Goal: Task Accomplishment & Management: Use online tool/utility

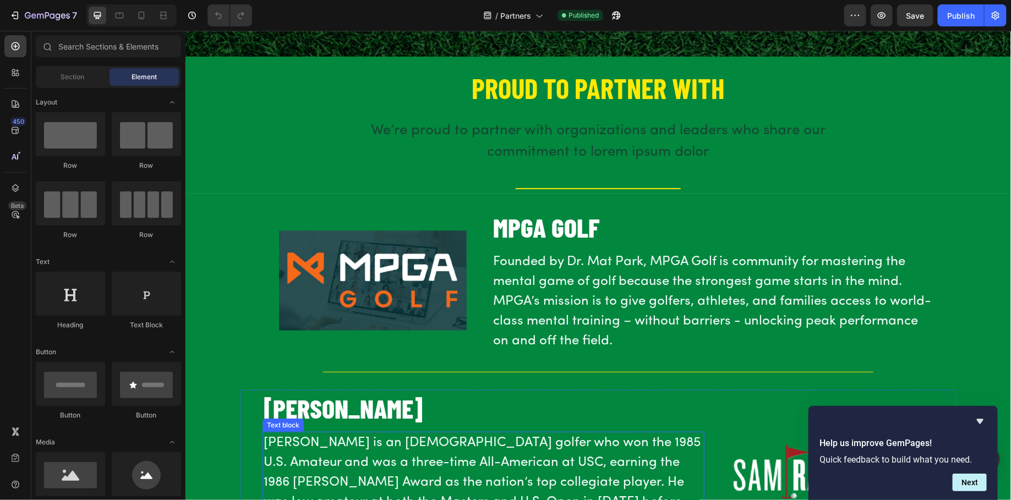
scroll to position [109, 0]
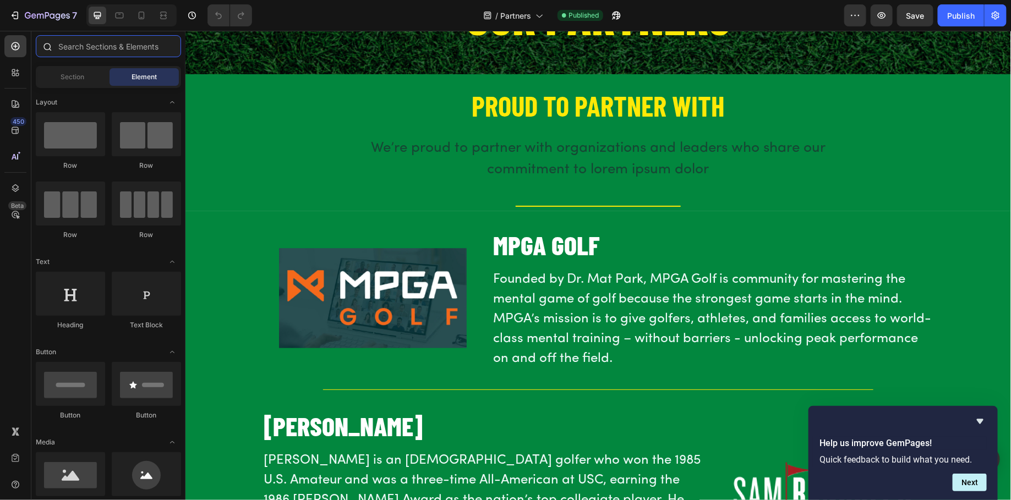
click at [77, 49] on input "text" at bounding box center [108, 46] width 145 height 22
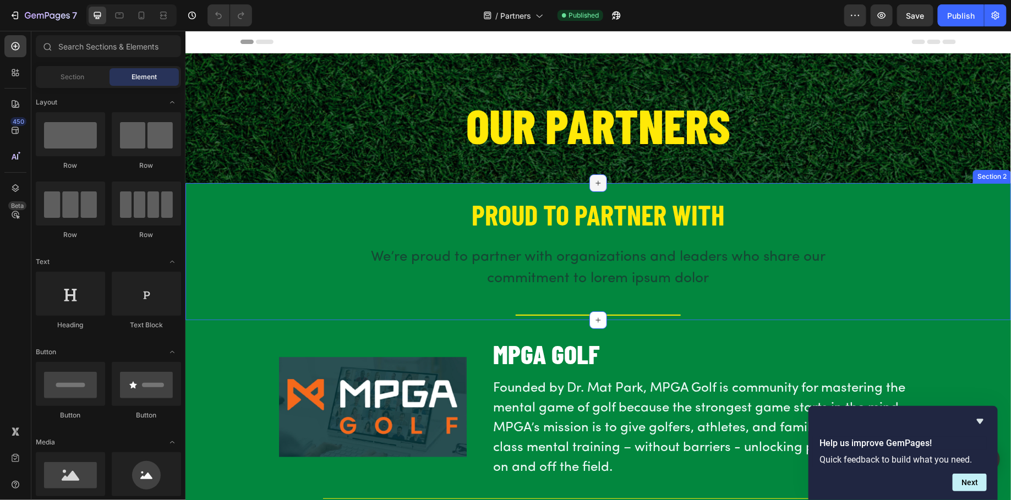
click at [599, 182] on icon at bounding box center [598, 183] width 5 height 5
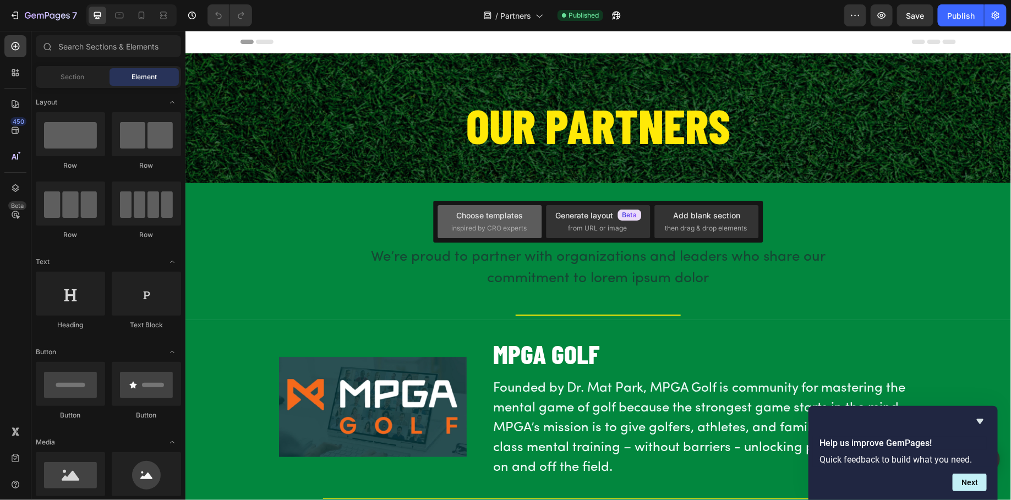
click at [514, 216] on div "Choose templates" at bounding box center [490, 216] width 67 height 12
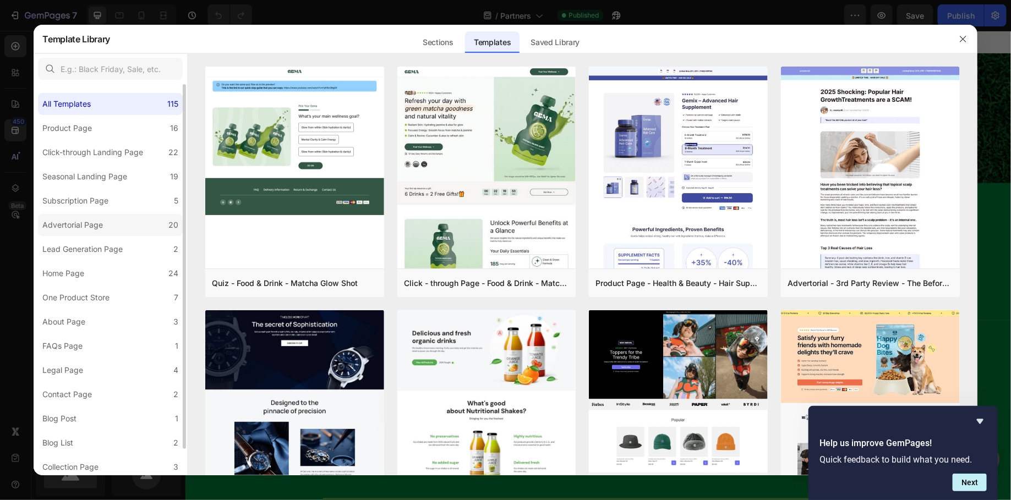
click at [104, 223] on div "Advertorial Page" at bounding box center [74, 225] width 65 height 13
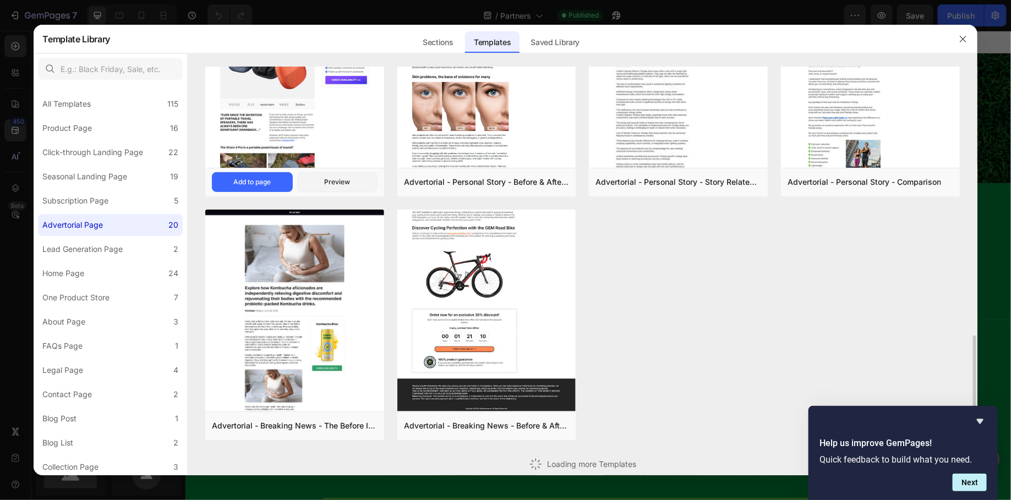
scroll to position [634, 0]
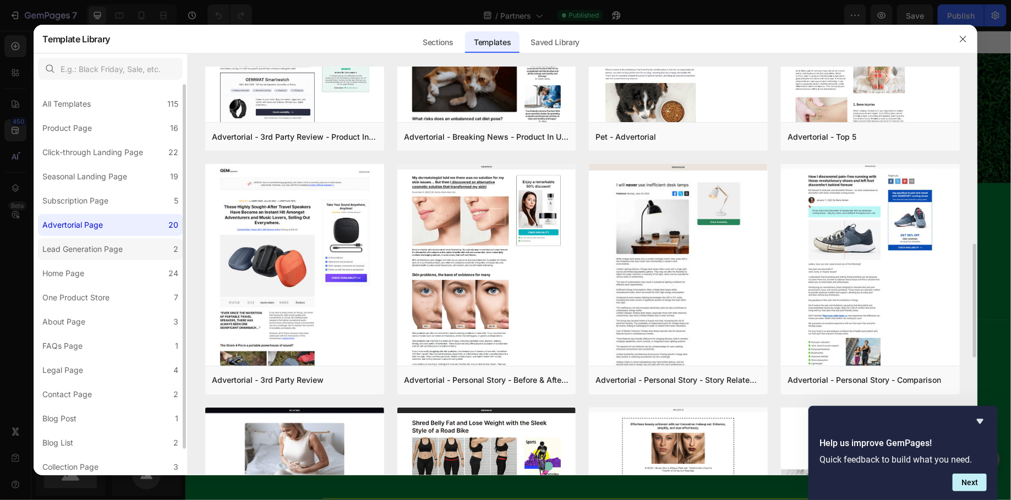
click at [89, 245] on div "Lead Generation Page" at bounding box center [82, 249] width 80 height 13
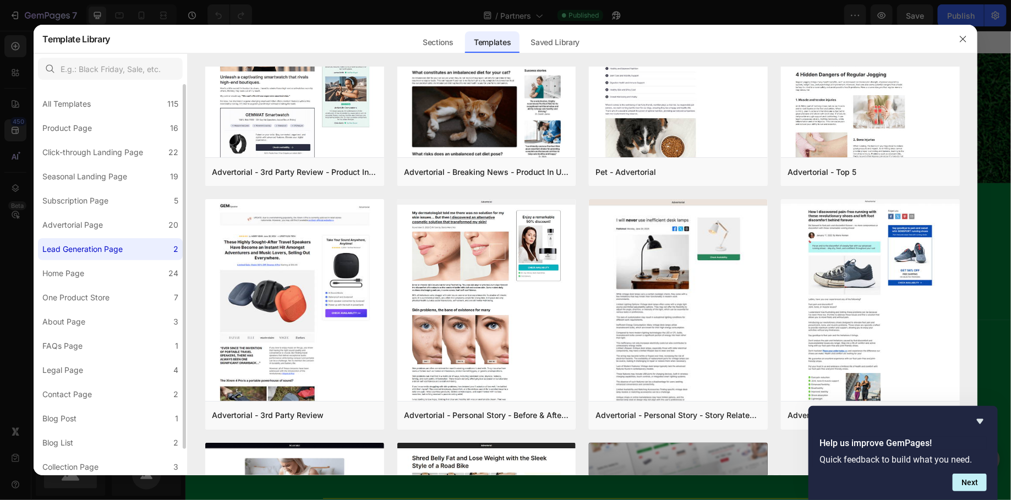
scroll to position [0, 0]
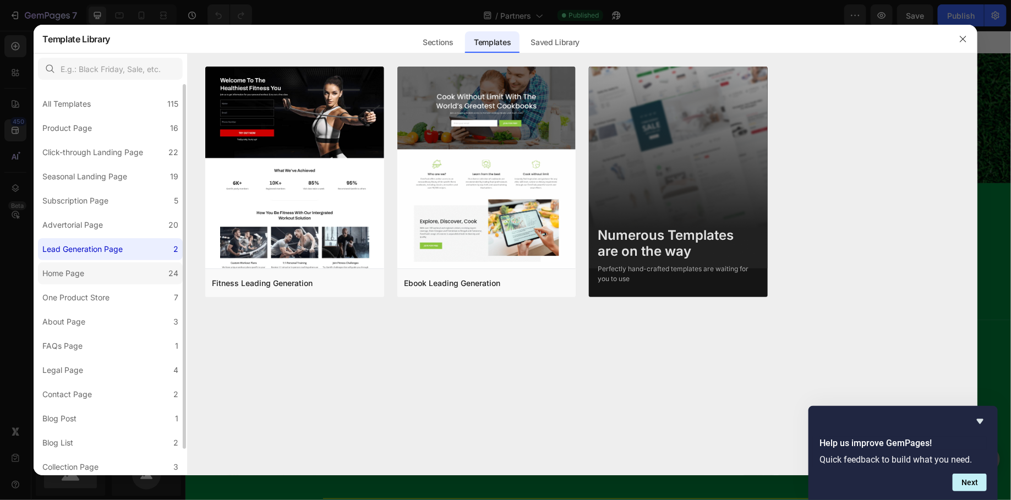
click at [105, 274] on label "Home Page 24" at bounding box center [110, 274] width 145 height 22
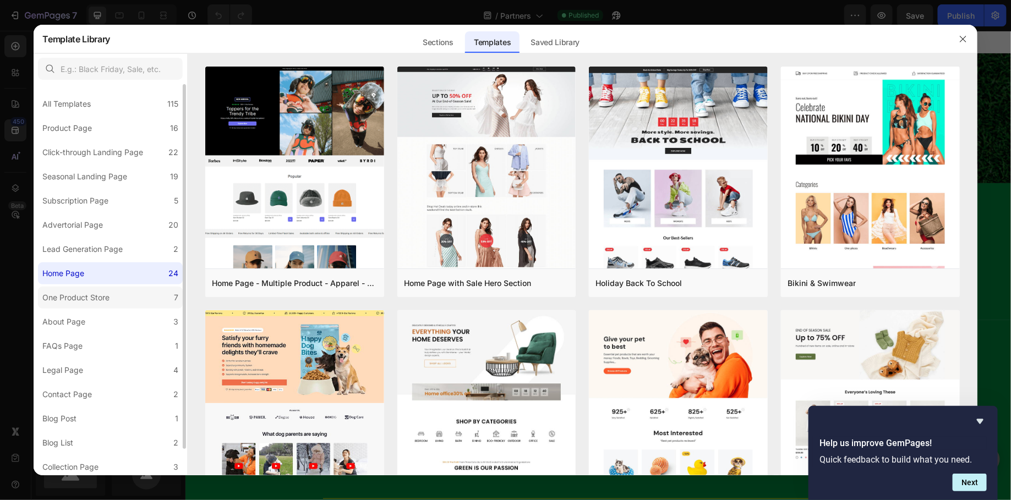
click at [104, 294] on div "One Product Store" at bounding box center [75, 297] width 67 height 13
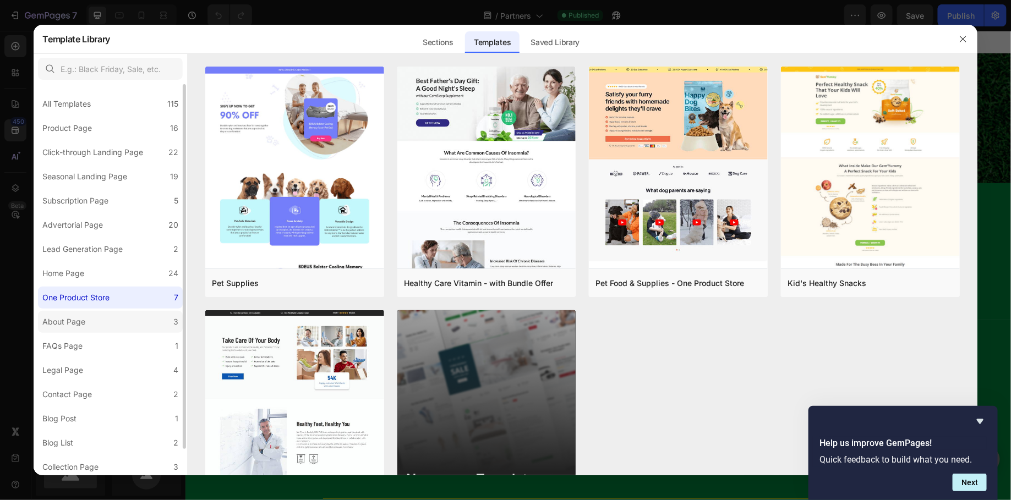
click at [107, 320] on label "About Page 3" at bounding box center [110, 322] width 145 height 22
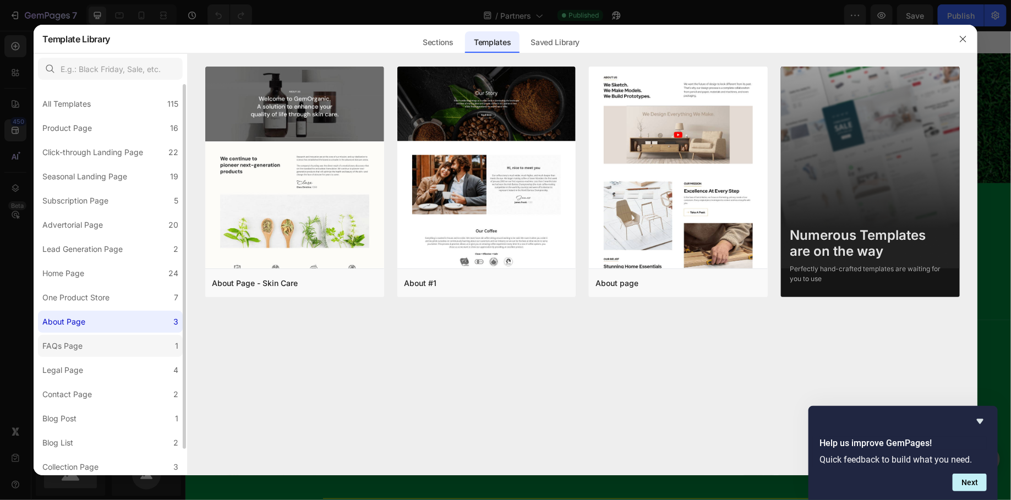
click at [113, 345] on label "FAQs Page 1" at bounding box center [110, 346] width 145 height 22
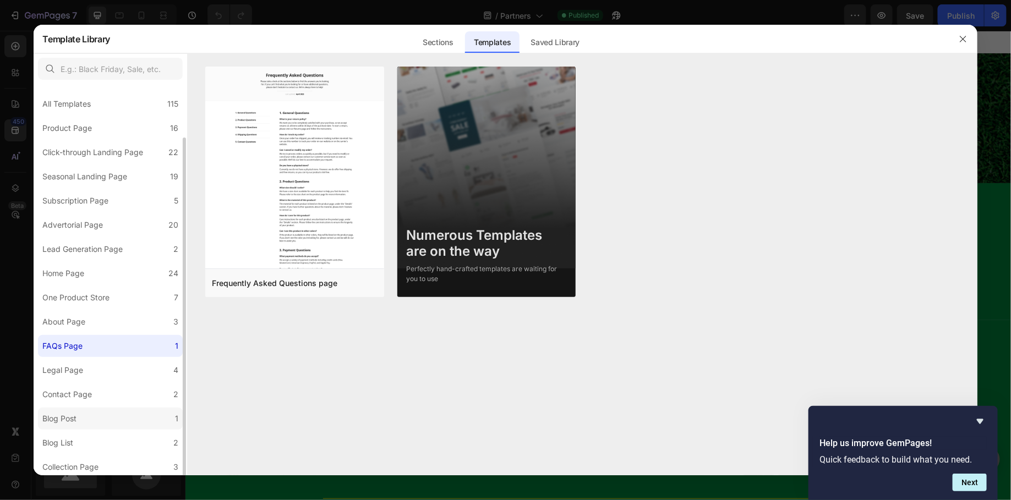
scroll to position [28, 0]
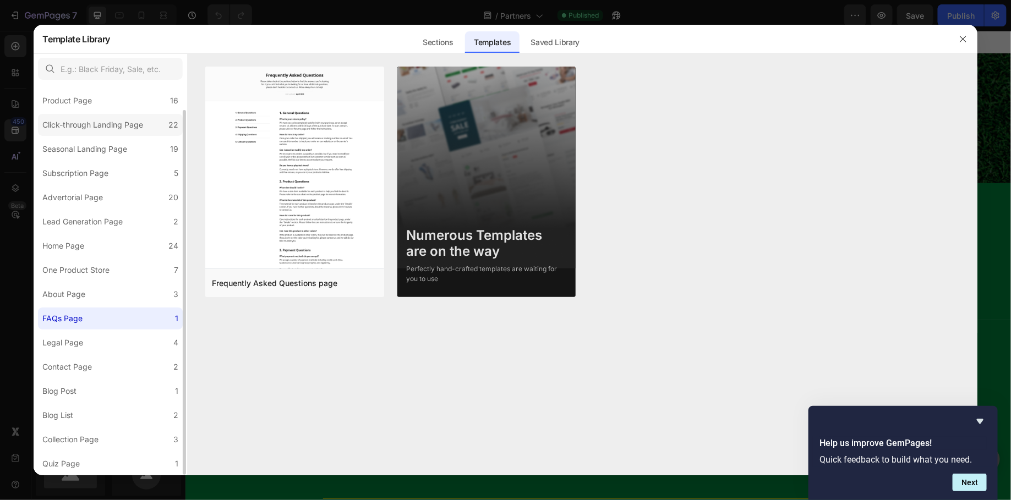
click at [65, 130] on div "Click-through Landing Page" at bounding box center [92, 124] width 101 height 13
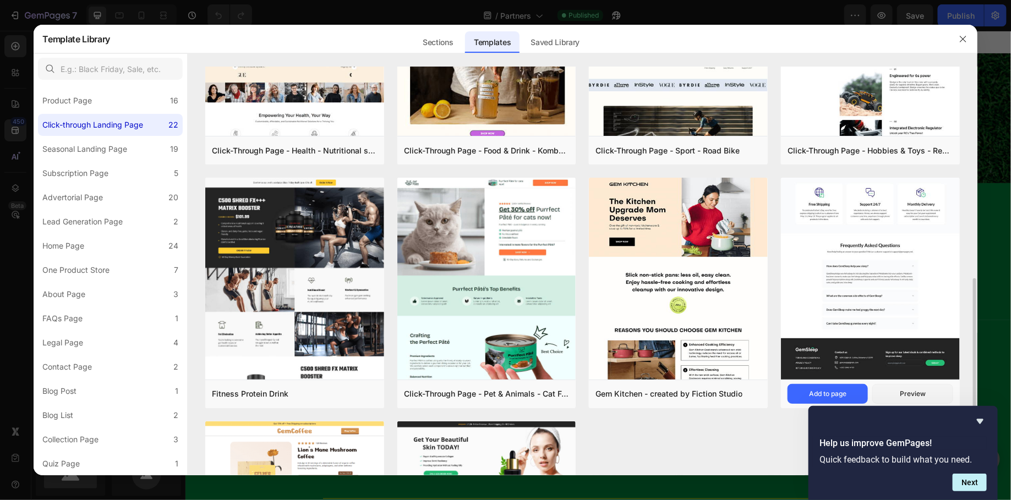
scroll to position [681, 0]
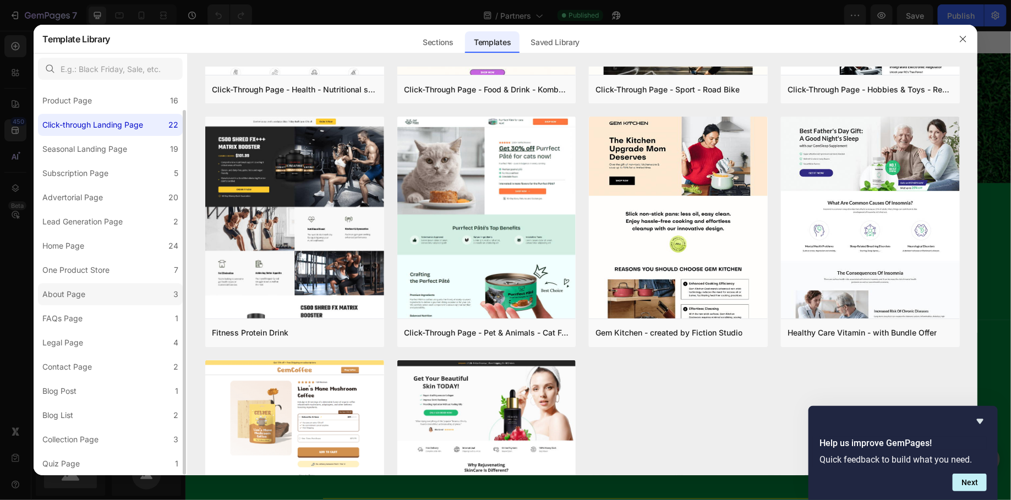
click at [113, 292] on label "About Page 3" at bounding box center [110, 294] width 145 height 22
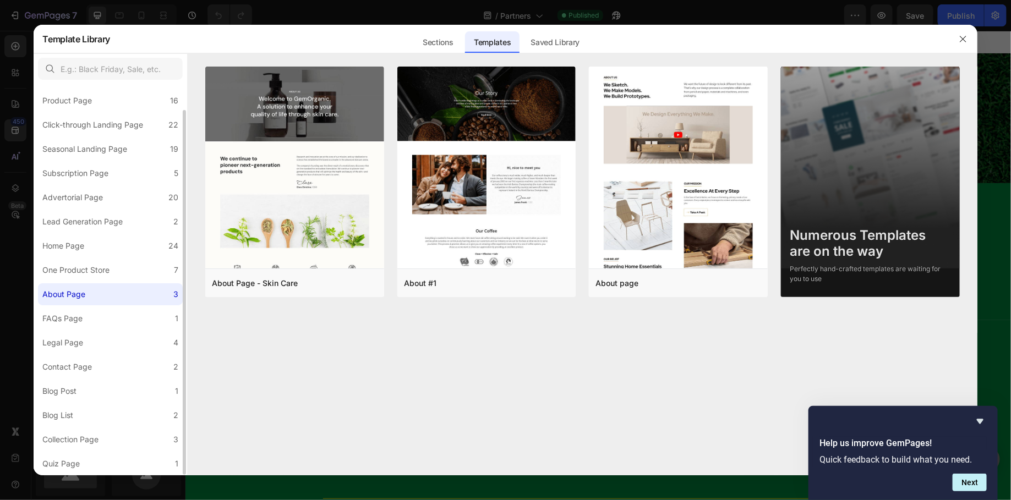
scroll to position [0, 0]
click at [439, 41] on div "Sections" at bounding box center [438, 42] width 48 height 22
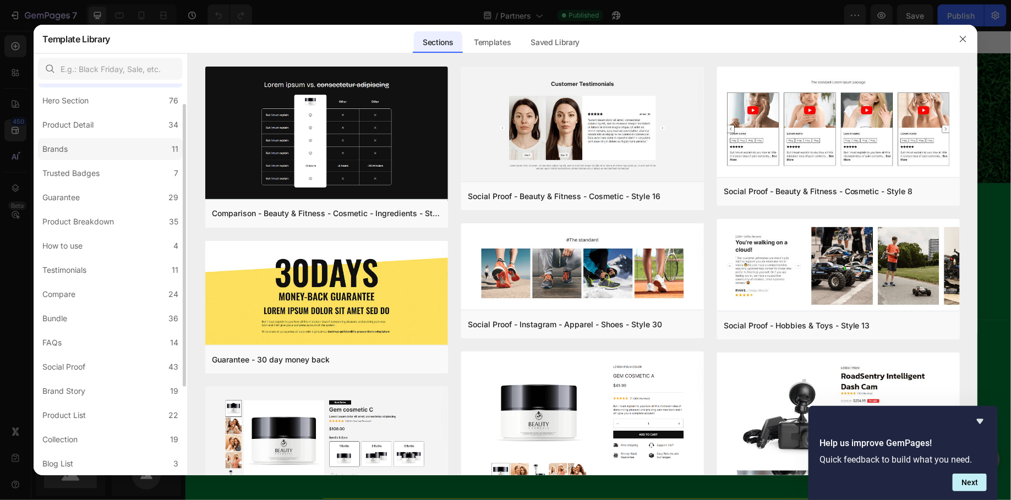
click at [118, 145] on label "Brands 11" at bounding box center [110, 149] width 145 height 22
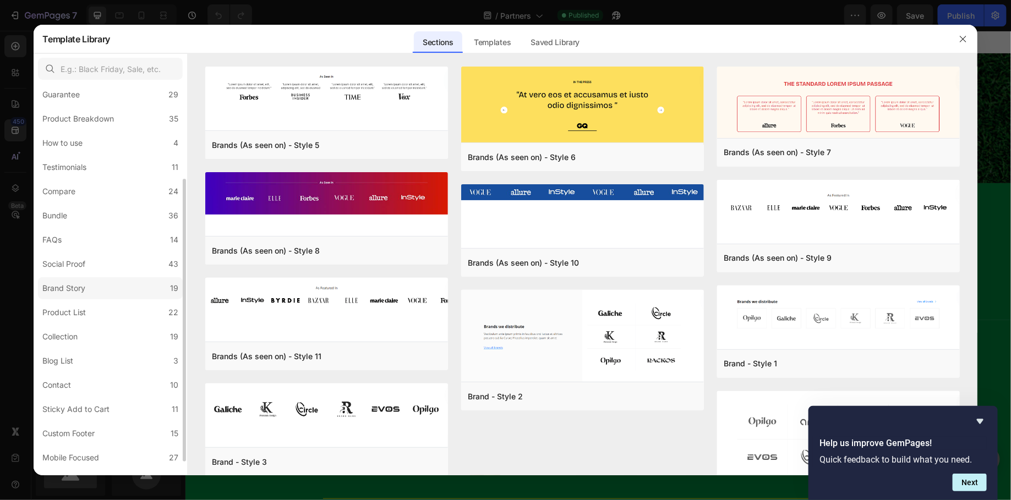
scroll to position [149, 0]
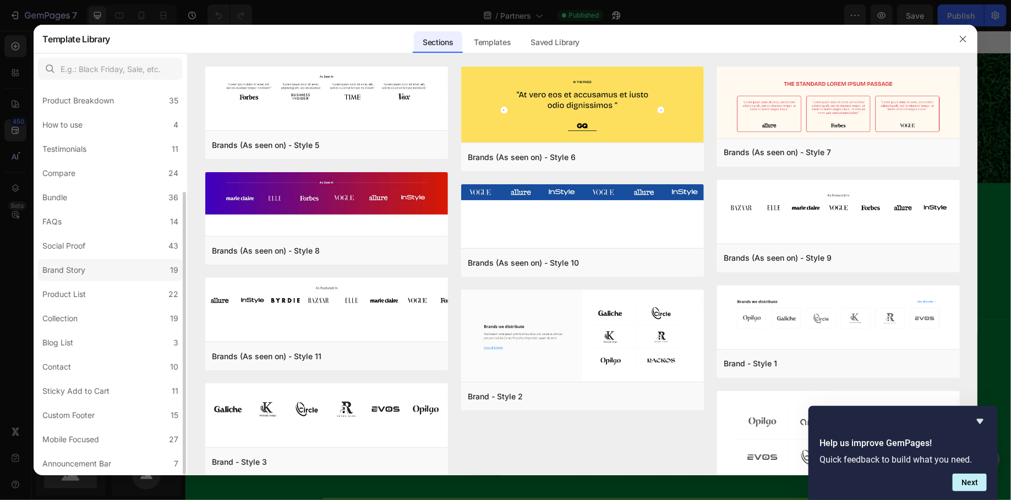
click at [79, 277] on label "Brand Story 19" at bounding box center [110, 270] width 145 height 22
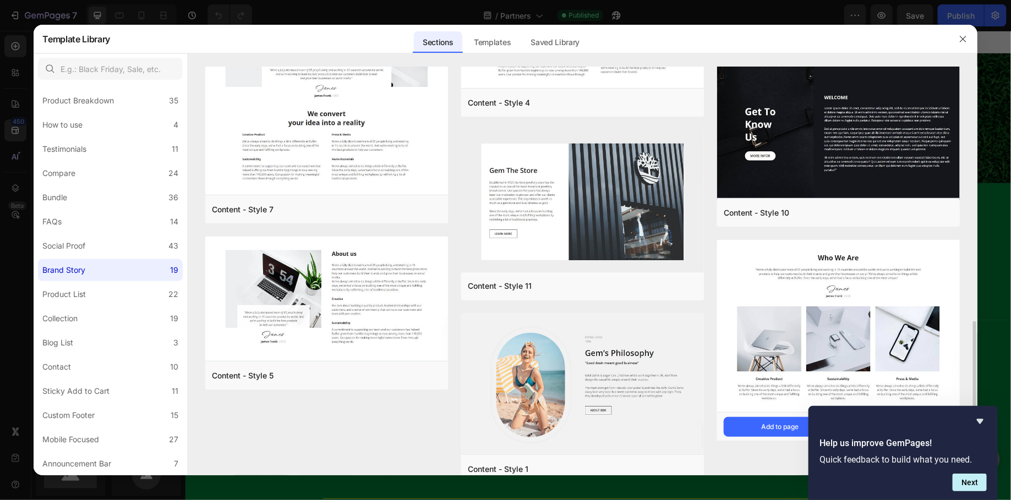
scroll to position [733, 0]
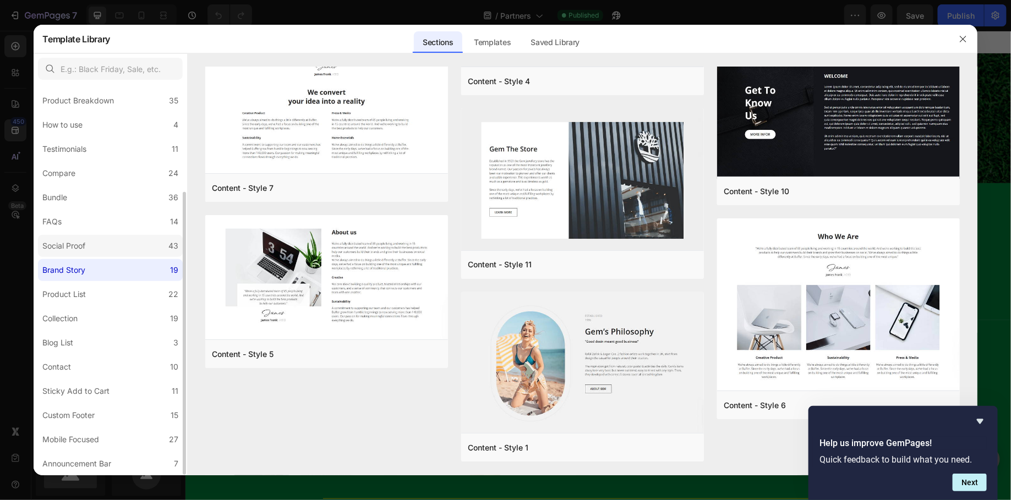
click at [59, 255] on label "Social Proof 43" at bounding box center [110, 246] width 145 height 22
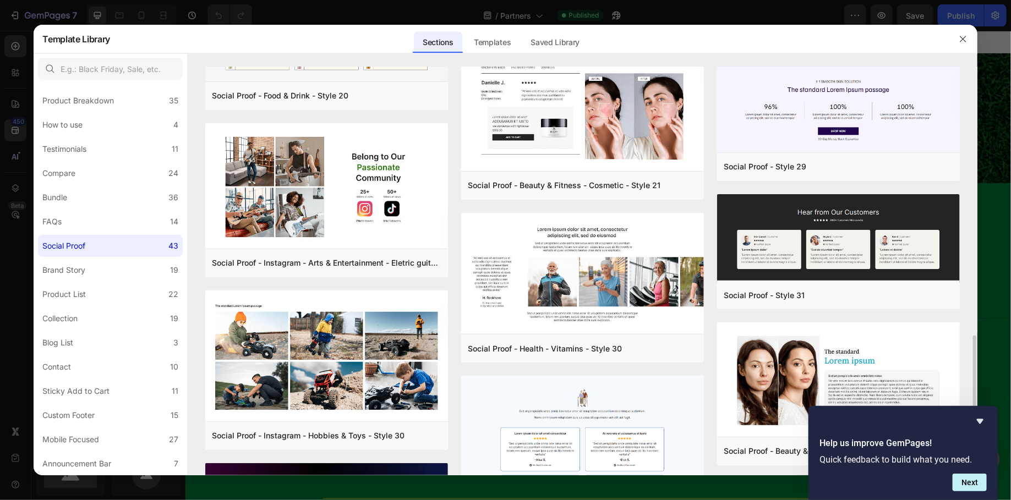
scroll to position [1368, 0]
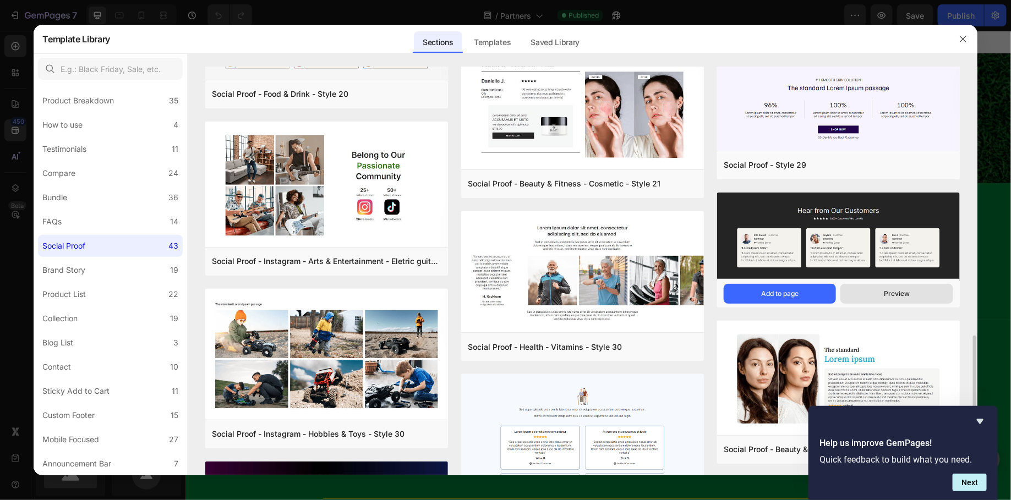
click at [862, 294] on button "Preview" at bounding box center [896, 294] width 112 height 20
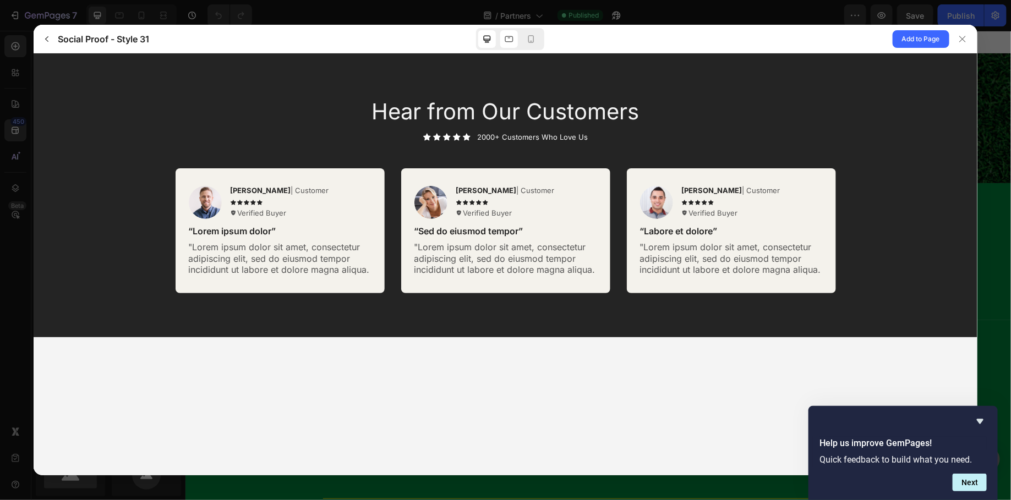
scroll to position [0, 0]
click at [505, 38] on icon at bounding box center [509, 39] width 8 height 6
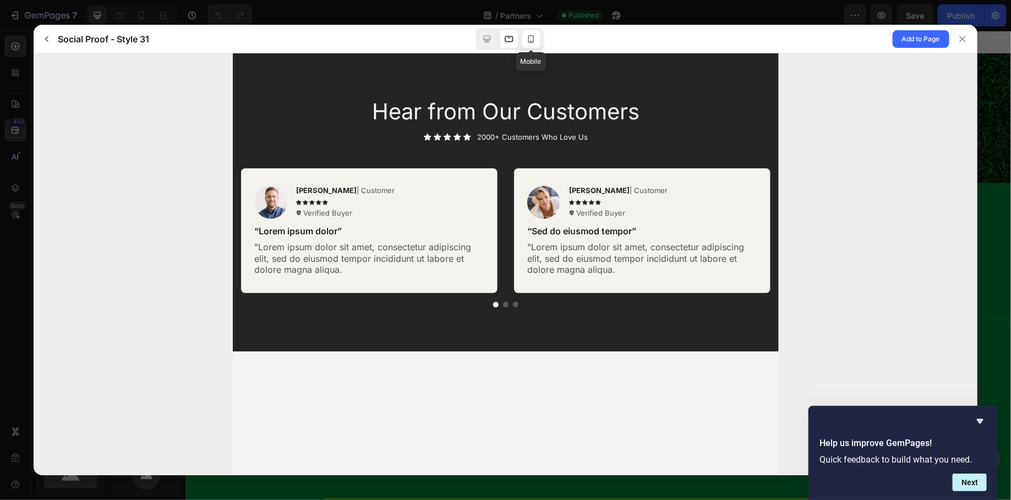
click at [533, 38] on icon at bounding box center [531, 39] width 6 height 8
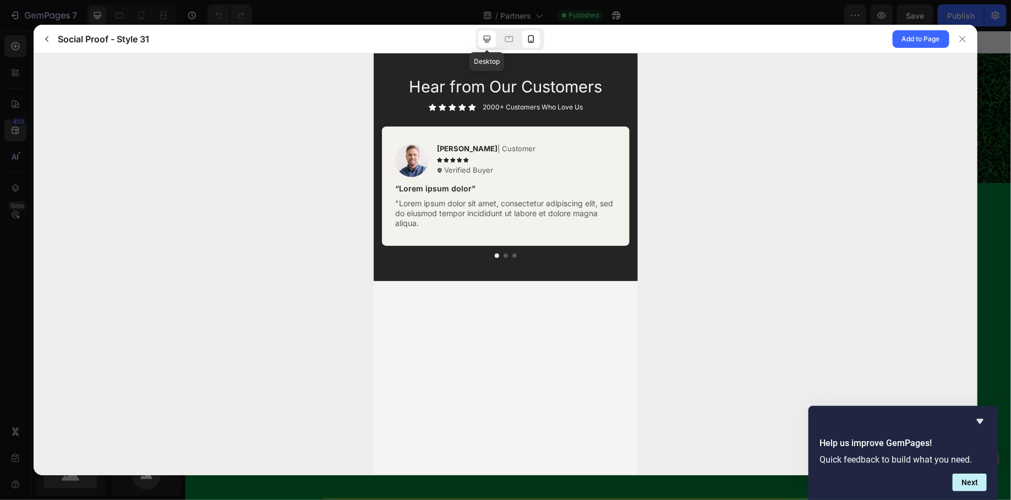
click at [489, 36] on icon at bounding box center [487, 39] width 11 height 11
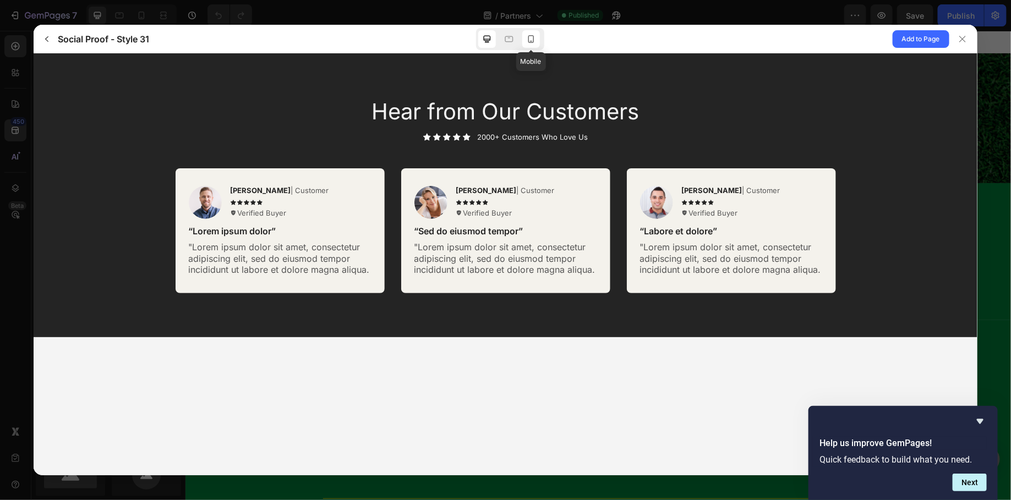
click at [531, 38] on icon at bounding box center [531, 39] width 11 height 11
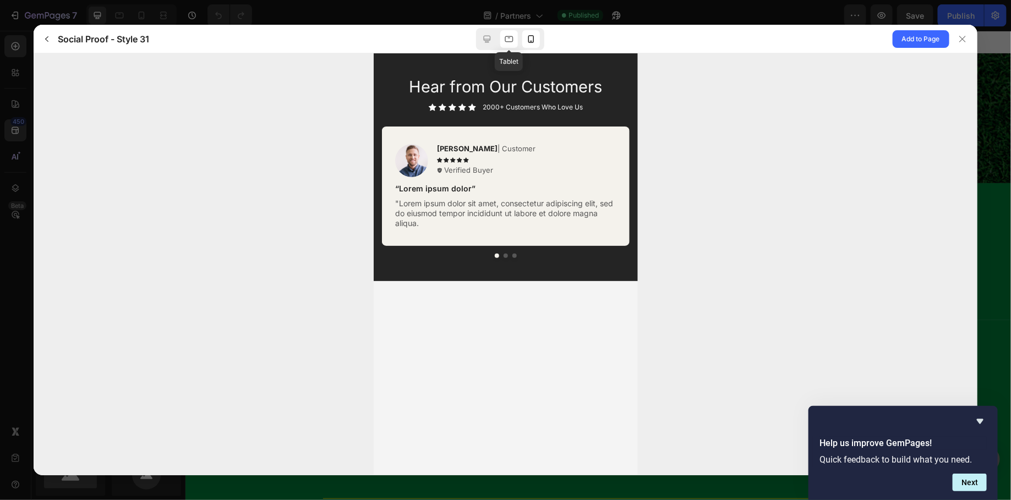
click at [506, 34] on icon at bounding box center [509, 39] width 11 height 11
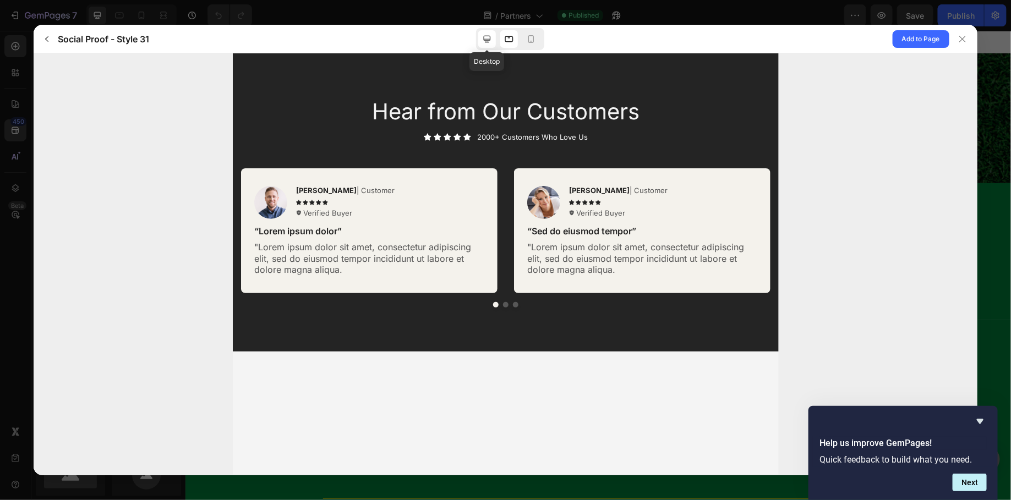
click at [483, 38] on icon at bounding box center [487, 39] width 11 height 11
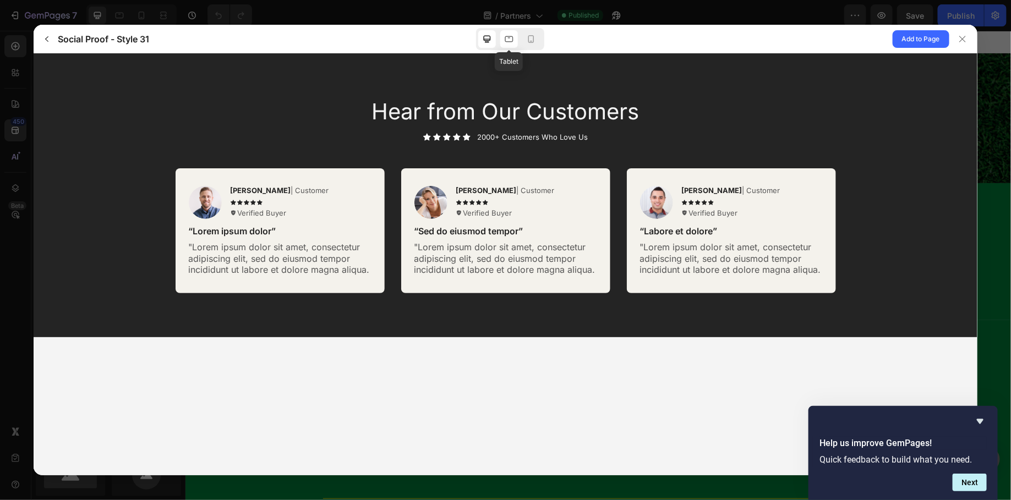
click at [511, 42] on icon at bounding box center [509, 39] width 11 height 11
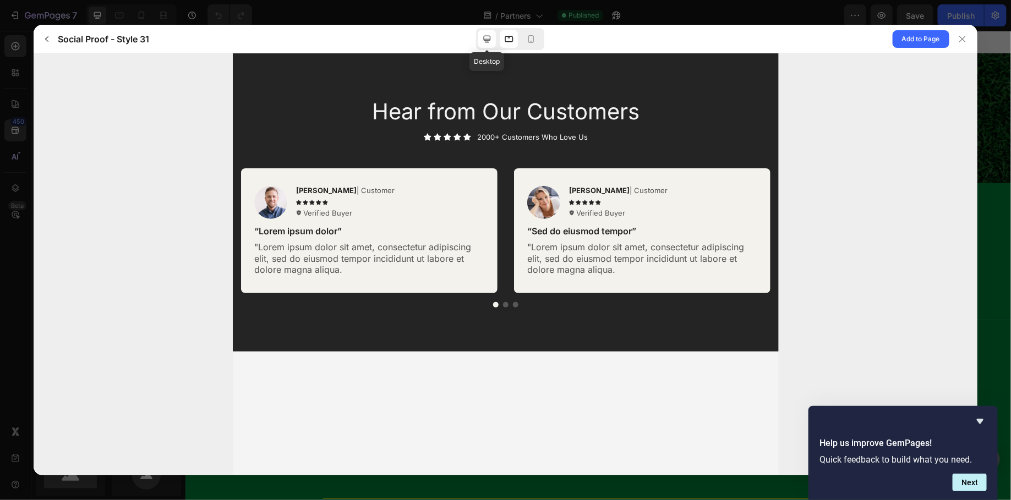
click at [491, 39] on icon at bounding box center [487, 39] width 11 height 11
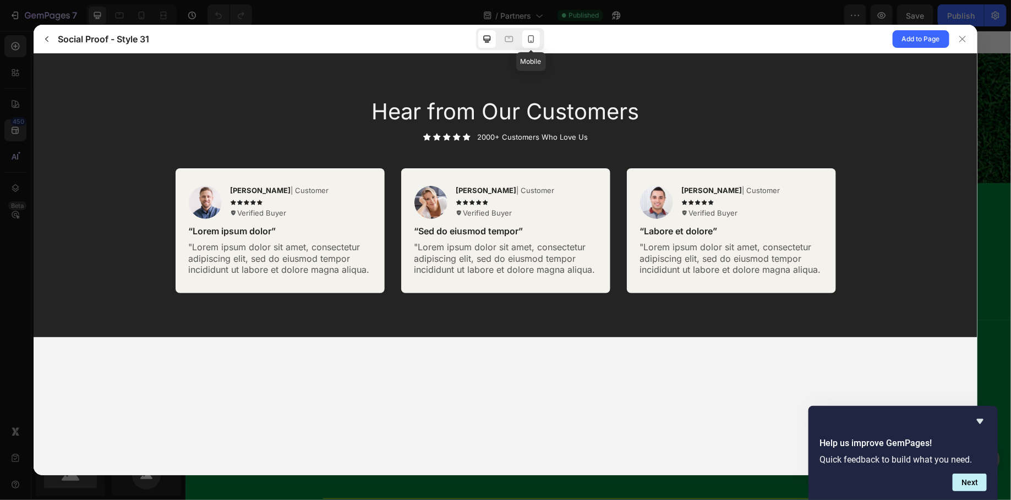
click at [536, 38] on icon at bounding box center [531, 39] width 11 height 11
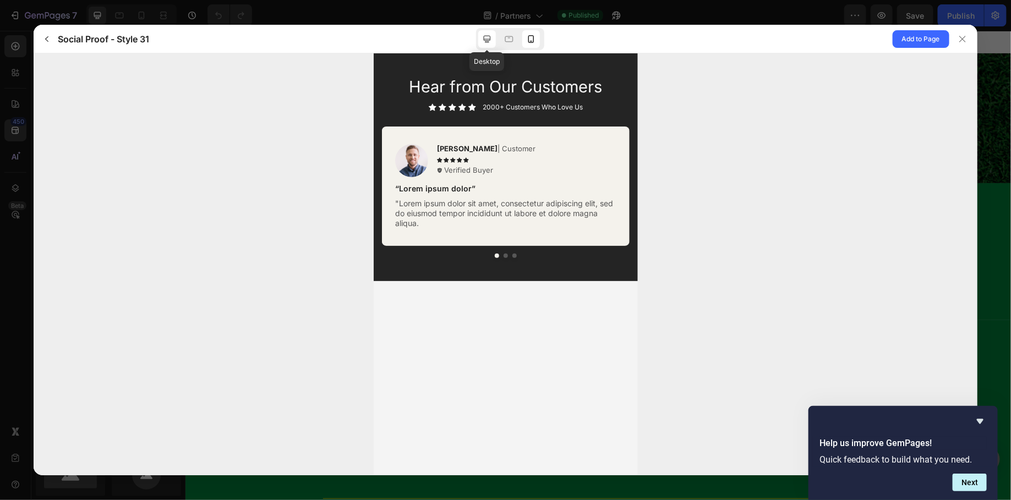
click at [484, 40] on icon at bounding box center [487, 39] width 11 height 11
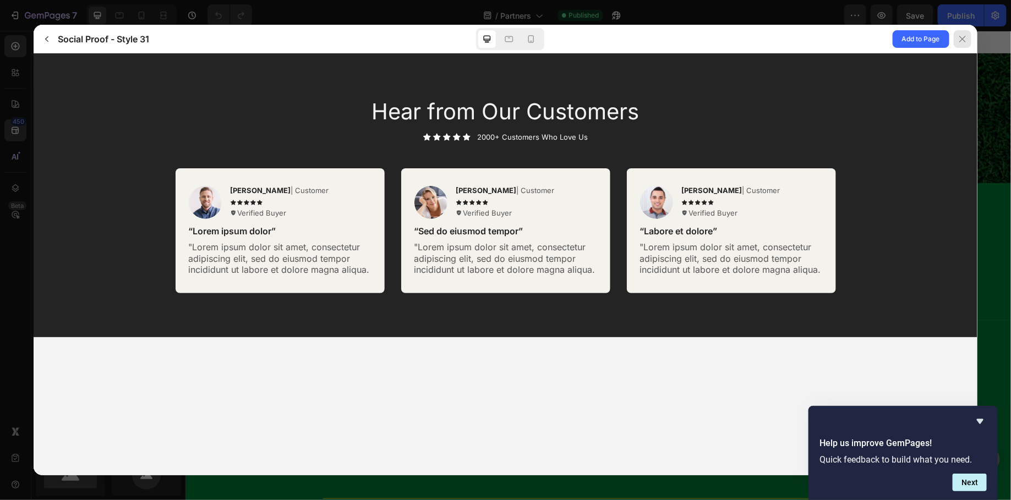
click at [966, 43] on icon at bounding box center [962, 39] width 9 height 9
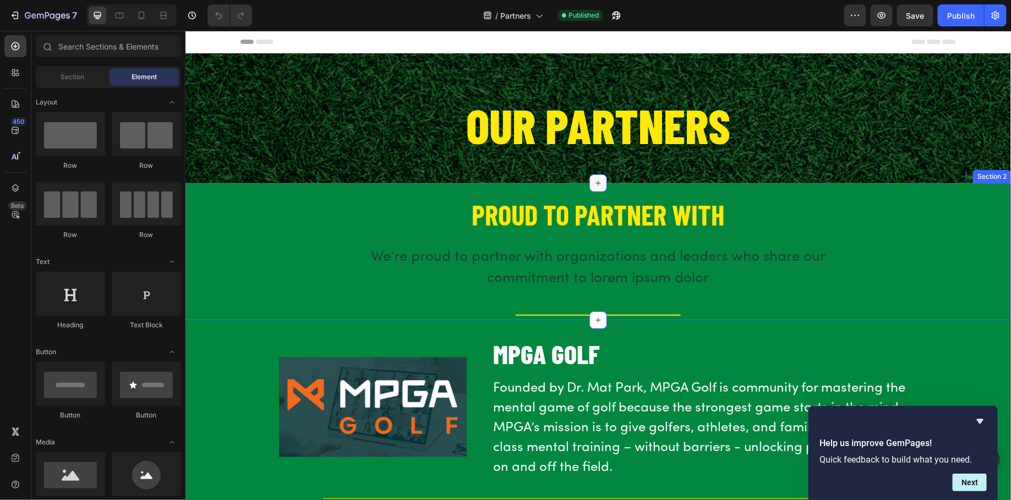
click at [598, 178] on icon at bounding box center [597, 182] width 9 height 9
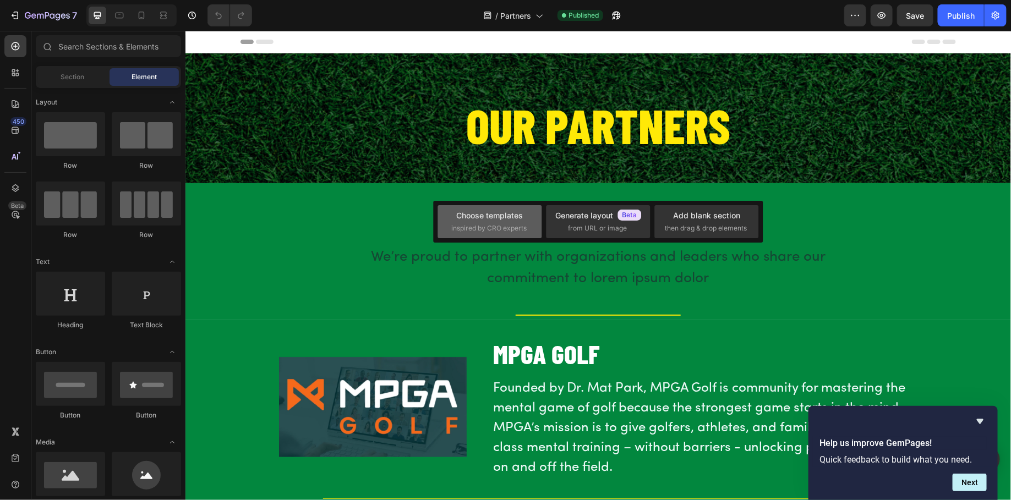
click at [477, 227] on span "inspired by CRO experts" at bounding box center [488, 228] width 75 height 10
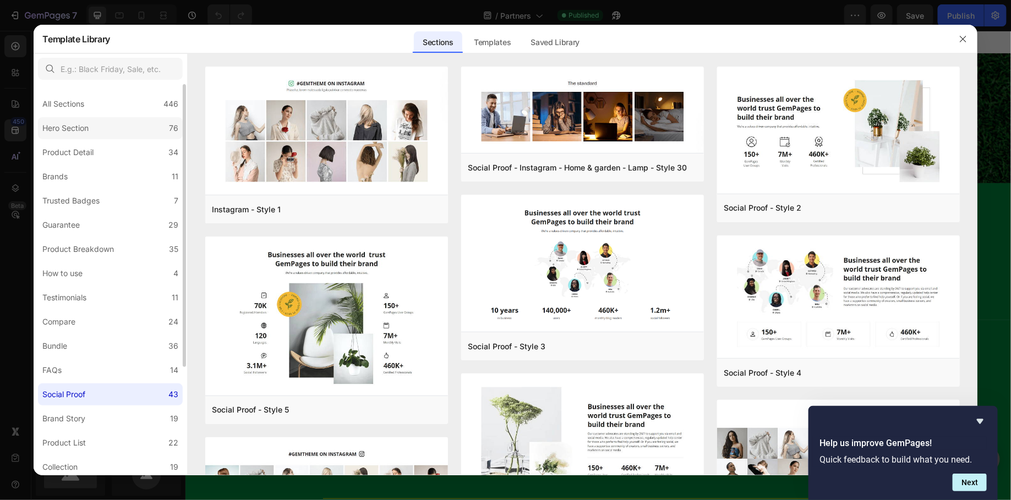
click at [51, 136] on label "Hero Section 76" at bounding box center [110, 128] width 145 height 22
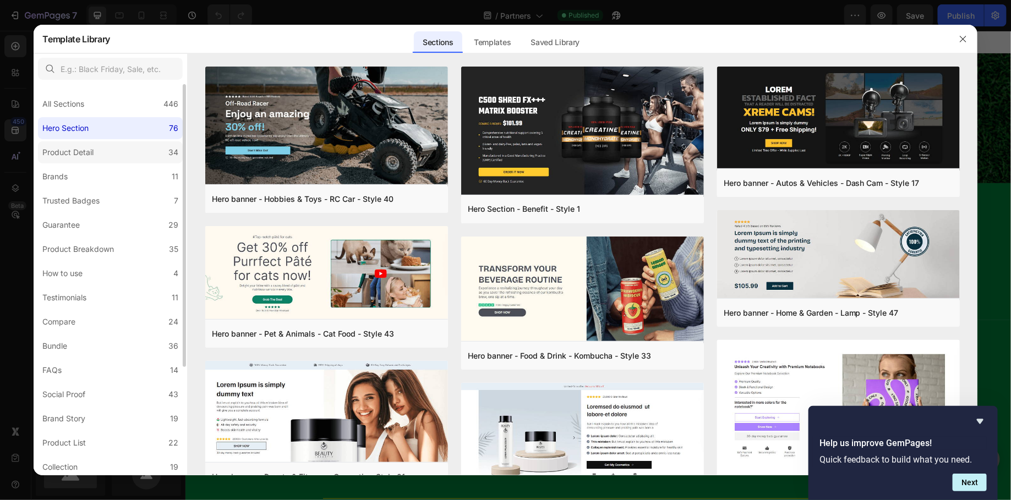
click at [59, 158] on div "Product Detail" at bounding box center [67, 152] width 51 height 13
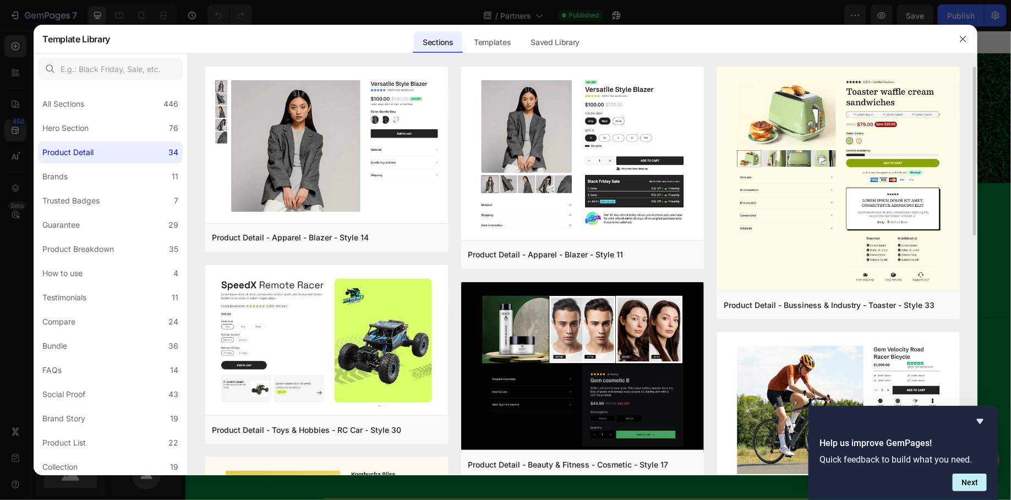
scroll to position [464, 0]
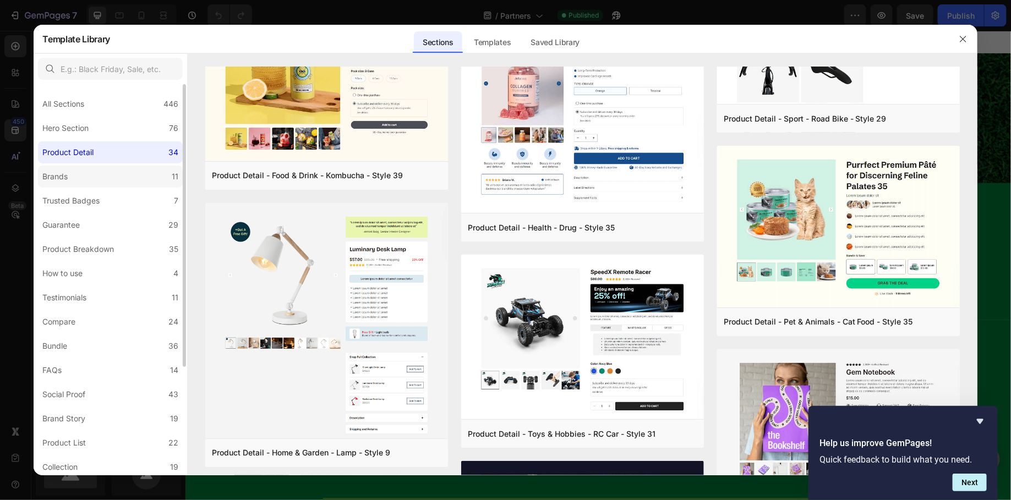
click at [86, 182] on label "Brands 11" at bounding box center [110, 177] width 145 height 22
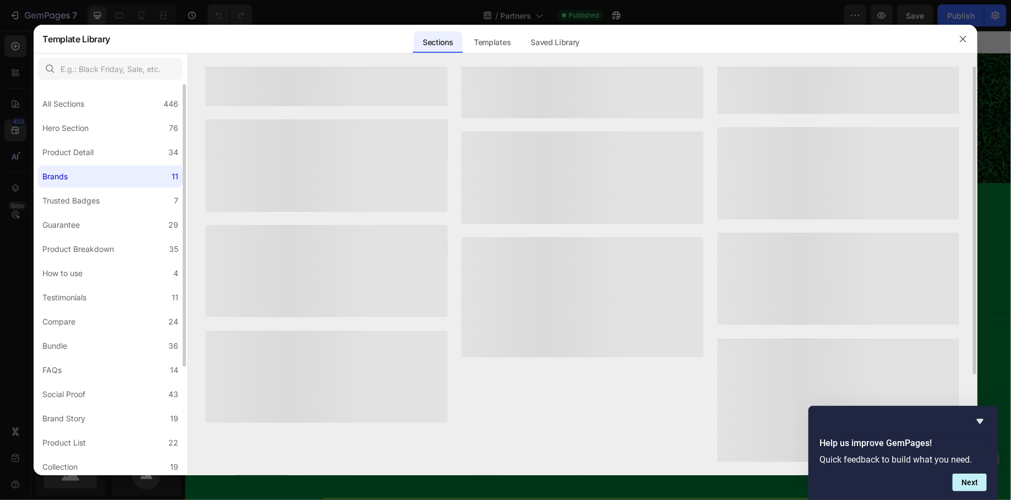
scroll to position [0, 0]
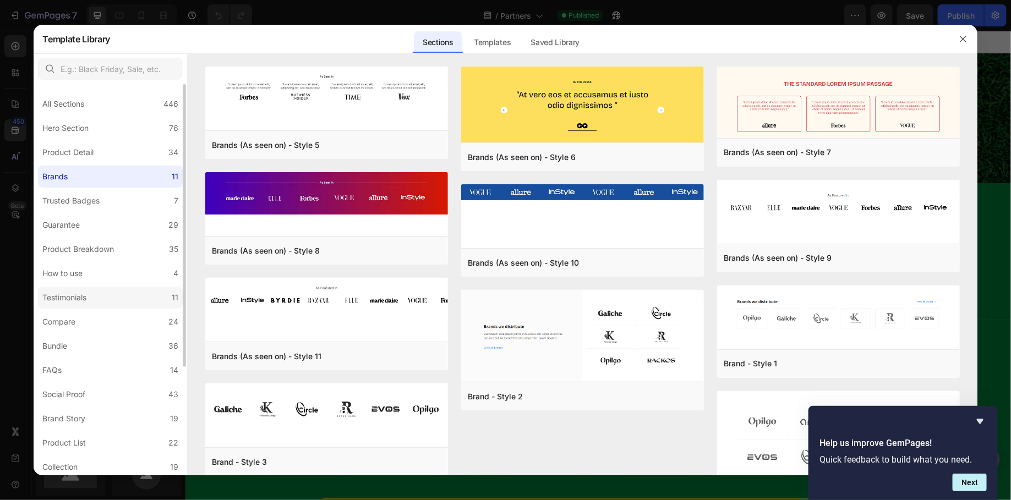
click at [107, 307] on label "Testimonials 11" at bounding box center [110, 298] width 145 height 22
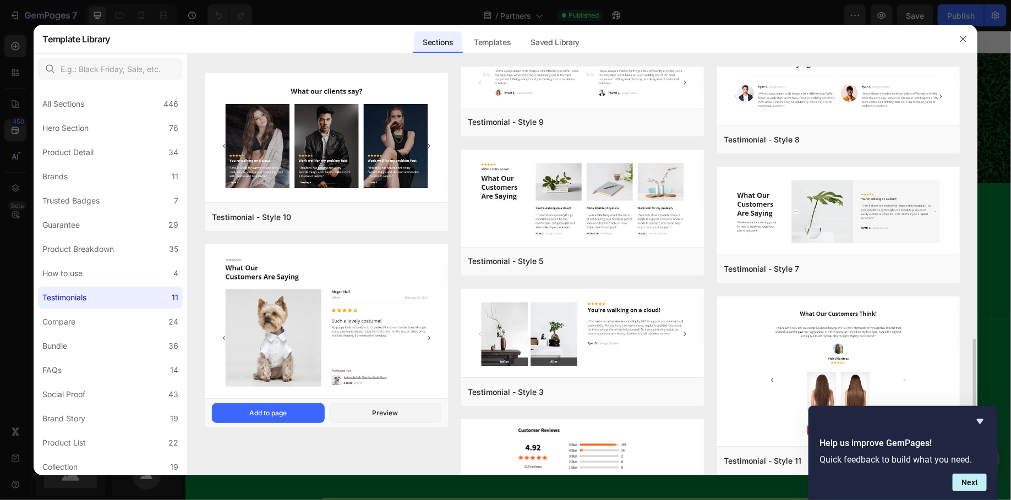
scroll to position [272, 0]
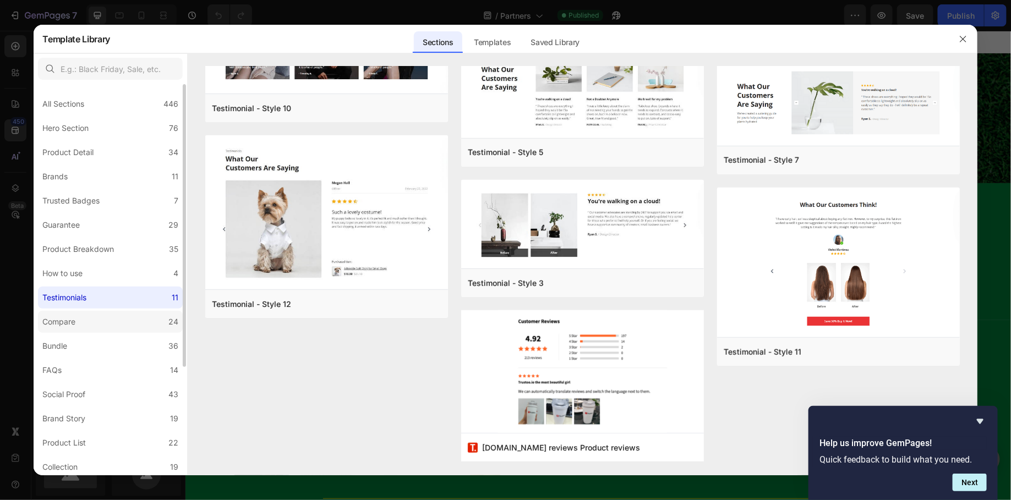
click at [85, 325] on label "Compare 24" at bounding box center [110, 322] width 145 height 22
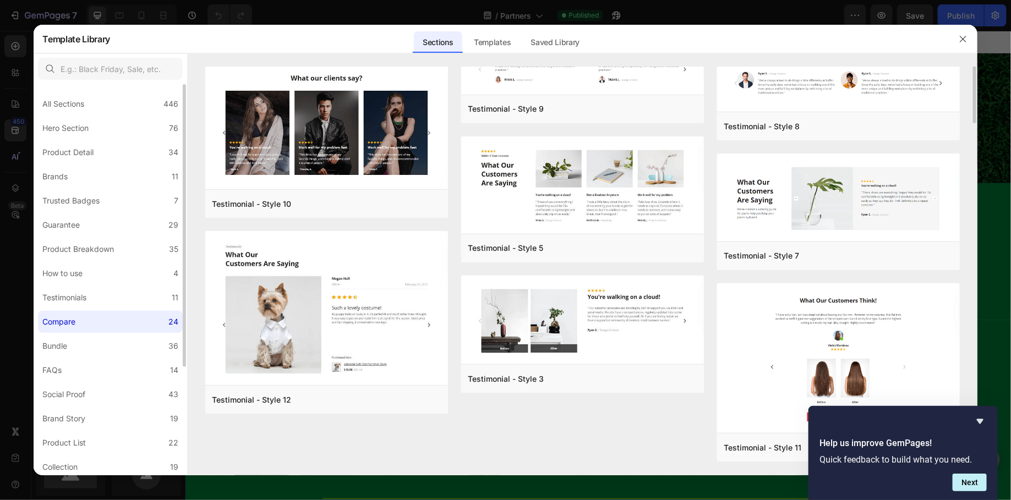
scroll to position [0, 0]
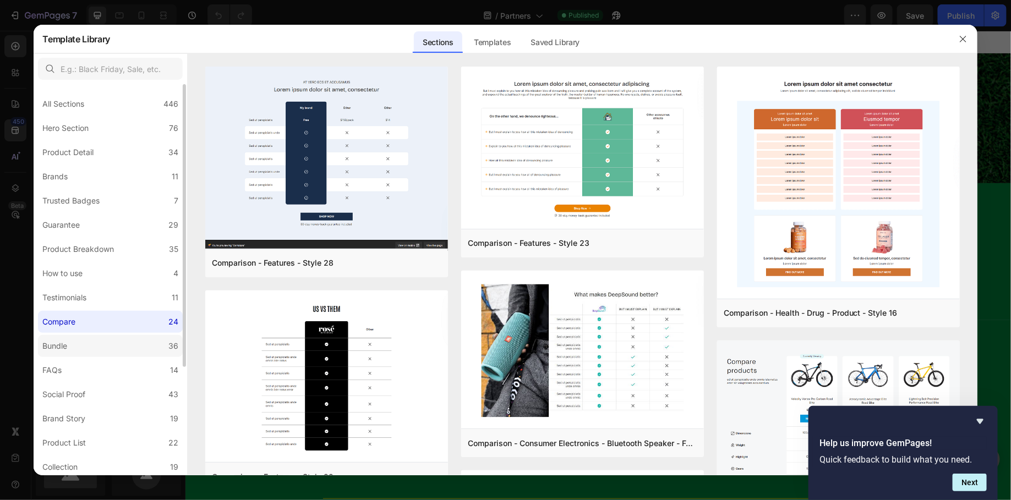
click at [90, 343] on label "Bundle 36" at bounding box center [110, 346] width 145 height 22
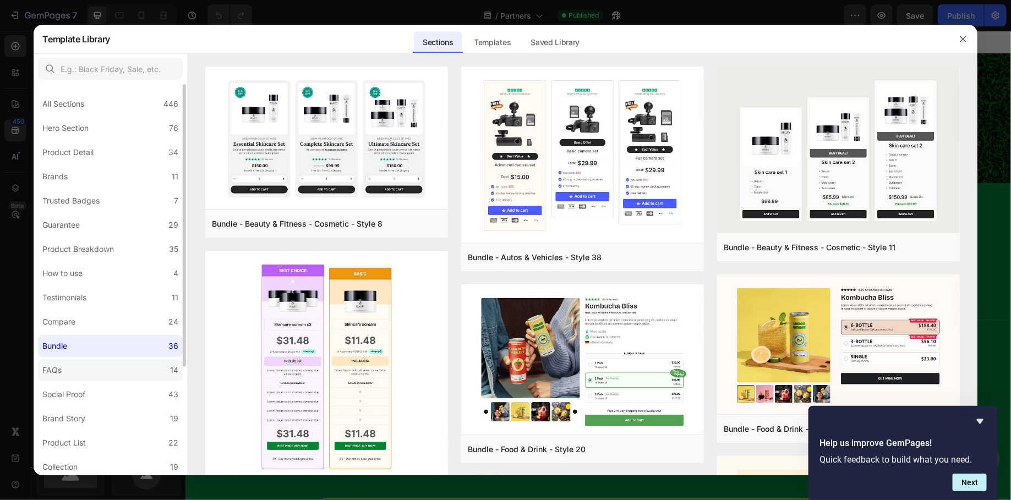
click at [90, 375] on label "FAQs 14" at bounding box center [110, 370] width 145 height 22
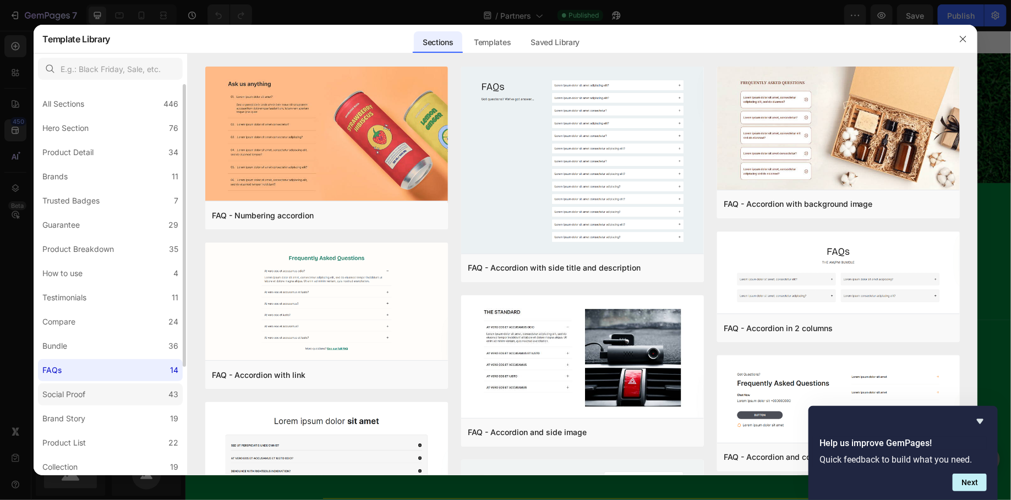
click at [93, 394] on label "Social Proof 43" at bounding box center [110, 395] width 145 height 22
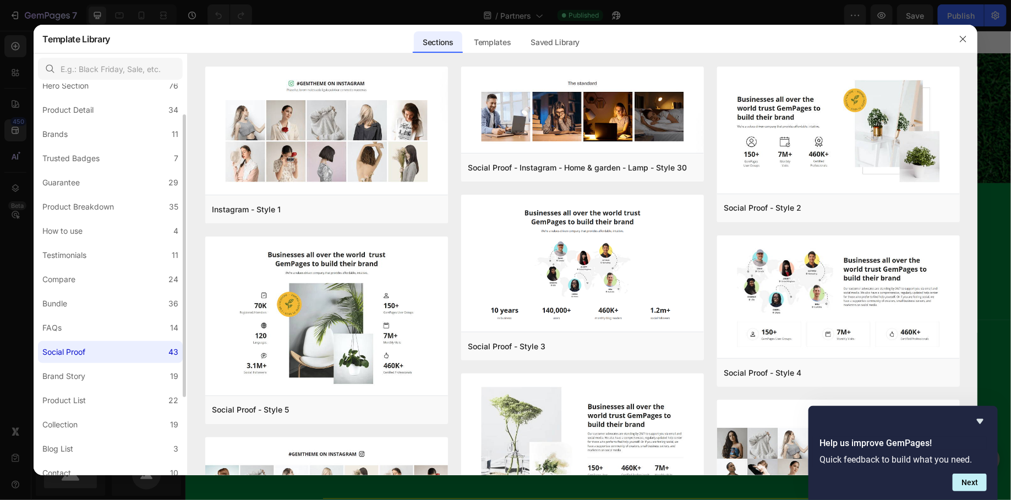
scroll to position [44, 0]
click at [99, 380] on label "Brand Story 19" at bounding box center [110, 375] width 145 height 22
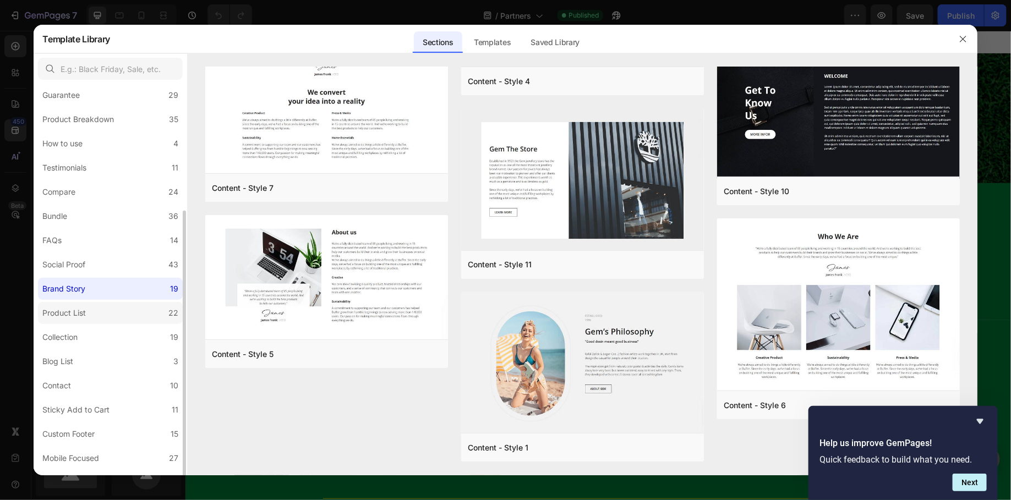
scroll to position [149, 0]
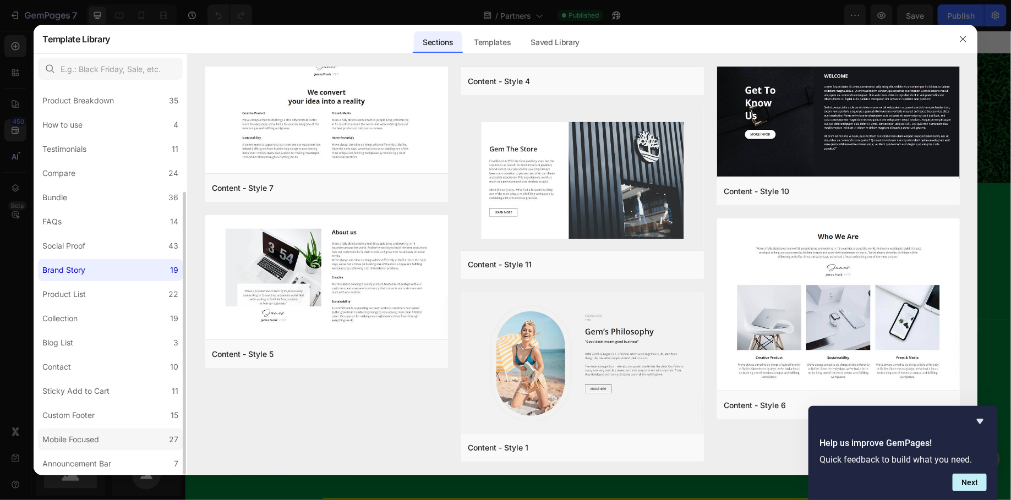
click at [103, 446] on div "Mobile Focused" at bounding box center [72, 439] width 61 height 13
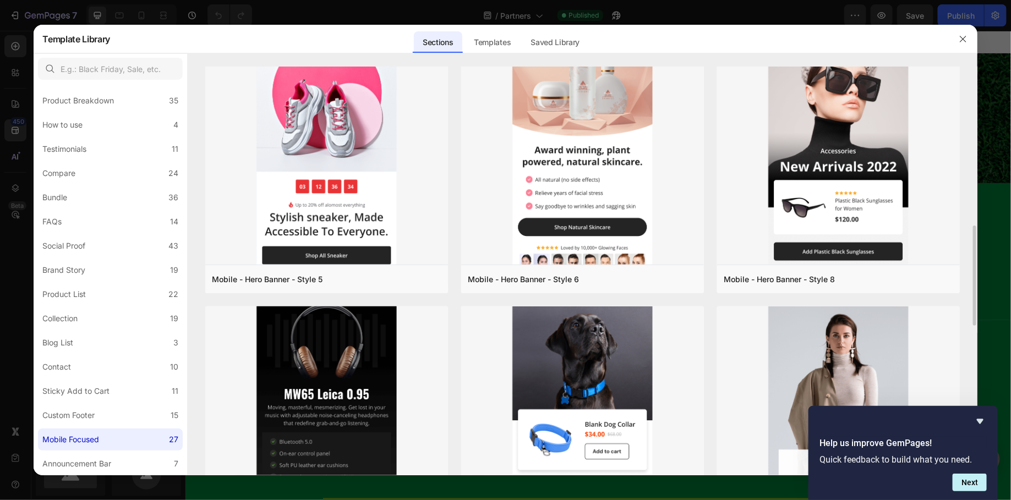
scroll to position [537, 0]
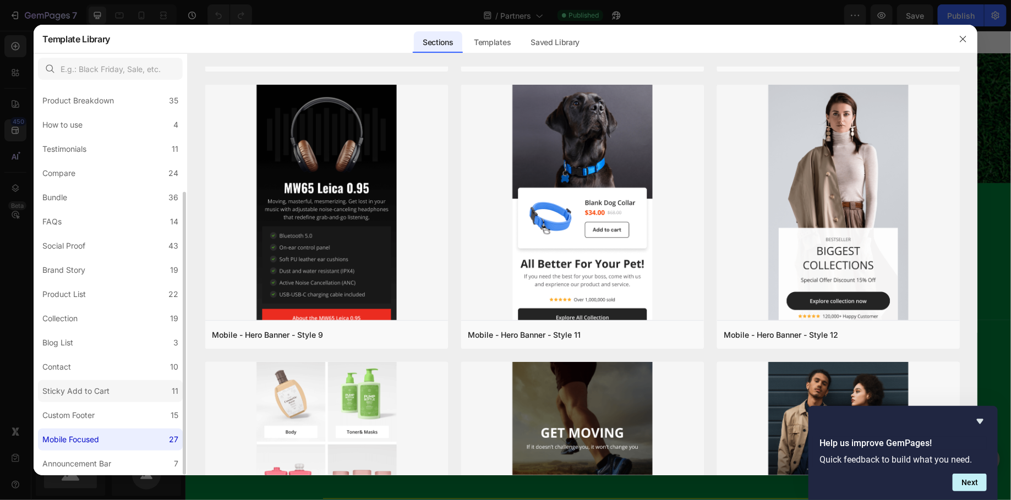
click at [69, 390] on div "Sticky Add to Cart" at bounding box center [75, 391] width 67 height 13
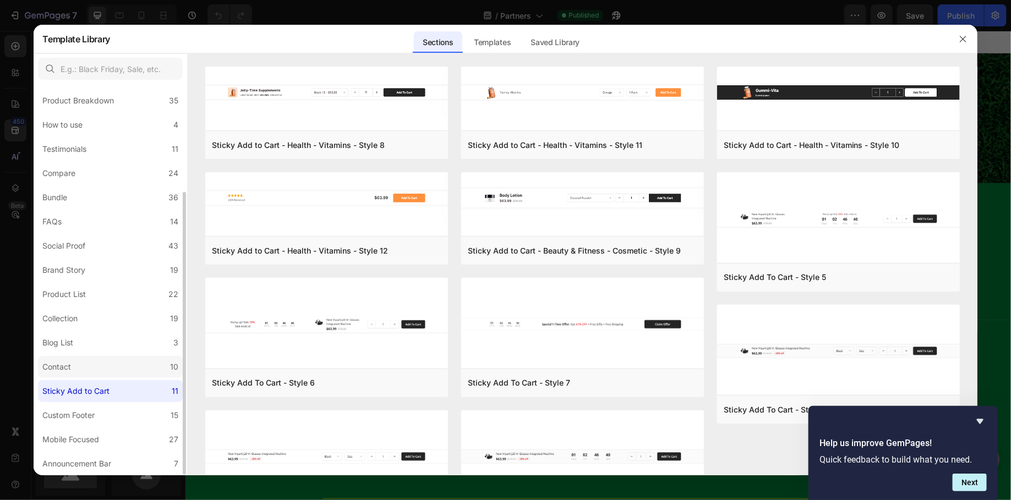
click at [63, 365] on div "Contact" at bounding box center [56, 367] width 29 height 13
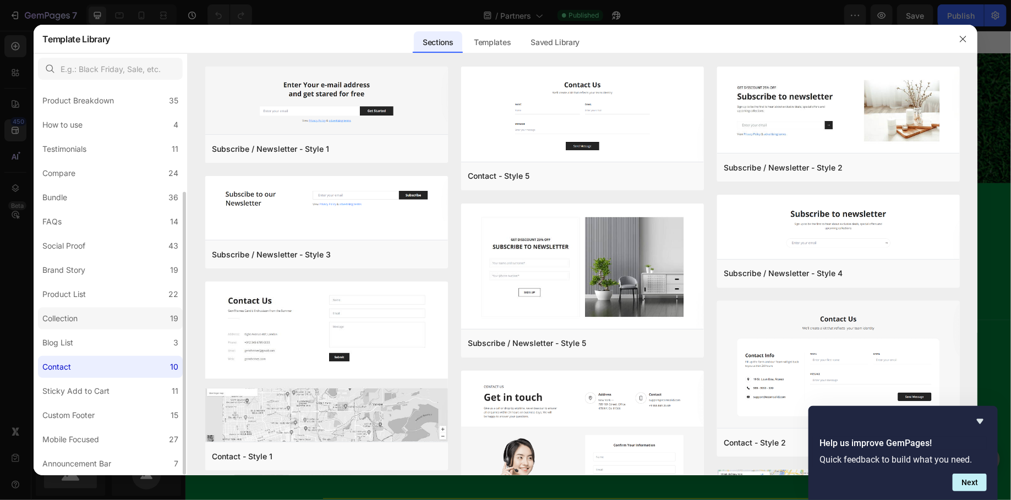
click at [65, 327] on label "Collection 19" at bounding box center [110, 319] width 145 height 22
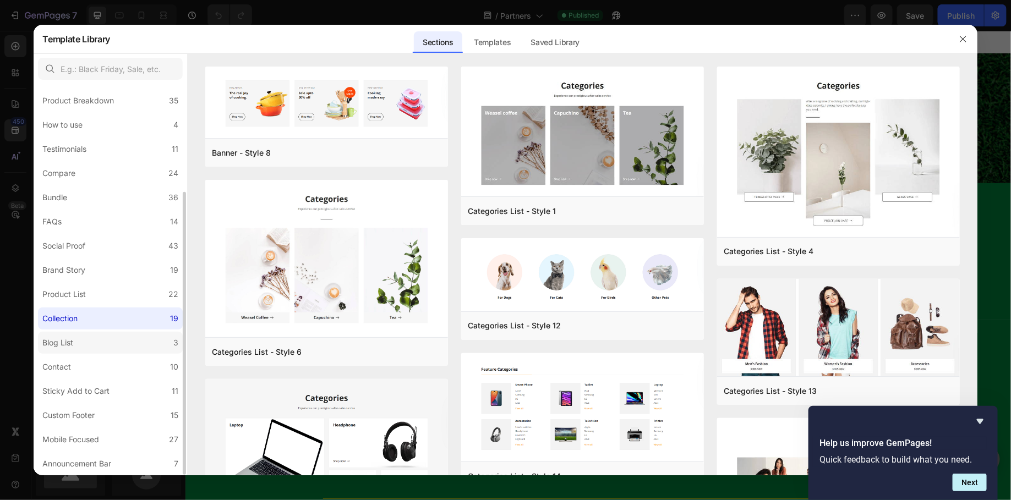
click at [76, 348] on div "Blog List" at bounding box center [59, 342] width 35 height 13
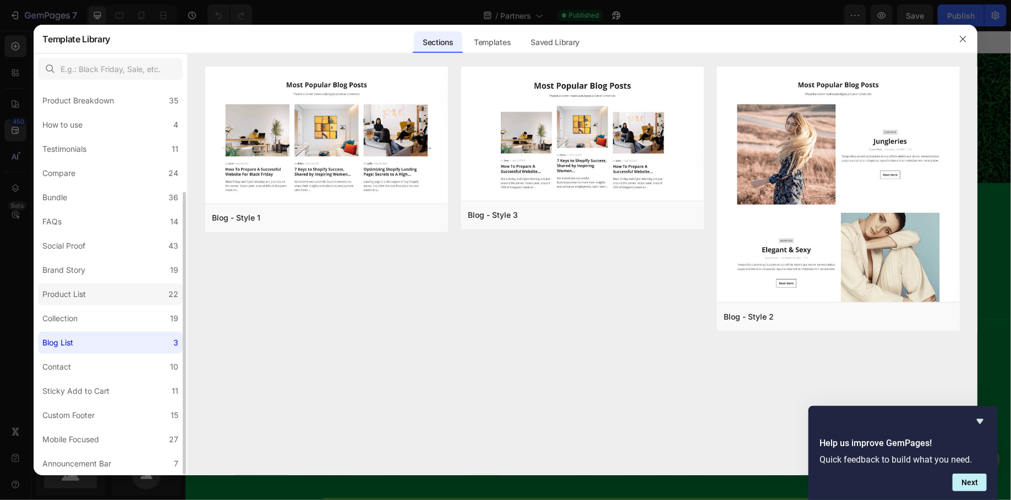
click at [68, 286] on label "Product List 22" at bounding box center [110, 294] width 145 height 22
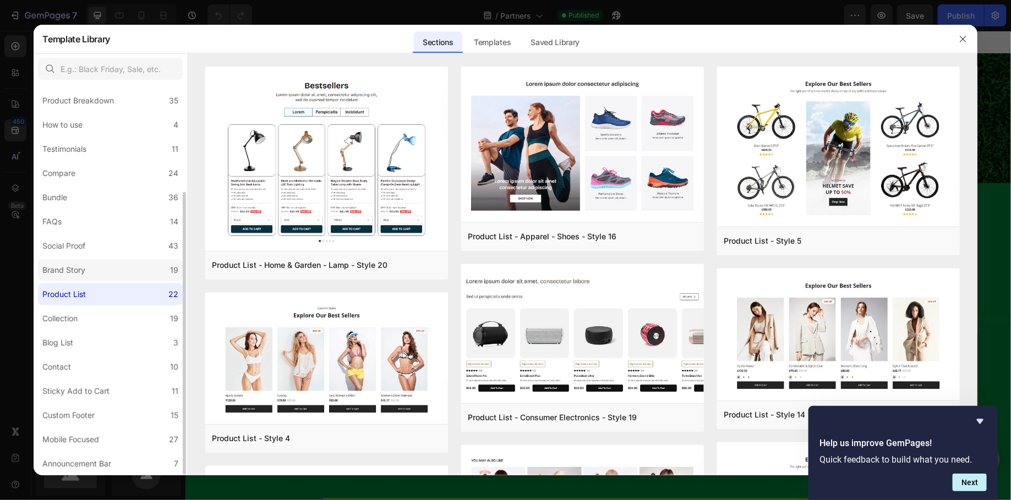
click at [57, 261] on label "Brand Story 19" at bounding box center [110, 270] width 145 height 22
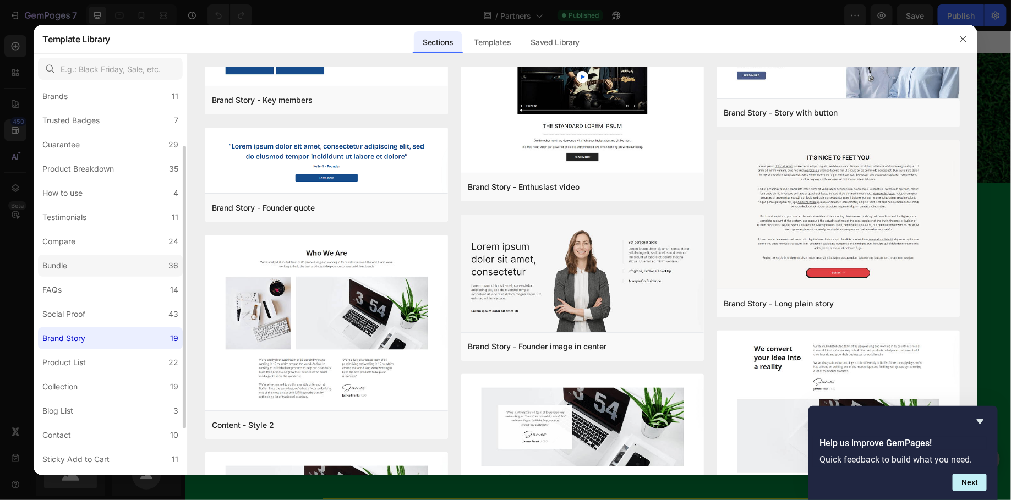
scroll to position [79, 0]
click at [59, 168] on div "Product Breakdown" at bounding box center [78, 170] width 72 height 13
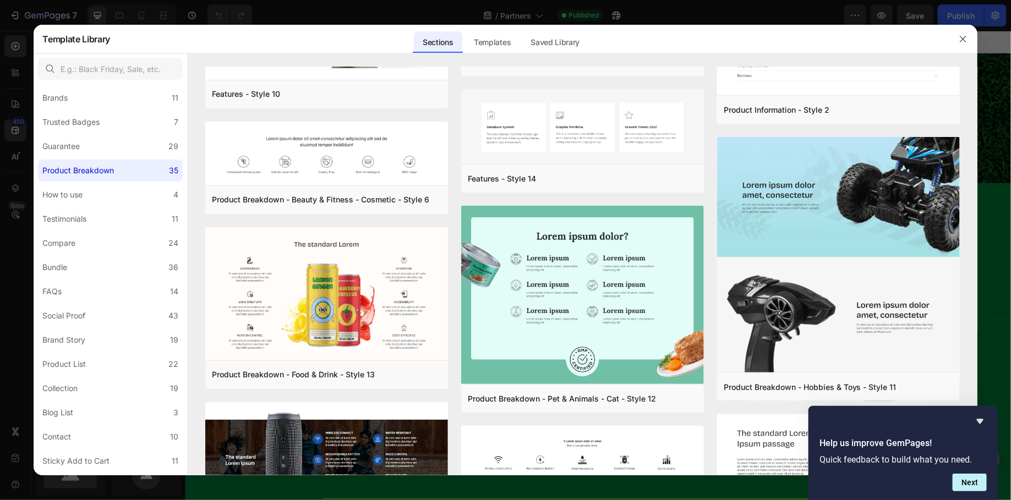
scroll to position [1631, 0]
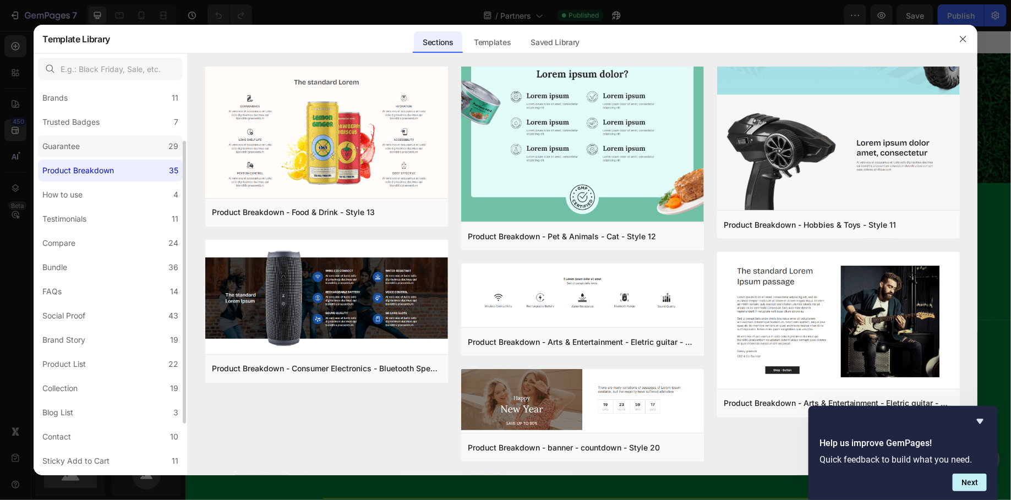
click at [81, 146] on div "Guarantee" at bounding box center [63, 146] width 42 height 13
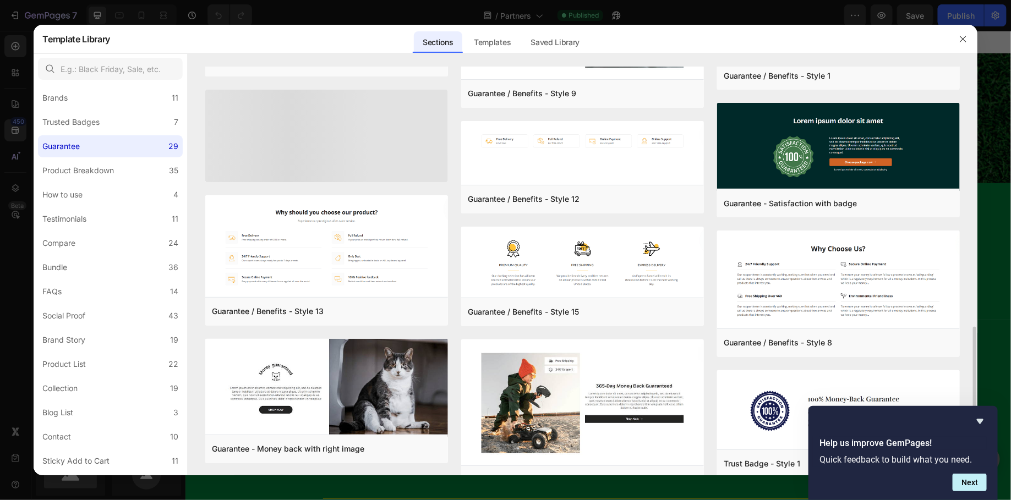
scroll to position [804, 0]
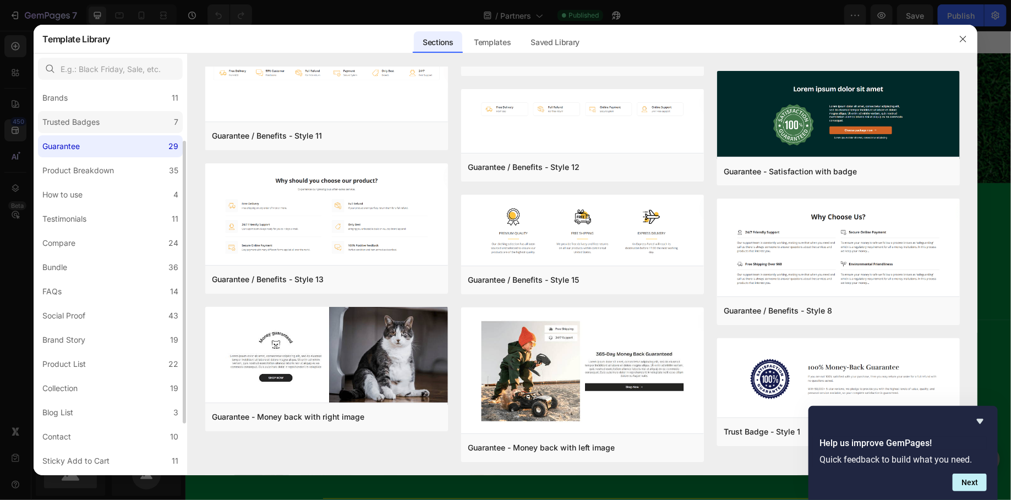
click at [65, 129] on label "Trusted Badges 7" at bounding box center [110, 122] width 145 height 22
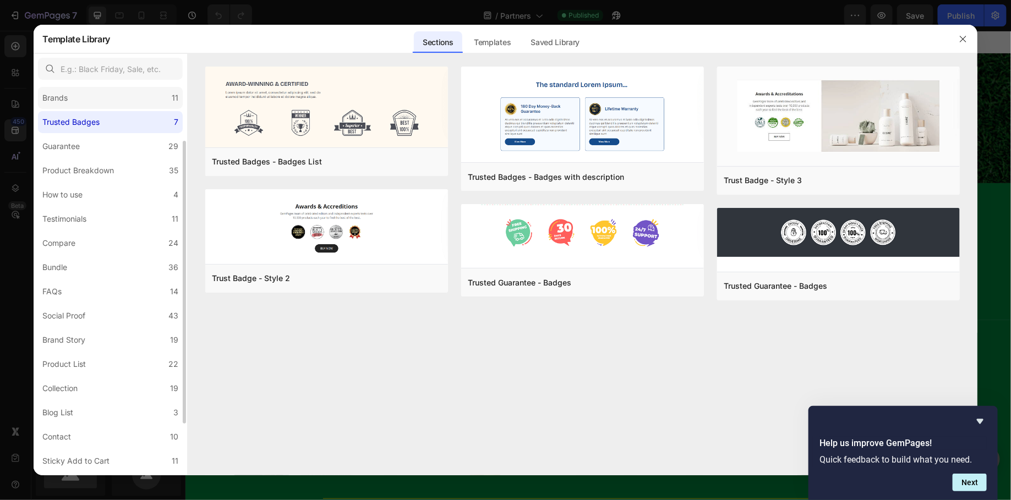
click at [63, 91] on div "Brands" at bounding box center [54, 97] width 25 height 13
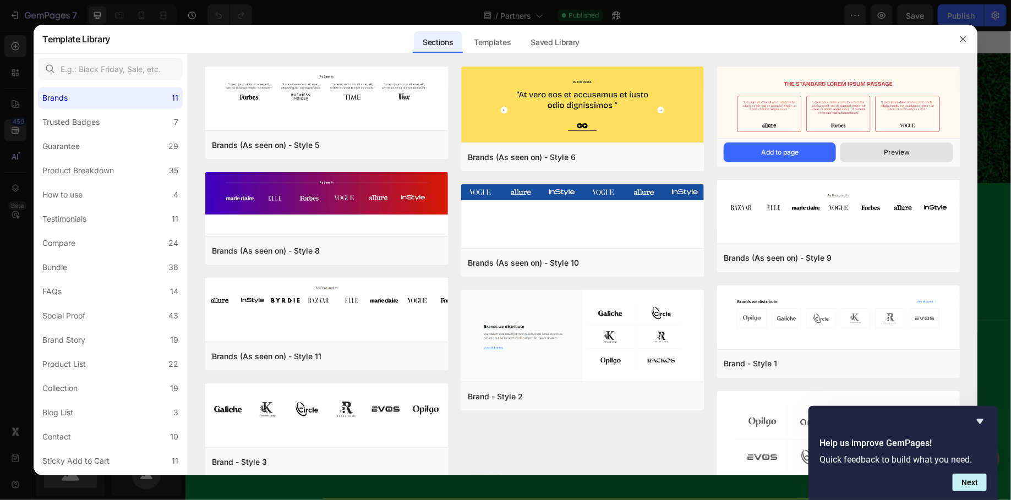
click at [874, 146] on button "Preview" at bounding box center [896, 153] width 112 height 20
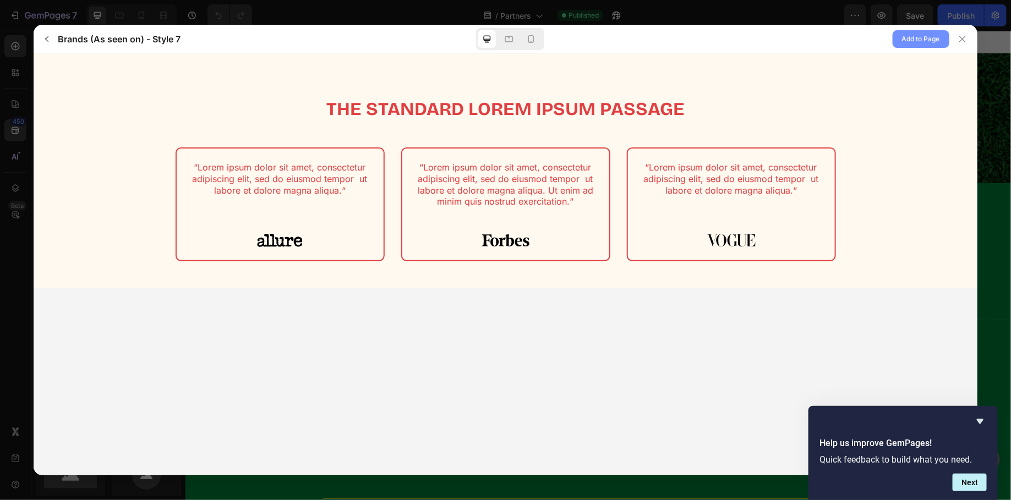
click at [916, 40] on span "Add to Page" at bounding box center [921, 38] width 38 height 13
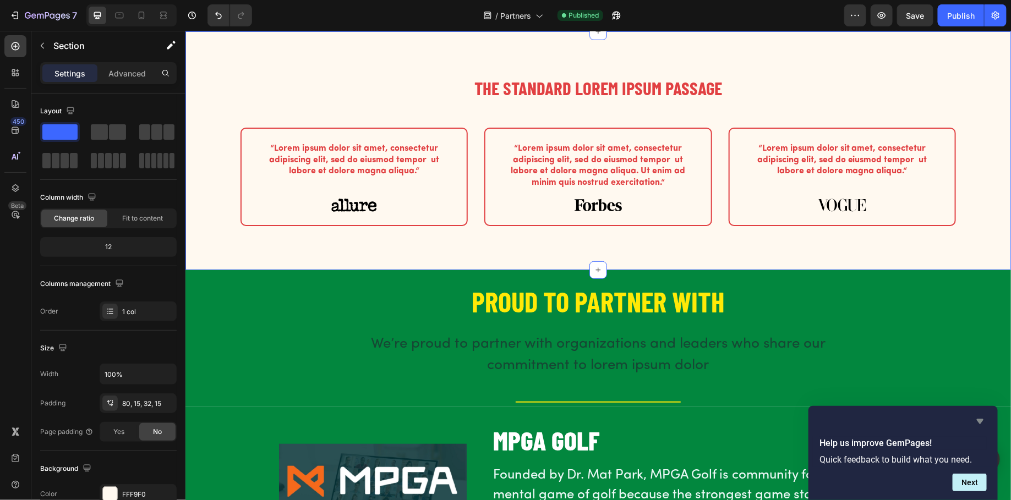
click at [980, 417] on icon "Hide survey" at bounding box center [980, 421] width 13 height 13
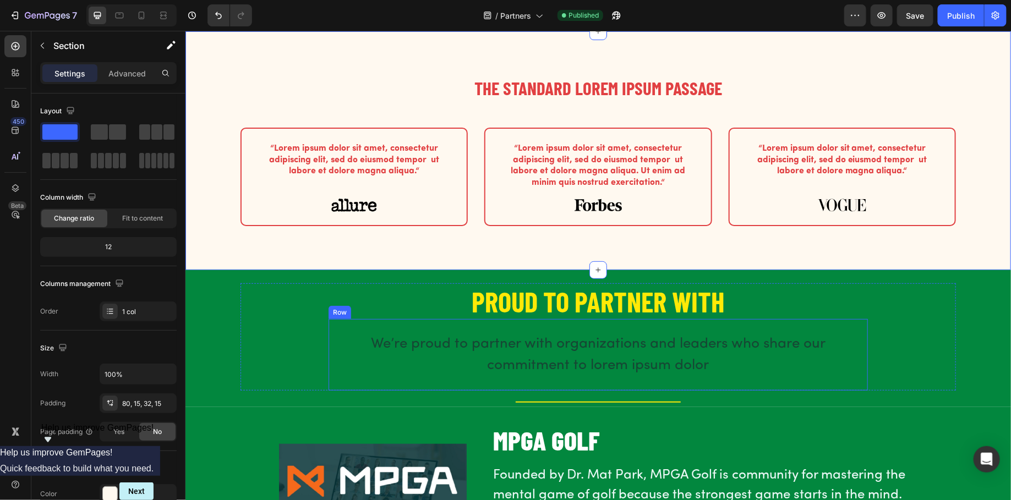
scroll to position [64, 0]
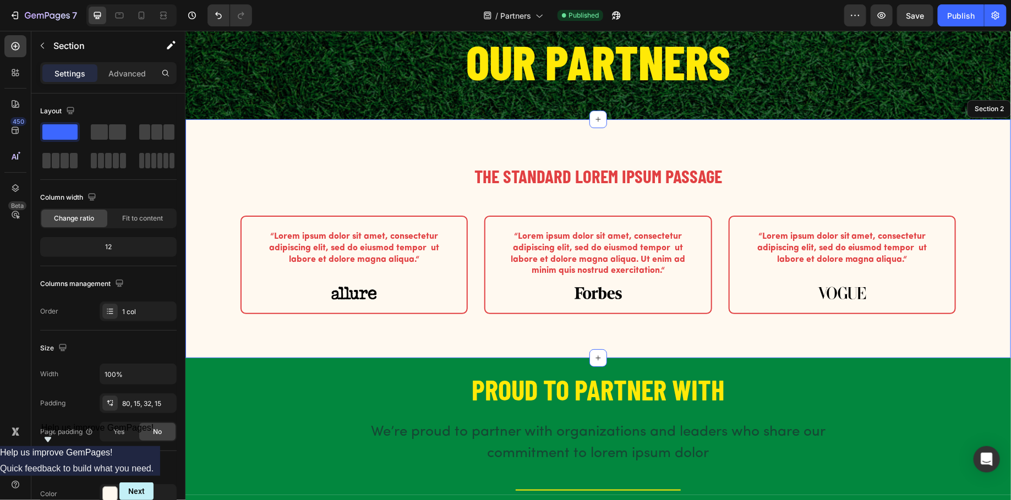
click at [482, 138] on div "The standard Lorem Ipsum passage Heading Row “Lorem ipsum dolor sit amet, conse…" at bounding box center [598, 238] width 826 height 239
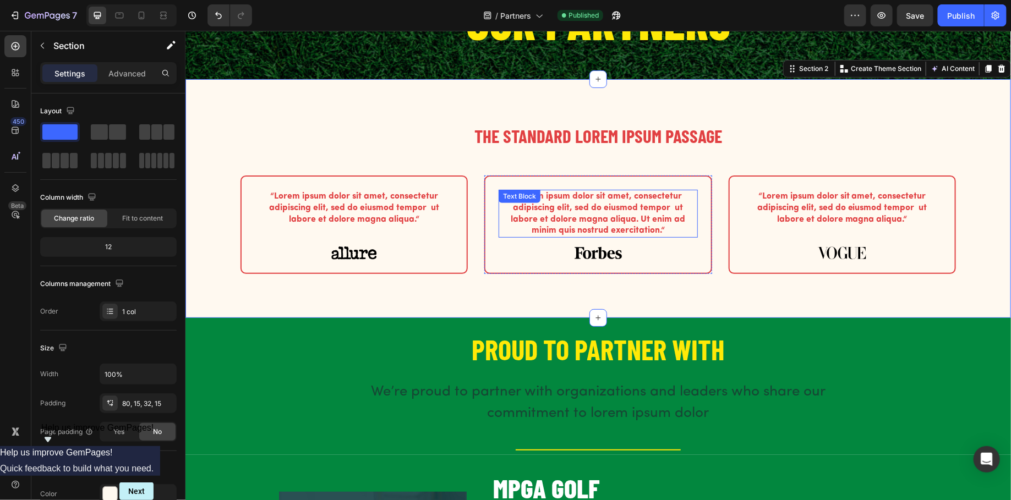
scroll to position [113, 0]
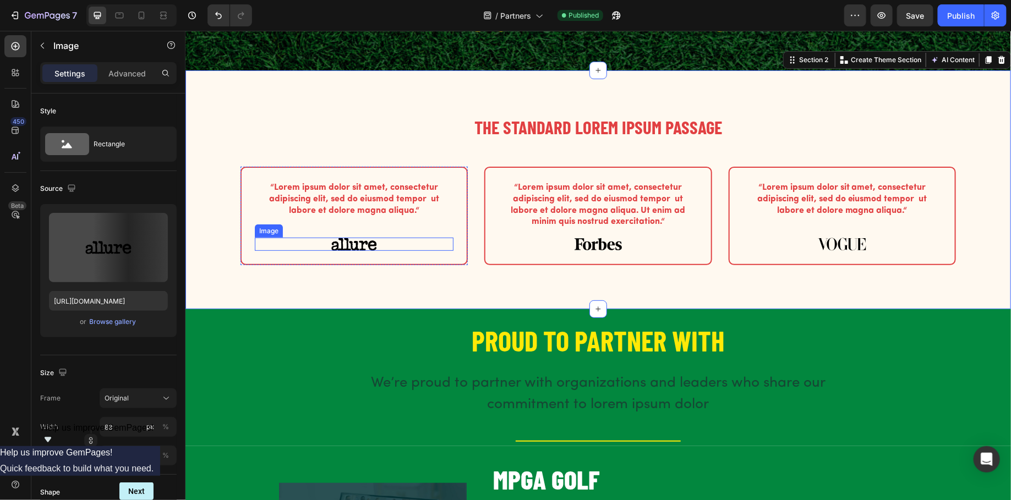
click at [358, 246] on img at bounding box center [354, 243] width 46 height 13
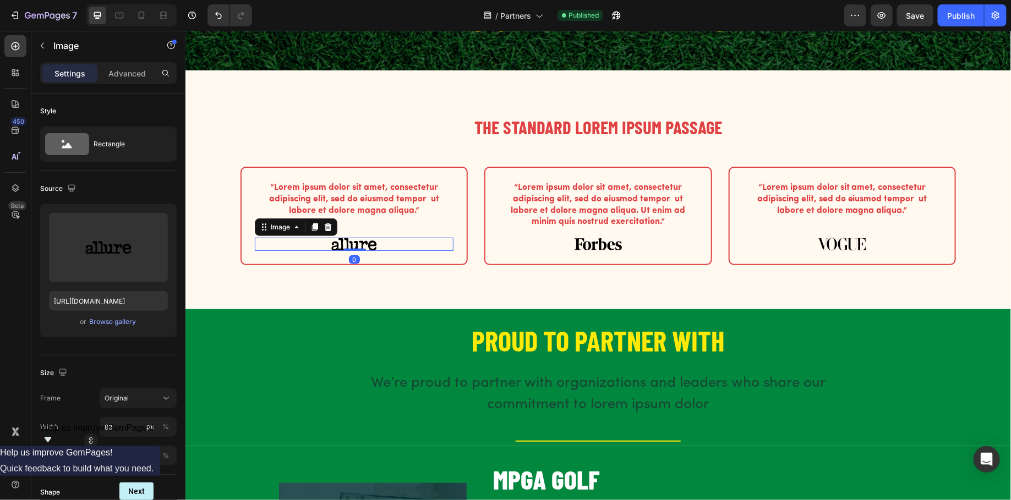
scroll to position [139, 0]
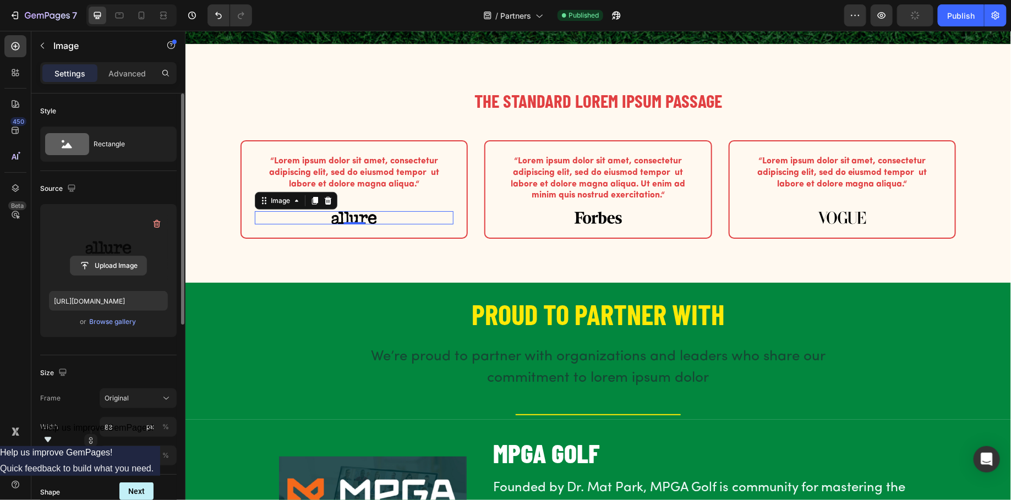
click at [113, 267] on input "file" at bounding box center [108, 265] width 76 height 19
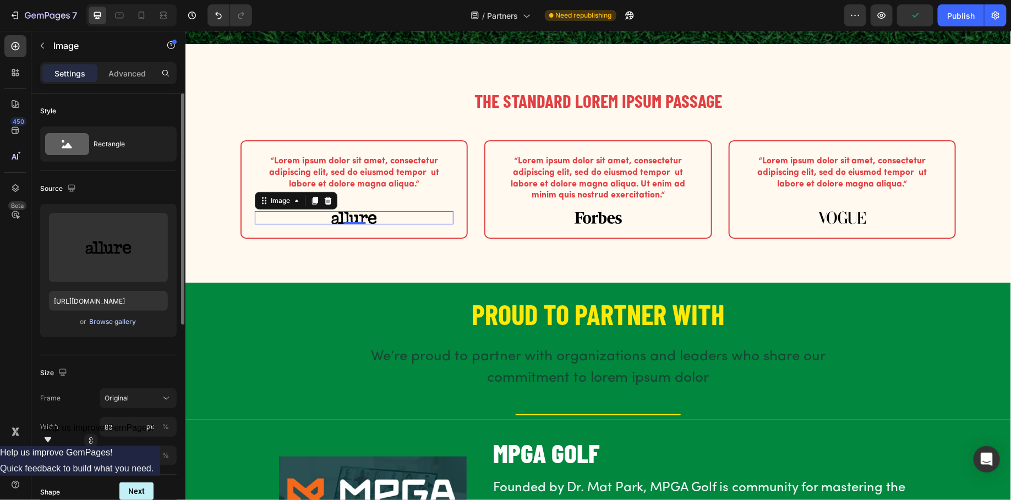
click at [103, 325] on div "Browse gallery" at bounding box center [113, 322] width 47 height 10
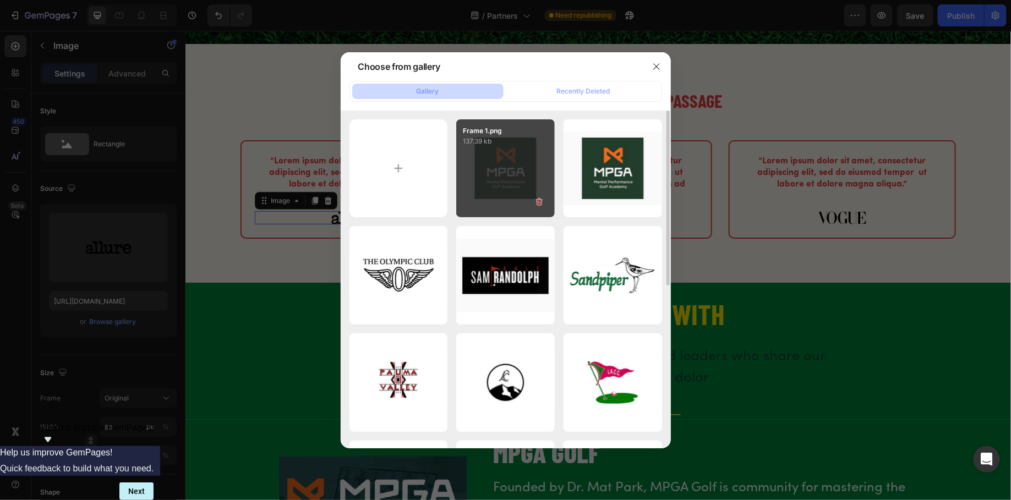
click at [544, 171] on div "Frame 1.png 137.39 kb" at bounding box center [505, 168] width 99 height 99
type input "[URL][DOMAIN_NAME]"
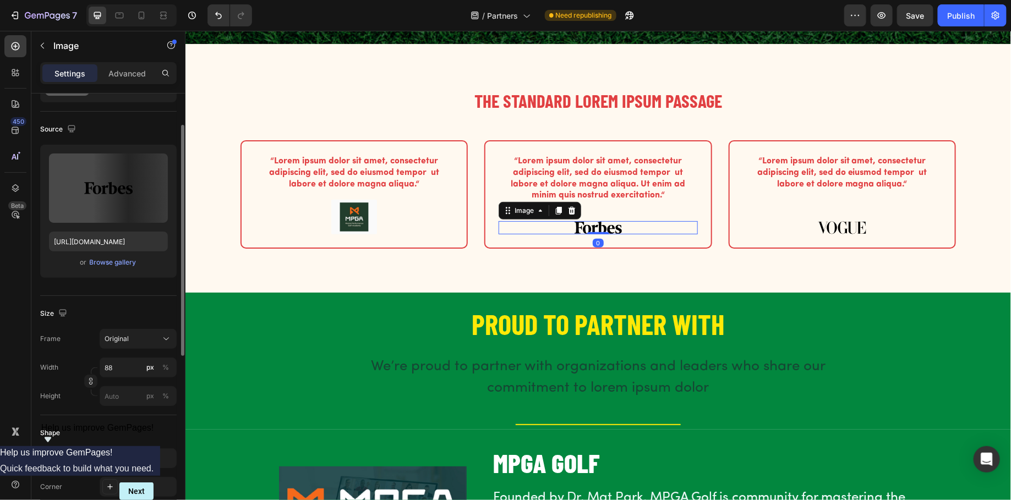
scroll to position [59, 0]
click at [589, 227] on img at bounding box center [598, 227] width 48 height 13
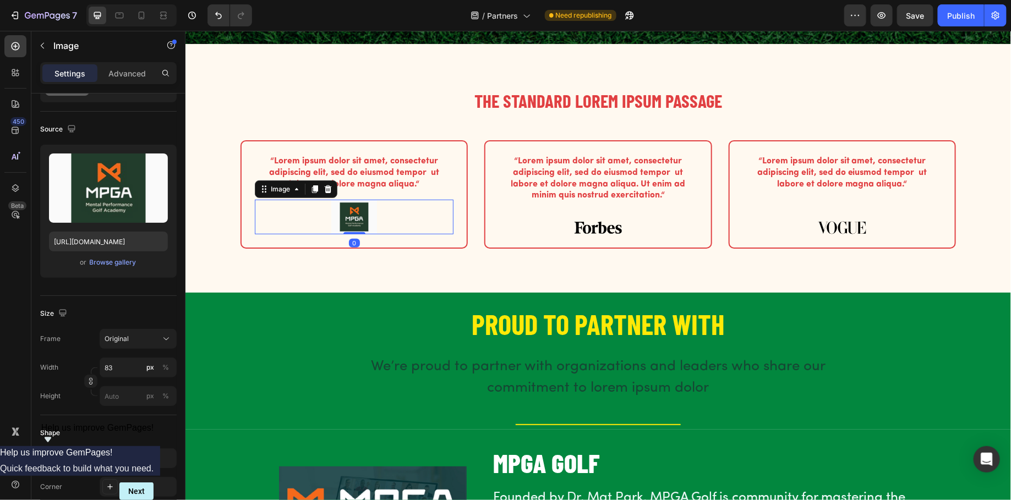
click at [354, 223] on img at bounding box center [354, 216] width 46 height 34
click at [274, 193] on div "Image" at bounding box center [280, 189] width 24 height 10
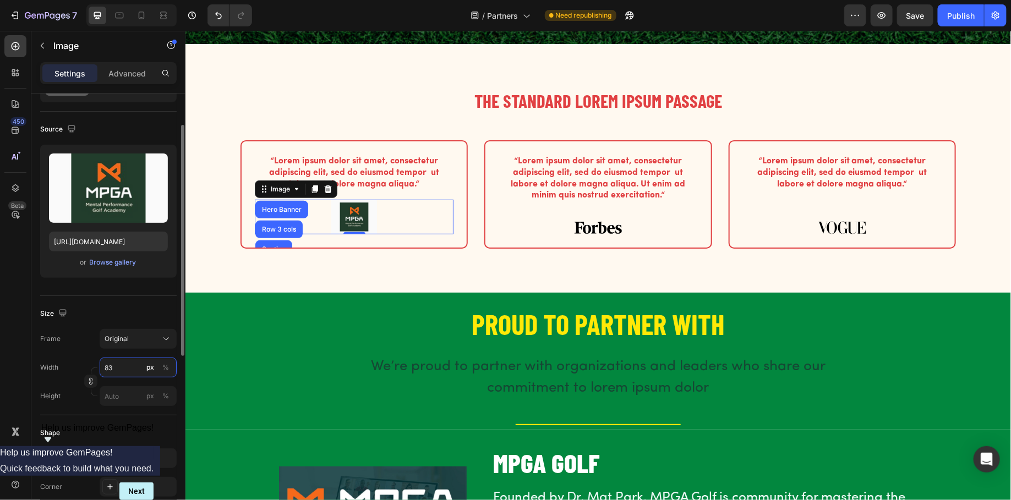
click at [121, 369] on input "83" at bounding box center [138, 368] width 77 height 20
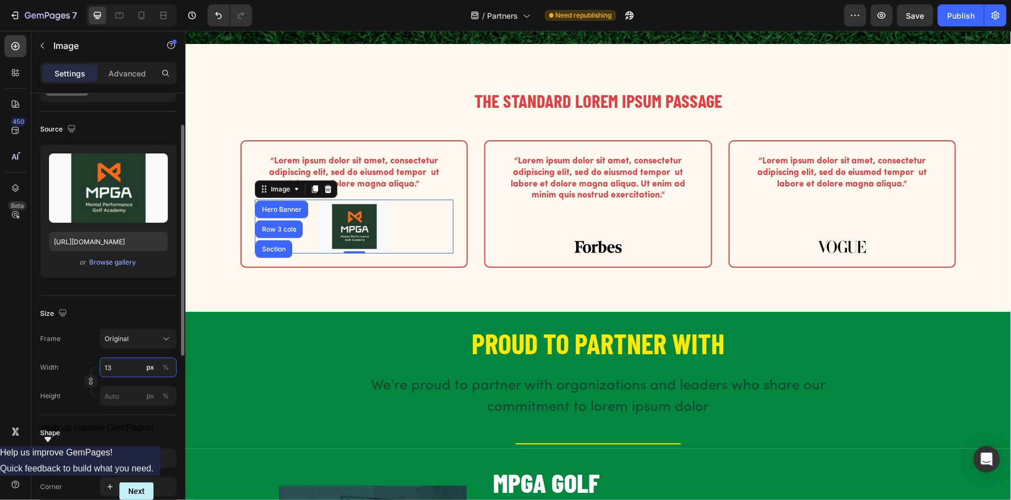
type input "1"
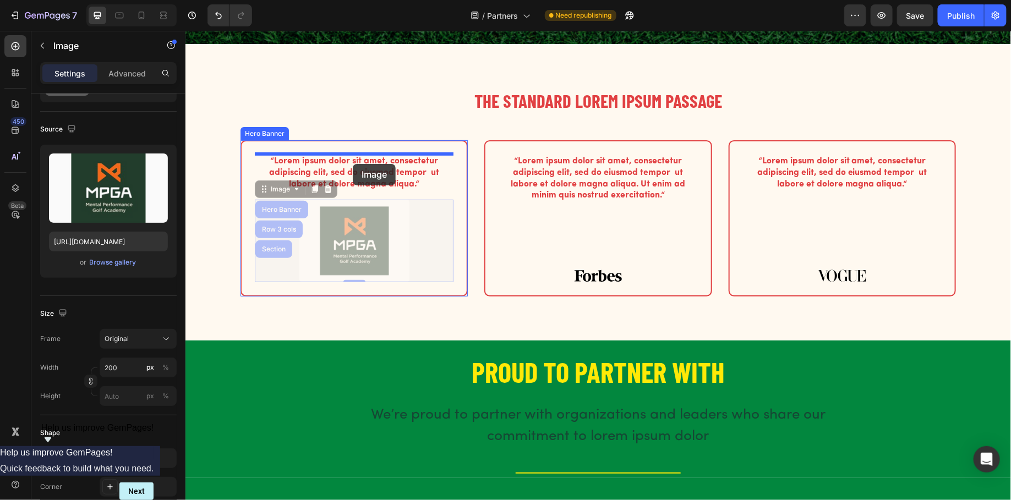
drag, startPoint x: 366, startPoint y: 243, endPoint x: 352, endPoint y: 163, distance: 81.0
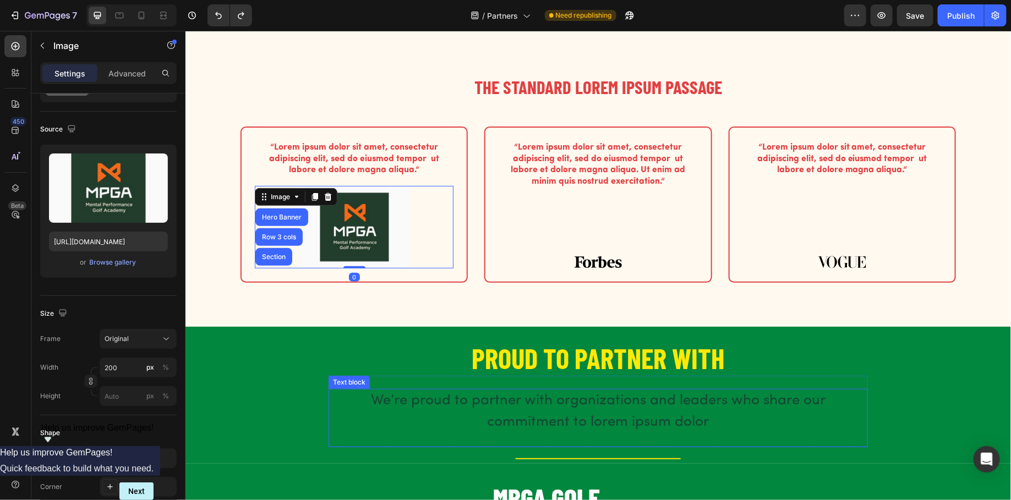
scroll to position [154, 0]
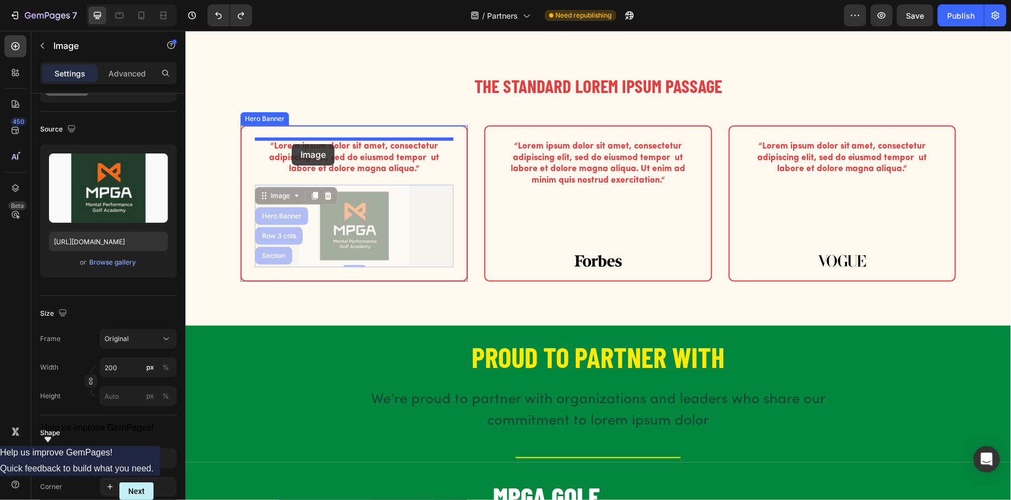
drag, startPoint x: 271, startPoint y: 199, endPoint x: 291, endPoint y: 144, distance: 59.0
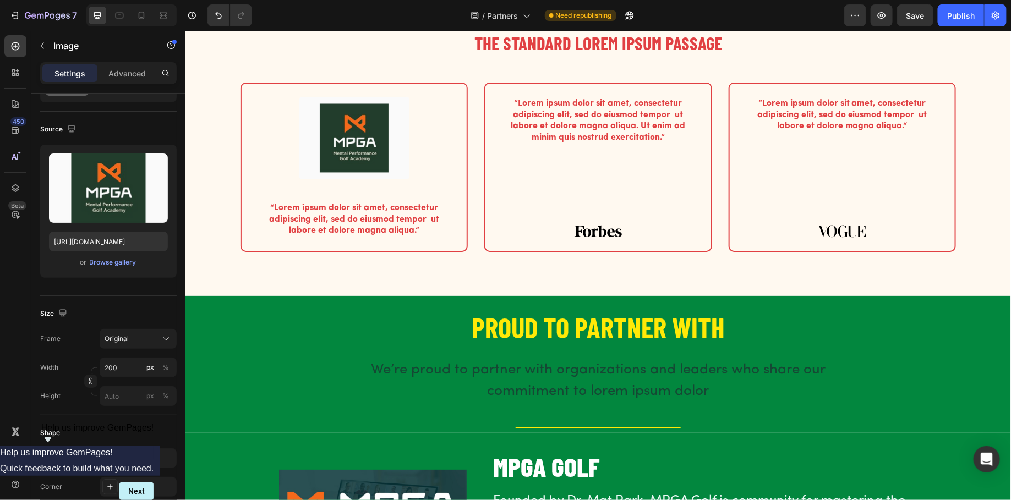
scroll to position [170, 0]
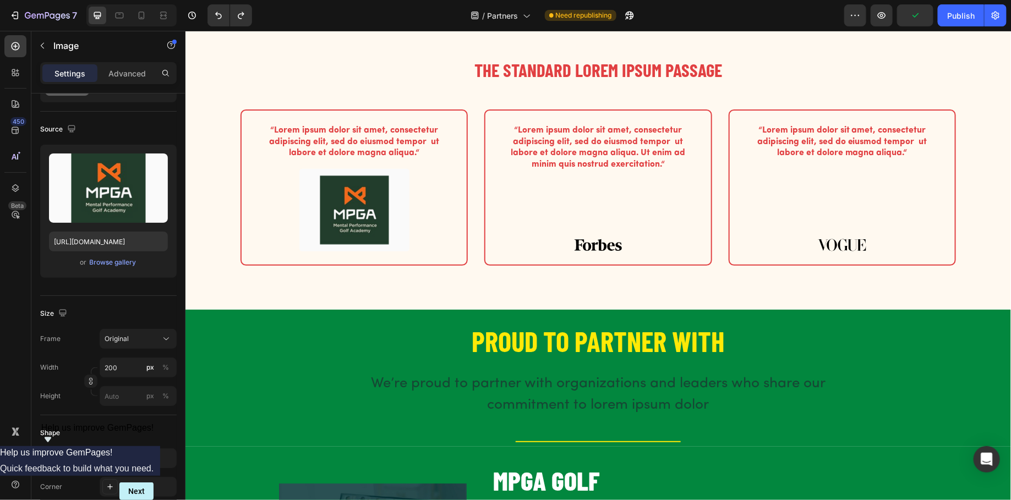
type input "83"
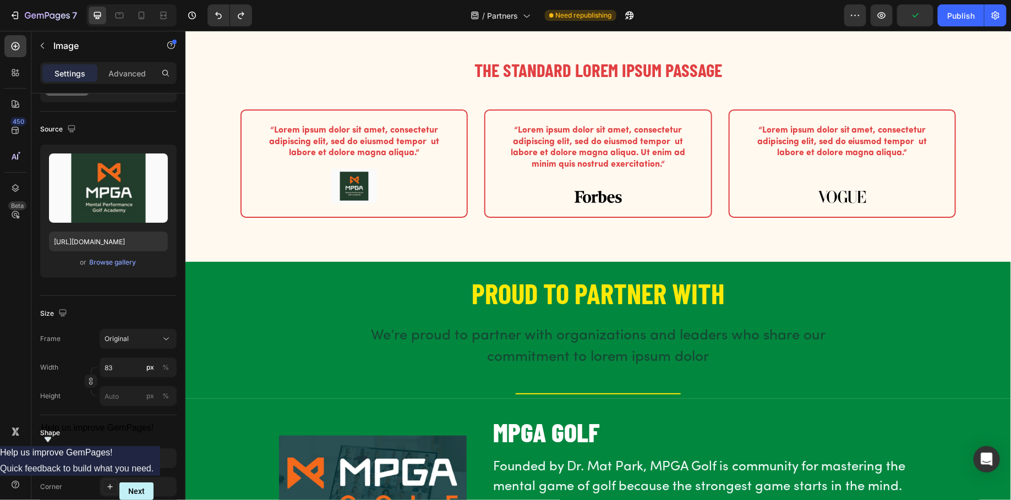
type input "[URL][DOMAIN_NAME]"
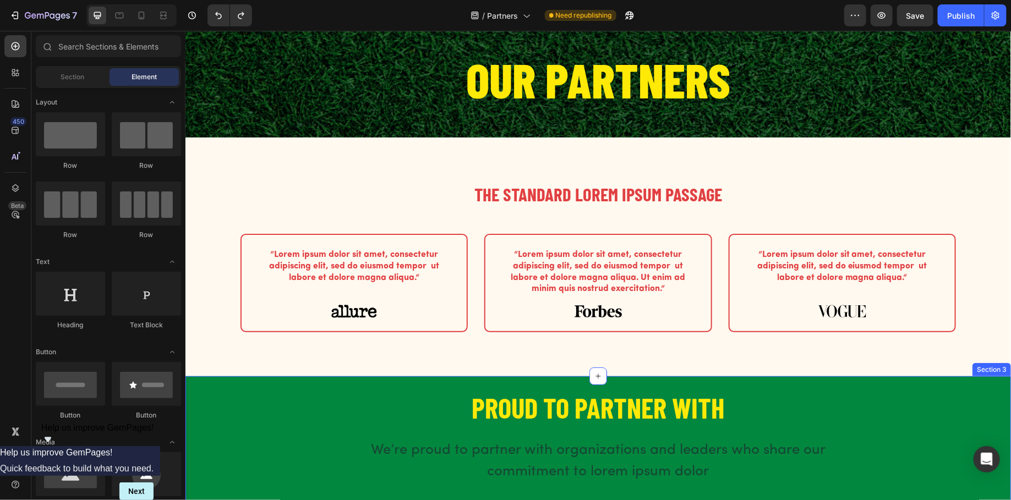
scroll to position [47, 0]
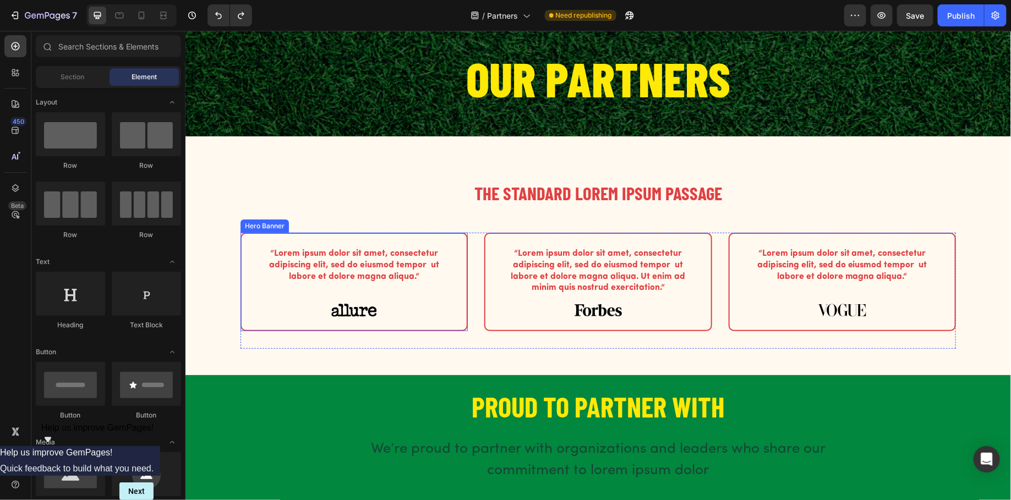
click at [358, 292] on div "“Lorem ipsum dolor sit amet, consectetur adipiscing elit, sed do eiusmod tempor…" at bounding box center [353, 282] width 199 height 70
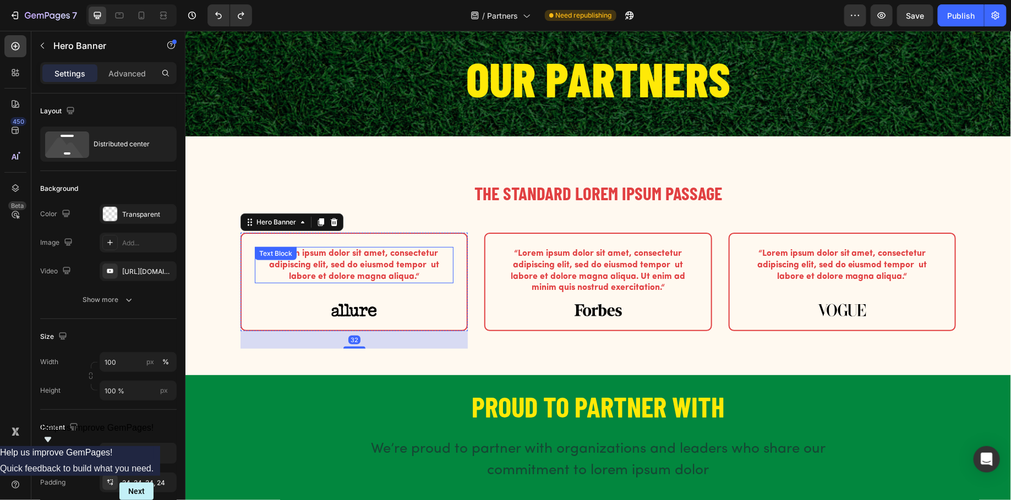
click at [350, 274] on p "“Lorem ipsum dolor sit amet, consectetur adipiscing elit, sed do eiusmod tempor…" at bounding box center [353, 265] width 196 height 34
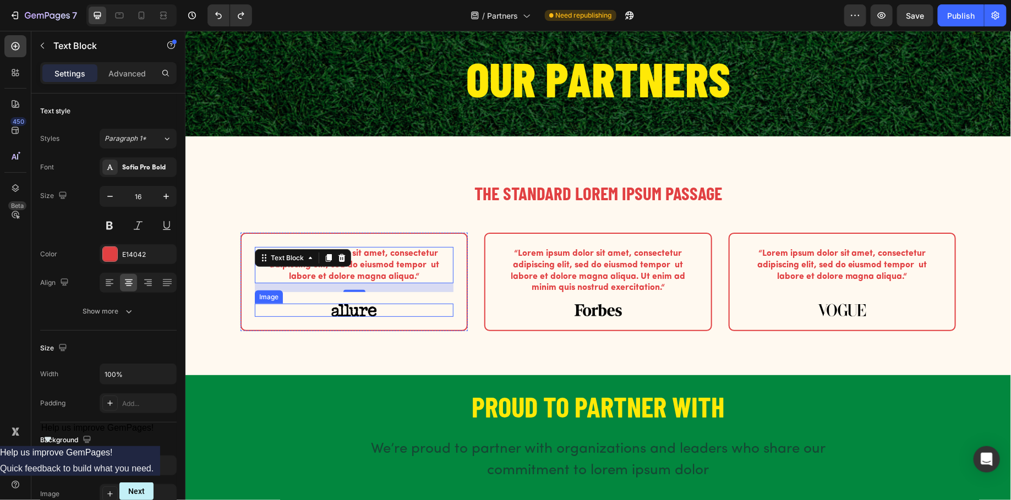
click at [362, 305] on img at bounding box center [354, 309] width 46 height 13
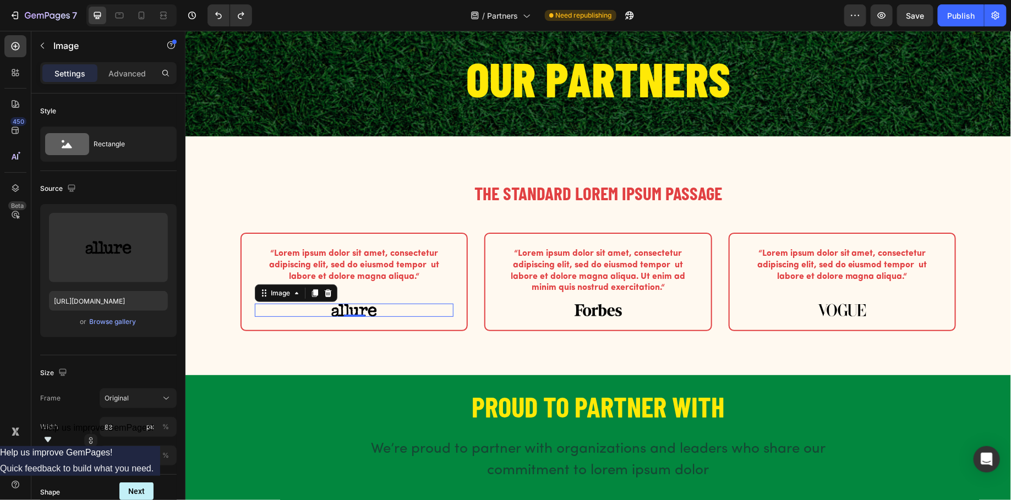
click at [364, 312] on img at bounding box center [354, 309] width 46 height 13
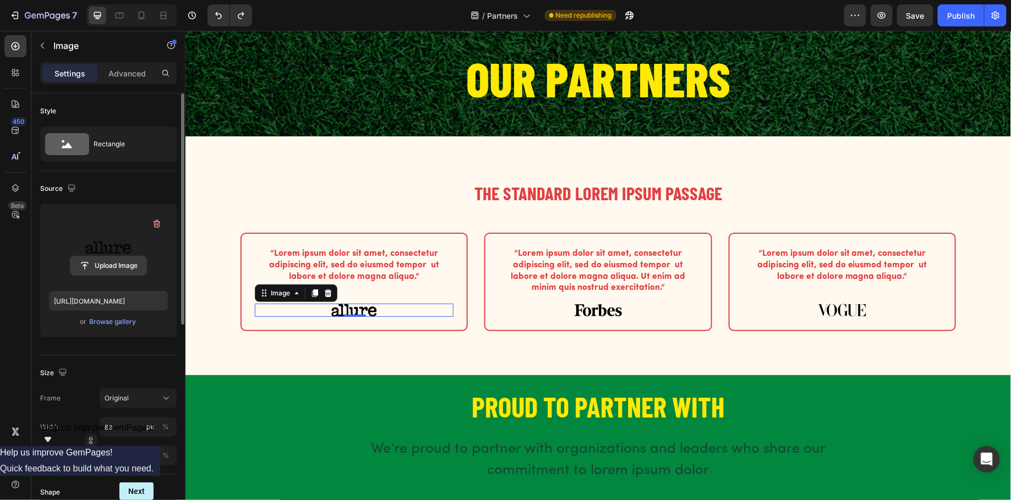
click at [102, 263] on input "file" at bounding box center [108, 265] width 76 height 19
click at [90, 324] on div "Browse gallery" at bounding box center [113, 322] width 47 height 10
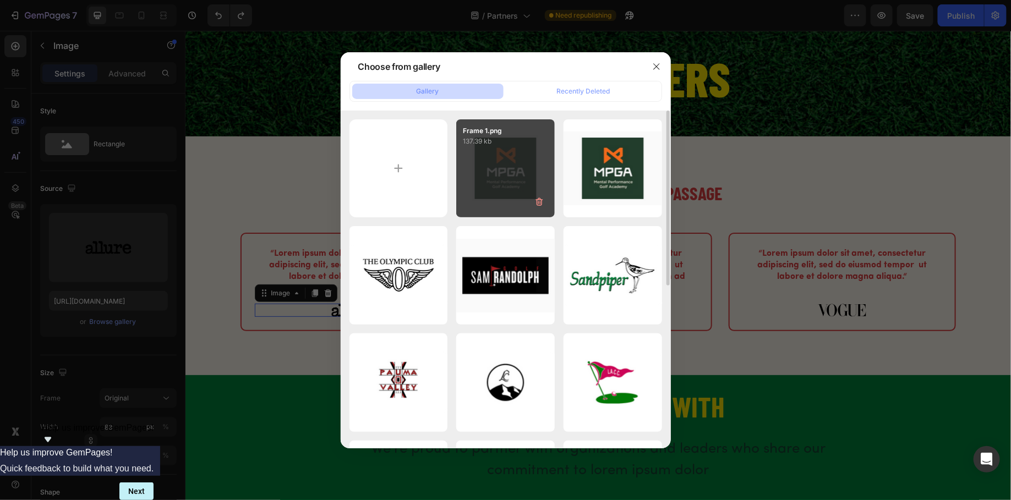
click at [507, 183] on div "Frame 1.png 137.39 kb" at bounding box center [505, 168] width 99 height 99
type input "[URL][DOMAIN_NAME]"
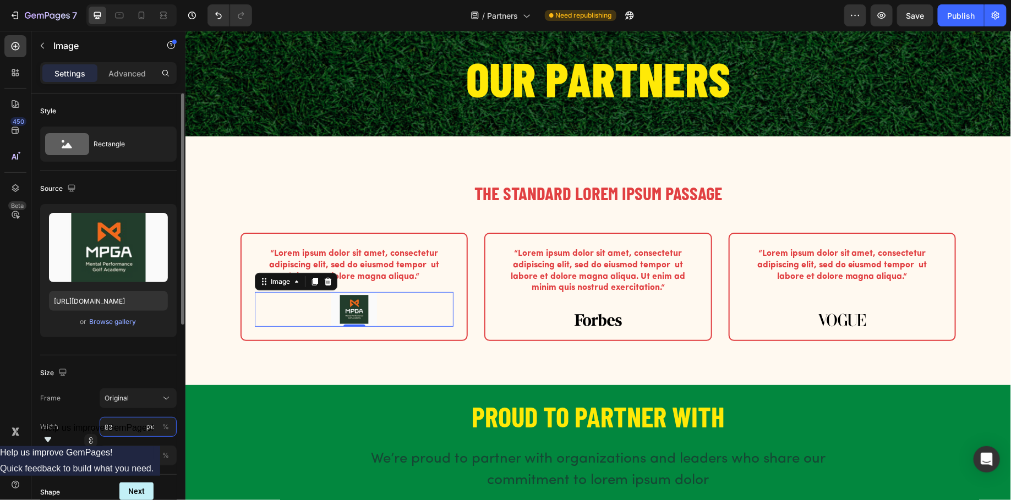
click at [127, 425] on input "83" at bounding box center [138, 427] width 77 height 20
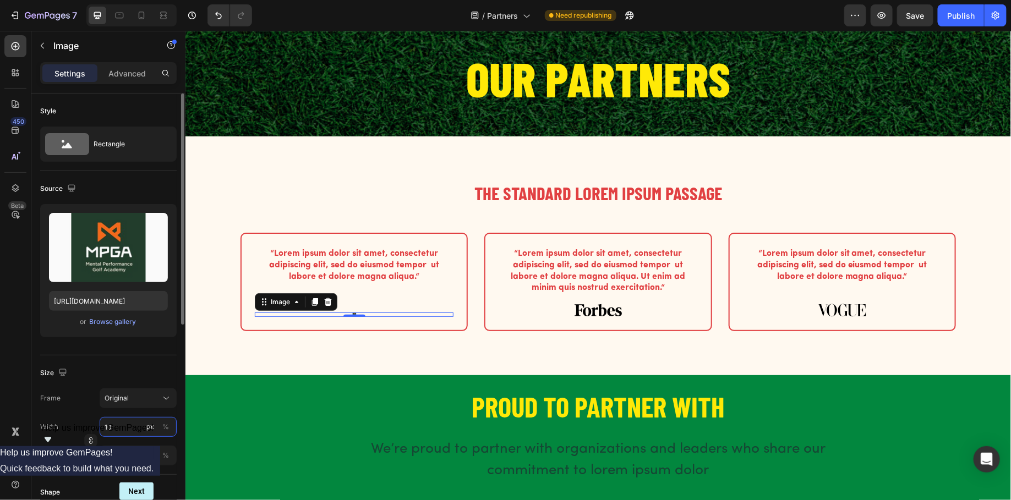
type input "1"
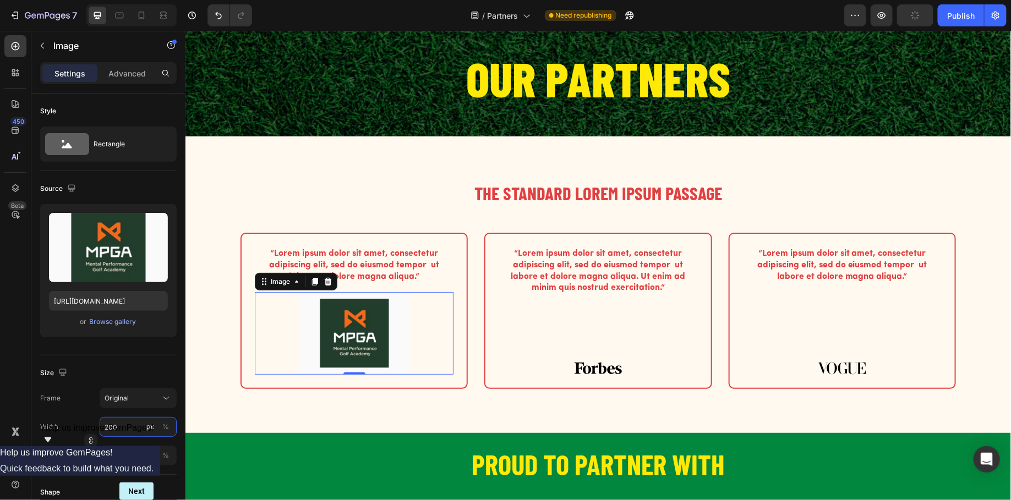
type input "200"
click at [359, 332] on img at bounding box center [354, 333] width 110 height 83
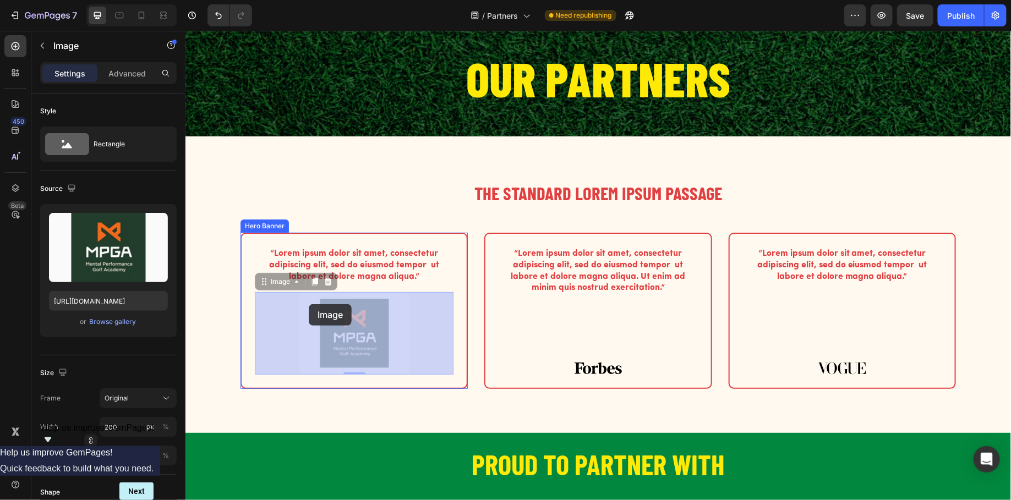
drag, startPoint x: 286, startPoint y: 282, endPoint x: 308, endPoint y: 305, distance: 31.9
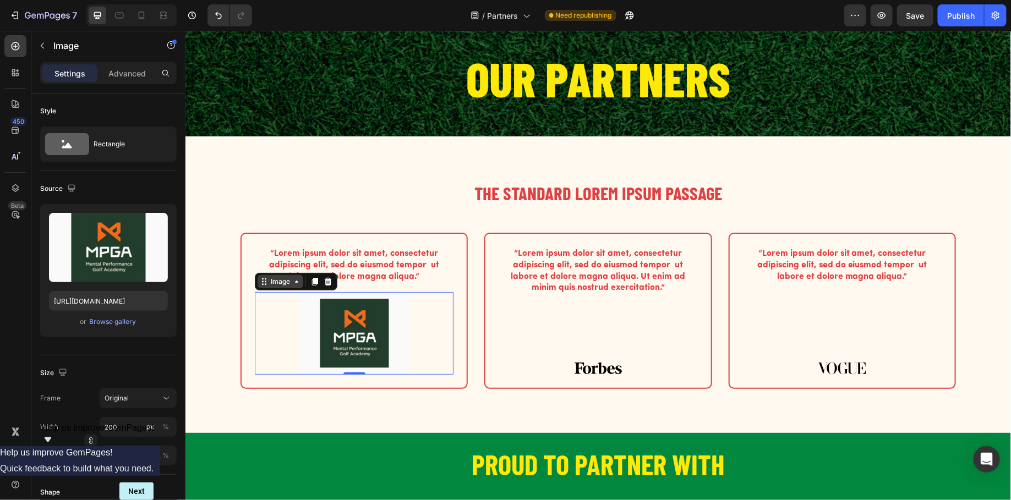
click at [287, 281] on div "Image" at bounding box center [280, 281] width 24 height 10
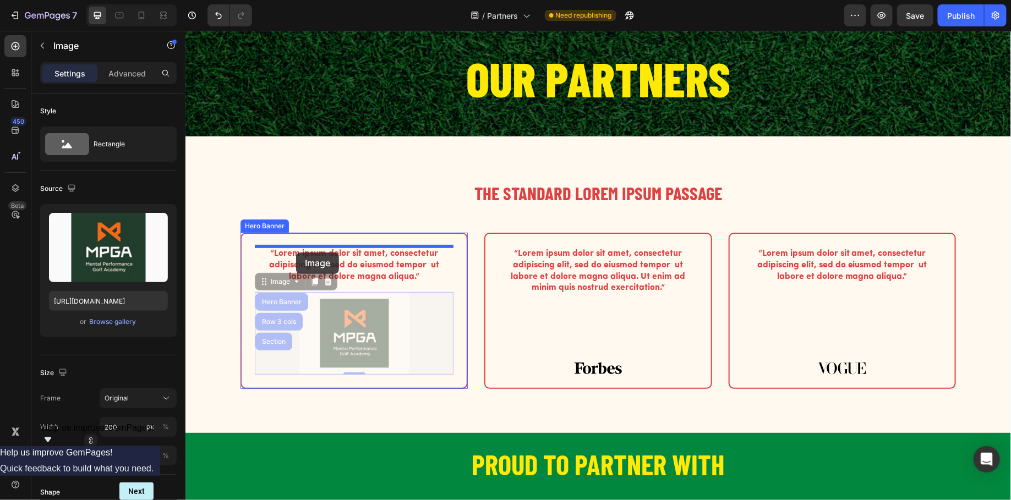
drag, startPoint x: 292, startPoint y: 285, endPoint x: 296, endPoint y: 253, distance: 32.2
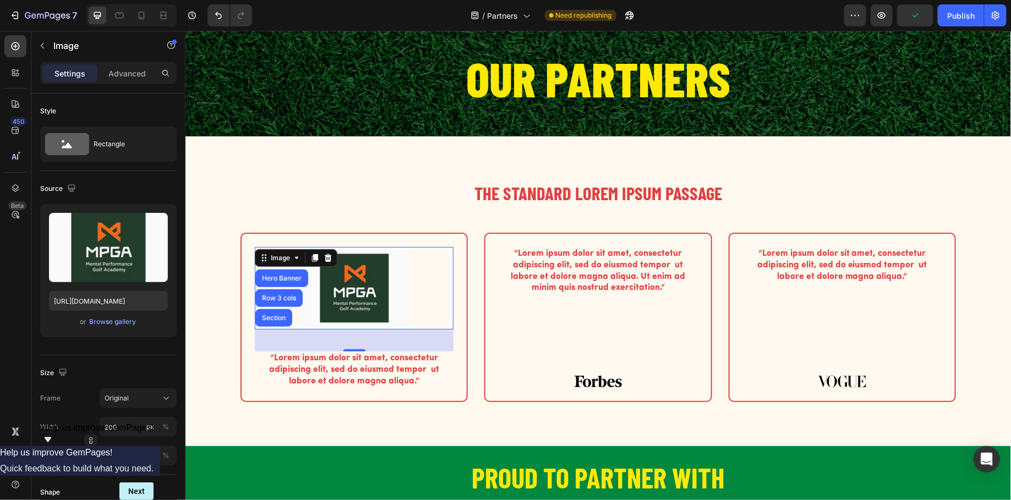
click at [351, 353] on div "0" at bounding box center [353, 349] width 11 height 9
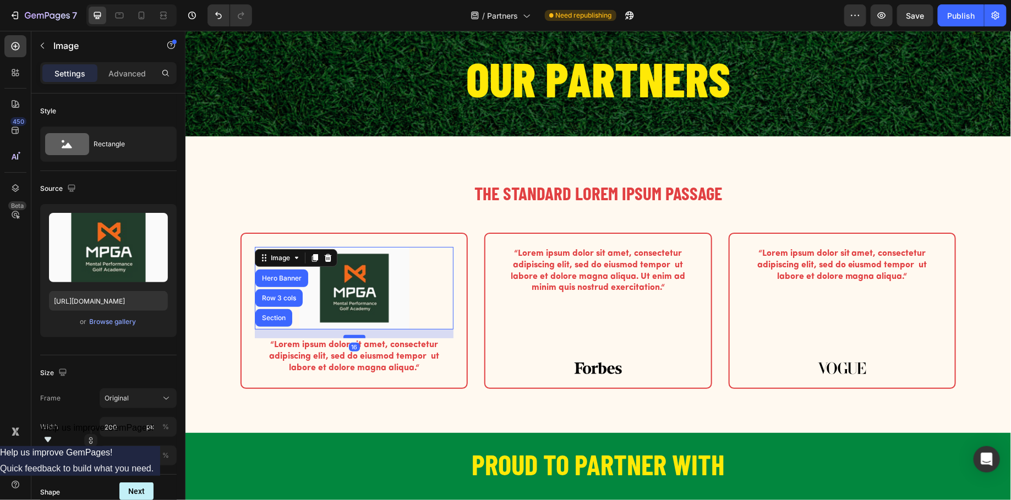
drag, startPoint x: 354, startPoint y: 350, endPoint x: 346, endPoint y: 336, distance: 15.6
click at [346, 336] on div at bounding box center [354, 336] width 22 height 3
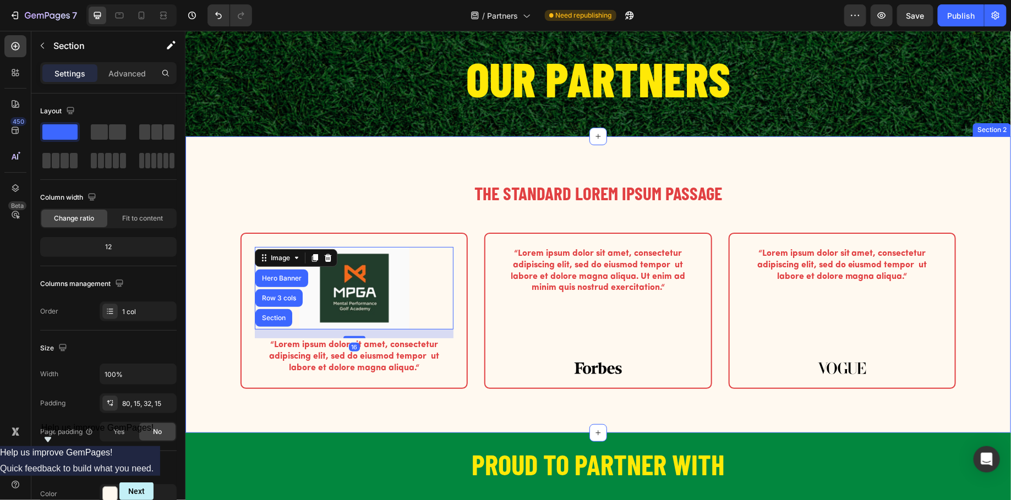
click at [222, 330] on div "The standard Lorem Ipsum passage Heading Row Image Hero Banner Row 3 cols Secti…" at bounding box center [597, 297] width 809 height 235
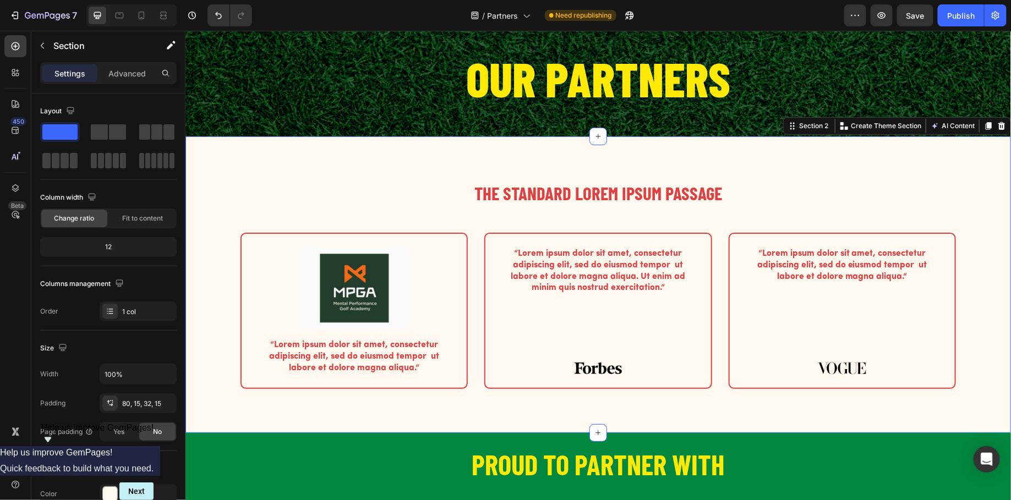
scroll to position [113, 0]
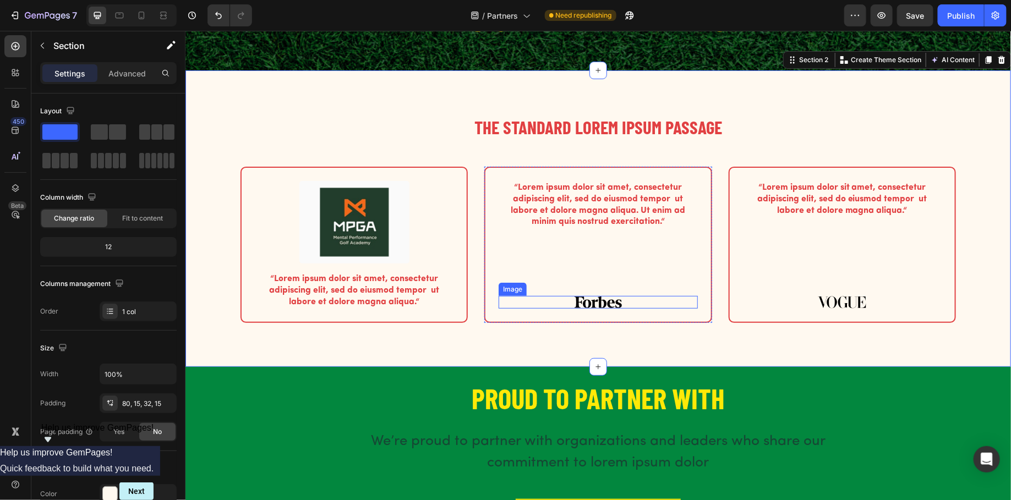
click at [594, 307] on div "Image" at bounding box center [597, 302] width 199 height 13
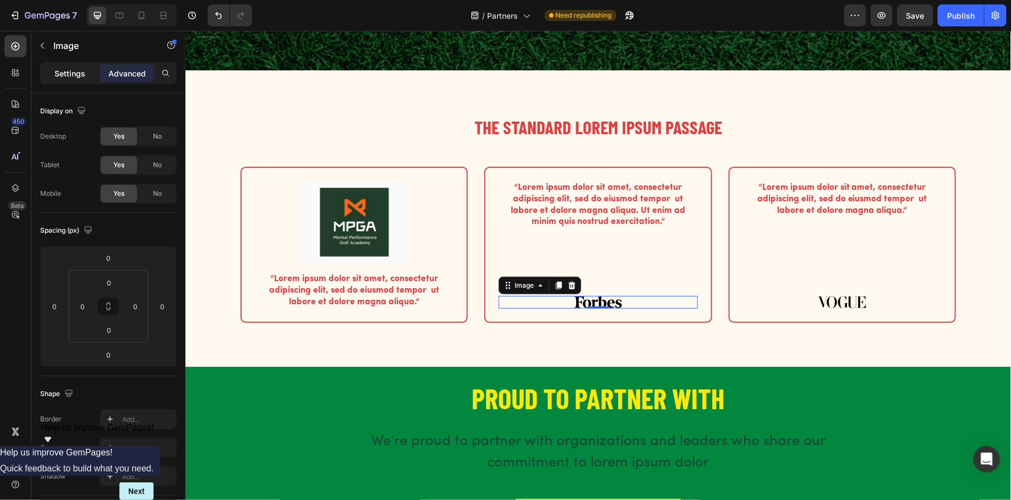
click at [71, 68] on p "Settings" at bounding box center [69, 74] width 31 height 12
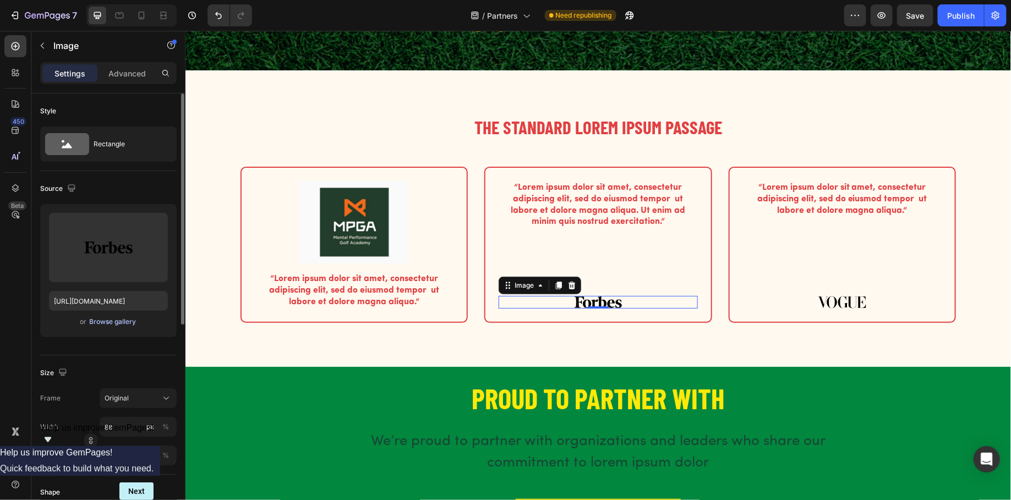
click at [108, 321] on div "Browse gallery" at bounding box center [113, 322] width 47 height 10
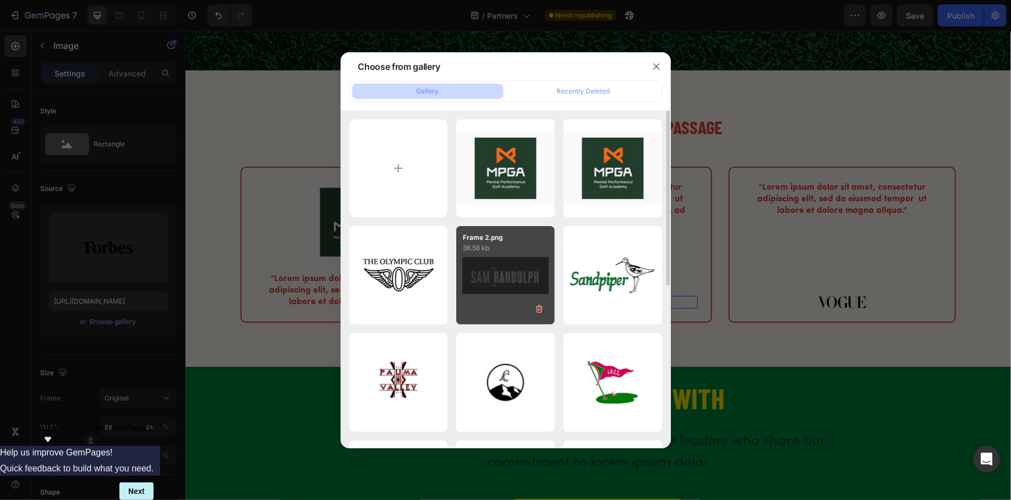
click at [495, 258] on div "Frame 2.png 36.56 kb" at bounding box center [505, 275] width 99 height 99
type input "[URL][DOMAIN_NAME]"
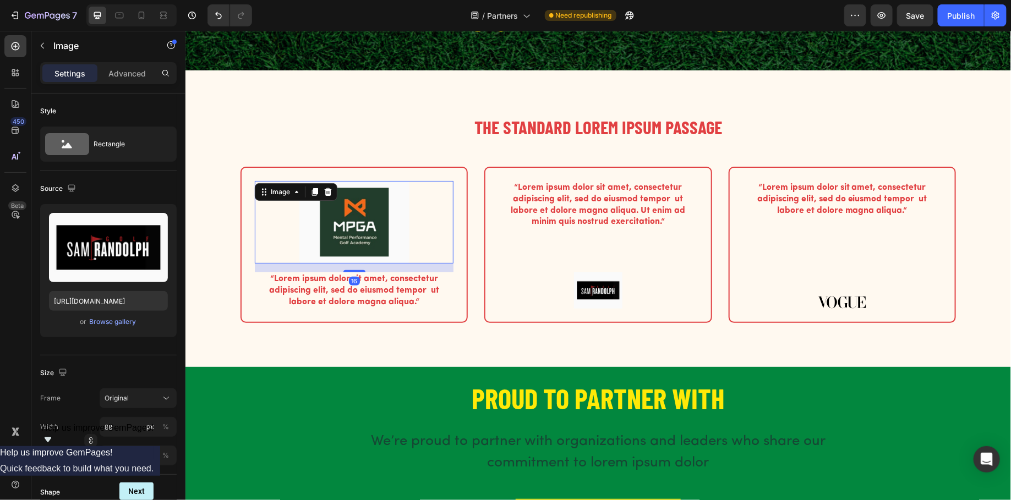
scroll to position [59, 0]
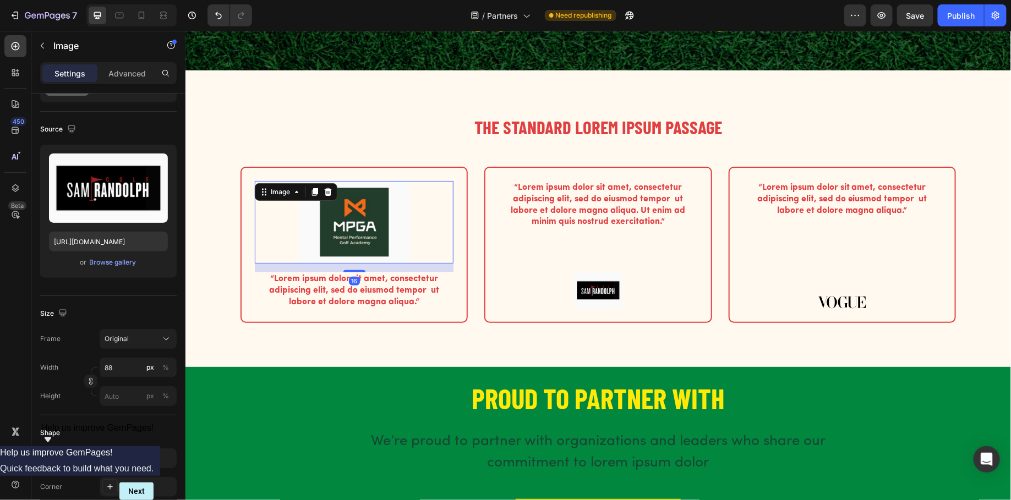
click at [336, 221] on img at bounding box center [354, 222] width 110 height 83
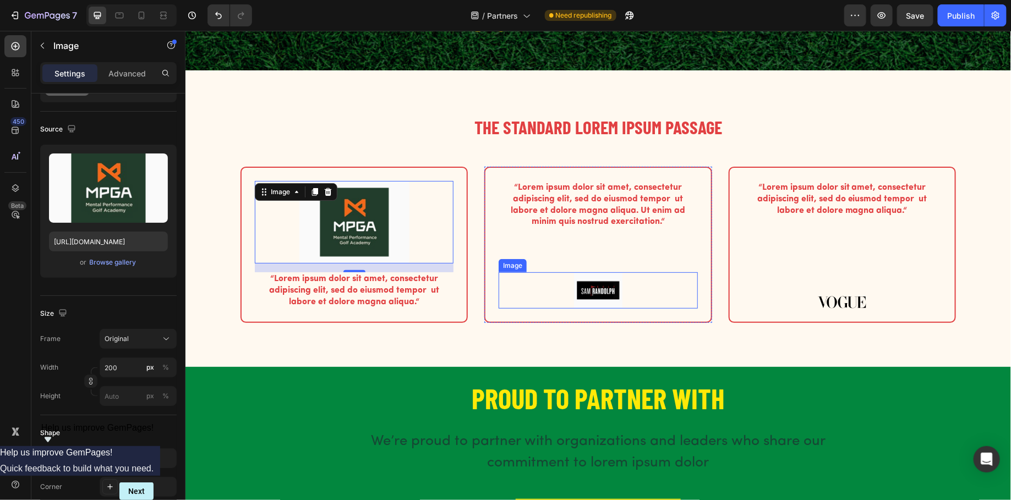
click at [586, 290] on img at bounding box center [598, 290] width 48 height 36
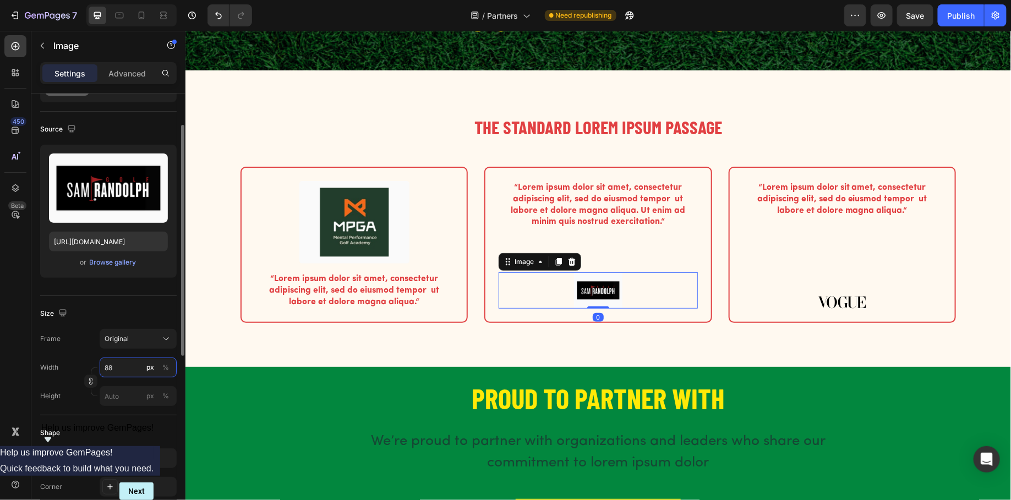
click at [120, 366] on input "88" at bounding box center [138, 368] width 77 height 20
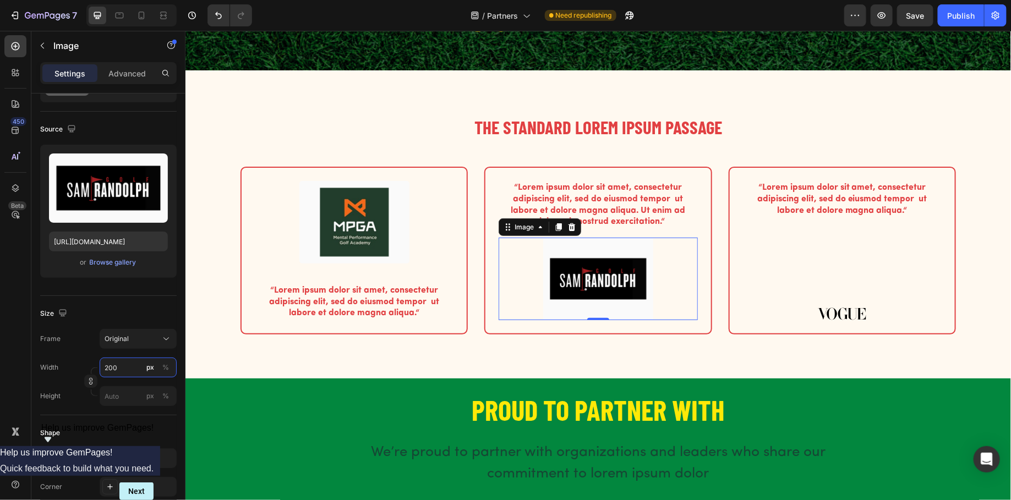
type input "200"
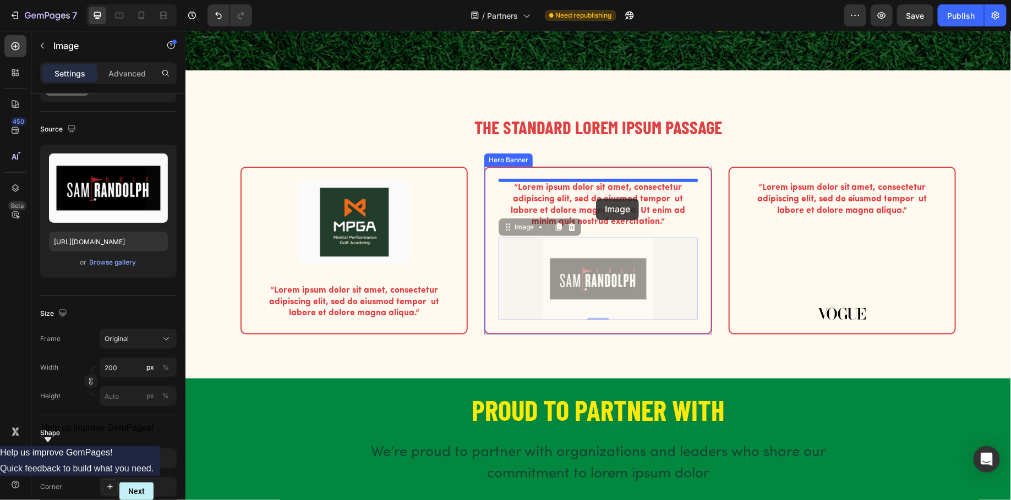
drag, startPoint x: 608, startPoint y: 278, endPoint x: 596, endPoint y: 198, distance: 80.8
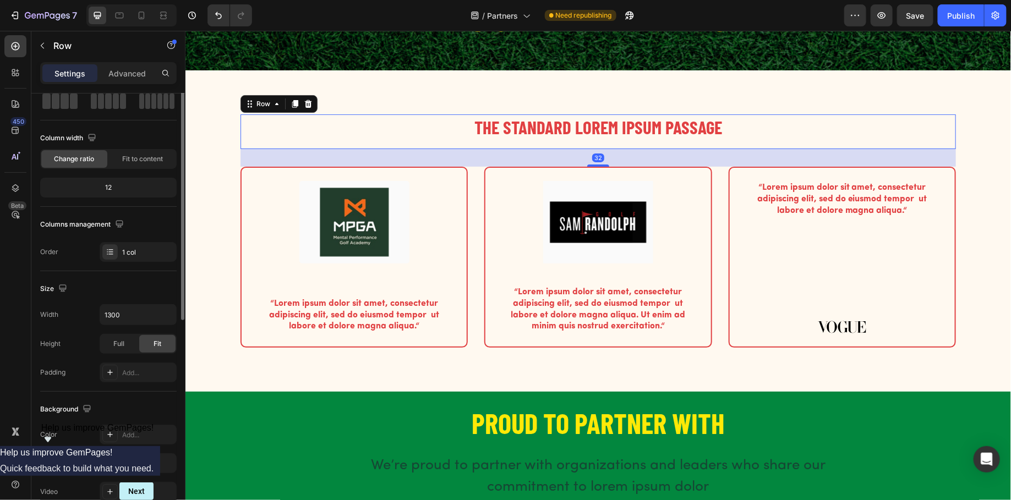
click at [433, 146] on div "The standard Lorem Ipsum passage Heading" at bounding box center [598, 131] width 716 height 35
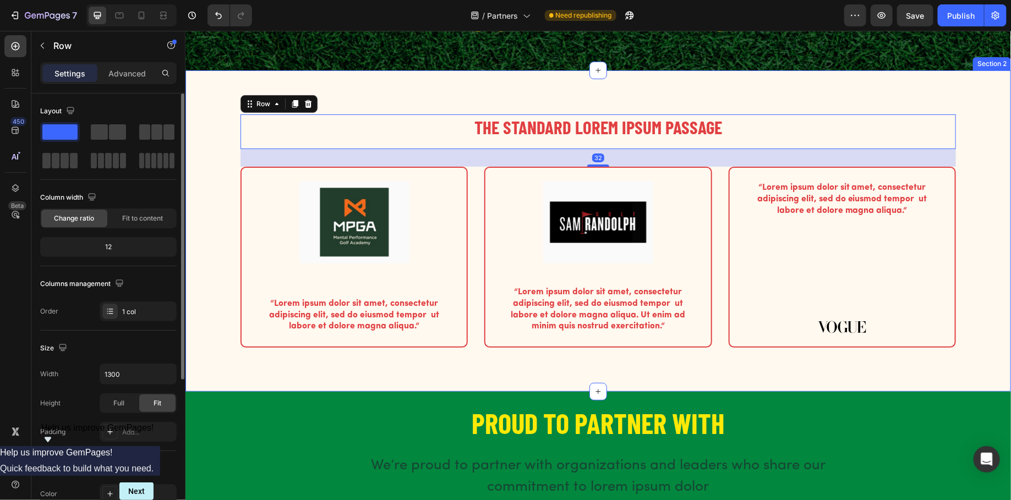
click at [320, 105] on div "The standard Lorem Ipsum passage Heading Row 32 Image “Lorem ipsum dolor sit am…" at bounding box center [598, 230] width 826 height 321
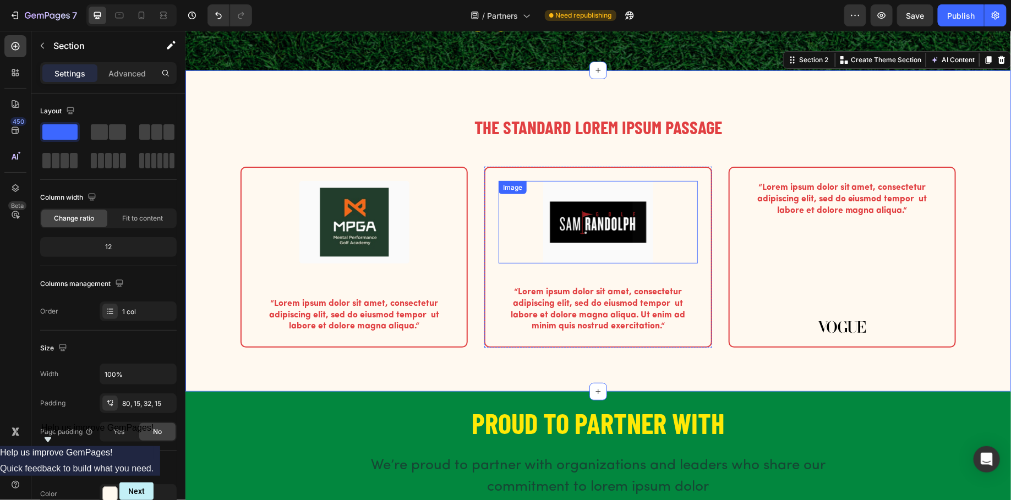
click at [610, 210] on img at bounding box center [598, 222] width 110 height 83
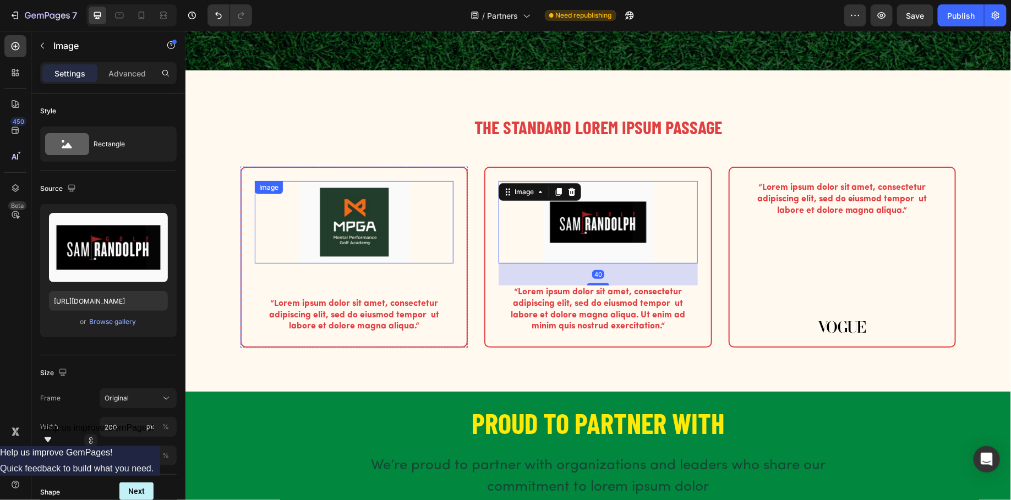
click at [397, 216] on img at bounding box center [354, 222] width 110 height 83
click at [588, 227] on img at bounding box center [598, 222] width 110 height 83
click at [258, 163] on div "Hero Banner" at bounding box center [264, 159] width 48 height 13
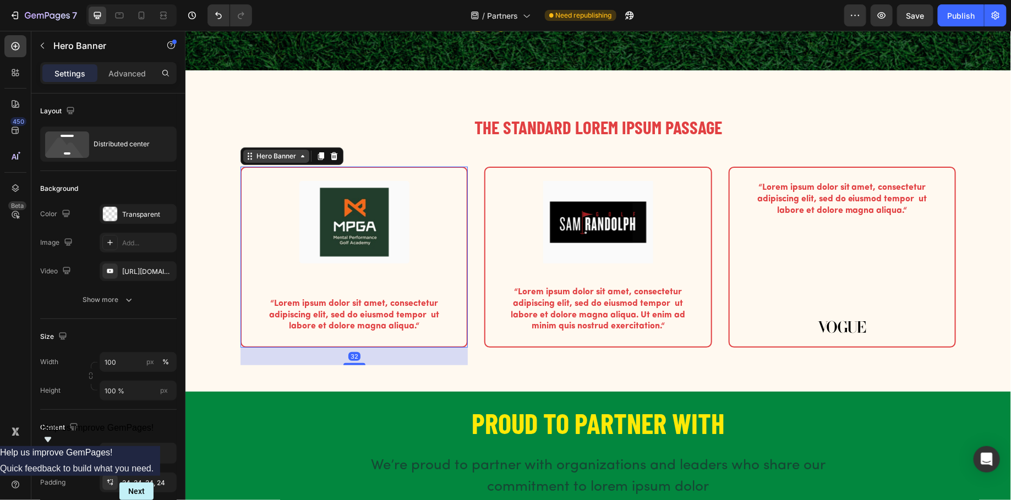
click at [268, 151] on div "Hero Banner" at bounding box center [276, 156] width 44 height 10
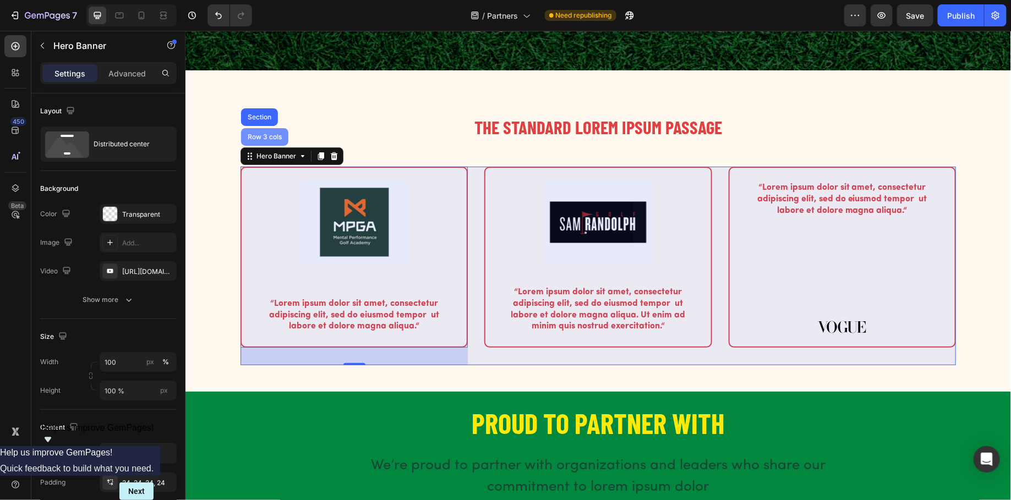
click at [260, 137] on div "Row 3 cols" at bounding box center [264, 136] width 39 height 7
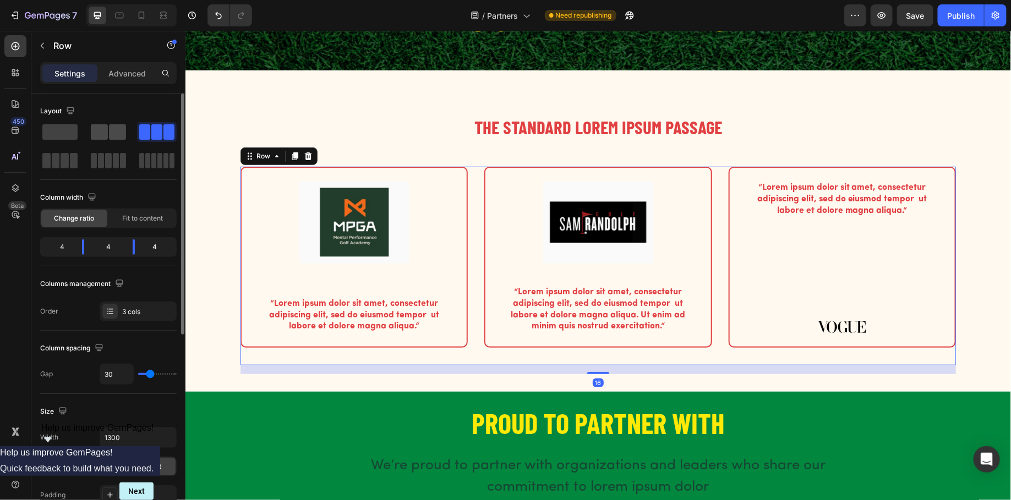
click at [103, 132] on span at bounding box center [99, 131] width 17 height 15
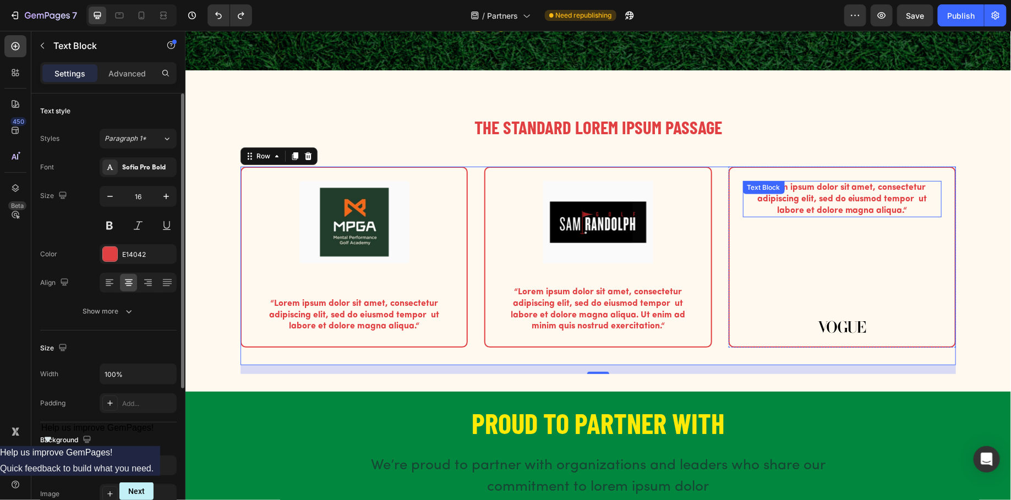
click at [757, 184] on div "Text Block" at bounding box center [763, 187] width 42 height 13
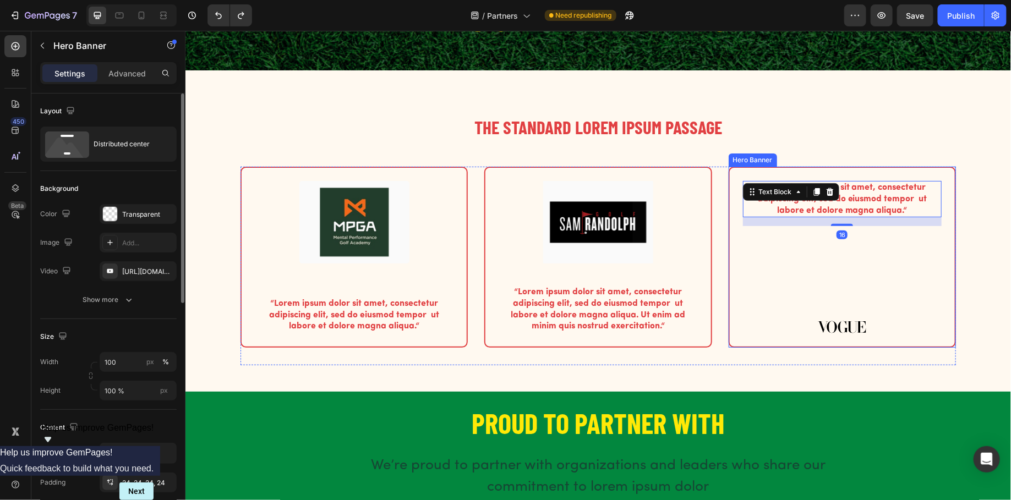
click at [746, 160] on div "Hero Banner" at bounding box center [752, 160] width 44 height 10
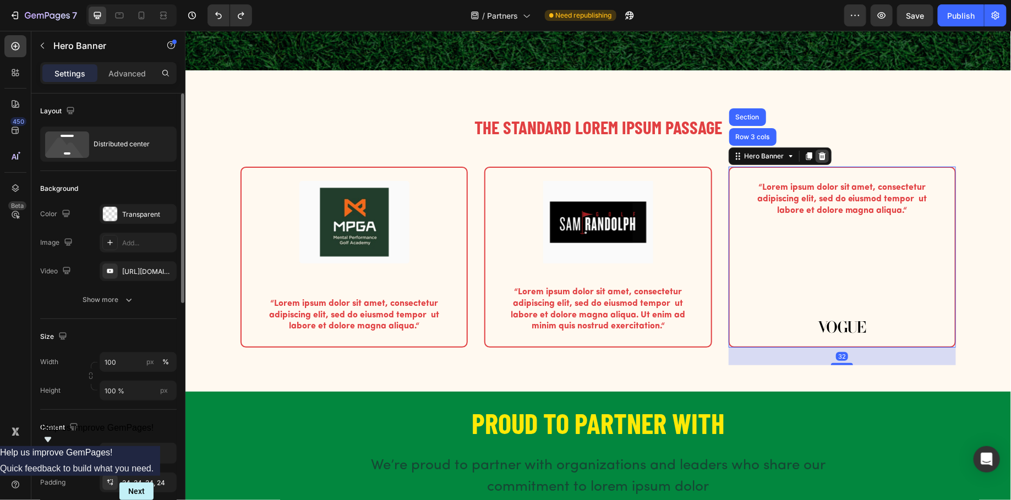
click at [823, 156] on icon at bounding box center [821, 156] width 7 height 8
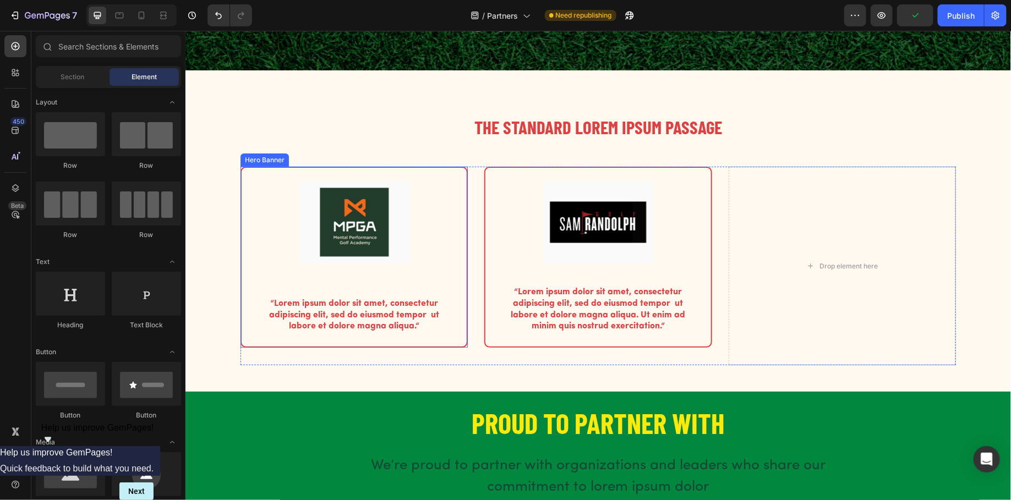
click at [258, 166] on div "Image “Lorem ipsum dolor sit amet, consectetur adipiscing elit, sed do eiusmod …" at bounding box center [353, 256] width 227 height 181
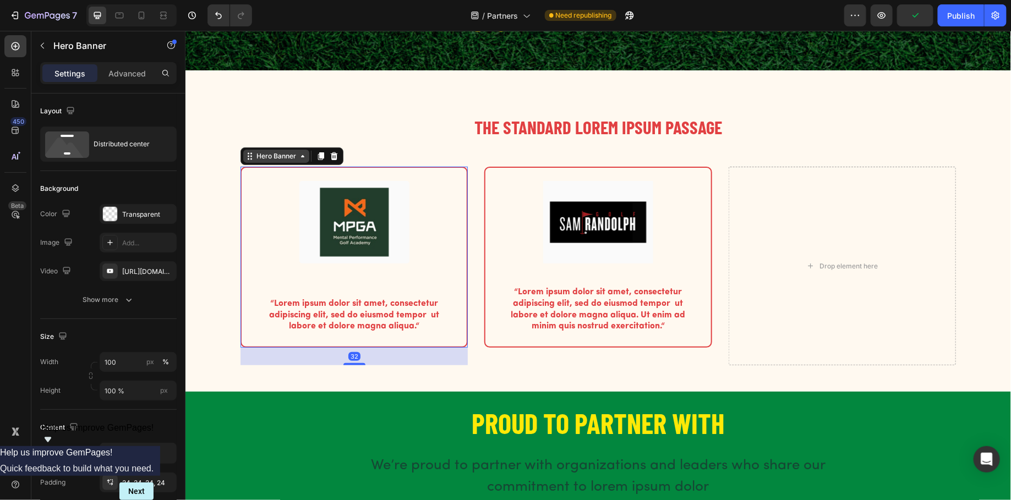
click at [263, 152] on div "Hero Banner" at bounding box center [276, 156] width 44 height 10
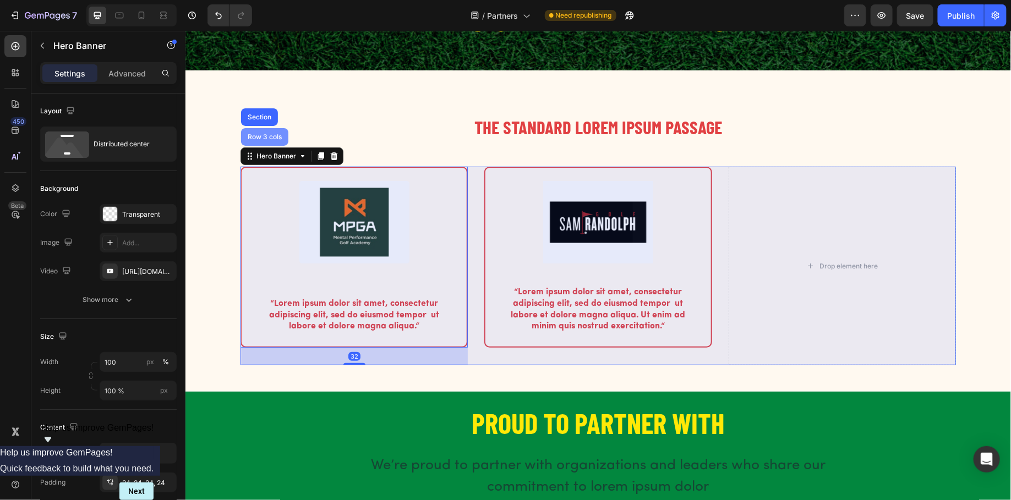
click at [260, 138] on div "Row 3 cols" at bounding box center [264, 136] width 39 height 7
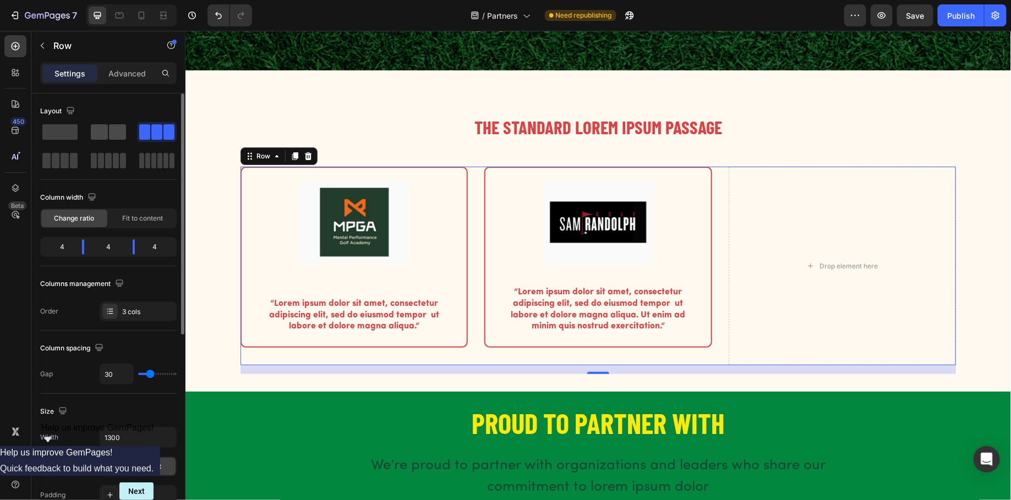
click at [104, 130] on span at bounding box center [99, 131] width 17 height 15
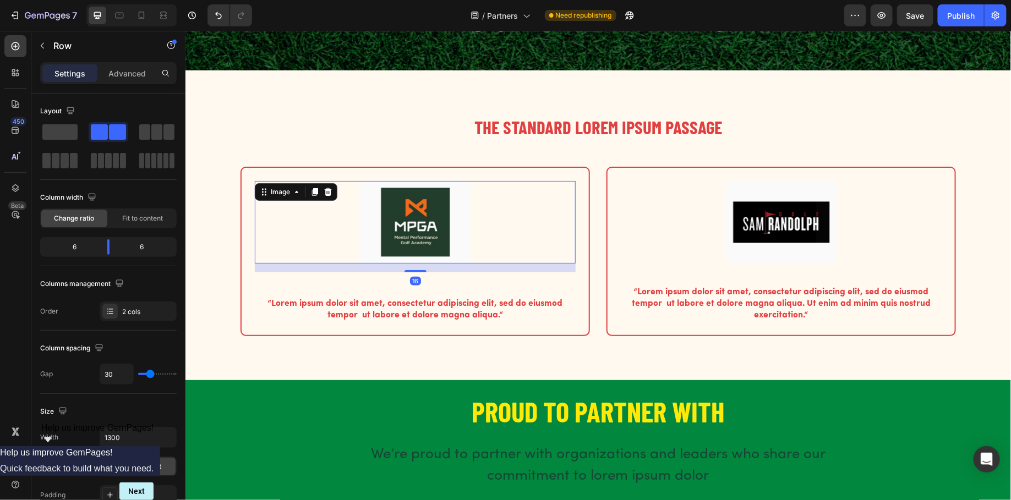
click at [417, 238] on img at bounding box center [415, 222] width 110 height 83
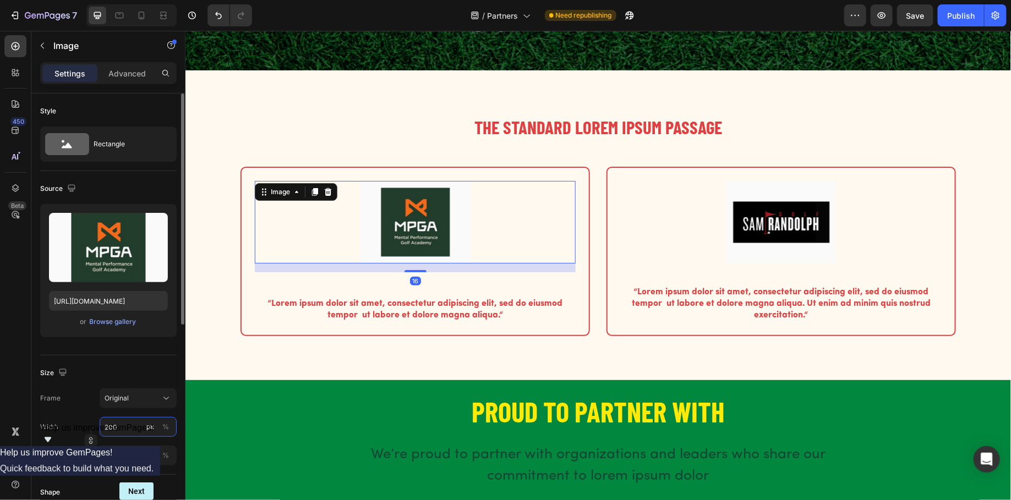
click at [122, 428] on input "200" at bounding box center [138, 427] width 77 height 20
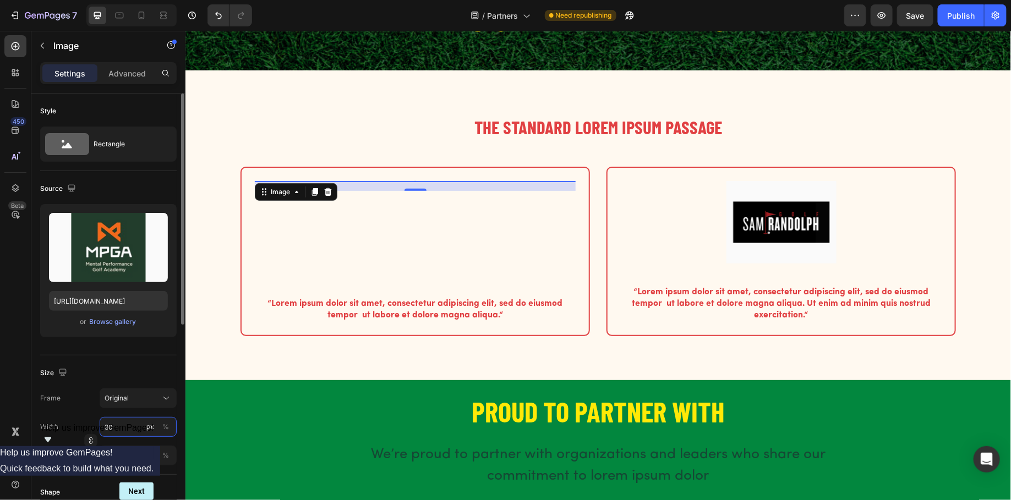
type input "300"
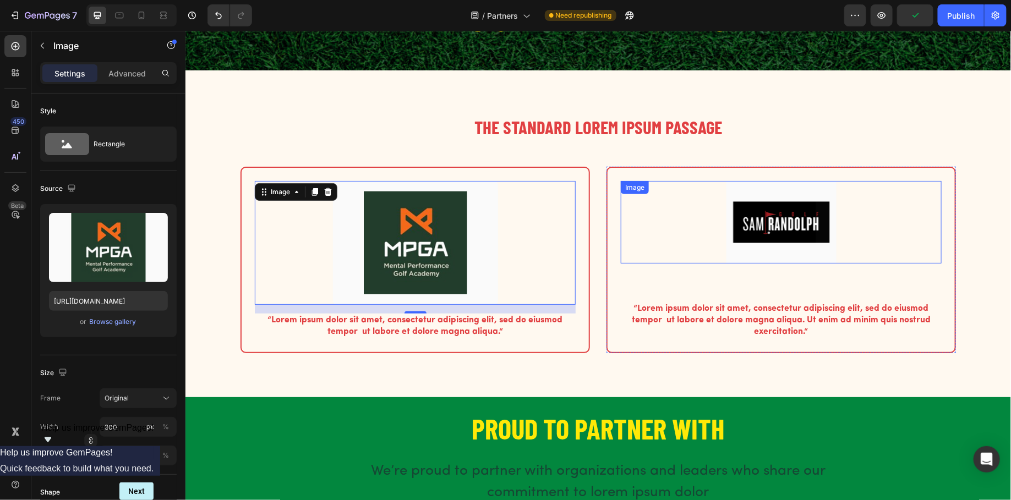
click at [746, 238] on img at bounding box center [781, 222] width 110 height 83
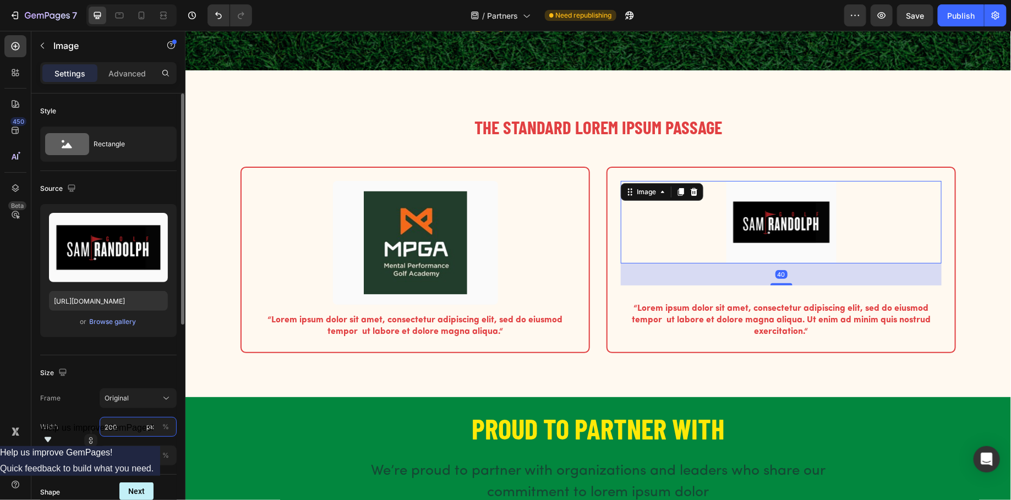
click at [114, 426] on input "200" at bounding box center [138, 427] width 77 height 20
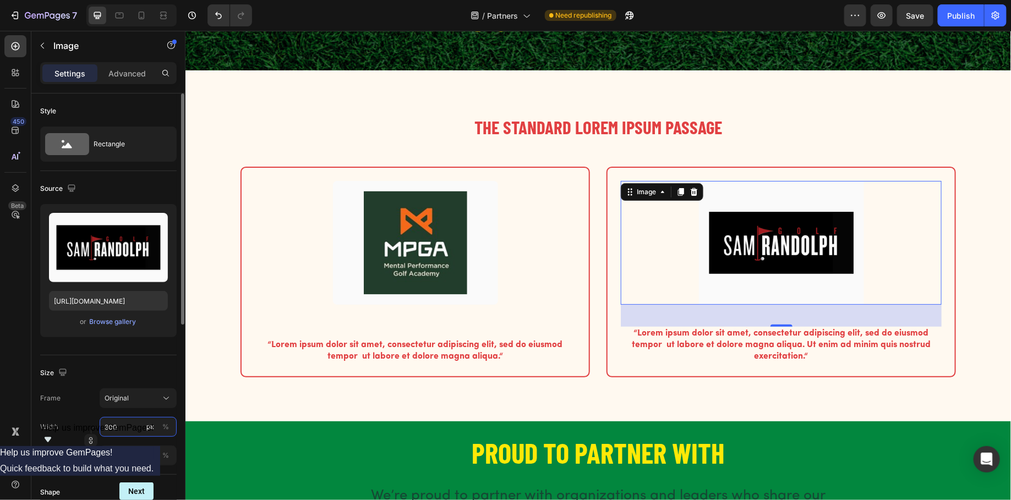
type input "300"
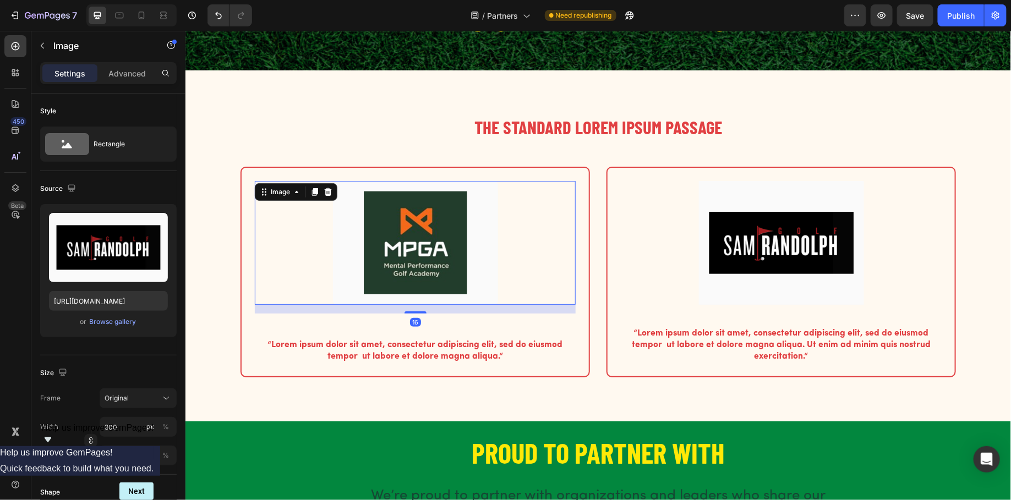
click at [329, 265] on div at bounding box center [414, 243] width 321 height 124
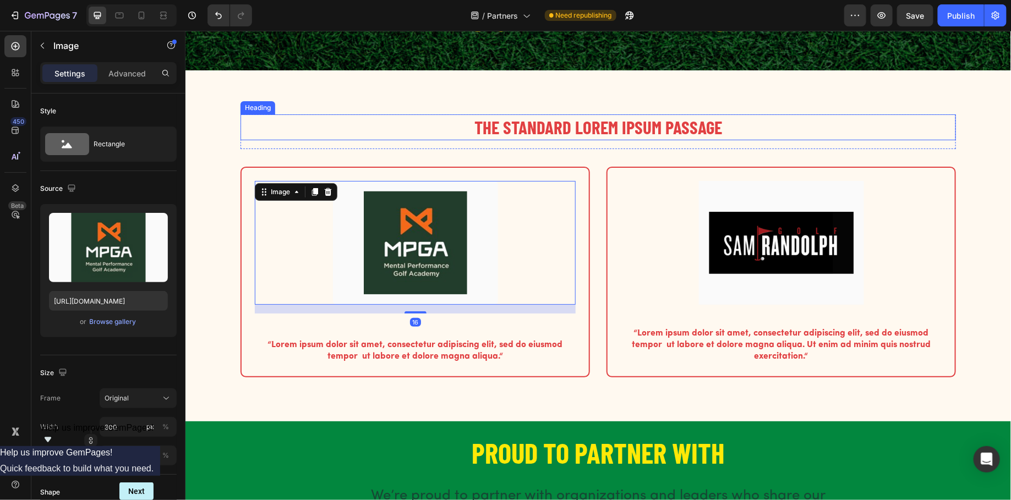
click at [762, 138] on h2 "The standard Lorem Ipsum passage" at bounding box center [598, 127] width 716 height 26
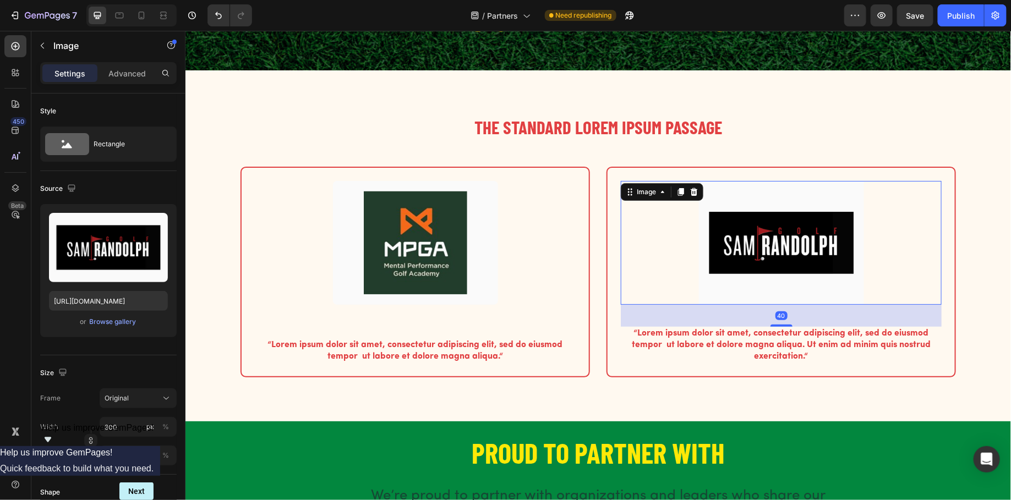
click at [762, 233] on img at bounding box center [780, 243] width 165 height 124
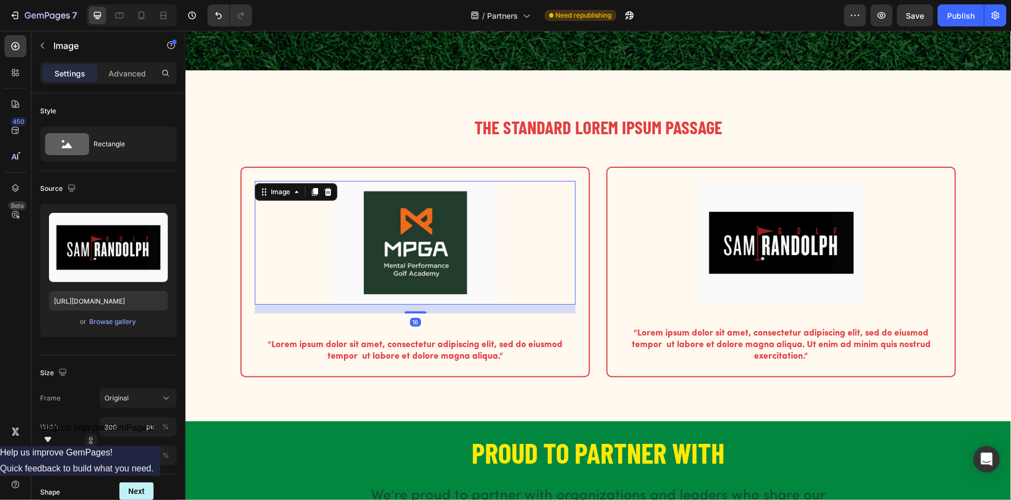
click at [486, 272] on img at bounding box center [414, 243] width 165 height 124
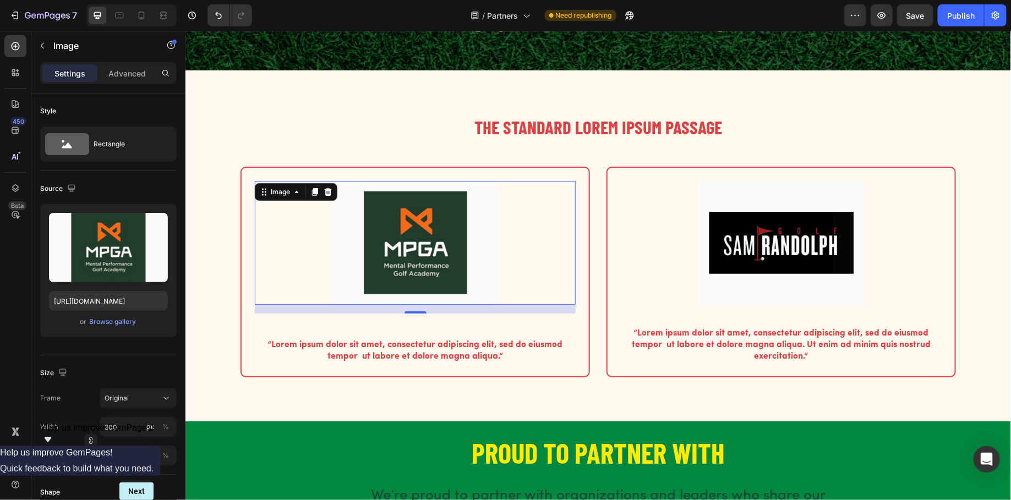
click at [413, 277] on img at bounding box center [414, 243] width 165 height 124
click at [113, 462] on input "px %" at bounding box center [138, 456] width 77 height 20
click at [122, 427] on input "300" at bounding box center [138, 427] width 77 height 20
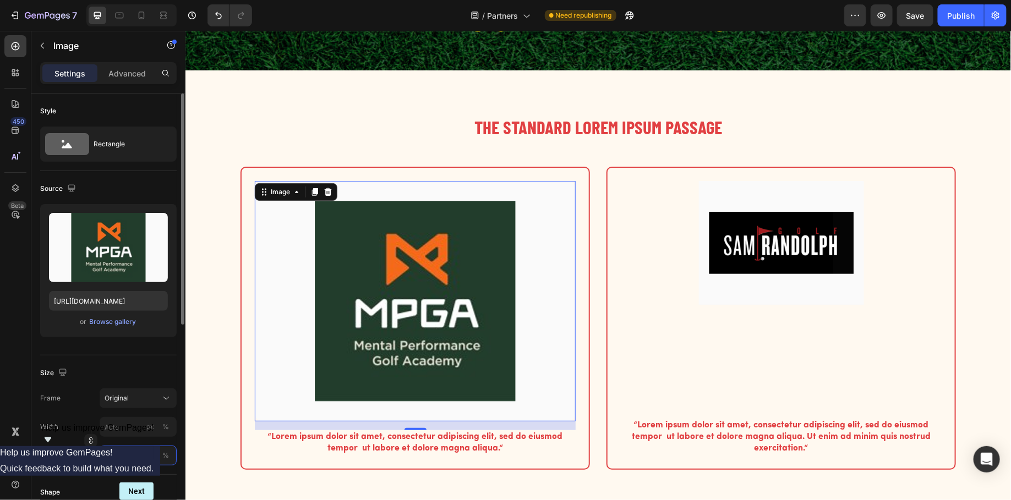
click at [117, 455] on input "px %" at bounding box center [138, 456] width 77 height 20
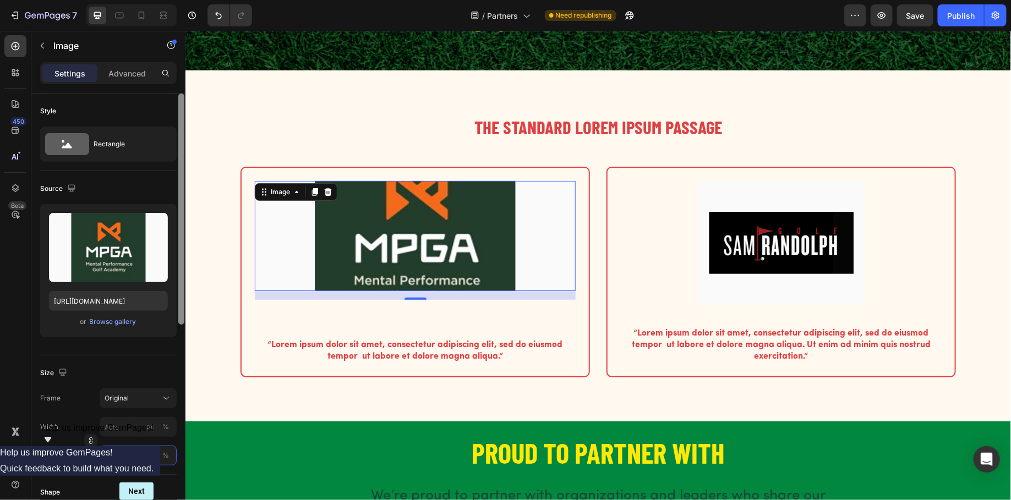
type input "200"
click at [111, 432] on input "px %" at bounding box center [138, 427] width 77 height 20
click at [89, 423] on div "Width px %" at bounding box center [108, 427] width 136 height 20
click at [298, 334] on div "Image 16 “Lorem ipsum dolor sit amet, consectetur adipiscing elit, sed do eiusm…" at bounding box center [414, 272] width 321 height 182
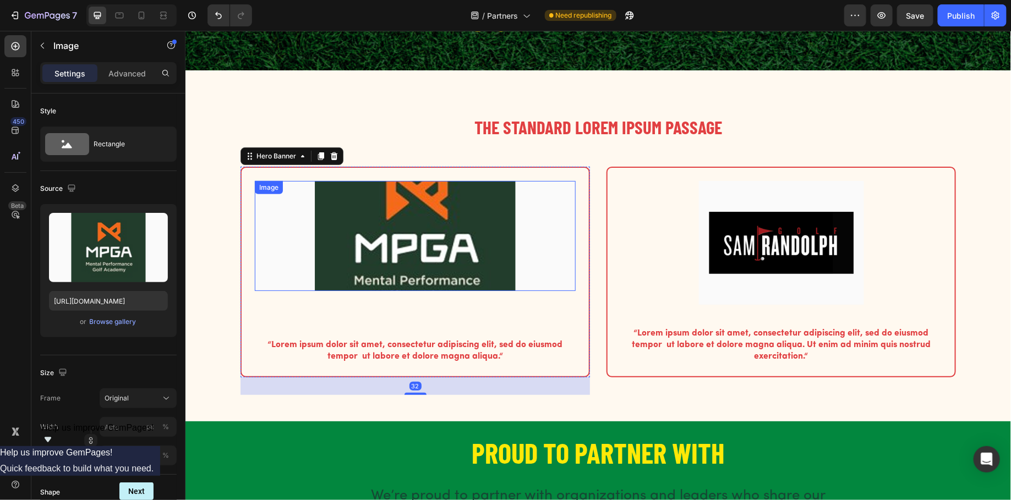
click at [352, 236] on img at bounding box center [414, 236] width 321 height 110
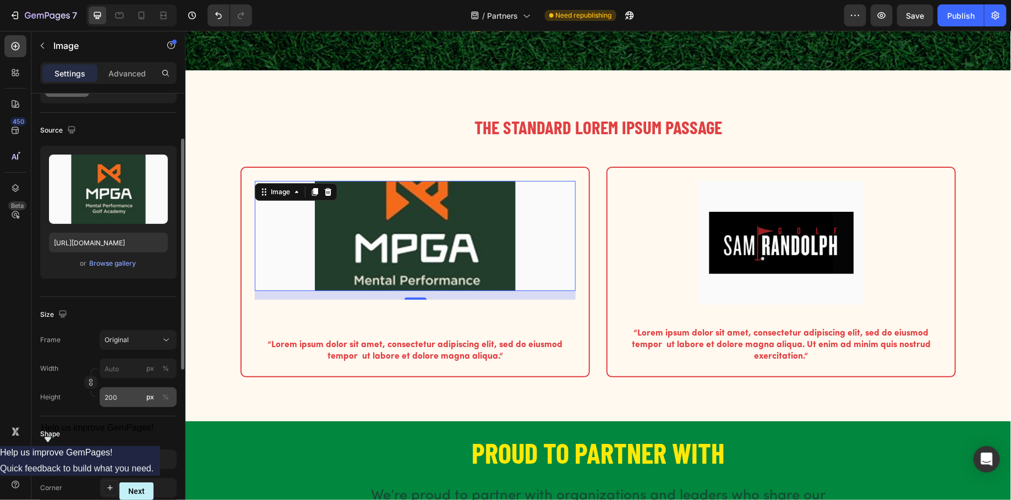
scroll to position [109, 0]
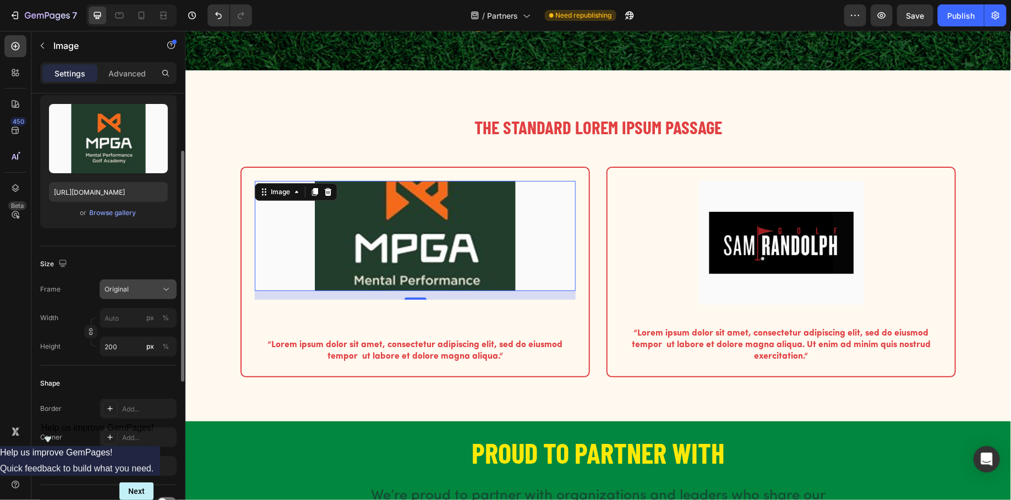
click at [162, 295] on button "Original" at bounding box center [138, 290] width 77 height 20
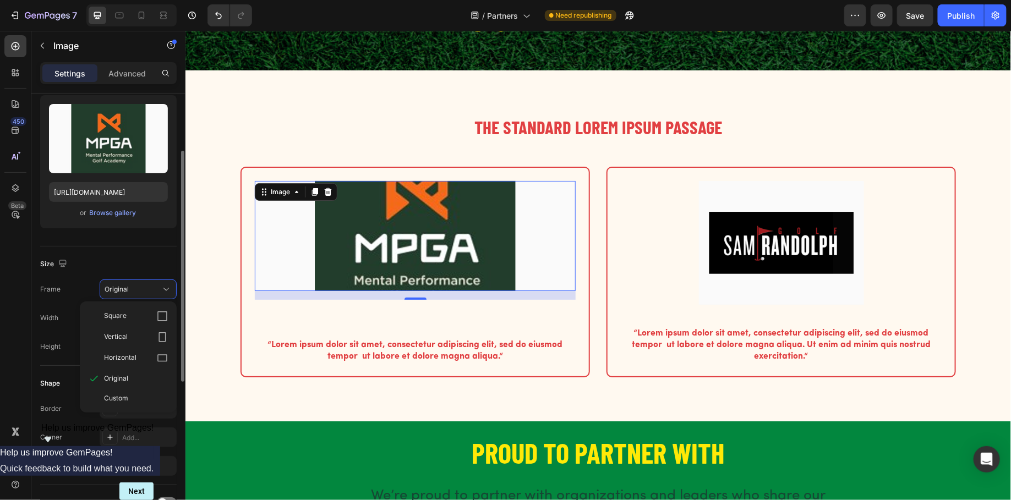
click at [138, 241] on div "Source Upload Image [URL][DOMAIN_NAME] or Browse gallery" at bounding box center [108, 154] width 136 height 184
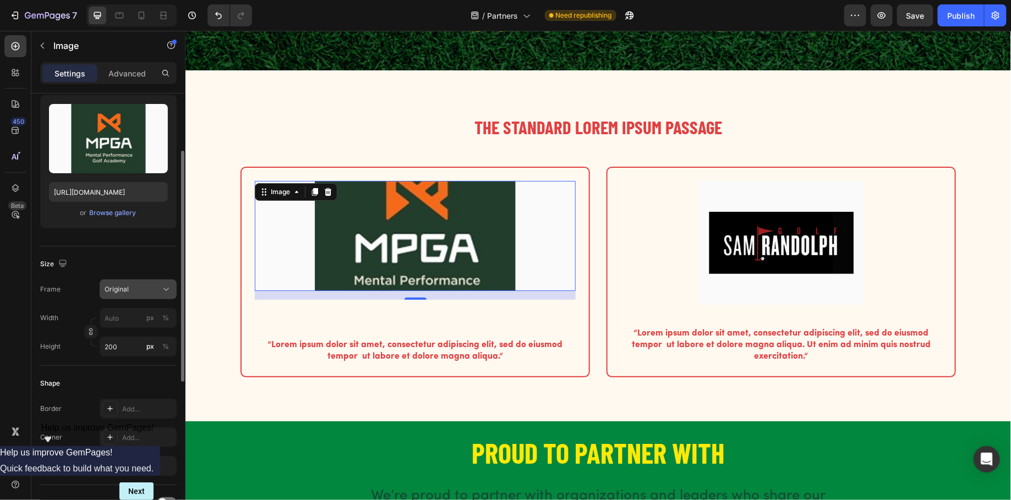
click at [154, 292] on div "Original" at bounding box center [132, 290] width 54 height 10
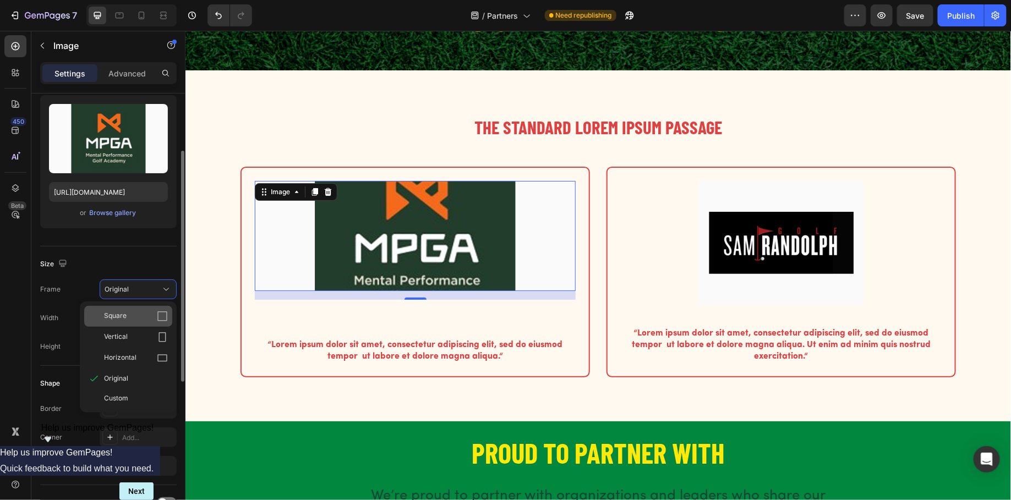
click at [139, 311] on div "Square" at bounding box center [136, 316] width 64 height 11
type input "200"
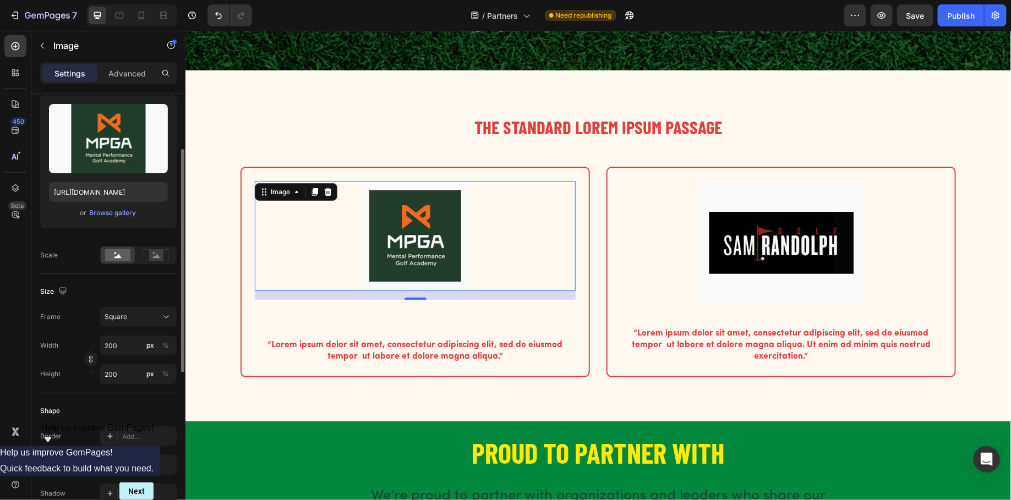
click at [417, 258] on img at bounding box center [415, 236] width 110 height 110
click at [752, 238] on img at bounding box center [780, 243] width 165 height 124
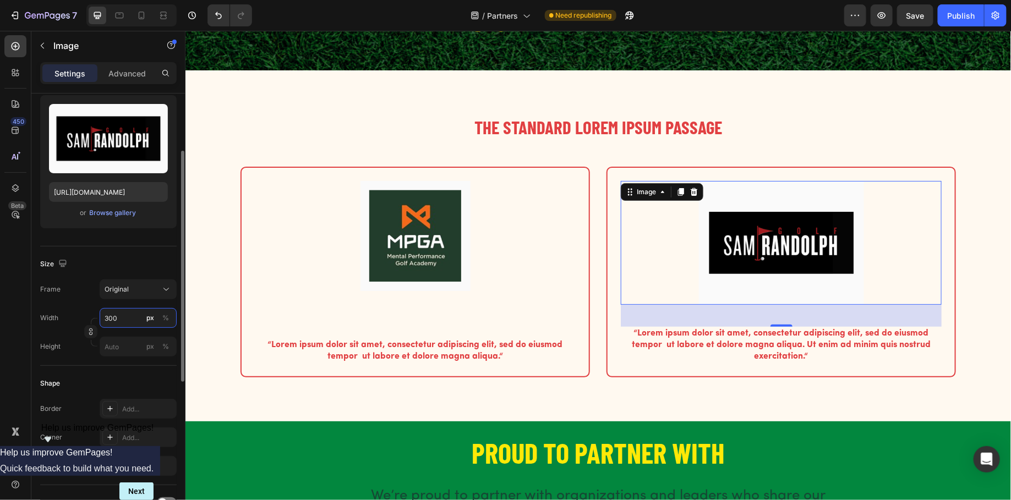
click at [115, 315] on input "300" at bounding box center [138, 318] width 77 height 20
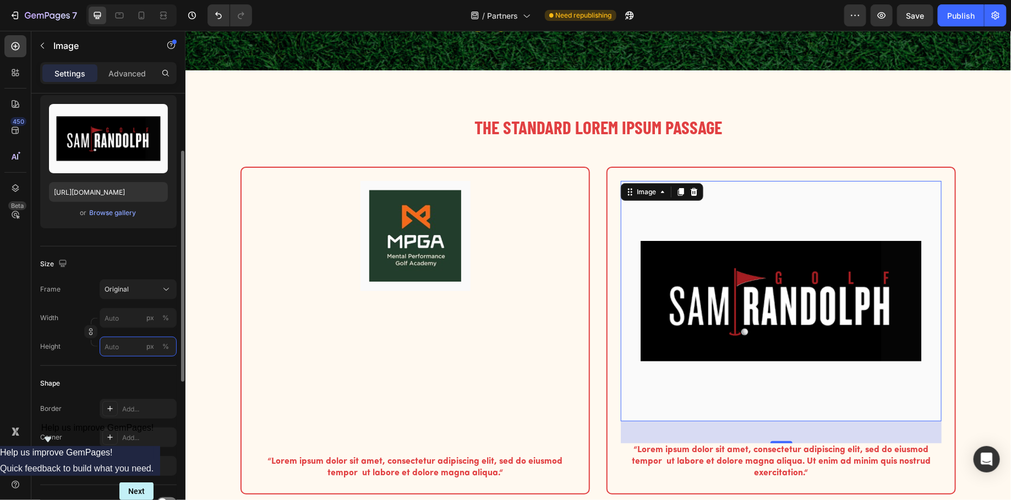
click at [114, 352] on input "px %" at bounding box center [138, 347] width 77 height 20
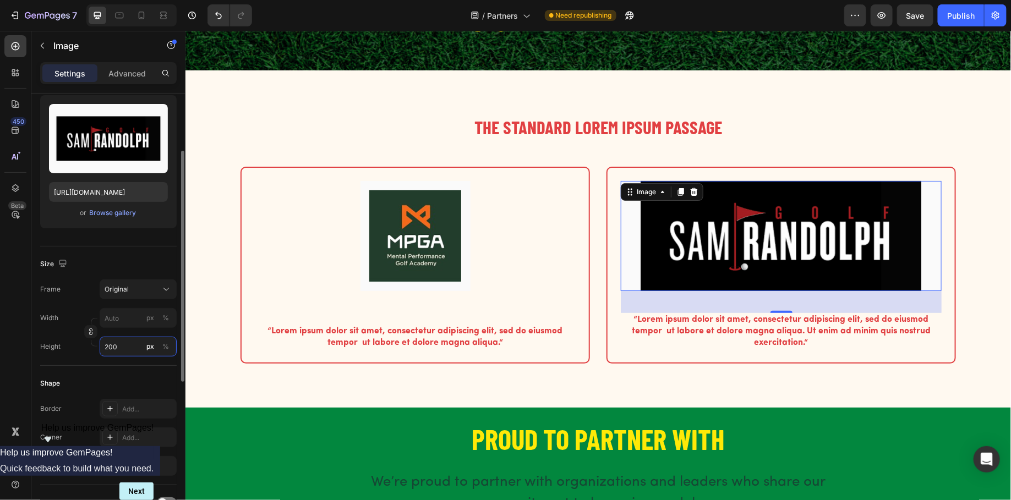
type input "200"
type input "20"
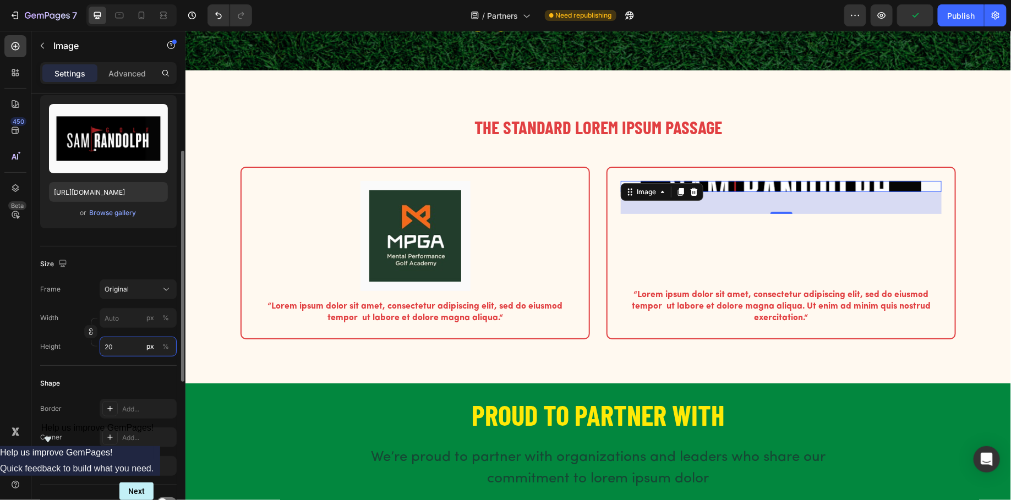
click at [119, 349] on input "20" at bounding box center [138, 347] width 77 height 20
type input "1"
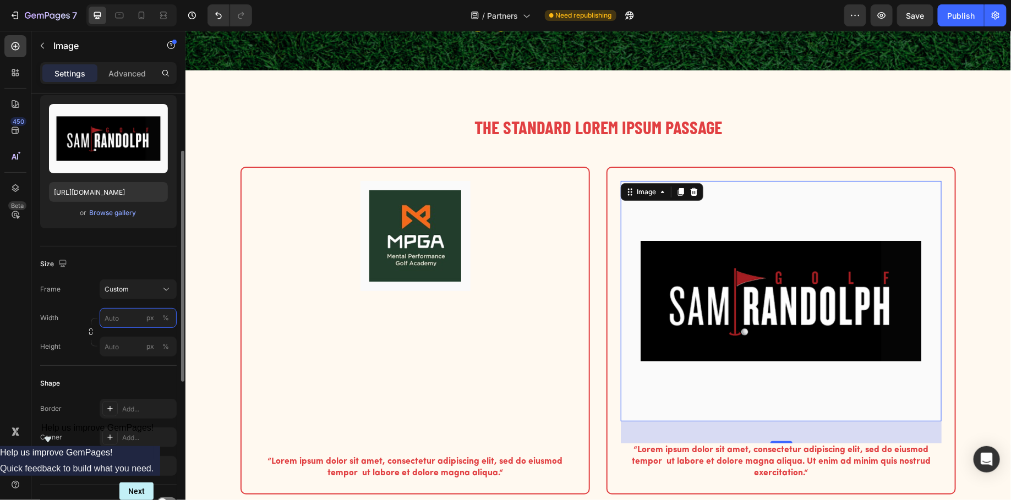
click at [114, 321] on input "px %" at bounding box center [138, 318] width 77 height 20
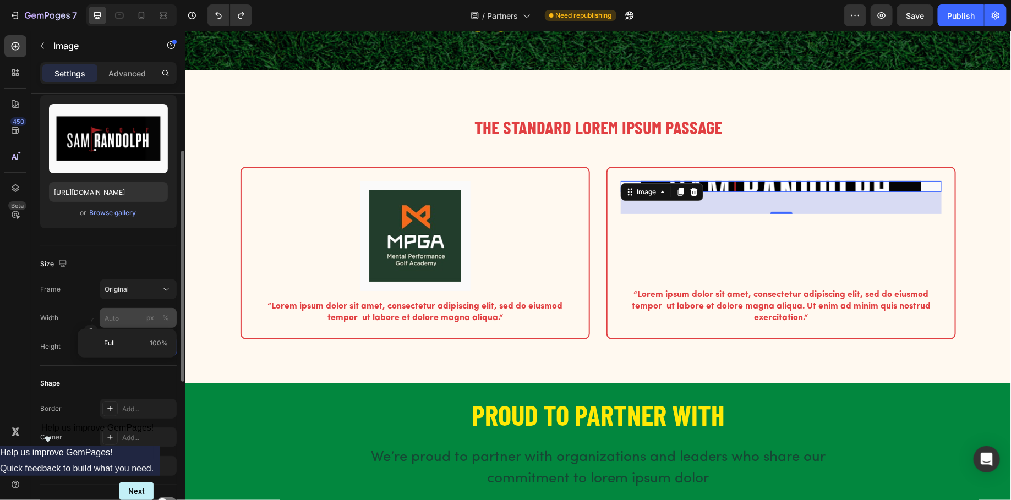
type input "200"
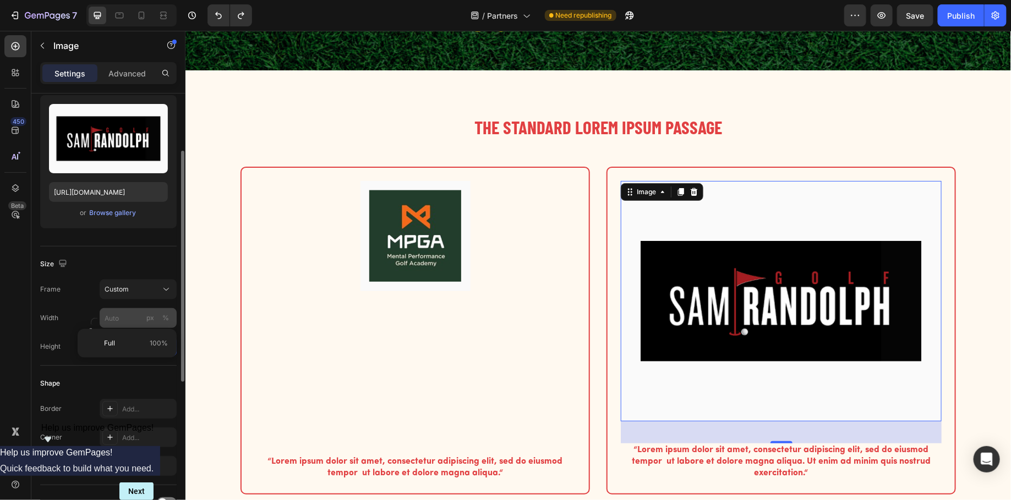
type input "300"
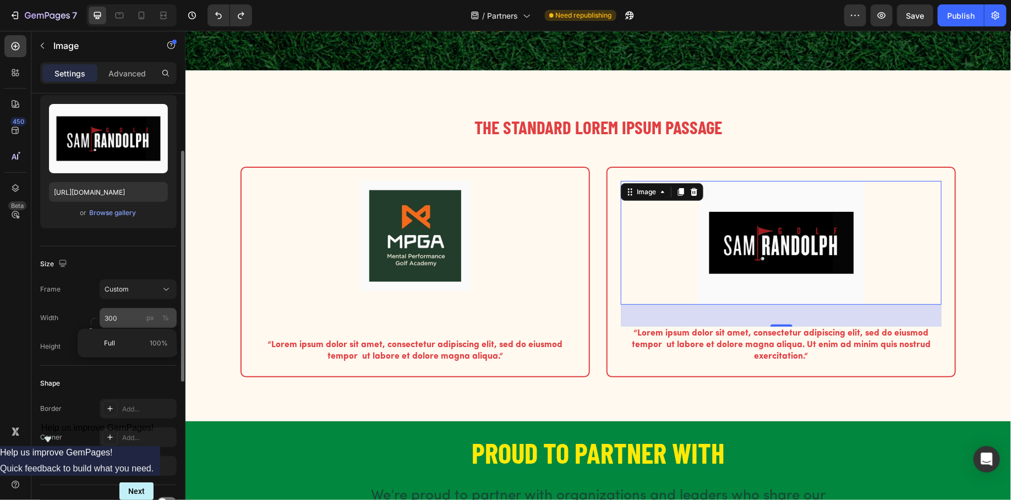
type input "200"
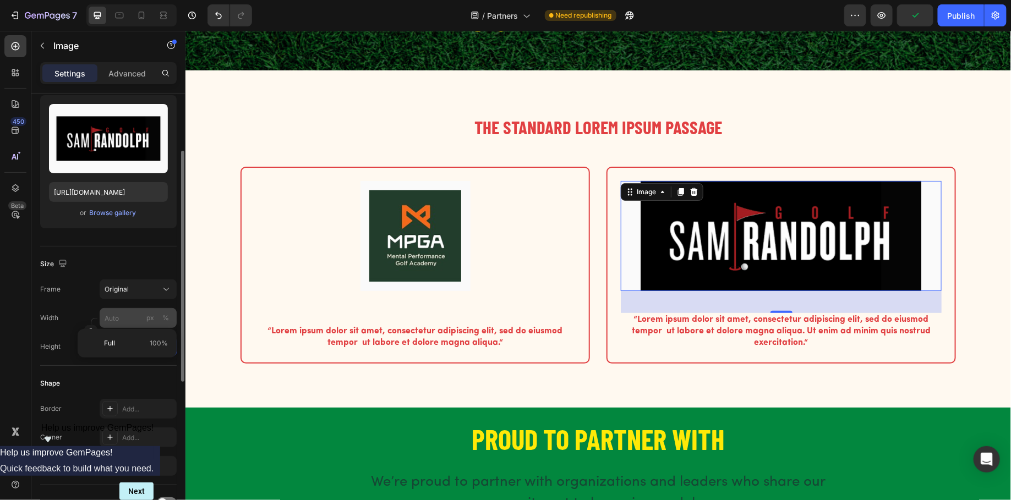
type input "300"
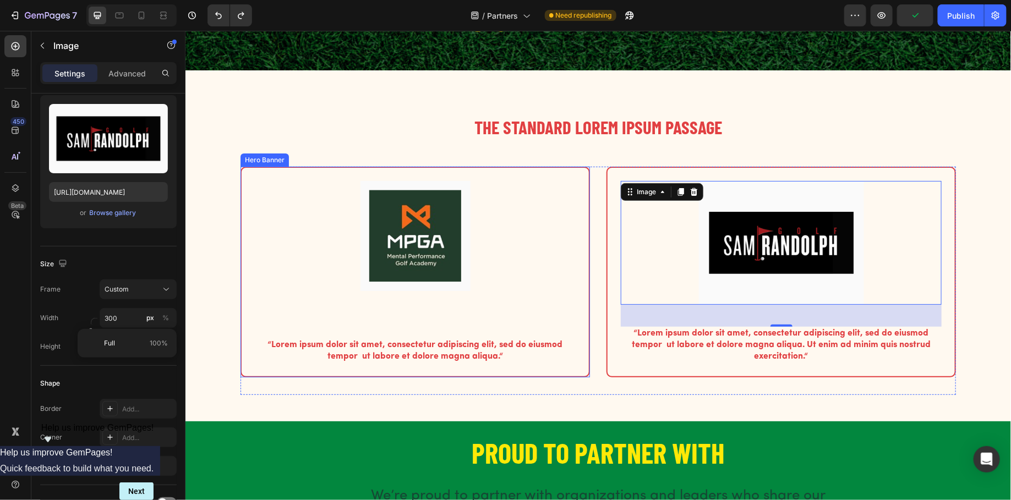
click at [343, 329] on div "Image “Lorem ipsum dolor sit amet, consectetur adipiscing elit, sed do eiusmod …" at bounding box center [414, 272] width 321 height 182
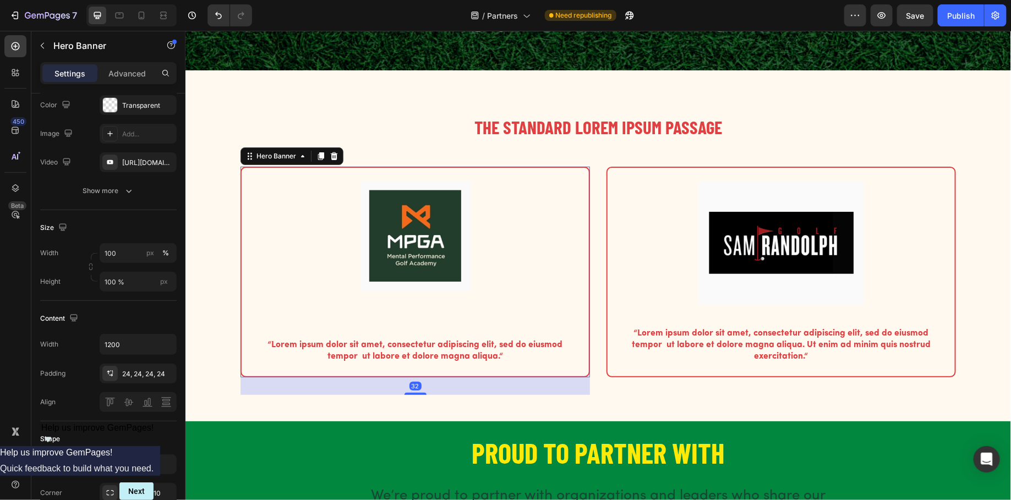
scroll to position [0, 0]
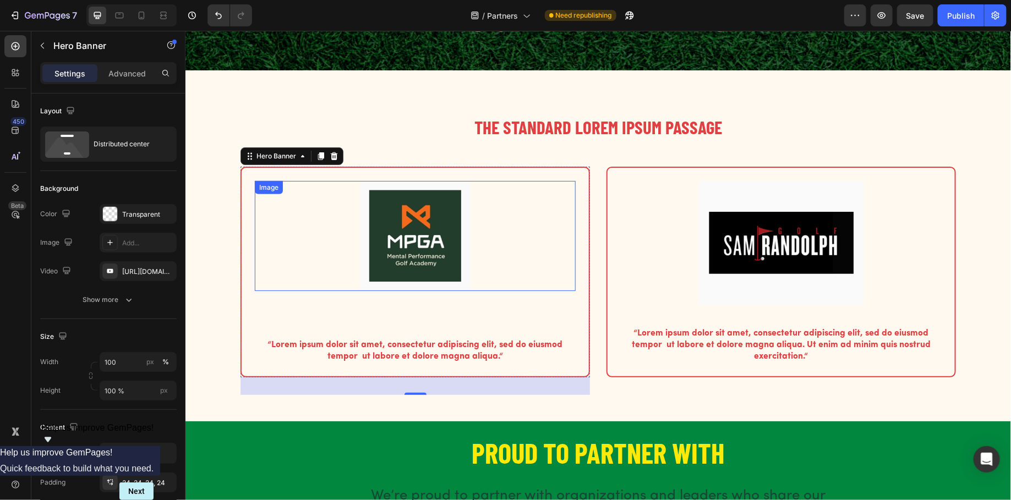
click at [406, 250] on img at bounding box center [415, 236] width 110 height 110
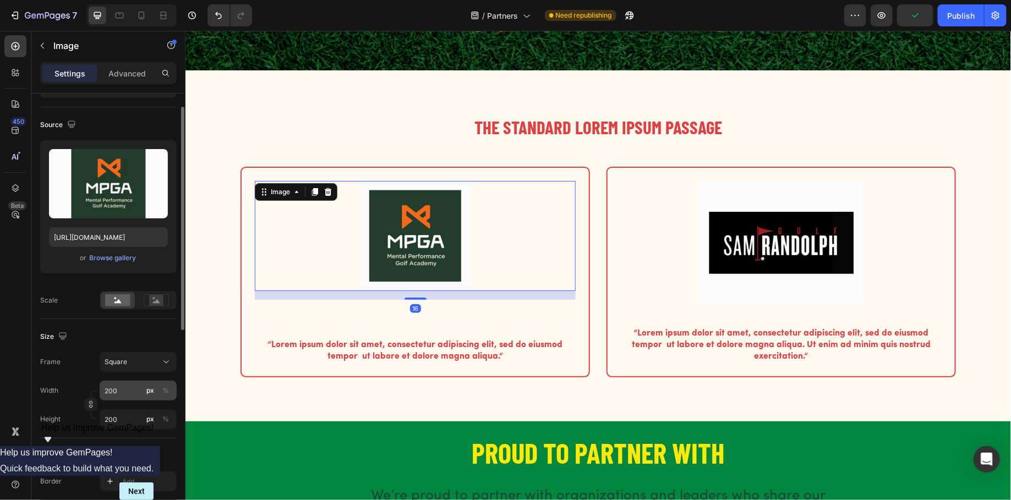
scroll to position [67, 0]
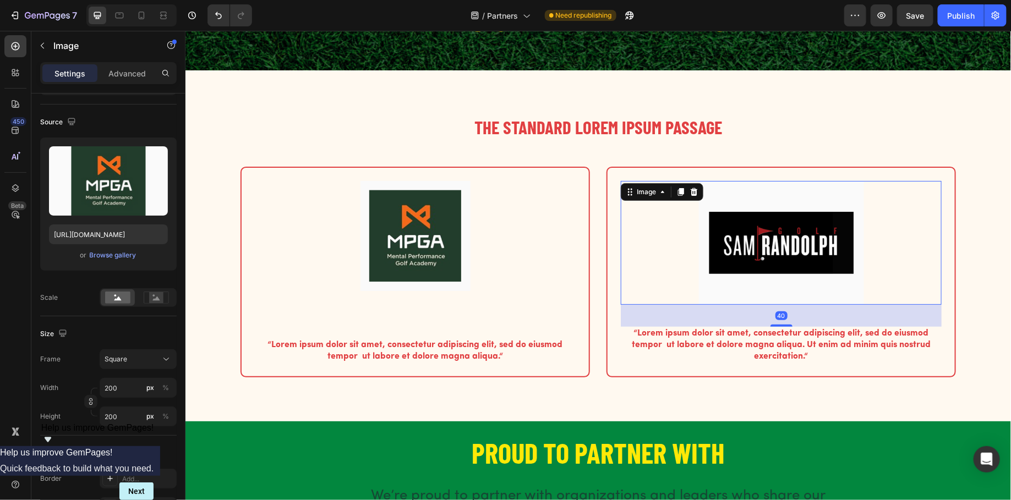
click at [791, 237] on img at bounding box center [780, 243] width 165 height 124
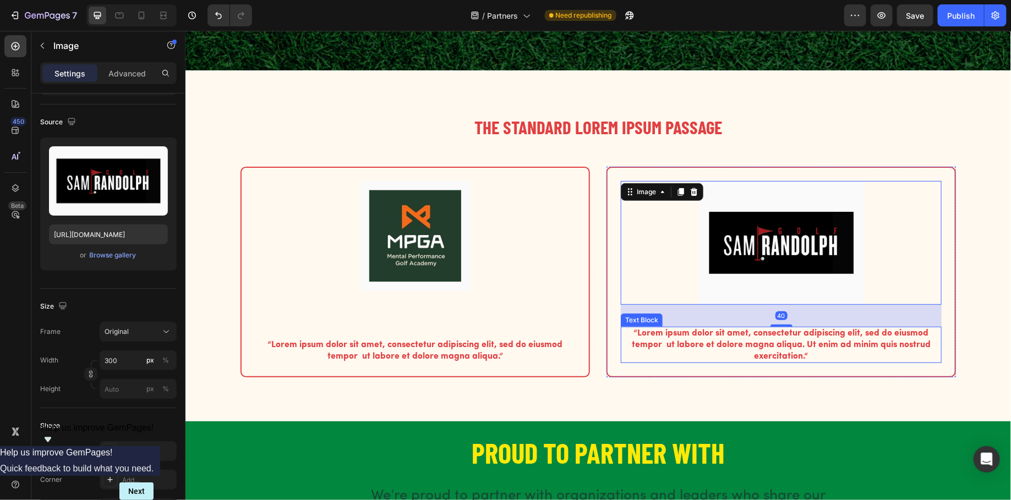
click at [708, 355] on p "“Lorem ipsum dolor sit amet, consectetur adipiscing elit, sed do eiusmod tempor…" at bounding box center [780, 344] width 319 height 34
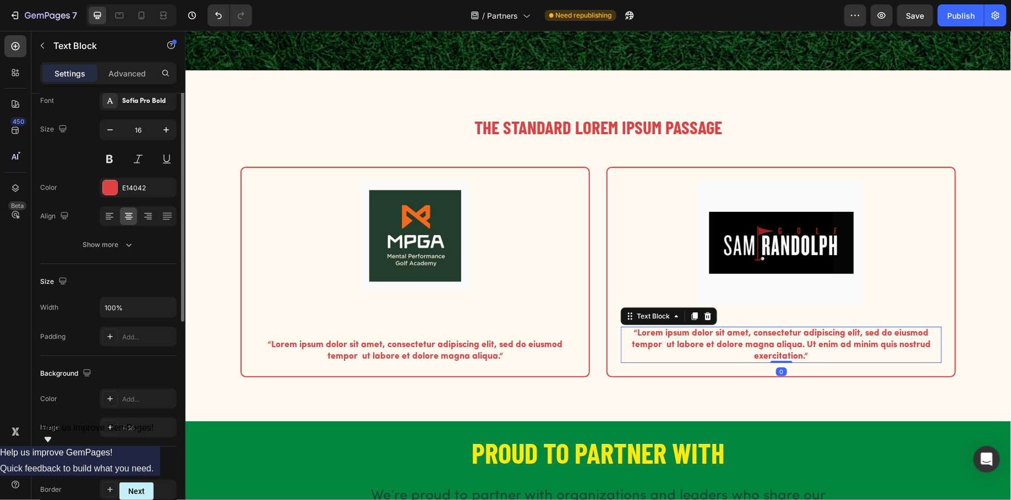
scroll to position [0, 0]
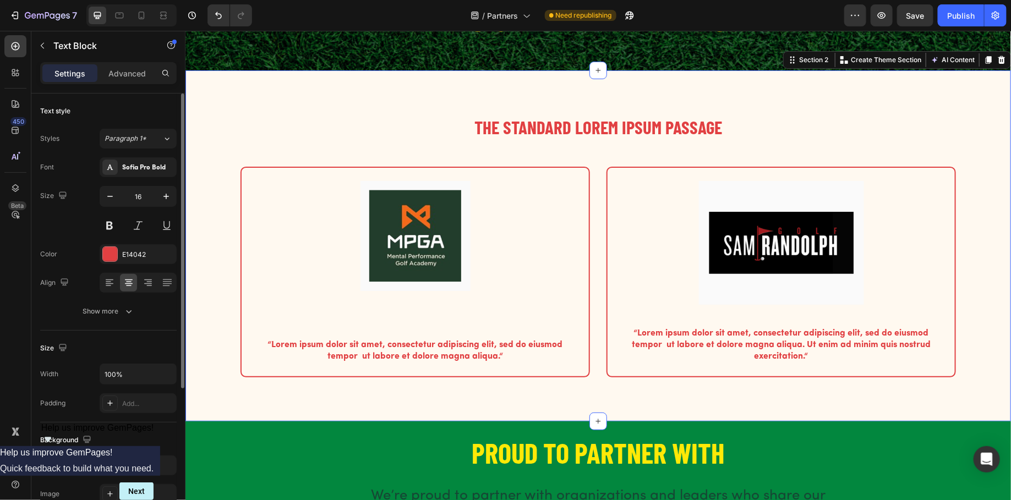
click at [933, 151] on div "The standard Lorem Ipsum passage Heading Row Image “Lorem ipsum dolor sit amet,…" at bounding box center [597, 259] width 809 height 290
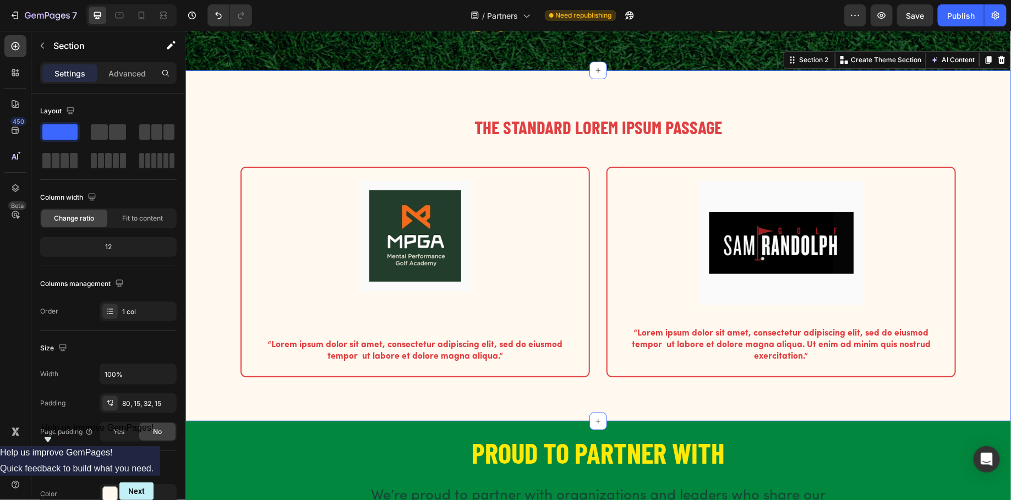
click at [342, 106] on div "The standard Lorem Ipsum passage Heading Row Image “Lorem ipsum dolor sit amet,…" at bounding box center [598, 245] width 826 height 351
click at [512, 165] on div "The standard Lorem Ipsum passage Heading Row Image “Lorem ipsum dolor sit amet,…" at bounding box center [597, 259] width 809 height 290
click at [254, 214] on div at bounding box center [414, 236] width 321 height 110
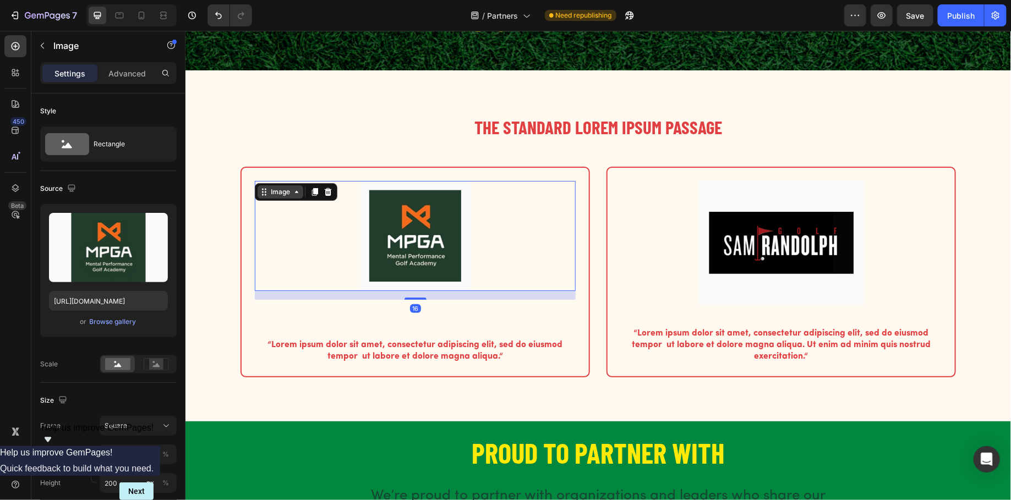
click at [265, 193] on icon at bounding box center [263, 191] width 9 height 9
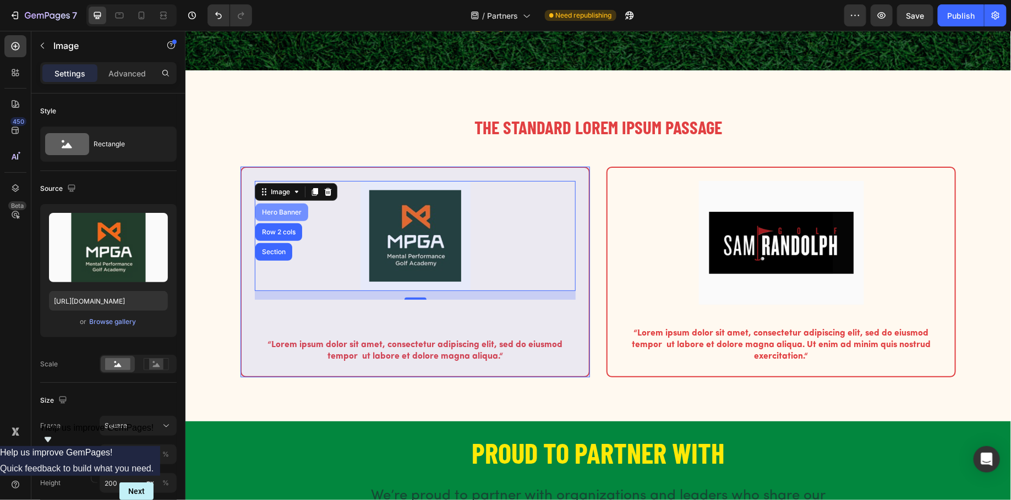
click at [270, 211] on div "Hero Banner" at bounding box center [281, 212] width 44 height 7
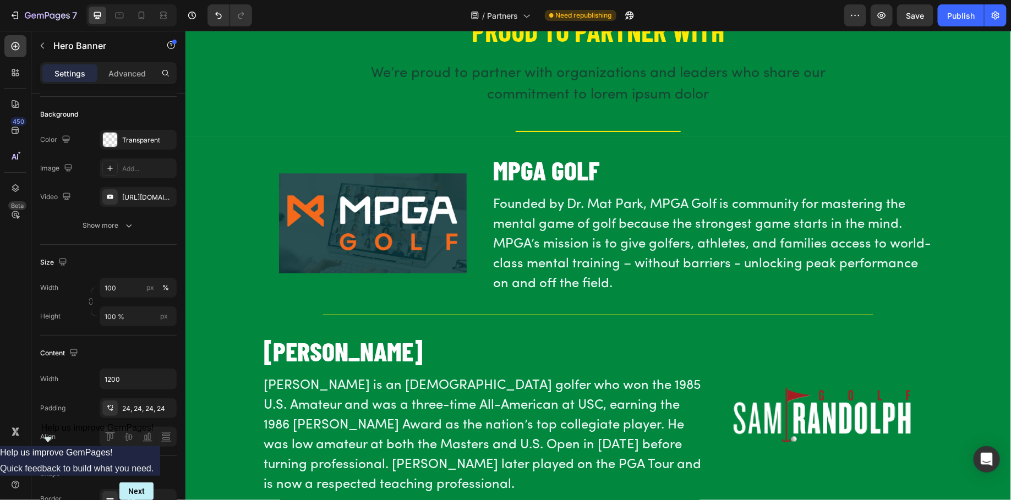
scroll to position [537, 0]
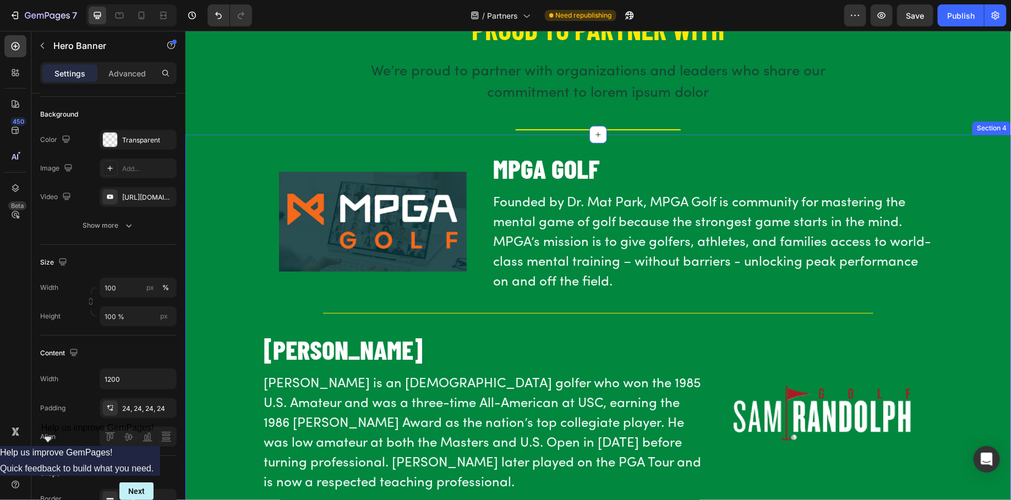
click at [528, 261] on p "Founded by Dr. Mat Park, MPGA Golf is community for mastering the mental game o…" at bounding box center [713, 242] width 440 height 99
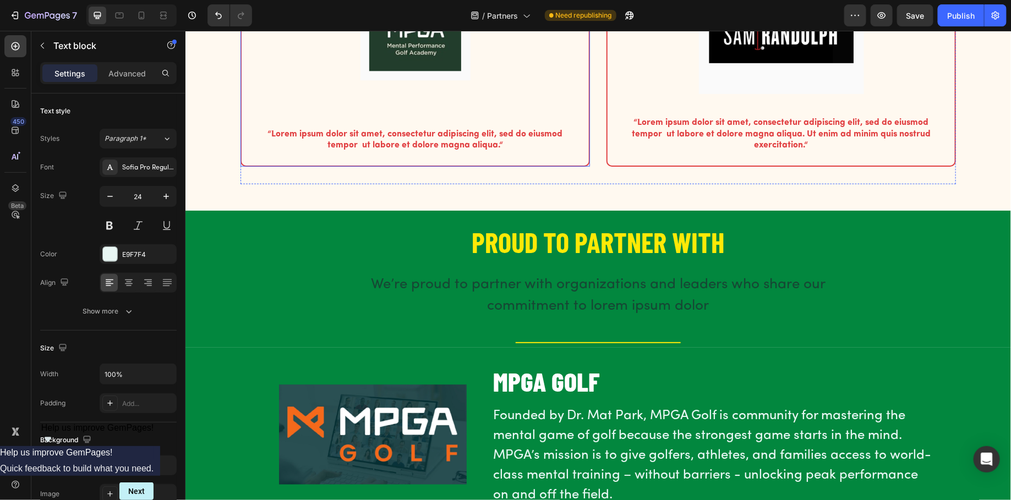
scroll to position [334, 0]
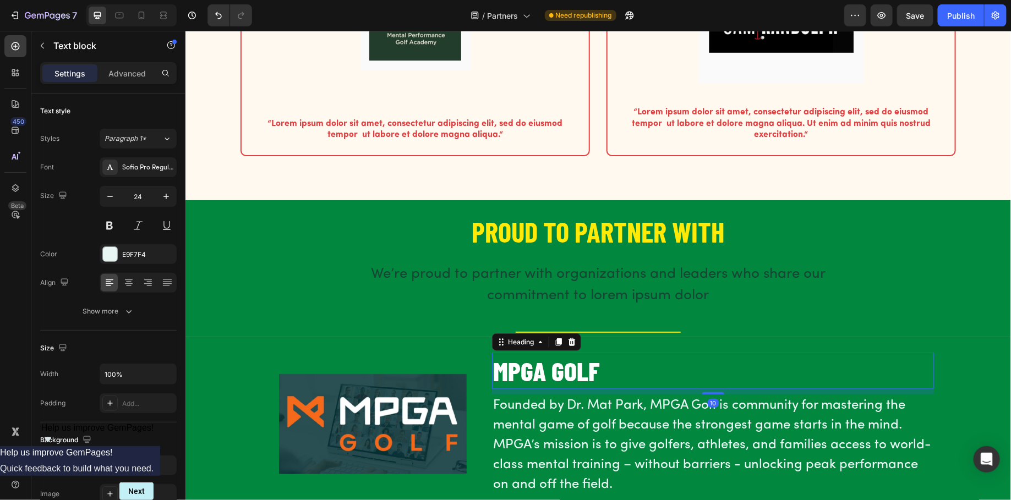
click at [536, 373] on h2 "MPGA GOLF" at bounding box center [713, 370] width 442 height 36
click at [558, 341] on icon at bounding box center [558, 342] width 6 height 8
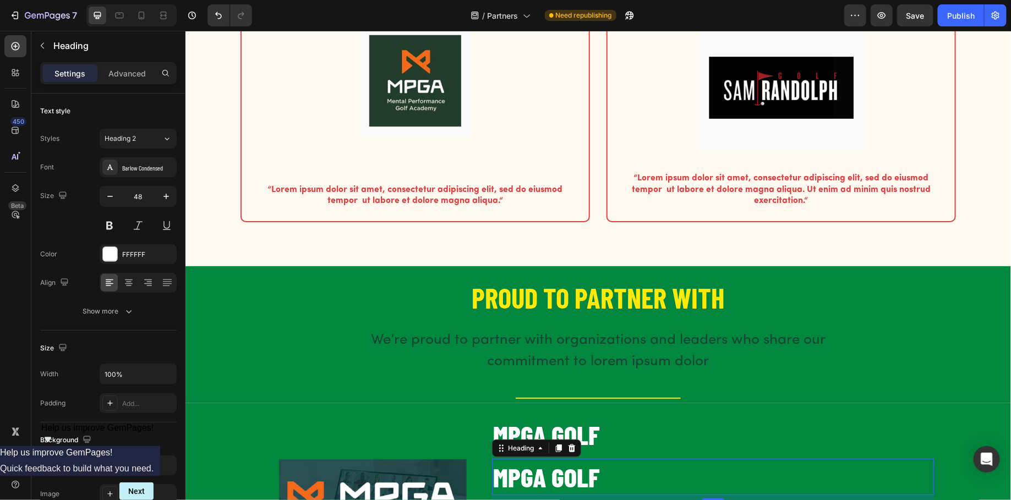
scroll to position [265, 0]
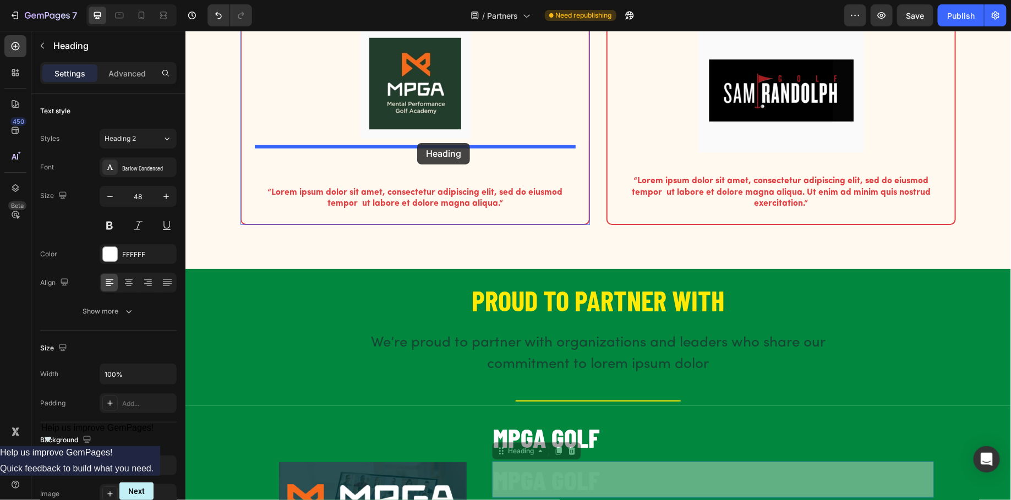
drag, startPoint x: 517, startPoint y: 451, endPoint x: 417, endPoint y: 144, distance: 323.6
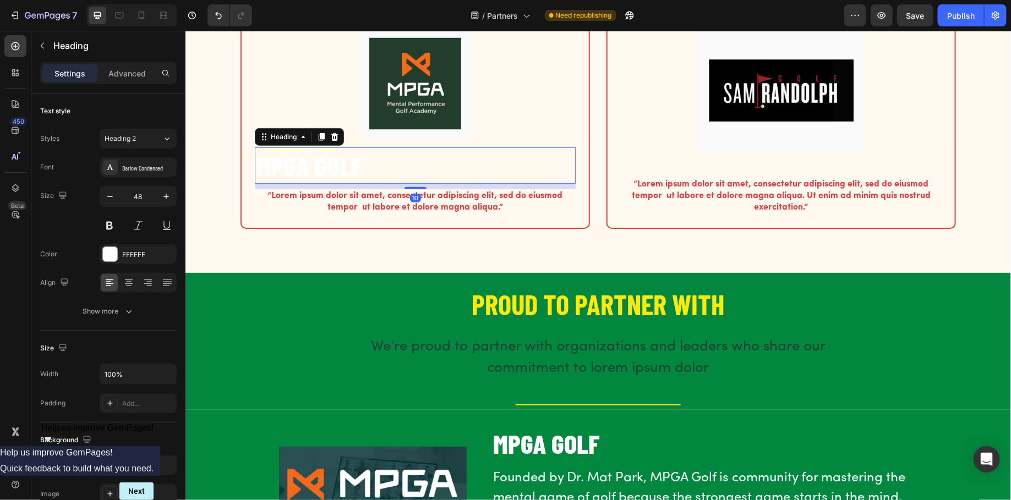
scroll to position [257, 0]
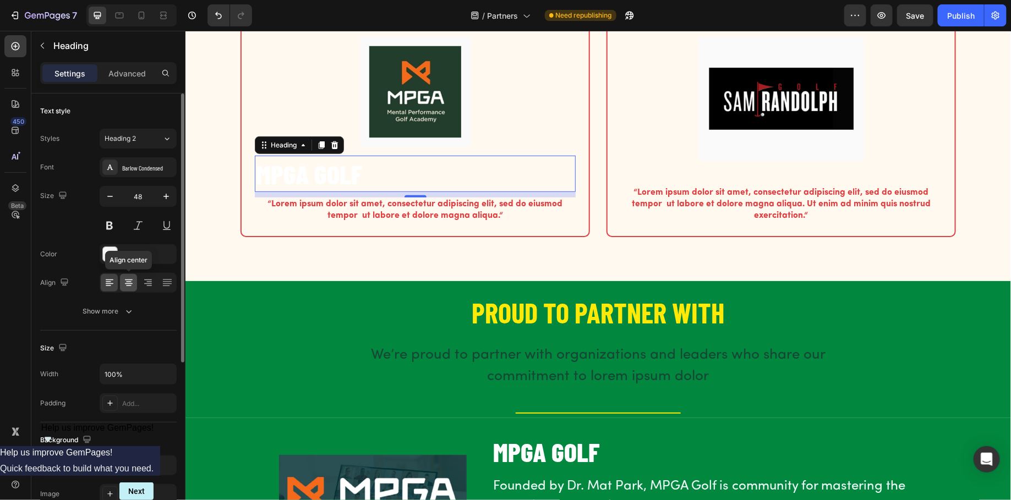
click at [131, 284] on icon at bounding box center [128, 282] width 11 height 11
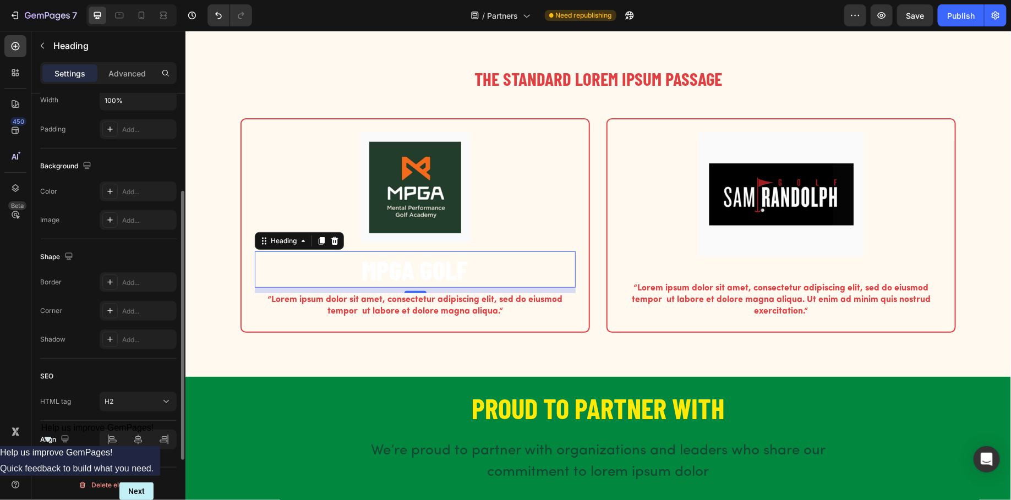
scroll to position [0, 0]
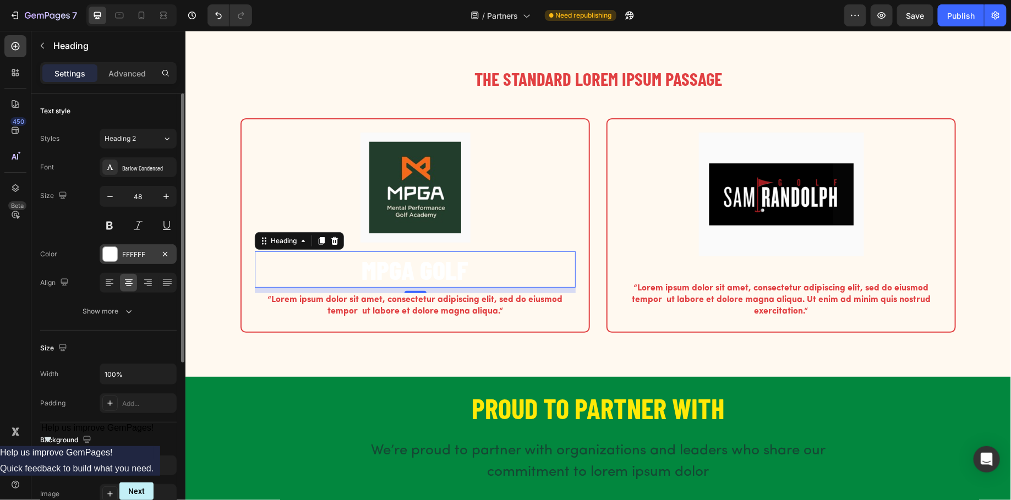
click at [112, 255] on div at bounding box center [110, 254] width 14 height 14
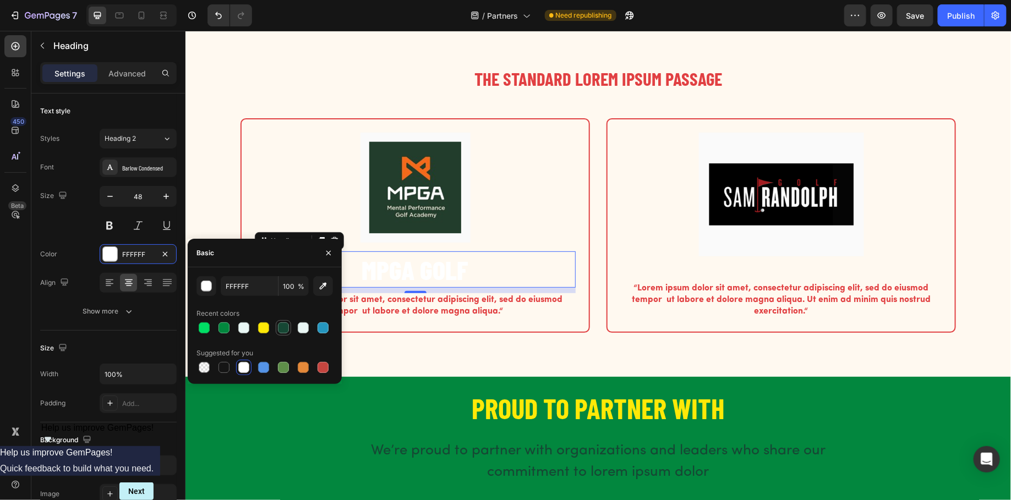
click at [277, 328] on div at bounding box center [283, 327] width 13 height 13
type input "164734"
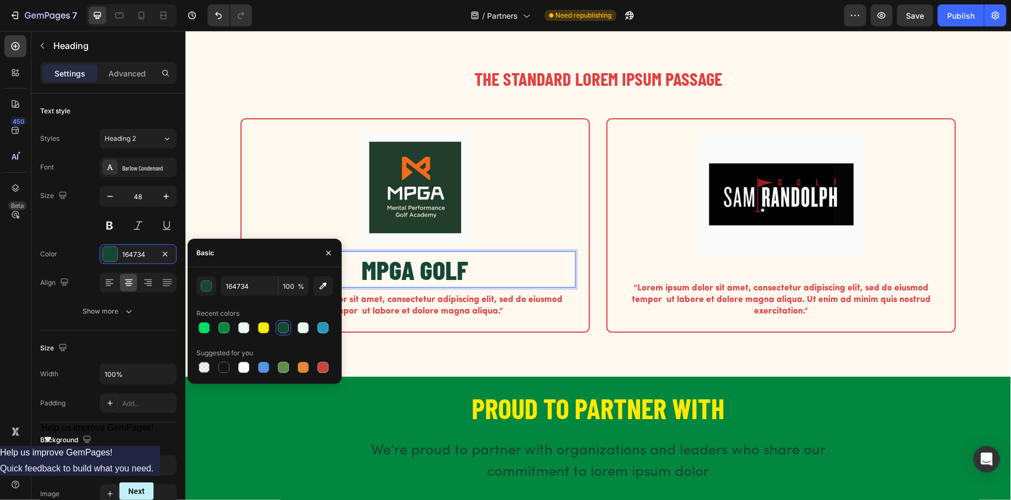
click at [446, 286] on h2 "MPGA GOLF" at bounding box center [414, 269] width 321 height 36
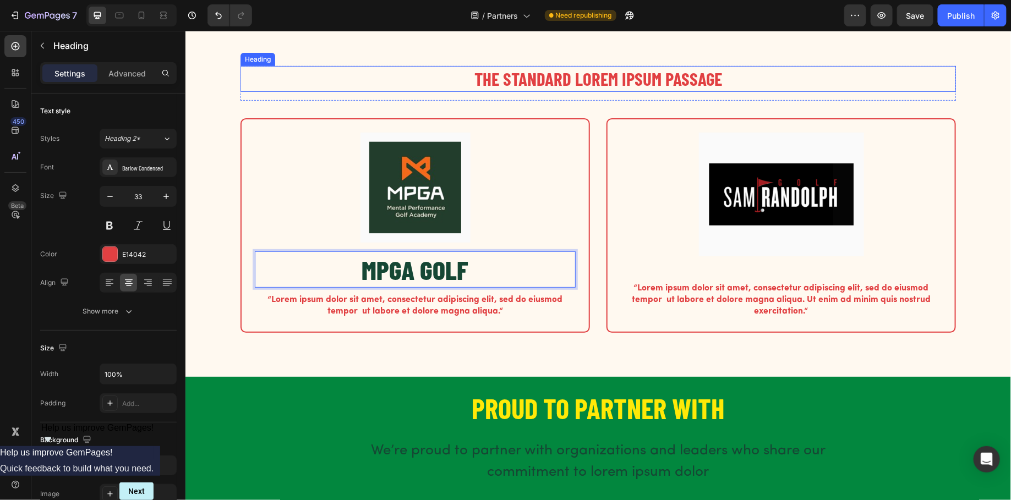
click at [366, 70] on h2 "The standard Lorem Ipsum passage" at bounding box center [598, 78] width 716 height 26
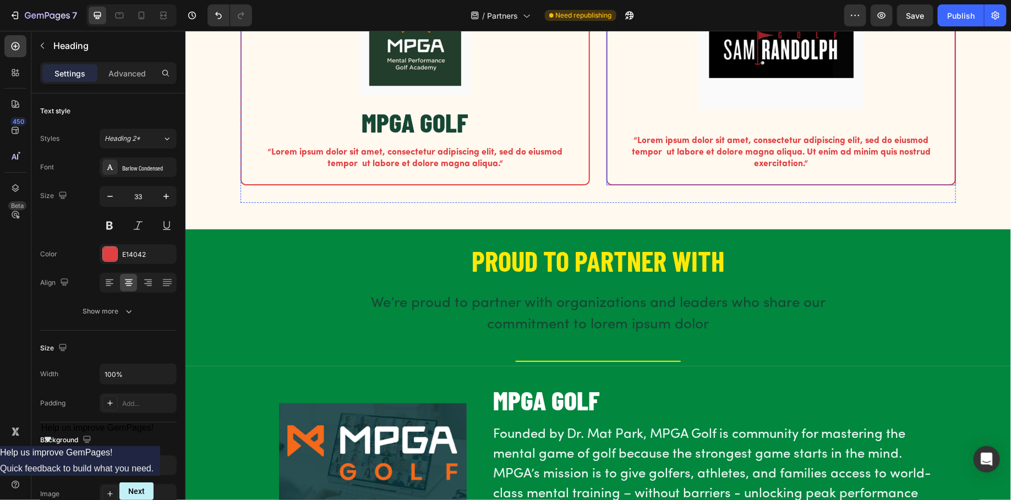
scroll to position [345, 0]
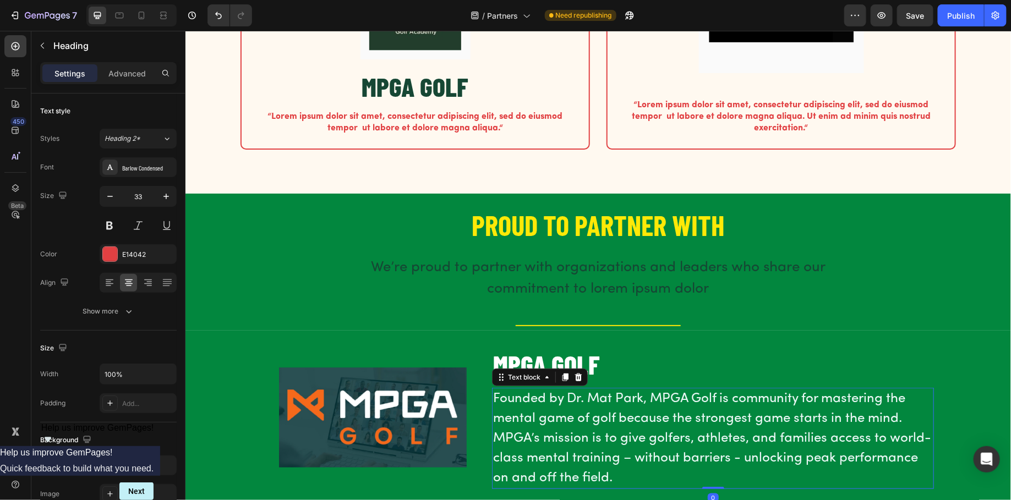
click at [605, 401] on p "Founded by Dr. Mat Park, MPGA Golf is community for mastering the mental game o…" at bounding box center [713, 438] width 440 height 99
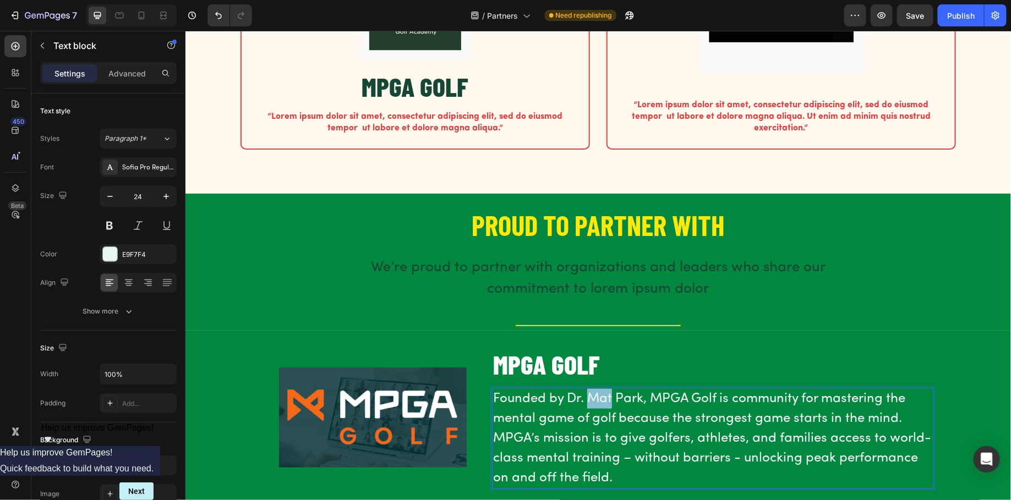
click at [605, 401] on p "Founded by Dr. Mat Park, MPGA Golf is community for mastering the mental game o…" at bounding box center [713, 438] width 440 height 99
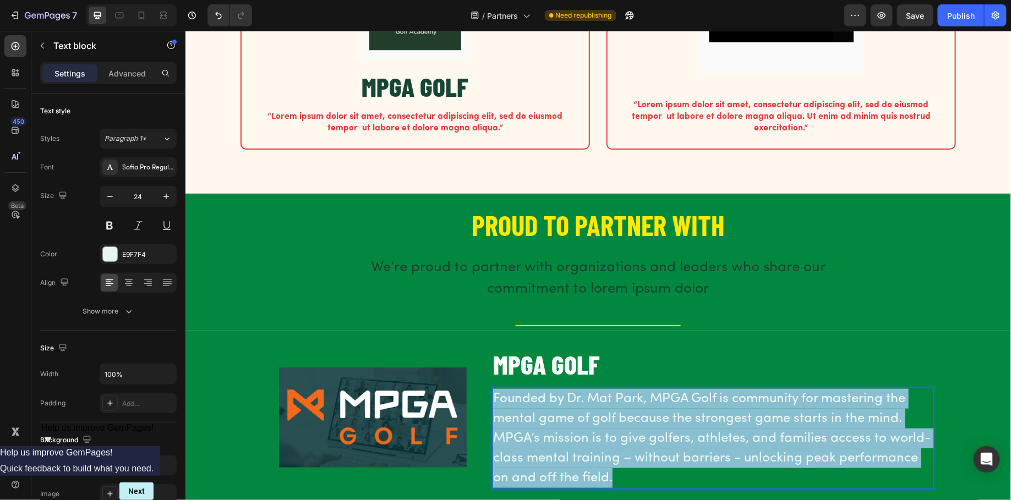
click at [605, 401] on p "Founded by Dr. Mat Park, MPGA Golf is community for mastering the mental game o…" at bounding box center [713, 438] width 440 height 99
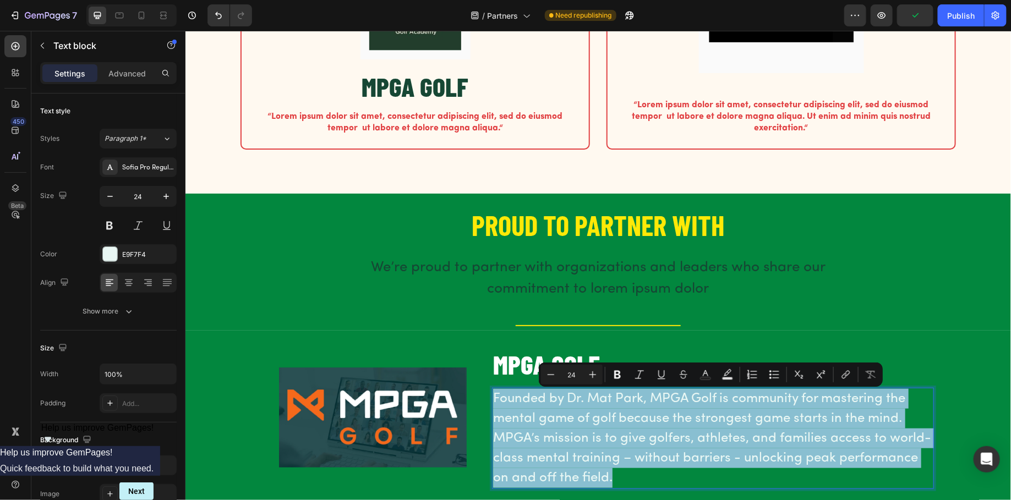
copy p "Founded by Dr. Mat Park, MPGA Golf is community for mastering the mental game o…"
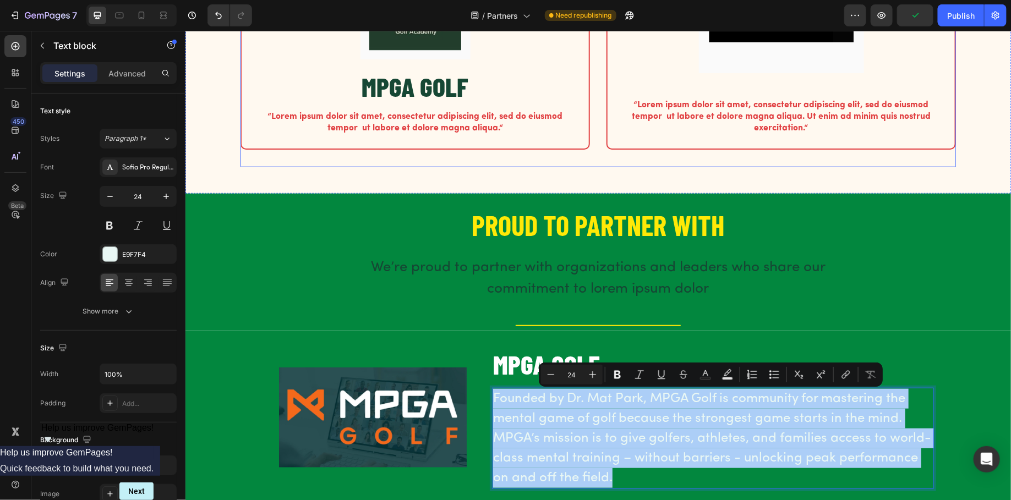
click at [369, 121] on p "“Lorem ipsum dolor sit amet, consectetur adipiscing elit, sed do eiusmod tempor…" at bounding box center [414, 122] width 319 height 23
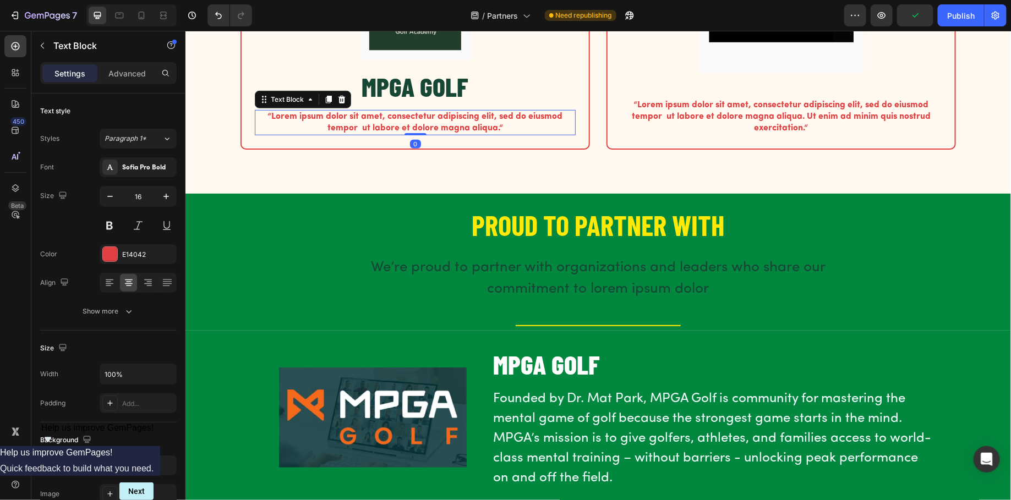
click at [369, 121] on p "“Lorem ipsum dolor sit amet, consectetur adipiscing elit, sed do eiusmod tempor…" at bounding box center [414, 122] width 319 height 23
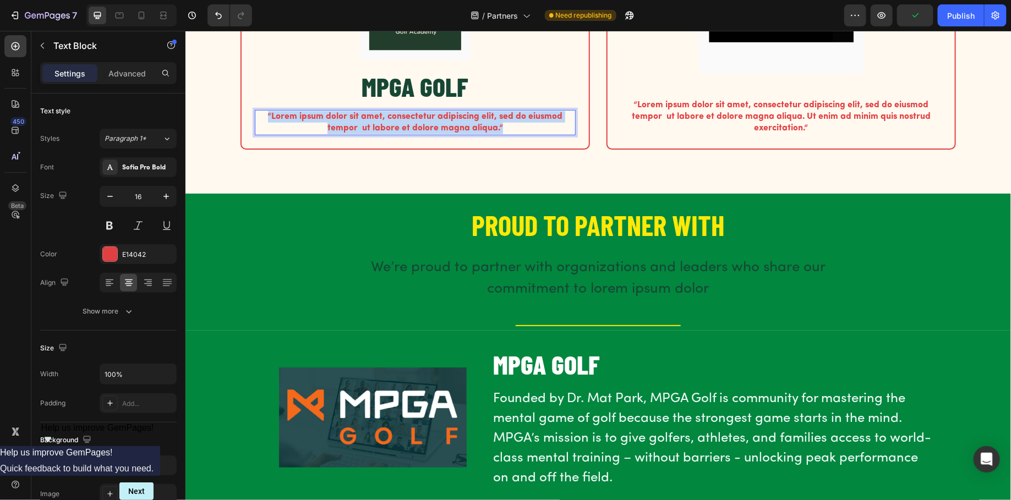
click at [369, 121] on p "“Lorem ipsum dolor sit amet, consectetur adipiscing elit, sed do eiusmod tempor…" at bounding box center [414, 122] width 319 height 23
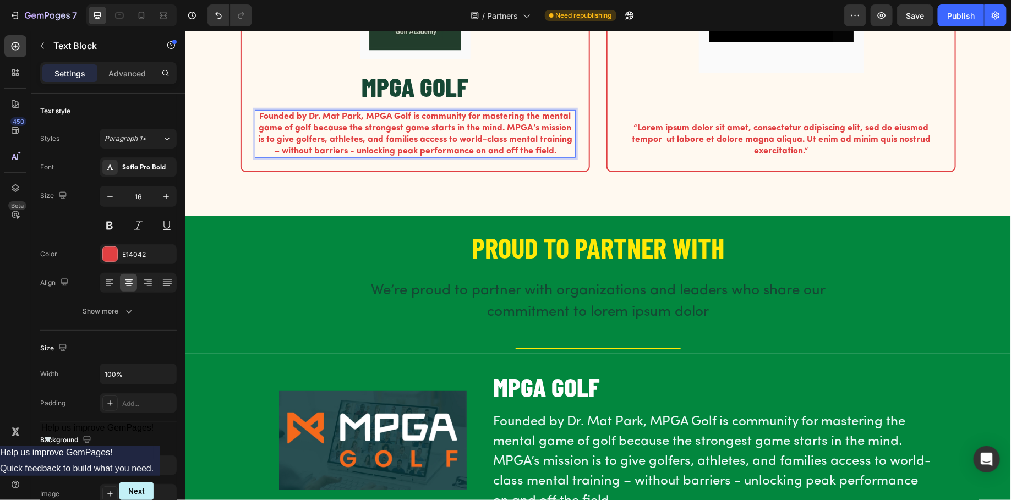
click at [238, 134] on div "The standard Lorem Ipsum passage Heading Row Image MPGA GOLF Heading Founded by…" at bounding box center [597, 40] width 809 height 316
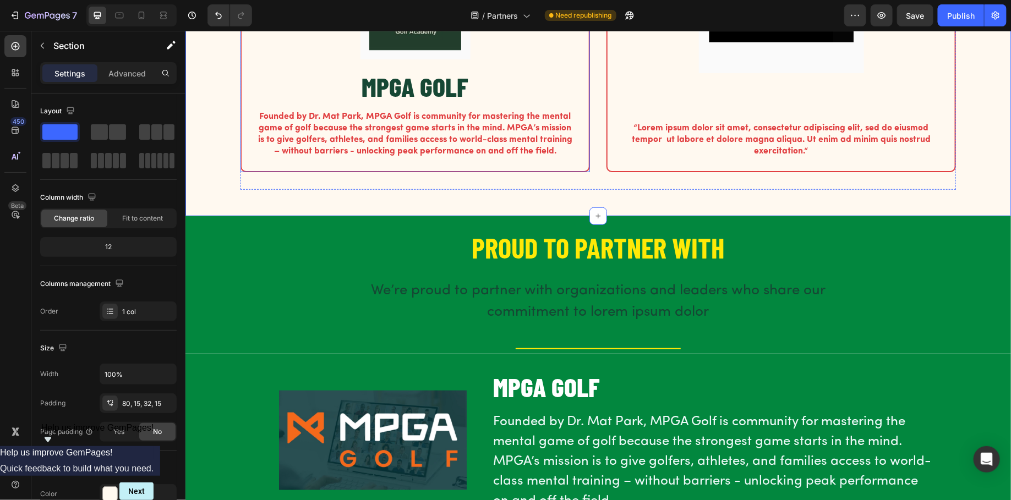
click at [315, 133] on p "Founded by Dr. Mat Park, MPGA Golf is community for mastering the mental game o…" at bounding box center [414, 134] width 319 height 46
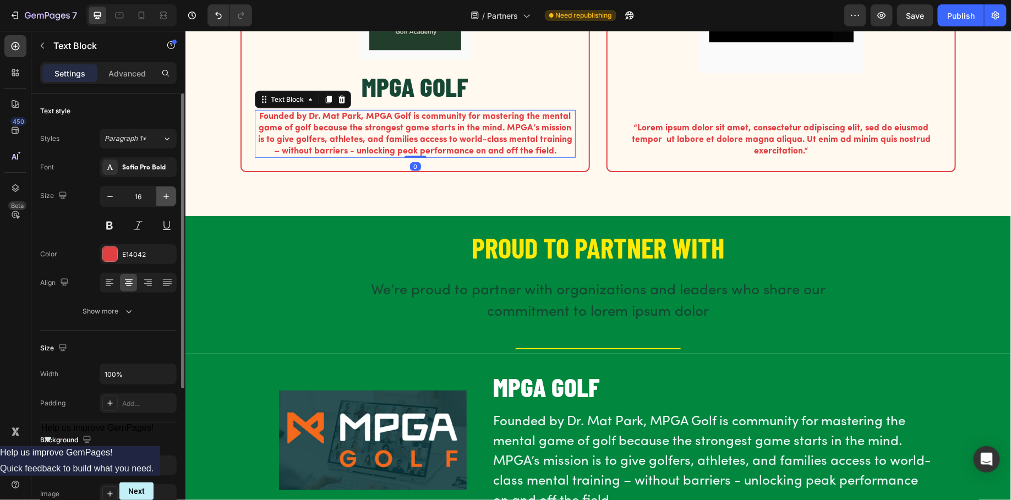
click at [167, 193] on icon "button" at bounding box center [166, 196] width 11 height 11
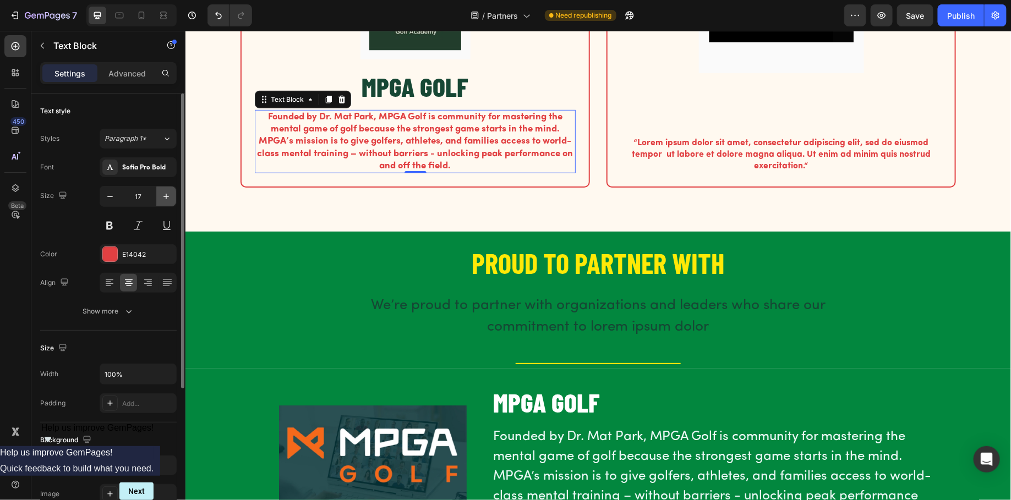
click at [167, 194] on icon "button" at bounding box center [166, 196] width 11 height 11
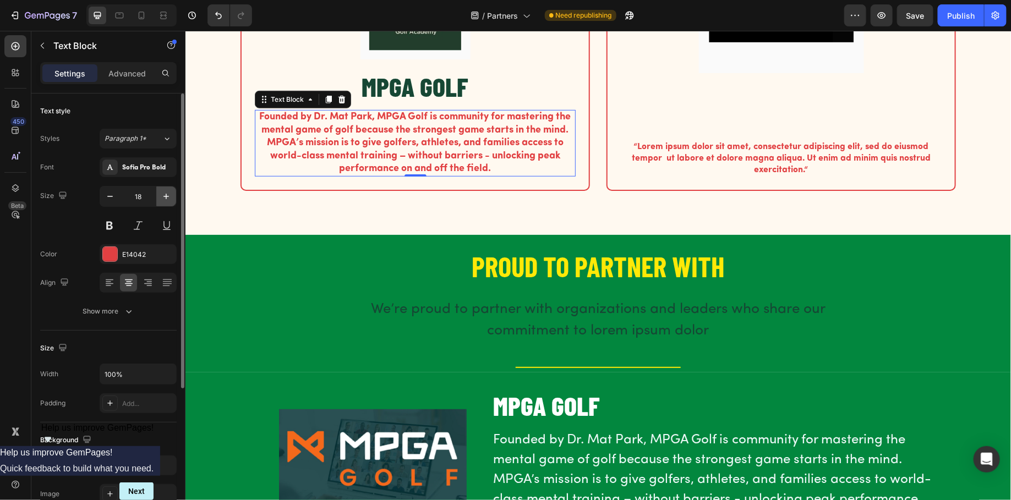
click at [167, 194] on icon "button" at bounding box center [166, 196] width 11 height 11
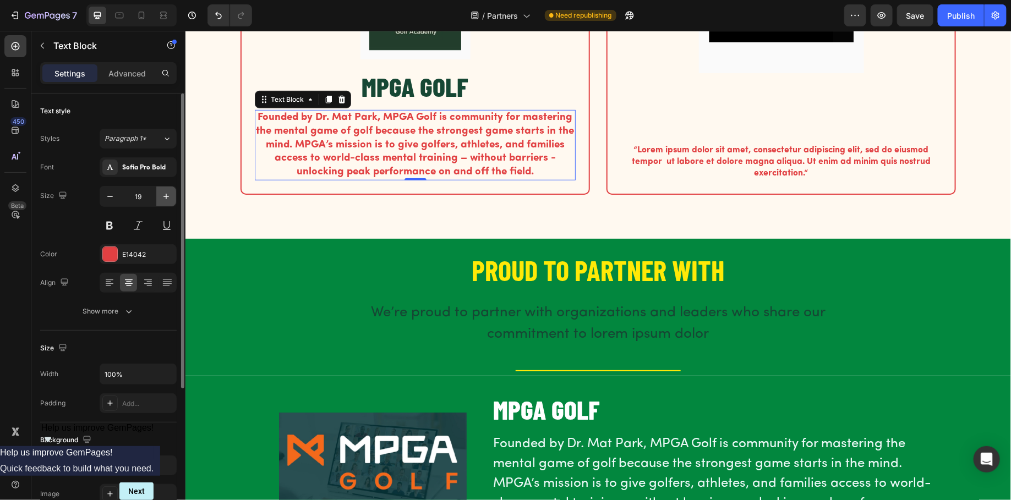
click at [167, 194] on icon "button" at bounding box center [166, 196] width 11 height 11
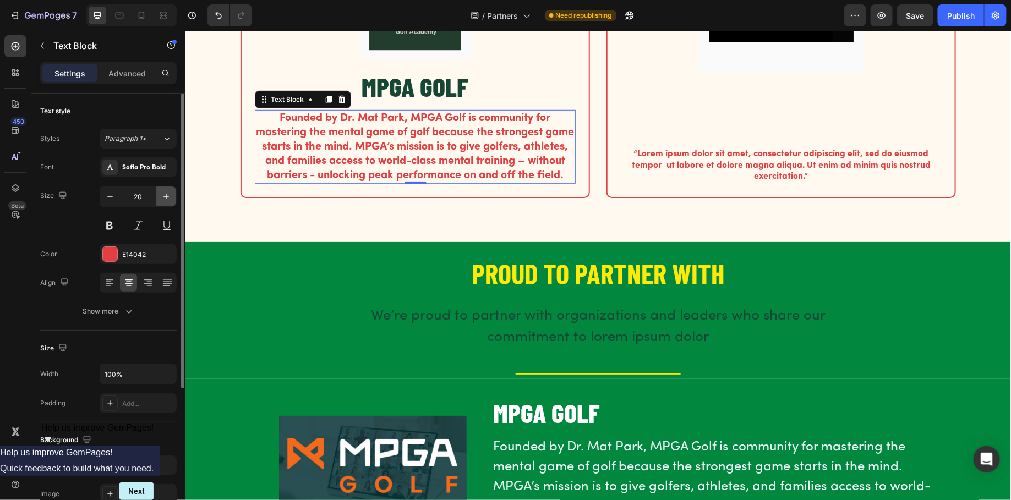
click at [167, 194] on icon "button" at bounding box center [166, 196] width 11 height 11
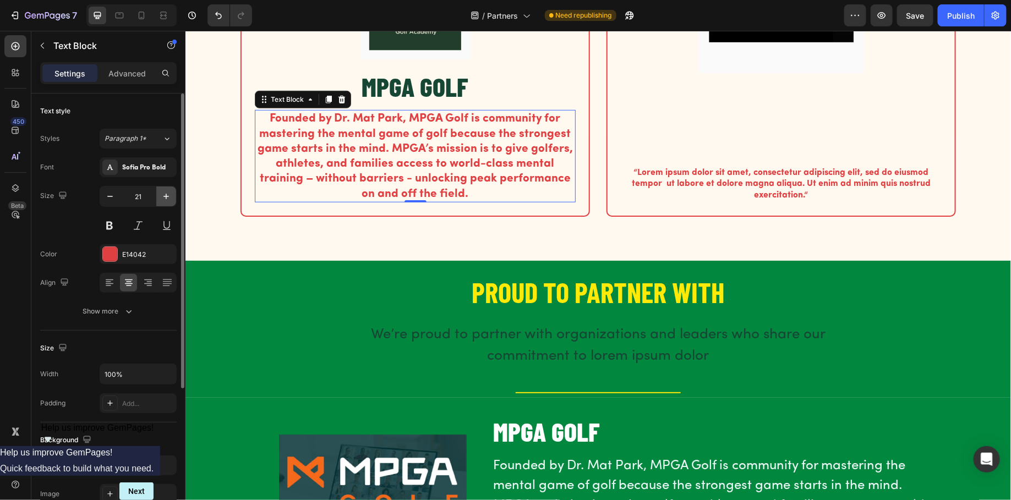
click at [167, 194] on icon "button" at bounding box center [166, 196] width 11 height 11
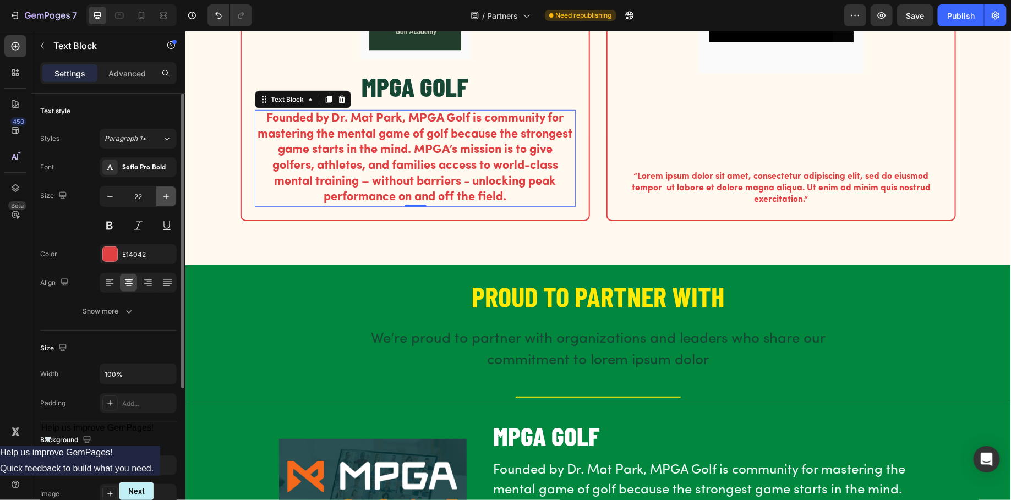
click at [167, 194] on icon "button" at bounding box center [166, 196] width 11 height 11
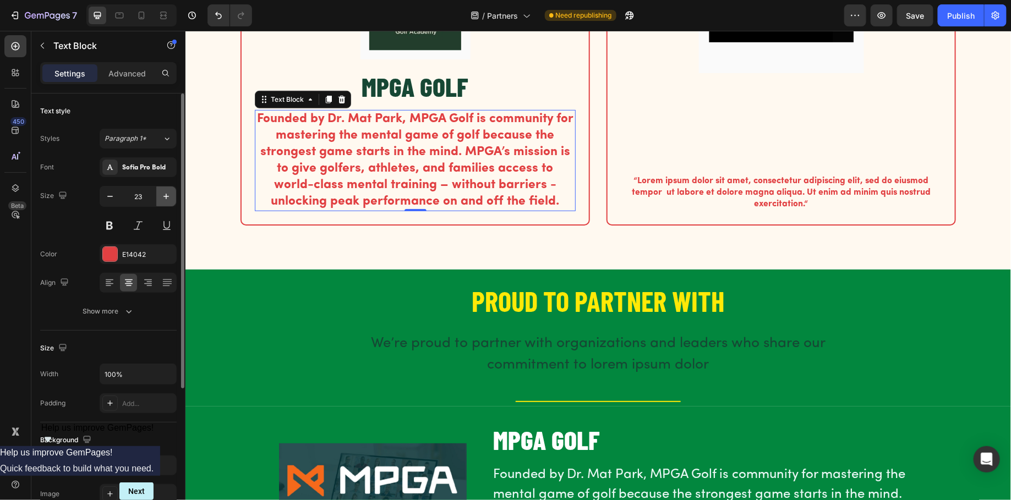
type input "24"
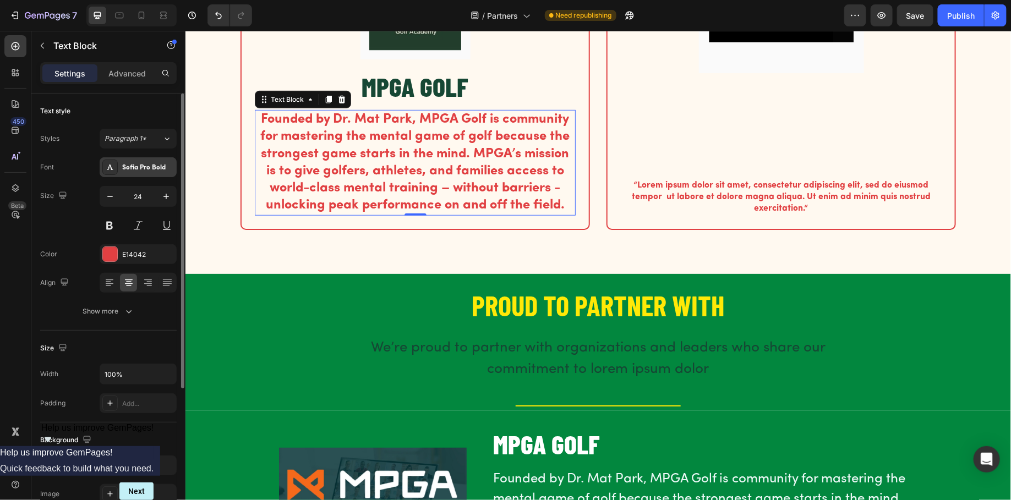
click at [151, 169] on div "Sofia Pro Bold" at bounding box center [148, 168] width 52 height 10
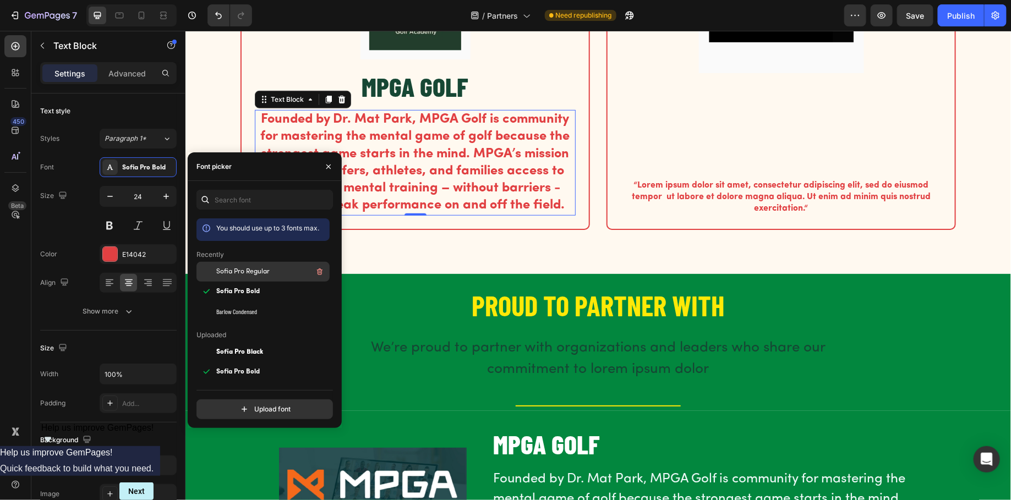
click at [236, 275] on span "Sofia Pro Regular" at bounding box center [242, 272] width 53 height 10
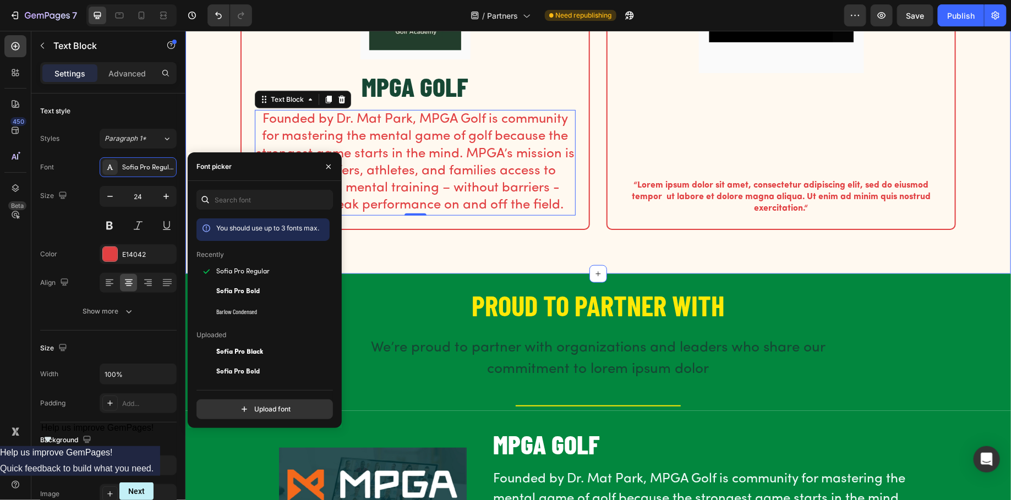
click at [228, 130] on div "The standard Lorem Ipsum passage Heading Row Image MPGA GOLF Heading Founded by…" at bounding box center [597, 69] width 809 height 374
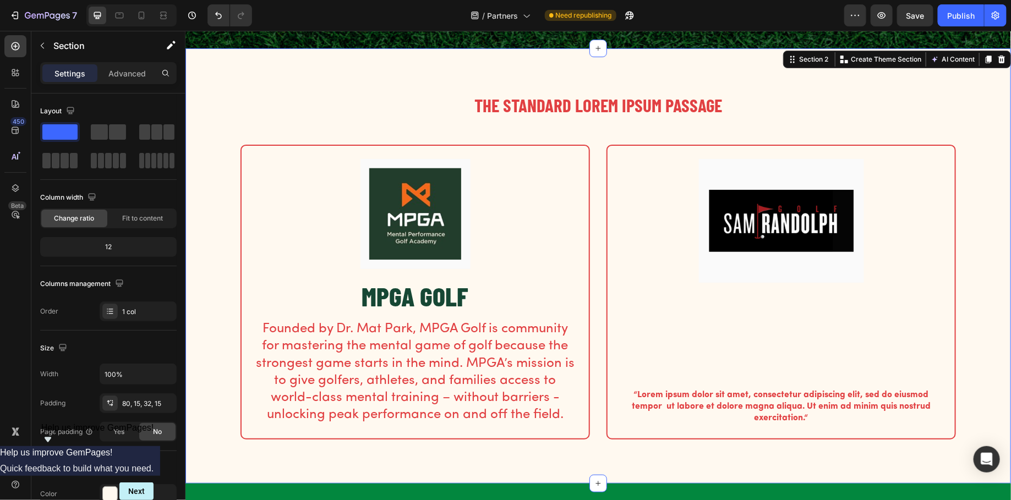
scroll to position [135, 0]
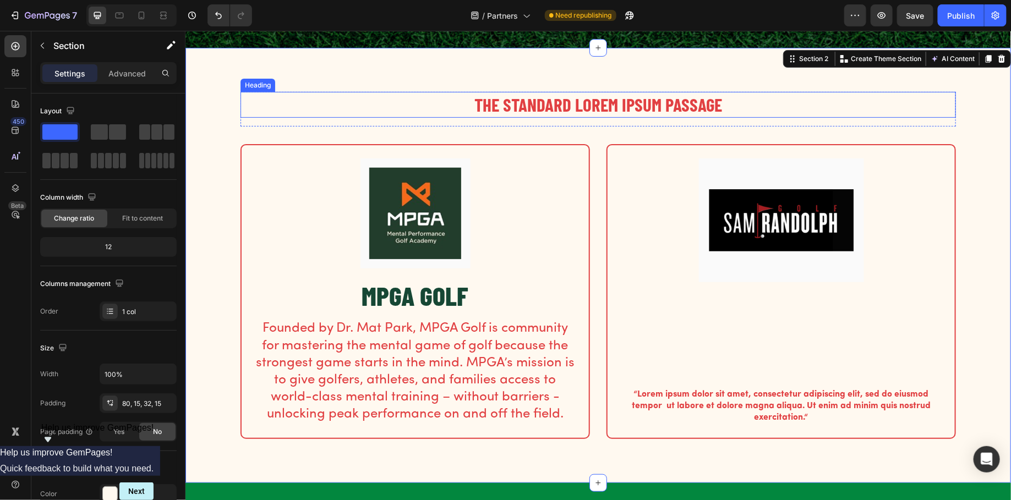
click at [649, 110] on h2 "The standard Lorem Ipsum passage" at bounding box center [598, 104] width 716 height 26
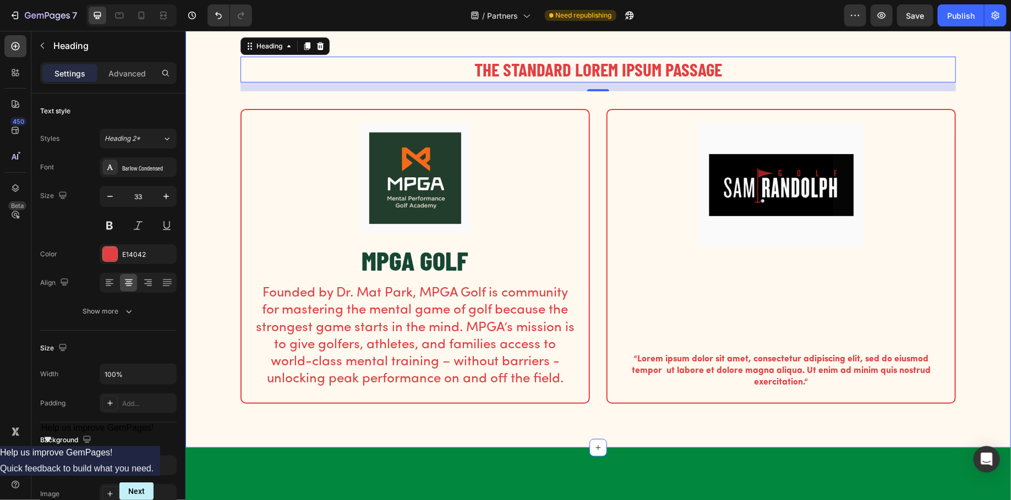
scroll to position [191, 0]
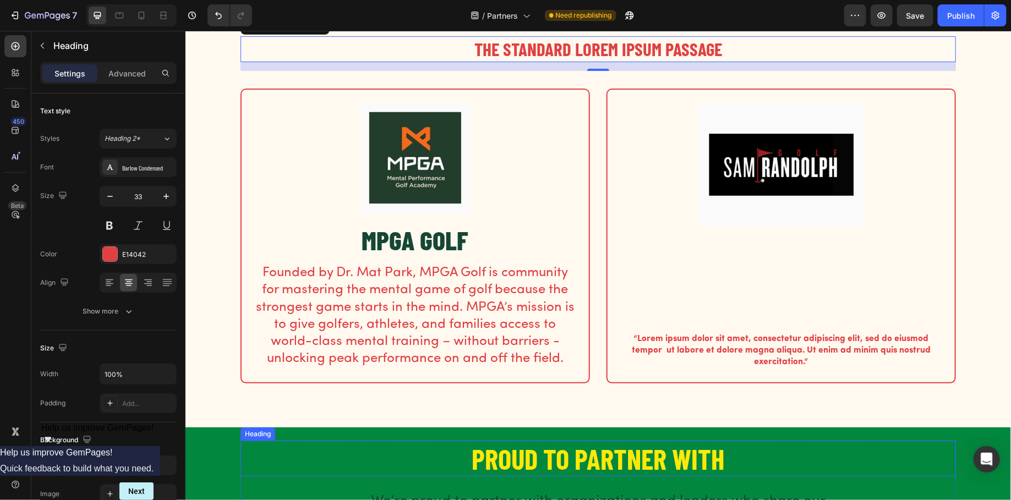
click at [618, 460] on h2 "PROUD TO PARTNER WITH" at bounding box center [598, 458] width 716 height 36
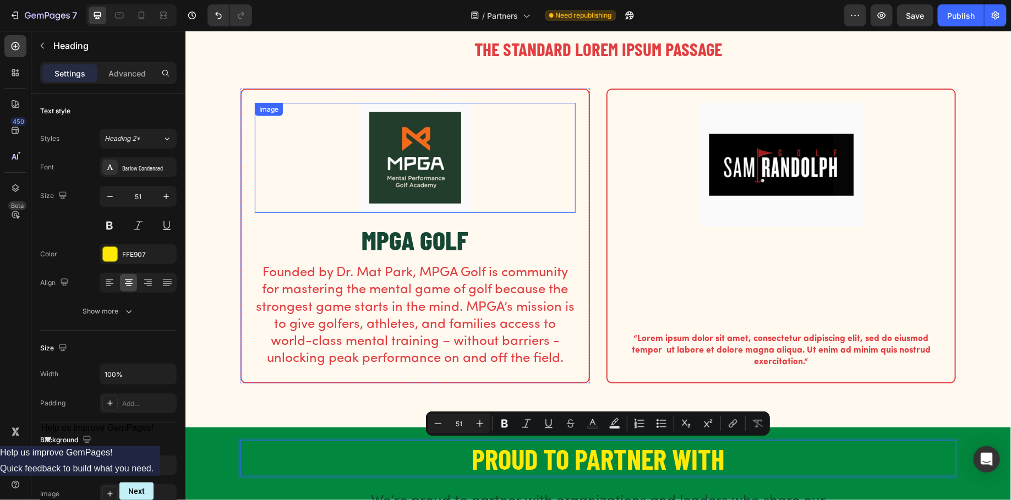
type input "16"
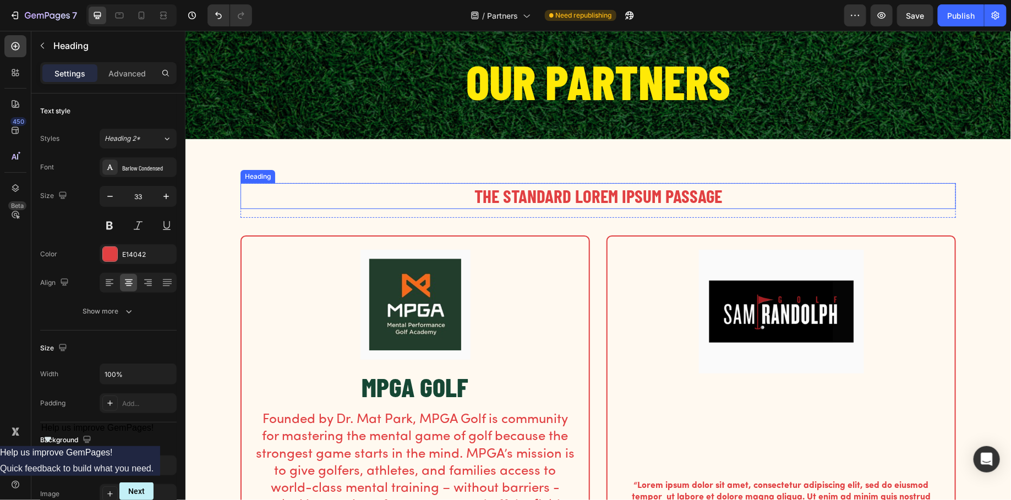
click at [575, 198] on h2 "The standard Lorem Ipsum passage" at bounding box center [598, 196] width 716 height 26
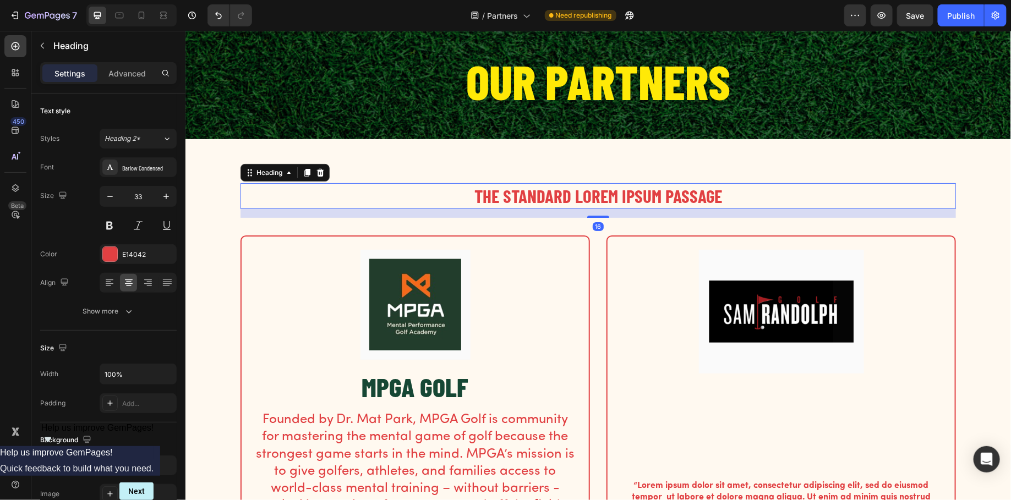
click at [585, 195] on h2 "The standard Lorem Ipsum passage" at bounding box center [598, 196] width 716 height 26
click at [585, 195] on p "The standard Lorem Ipsum passage" at bounding box center [597, 196] width 713 height 24
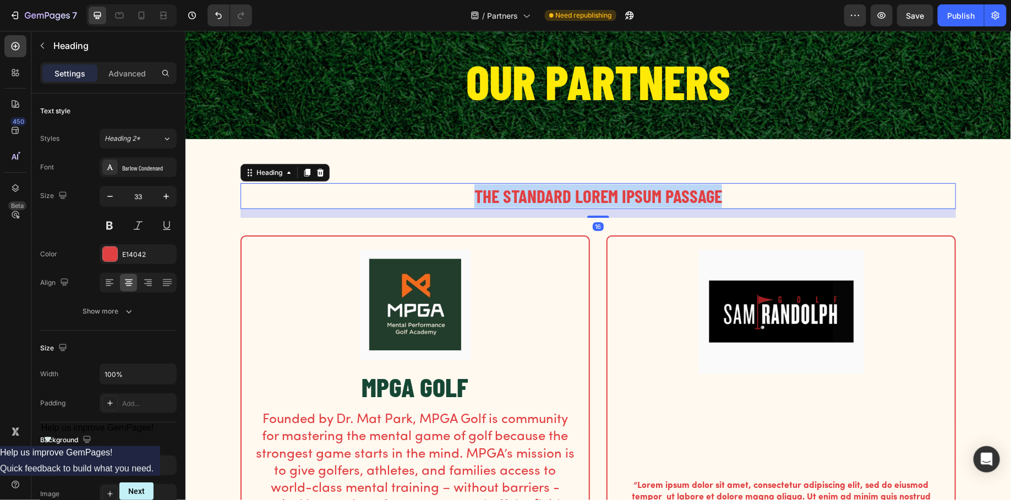
click at [585, 195] on p "The standard Lorem Ipsum passage" at bounding box center [597, 196] width 713 height 24
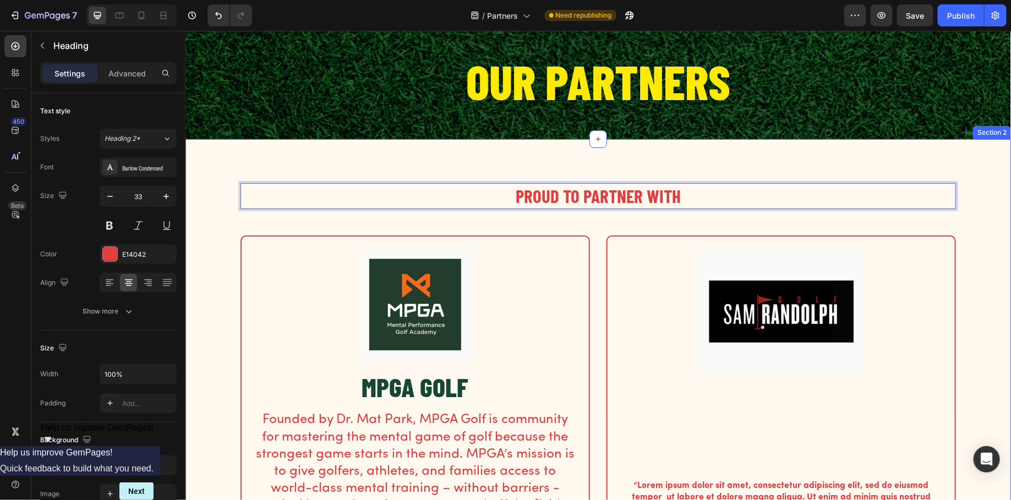
click at [489, 147] on div "PROUD TO PARTNER WITH Heading 16 Row Image MPGA GOLF Heading Founded by Dr. Mat…" at bounding box center [598, 356] width 826 height 435
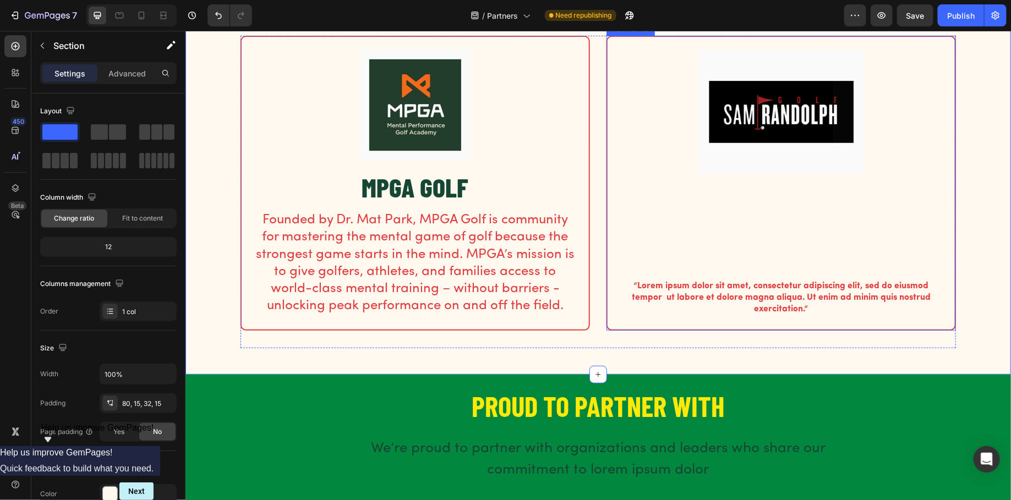
scroll to position [248, 0]
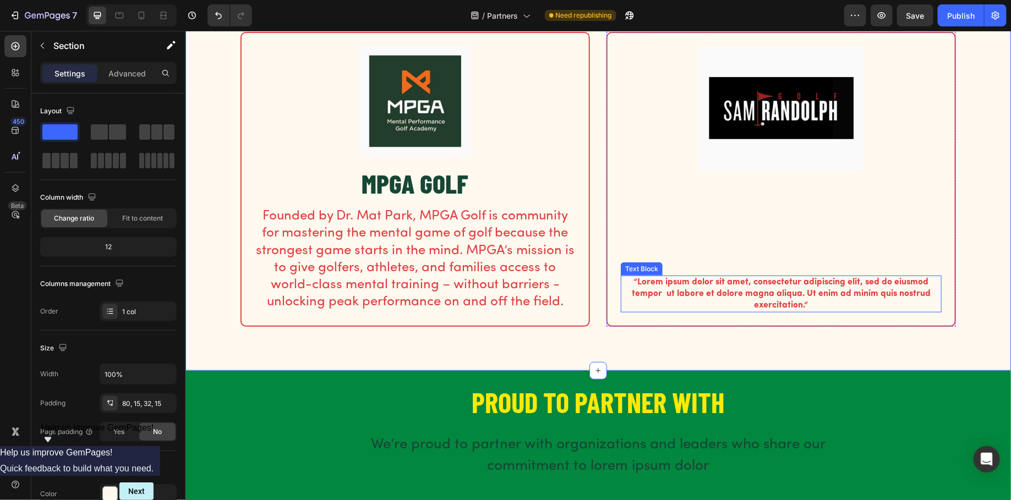
click at [699, 284] on p "“Lorem ipsum dolor sit amet, consectetur adipiscing elit, sed do eiusmod tempor…" at bounding box center [780, 293] width 319 height 34
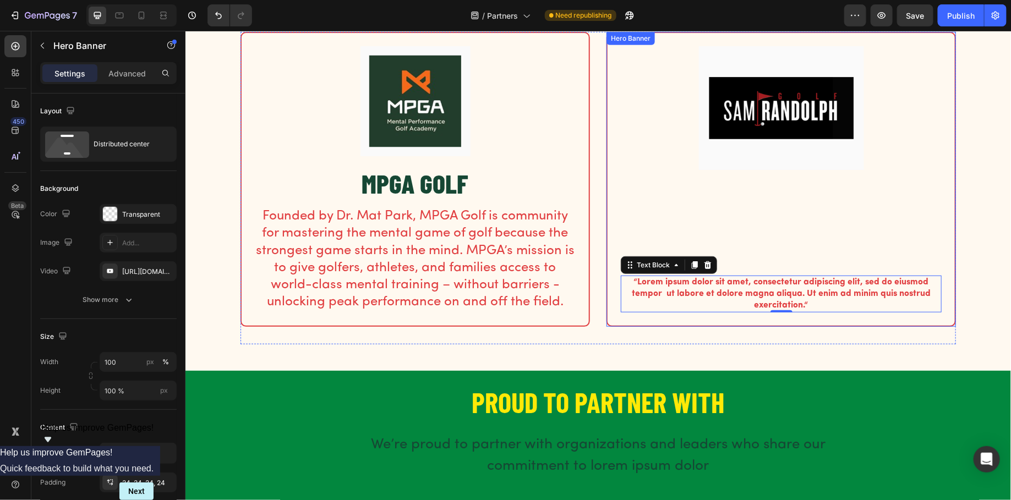
click at [756, 200] on div "Image “Lorem ipsum dolor sit amet, consectetur adipiscing elit, sed do eiusmod …" at bounding box center [780, 179] width 321 height 266
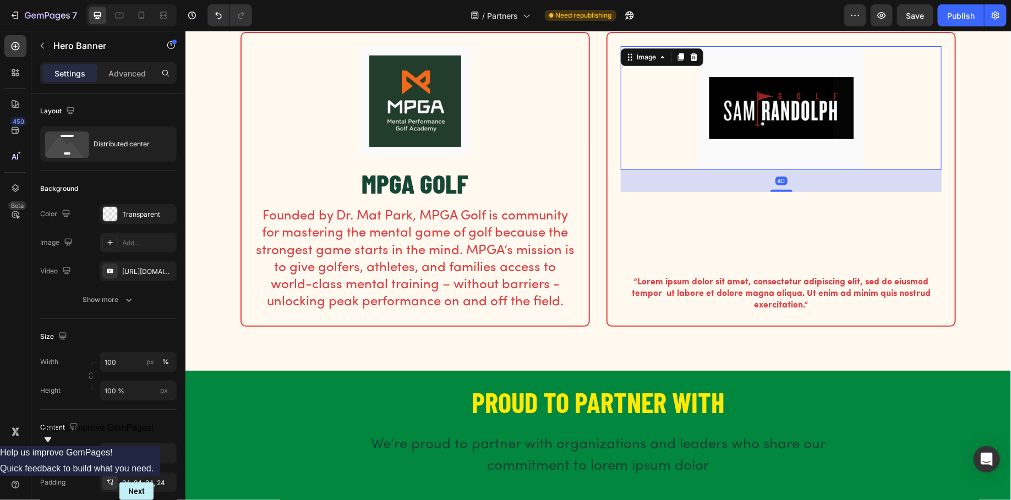
click at [731, 116] on img at bounding box center [780, 108] width 165 height 124
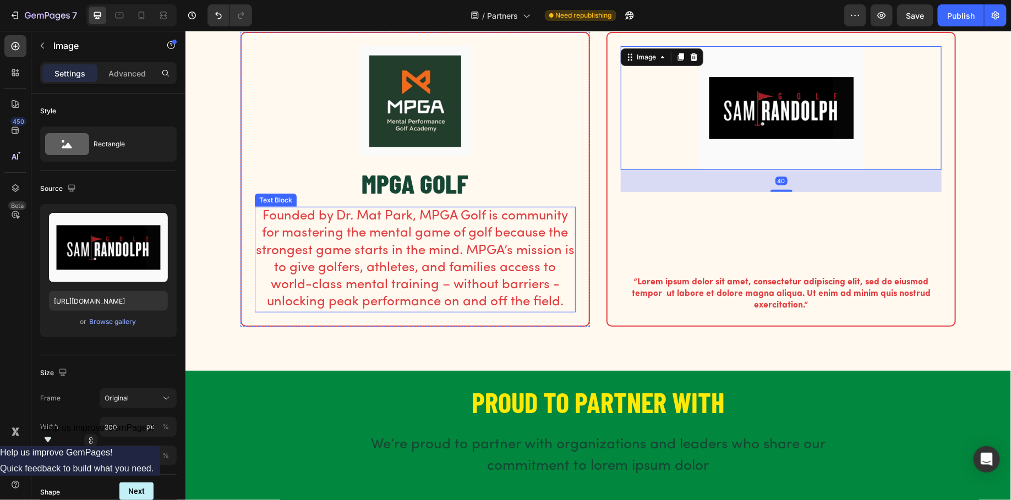
click at [480, 267] on p "Founded by Dr. Mat Park, MPGA Golf is community for mastering the mental game o…" at bounding box center [414, 258] width 319 height 103
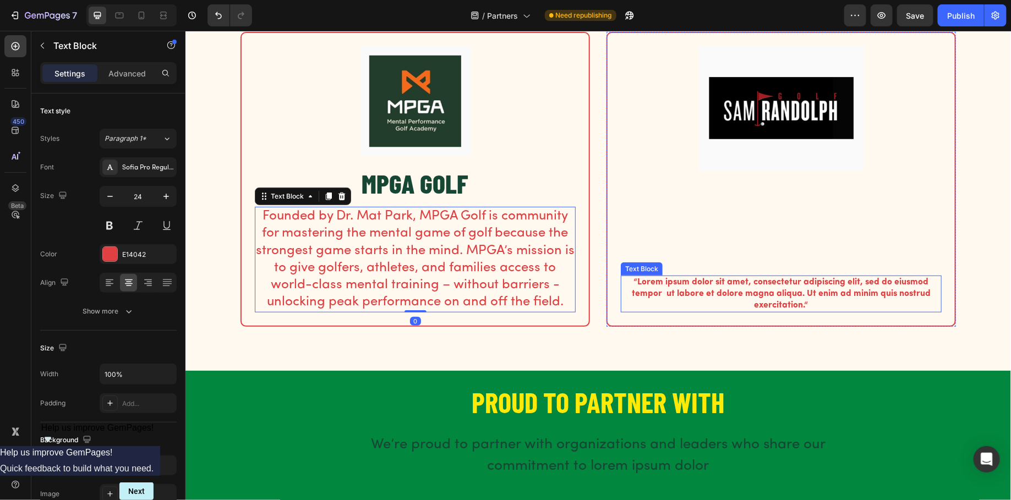
click at [664, 281] on p "“Lorem ipsum dolor sit amet, consectetur adipiscing elit, sed do eiusmod tempor…" at bounding box center [780, 293] width 319 height 34
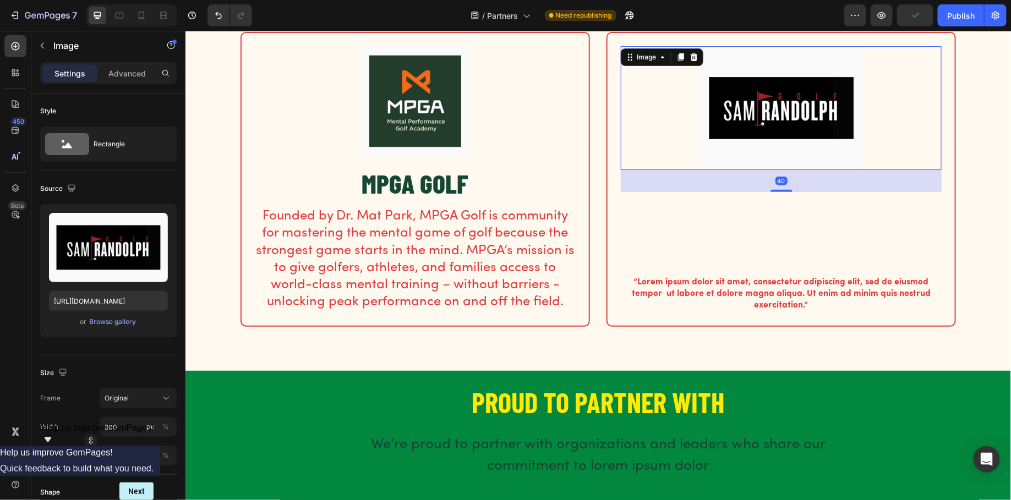
click at [718, 127] on img at bounding box center [780, 108] width 165 height 124
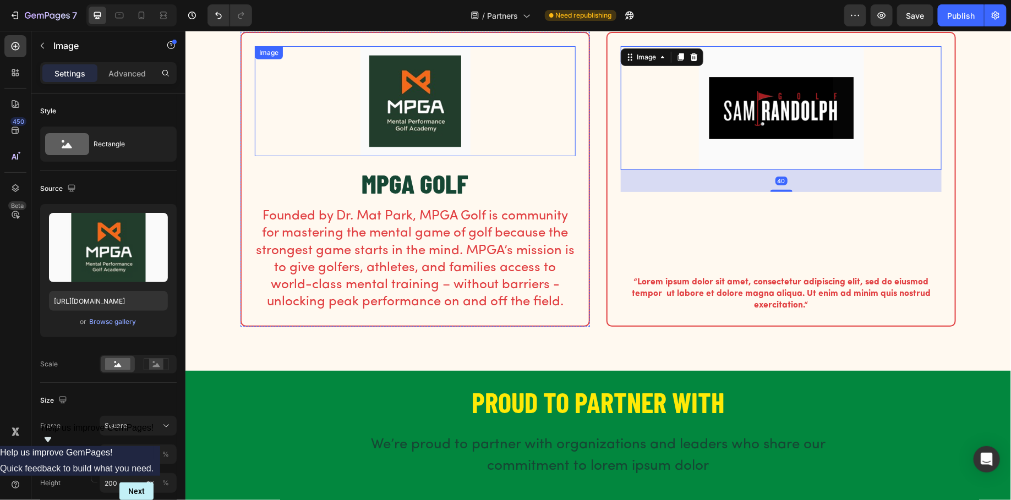
click at [422, 129] on img at bounding box center [415, 101] width 110 height 110
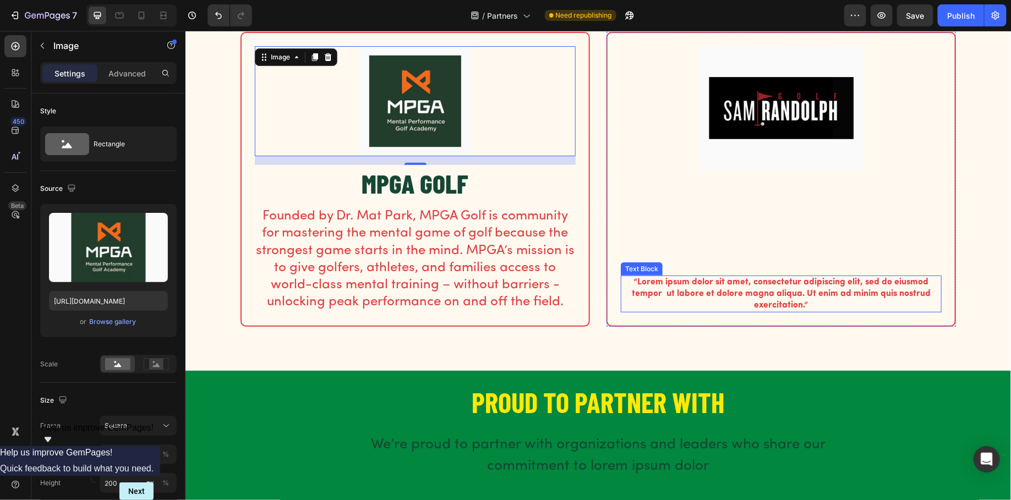
click at [650, 278] on p "“Lorem ipsum dolor sit amet, consectetur adipiscing elit, sed do eiusmod tempor…" at bounding box center [780, 293] width 319 height 34
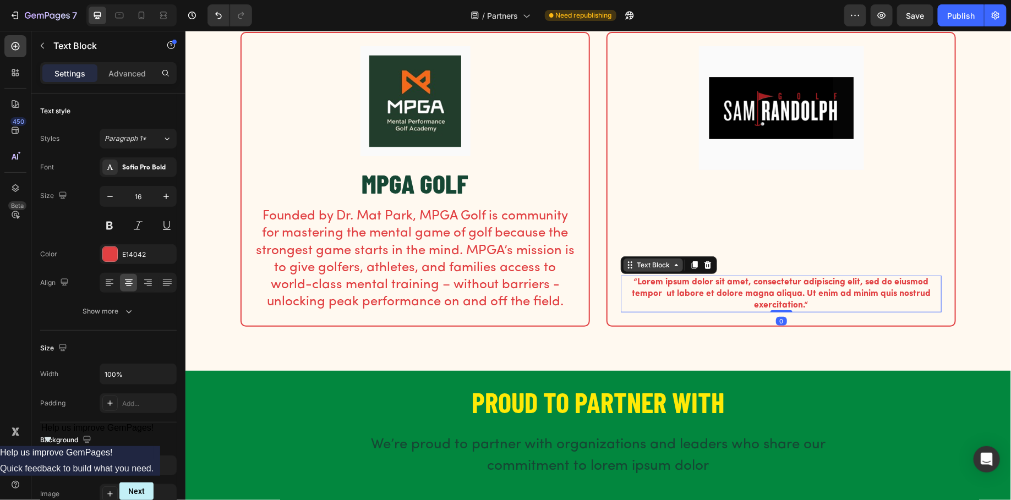
click at [662, 265] on div "Text Block" at bounding box center [652, 265] width 37 height 10
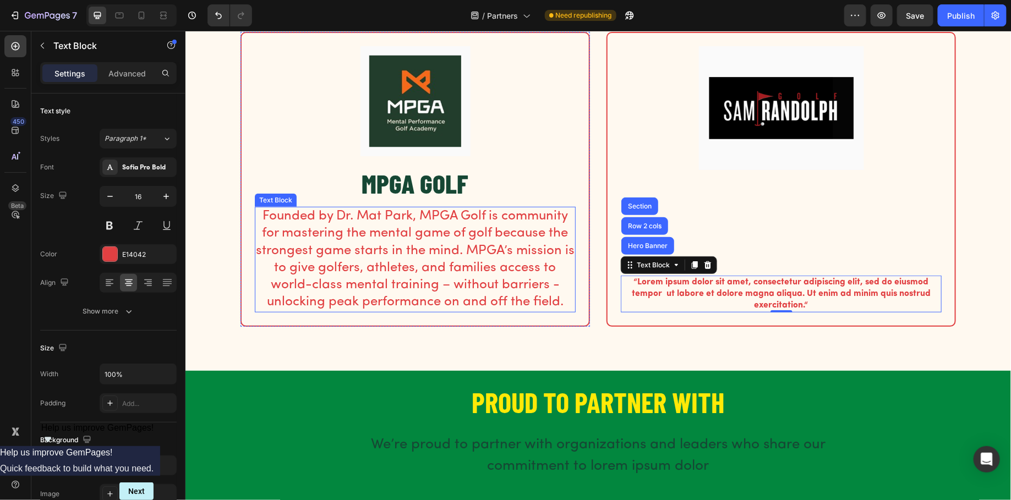
click at [514, 241] on p "Founded by Dr. Mat Park, MPGA Golf is community for mastering the mental game o…" at bounding box center [414, 258] width 319 height 103
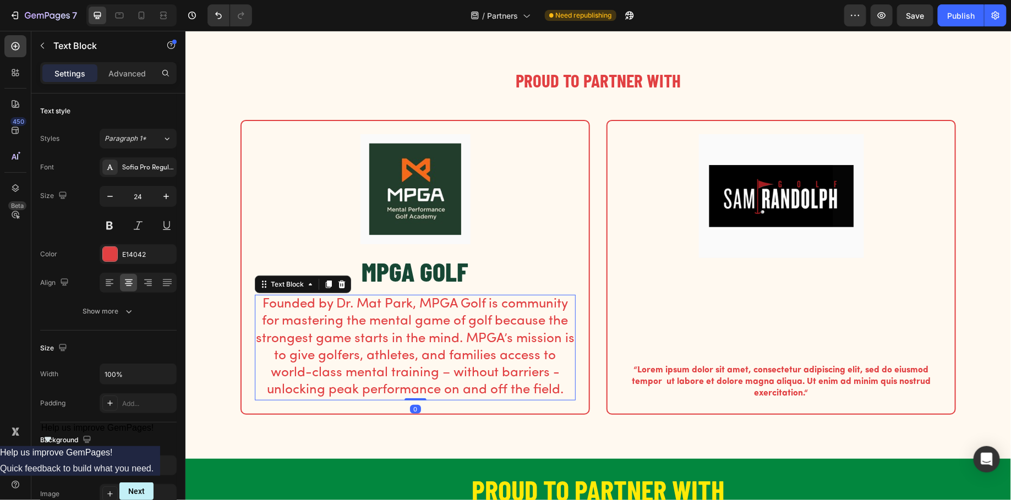
scroll to position [158, 0]
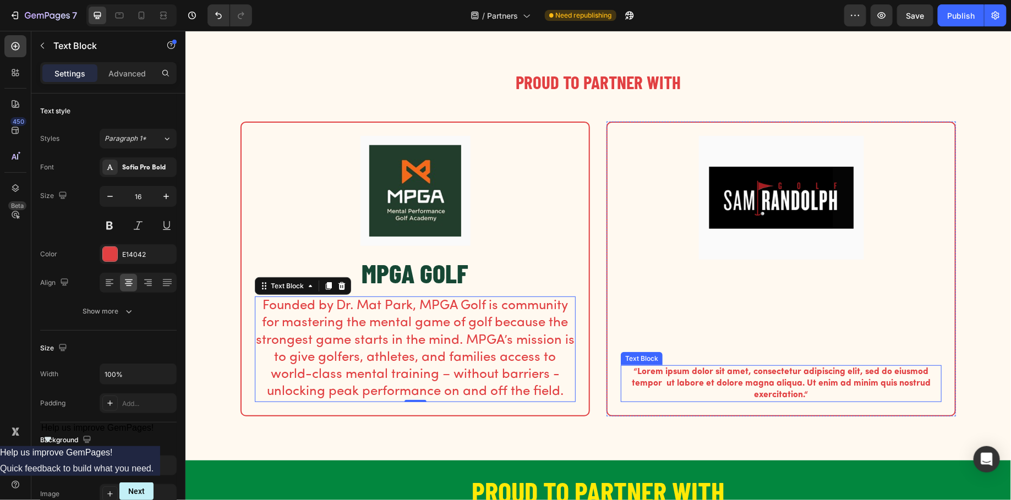
click at [729, 378] on p "“Lorem ipsum dolor sit amet, consectetur adipiscing elit, sed do eiusmod tempor…" at bounding box center [780, 383] width 319 height 34
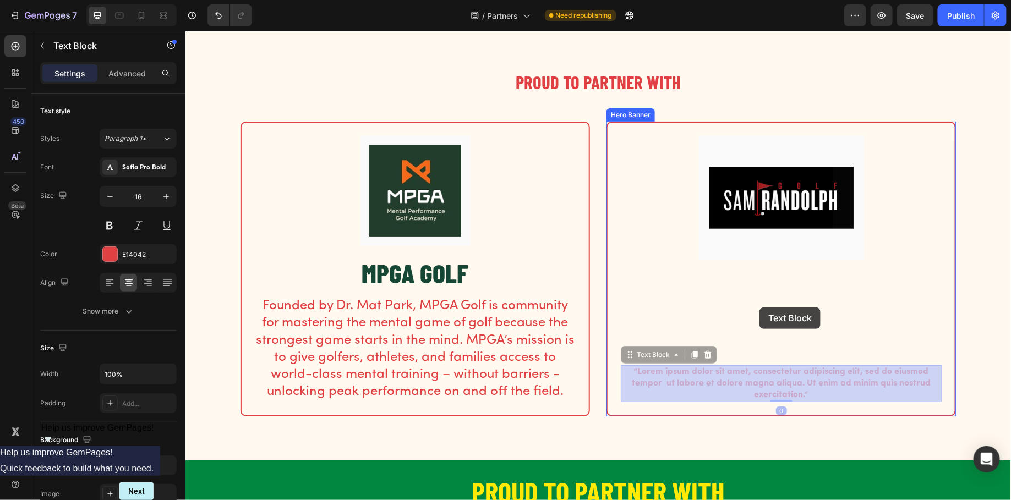
drag, startPoint x: 651, startPoint y: 353, endPoint x: 759, endPoint y: 307, distance: 117.9
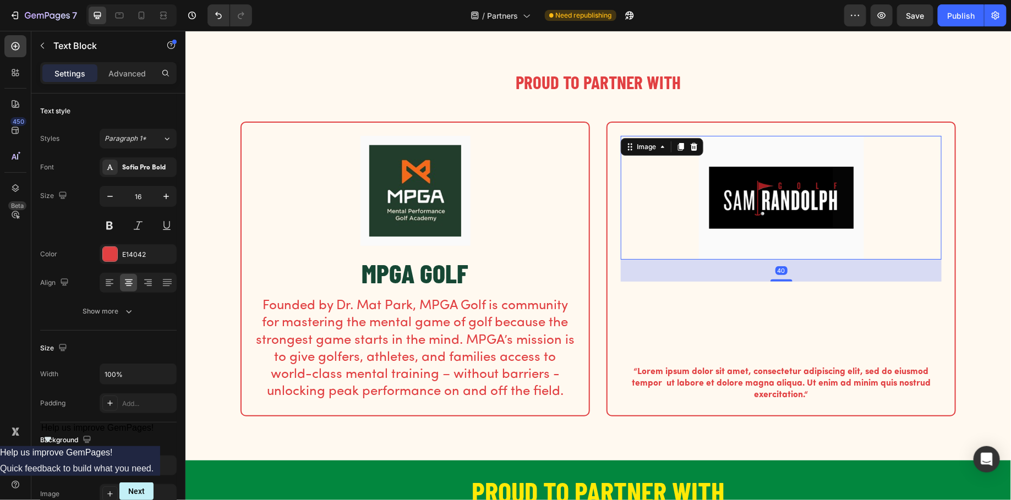
click at [737, 222] on img at bounding box center [780, 197] width 165 height 124
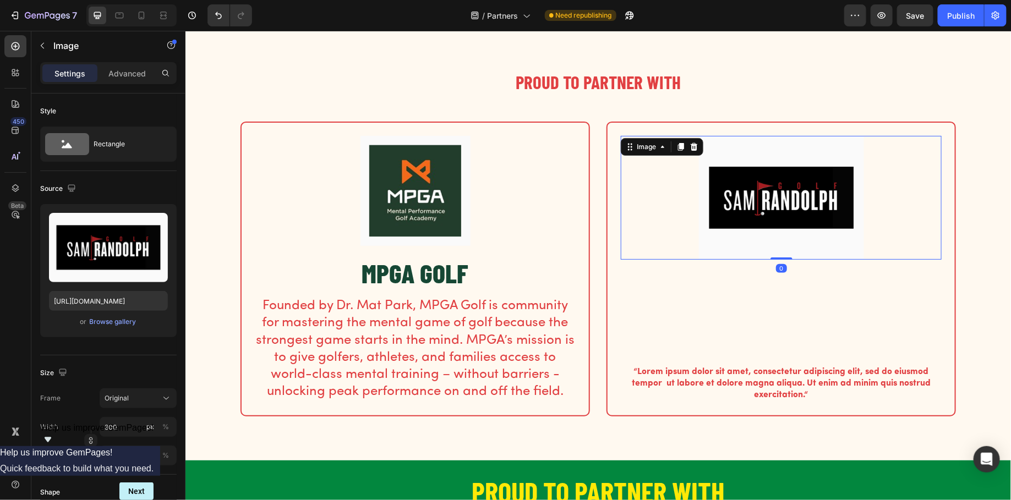
drag, startPoint x: 782, startPoint y: 279, endPoint x: 777, endPoint y: 237, distance: 42.1
click at [773, 237] on div "Image 0" at bounding box center [780, 197] width 321 height 124
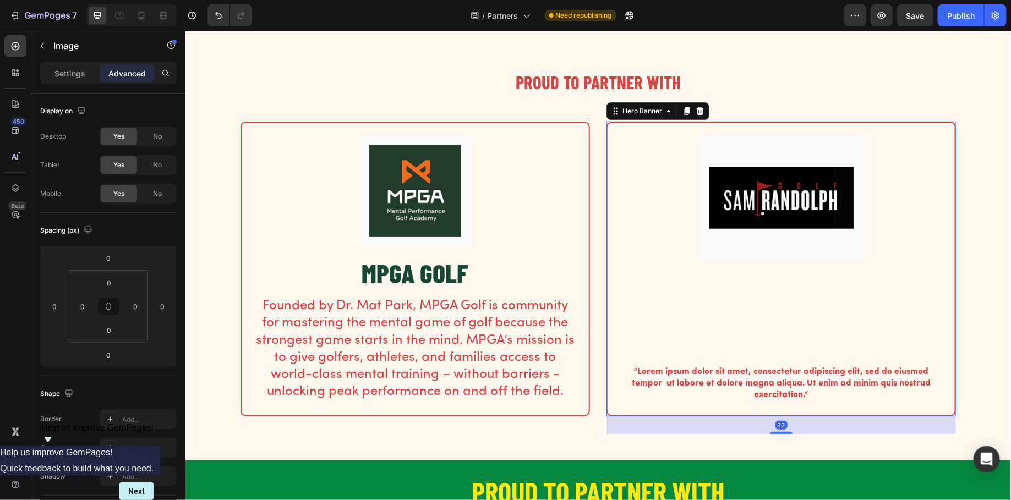
click at [764, 310] on div "Image “Lorem ipsum dolor sit amet, consectetur adipiscing elit, sed do eiusmod …" at bounding box center [780, 268] width 321 height 266
click at [752, 194] on img at bounding box center [780, 197] width 165 height 124
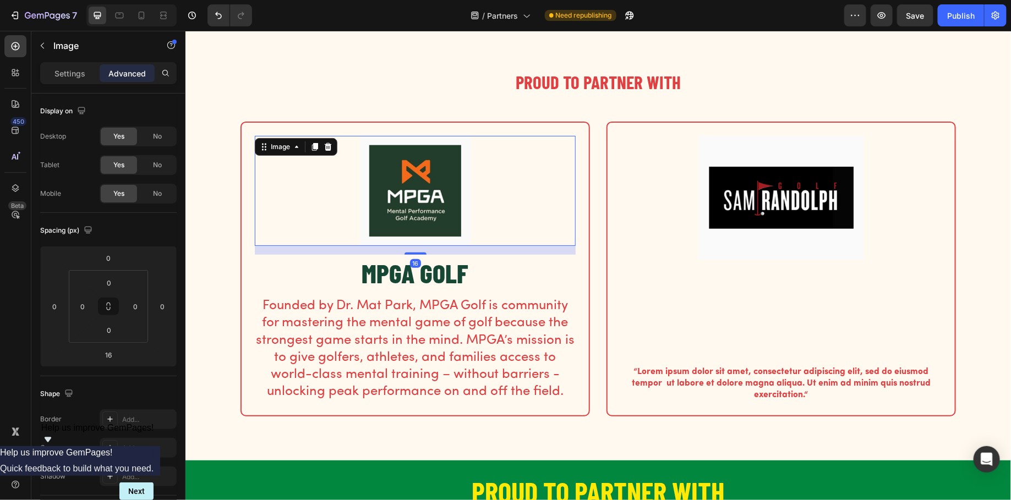
click at [461, 224] on img at bounding box center [415, 190] width 110 height 110
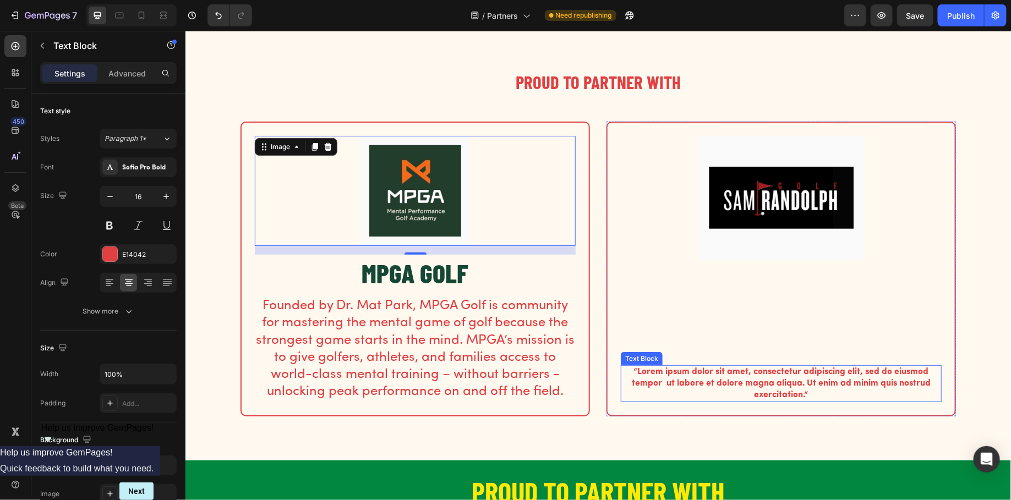
click at [665, 366] on p "“Lorem ipsum dolor sit amet, consectetur adipiscing elit, sed do eiusmod tempor…" at bounding box center [780, 383] width 319 height 34
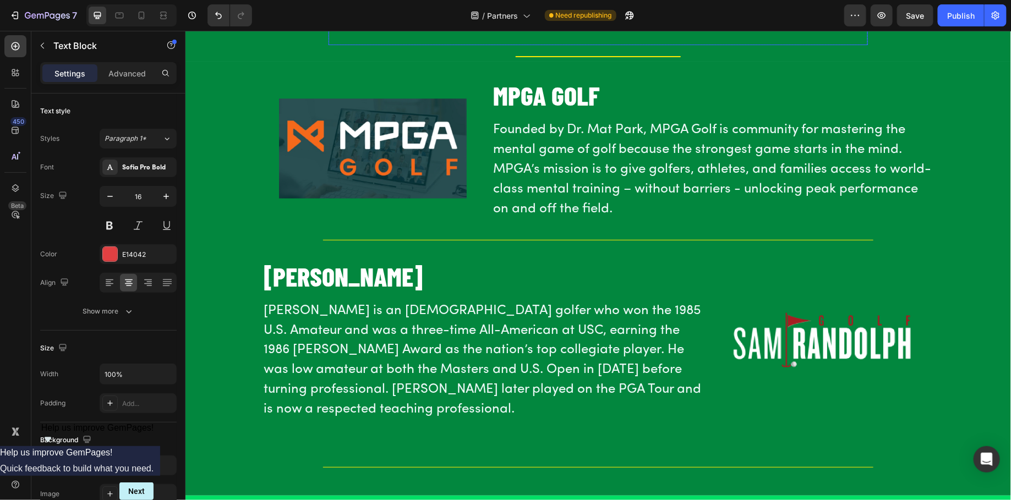
scroll to position [695, 0]
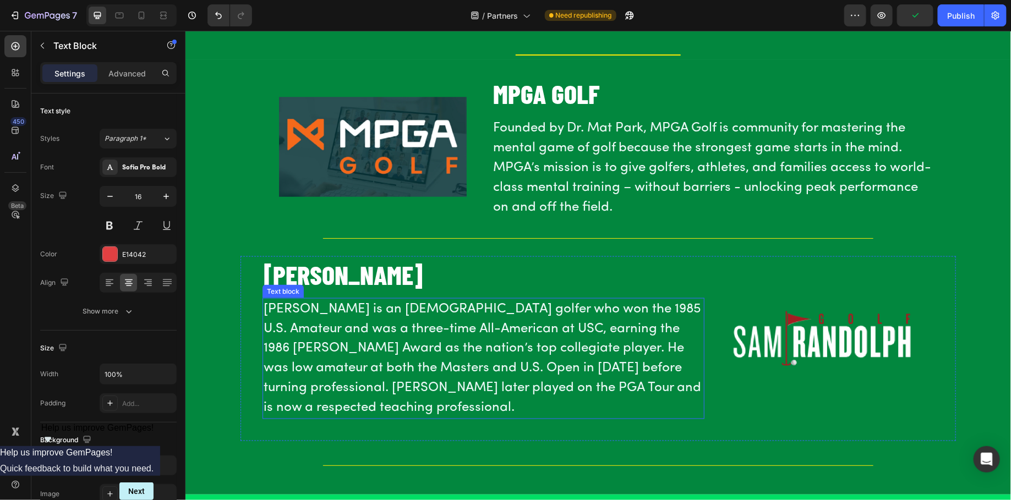
click at [540, 347] on p "[PERSON_NAME] is an [DEMOGRAPHIC_DATA] golfer who won the 1985 U.S. Amateur and…" at bounding box center [483, 358] width 440 height 119
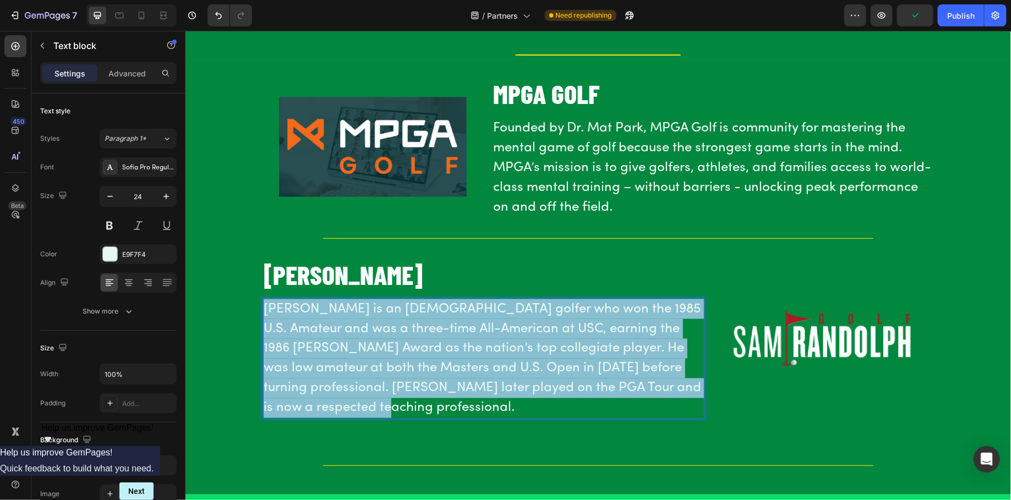
click at [540, 347] on p "[PERSON_NAME] is an [DEMOGRAPHIC_DATA] golfer who won the 1985 U.S. Amateur and…" at bounding box center [483, 358] width 440 height 119
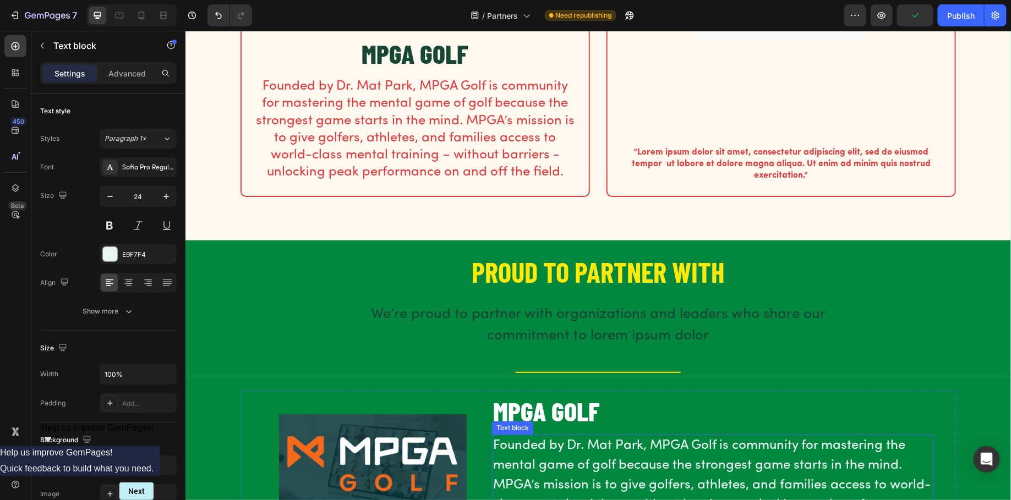
scroll to position [283, 0]
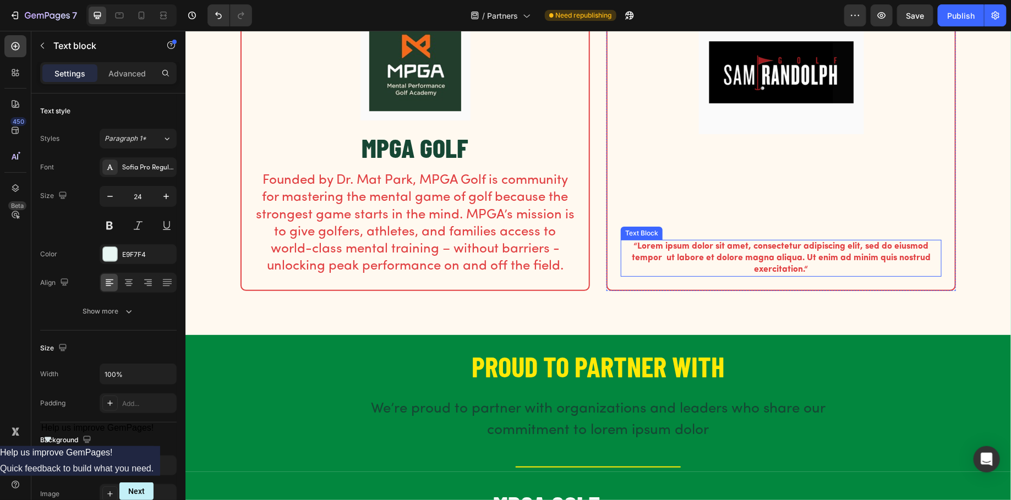
click at [686, 250] on p "“Lorem ipsum dolor sit amet, consectetur adipiscing elit, sed do eiusmod tempor…" at bounding box center [780, 258] width 319 height 34
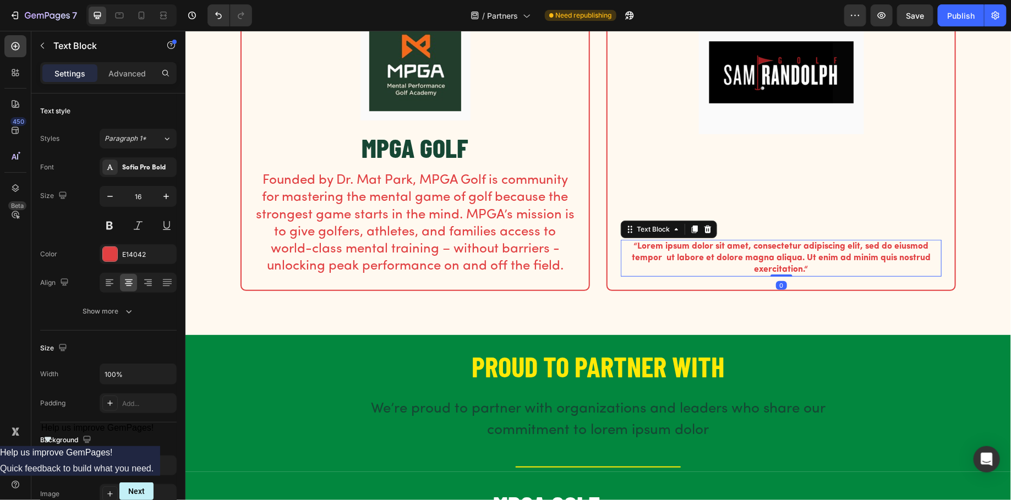
click at [686, 250] on p "“Lorem ipsum dolor sit amet, consectetur adipiscing elit, sed do eiusmod tempor…" at bounding box center [780, 258] width 319 height 34
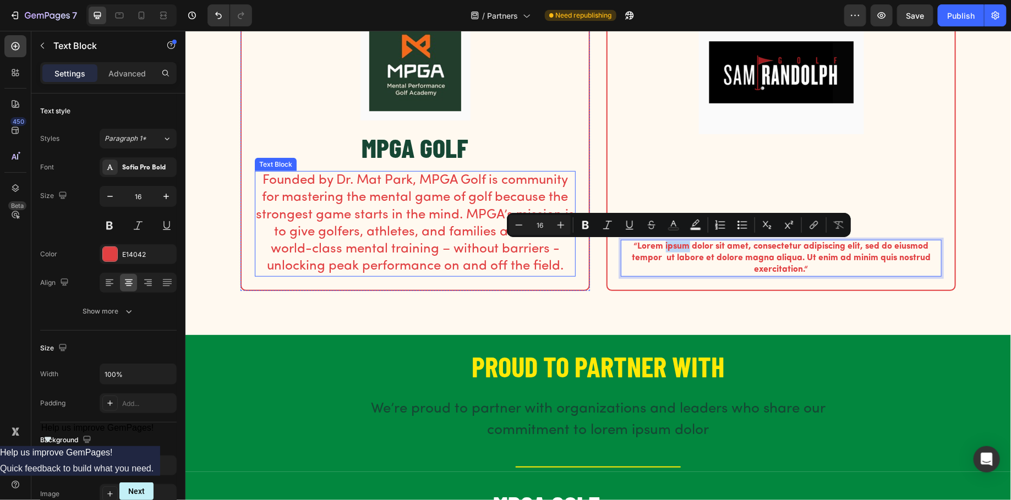
click at [409, 199] on p "Founded by Dr. Mat Park, MPGA Golf is community for mastering the mental game o…" at bounding box center [414, 223] width 319 height 103
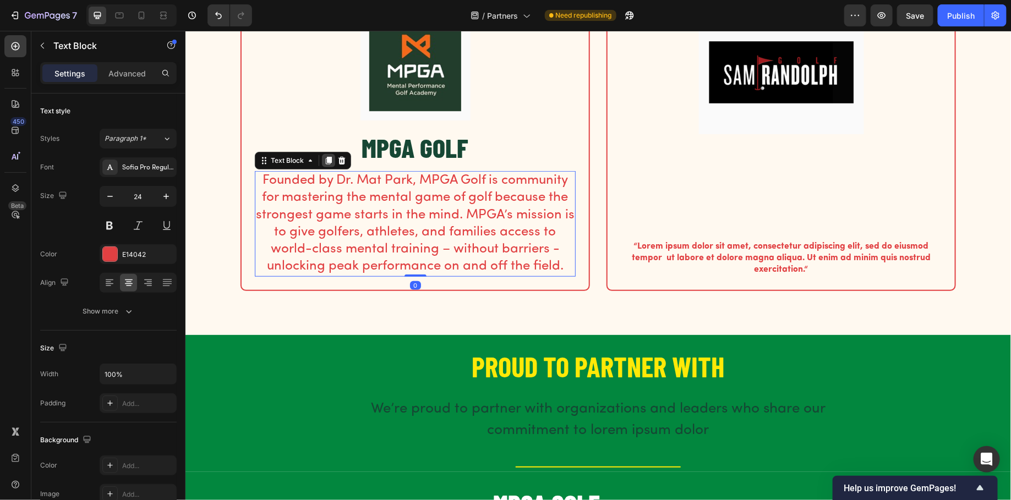
click at [325, 161] on icon at bounding box center [328, 160] width 9 height 9
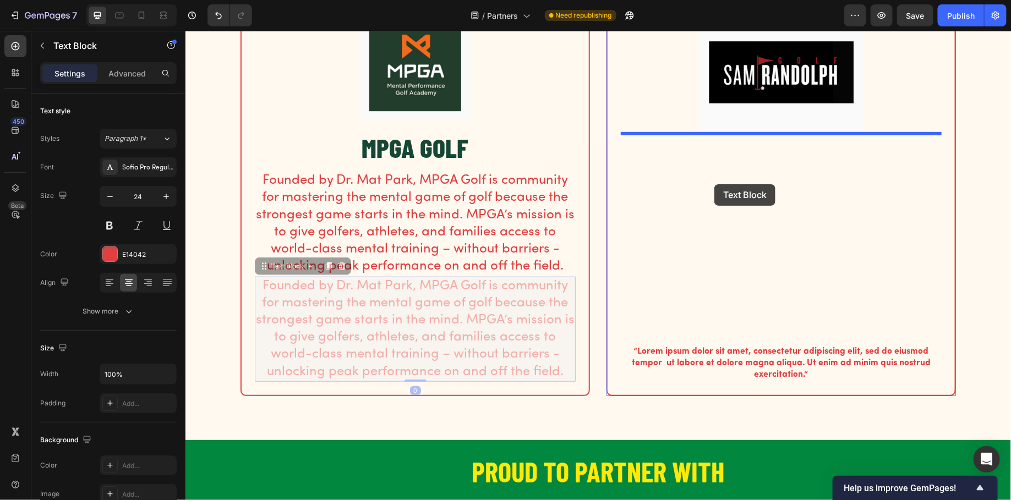
drag, startPoint x: 298, startPoint y: 261, endPoint x: 714, endPoint y: 184, distance: 422.6
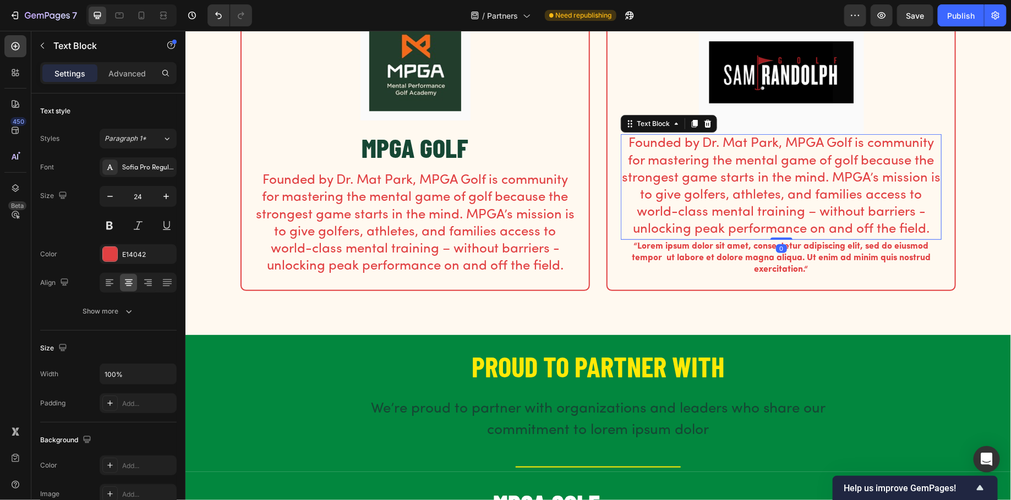
click at [699, 176] on p "Founded by Dr. Mat Park, MPGA Golf is community for mastering the mental game o…" at bounding box center [780, 186] width 319 height 103
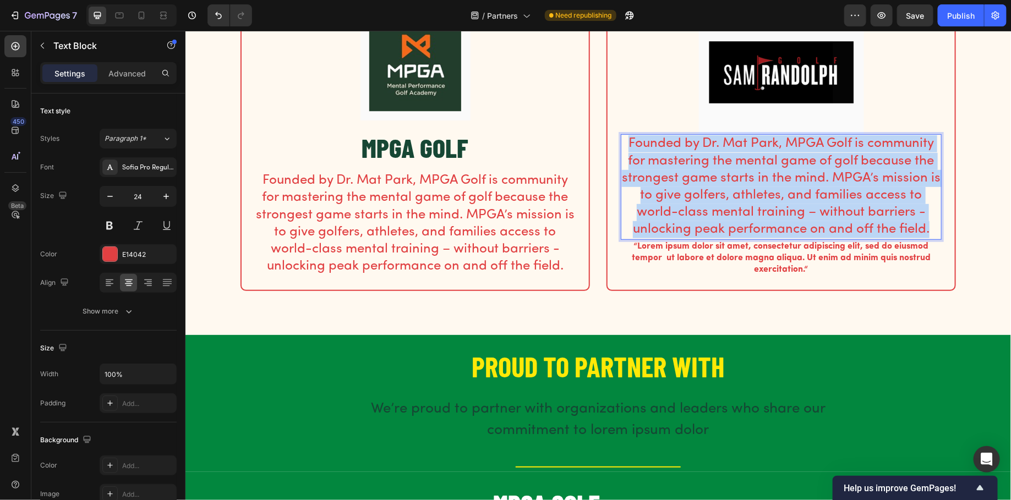
click at [699, 176] on p "Founded by Dr. Mat Park, MPGA Golf is community for mastering the mental game o…" at bounding box center [780, 186] width 319 height 103
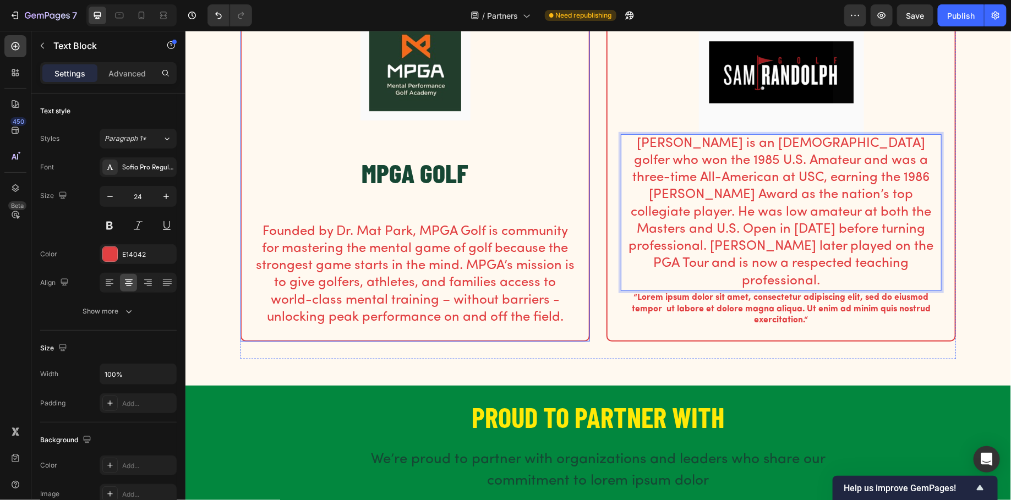
click at [575, 237] on div "Image MPGA GOLF Heading Founded by Dr. Mat Park, MPGA Golf is community for mas…" at bounding box center [414, 168] width 347 height 343
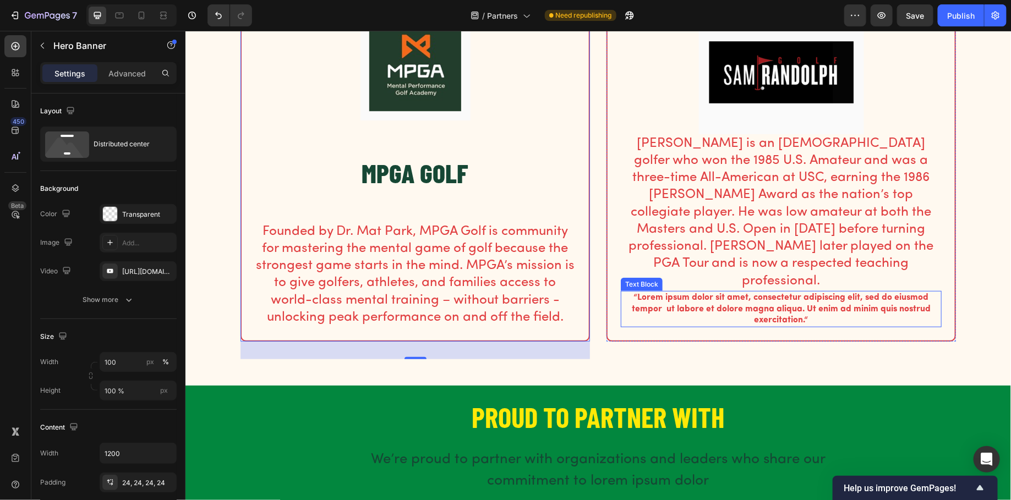
click at [691, 292] on p "“Lorem ipsum dolor sit amet, consectetur adipiscing elit, sed do eiusmod tempor…" at bounding box center [780, 309] width 319 height 34
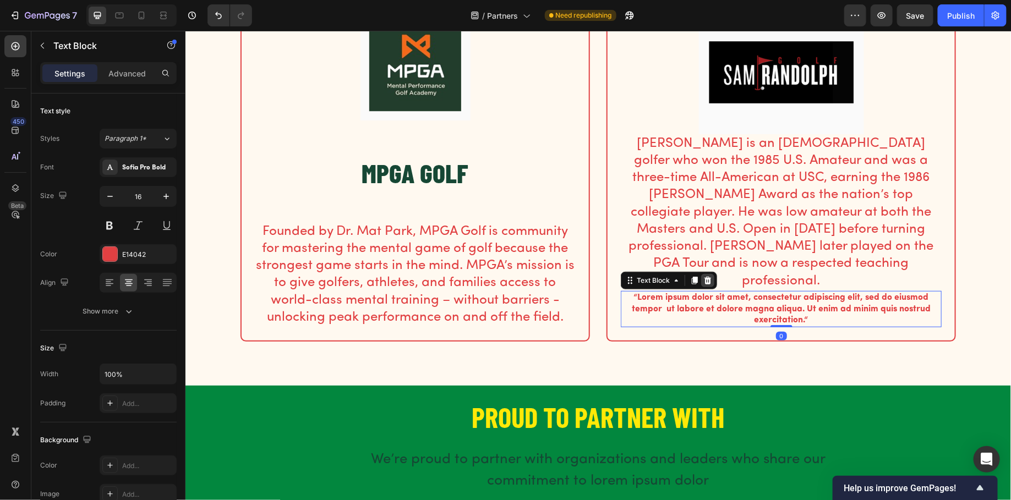
click at [709, 276] on icon at bounding box center [707, 280] width 7 height 8
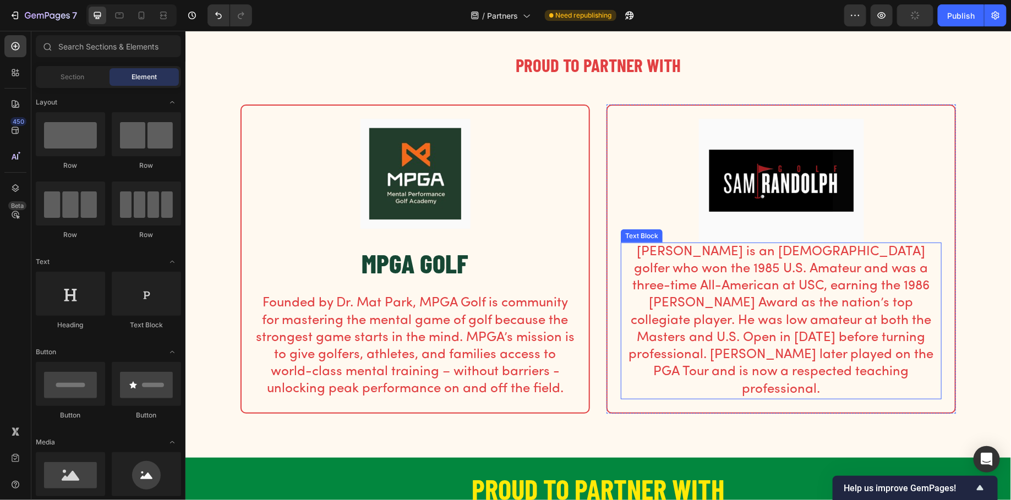
scroll to position [181, 0]
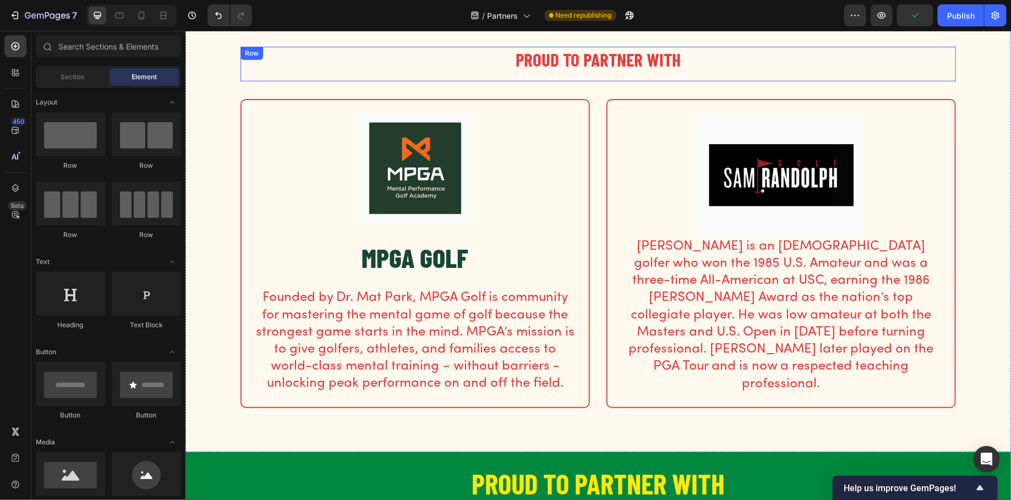
click at [496, 67] on h2 "PROUD TO PARTNER WITH" at bounding box center [598, 59] width 716 height 26
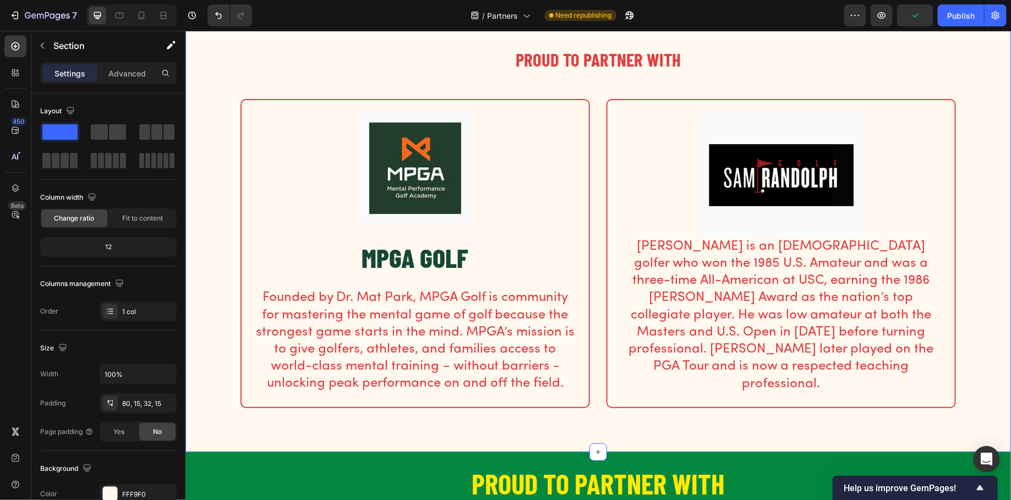
click at [500, 94] on div "PROUD TO PARTNER WITH Heading Row Image MPGA GOLF Heading Founded by Dr. Mat Pa…" at bounding box center [597, 240] width 809 height 388
click at [462, 249] on h2 "MPGA GOLF" at bounding box center [414, 257] width 321 height 36
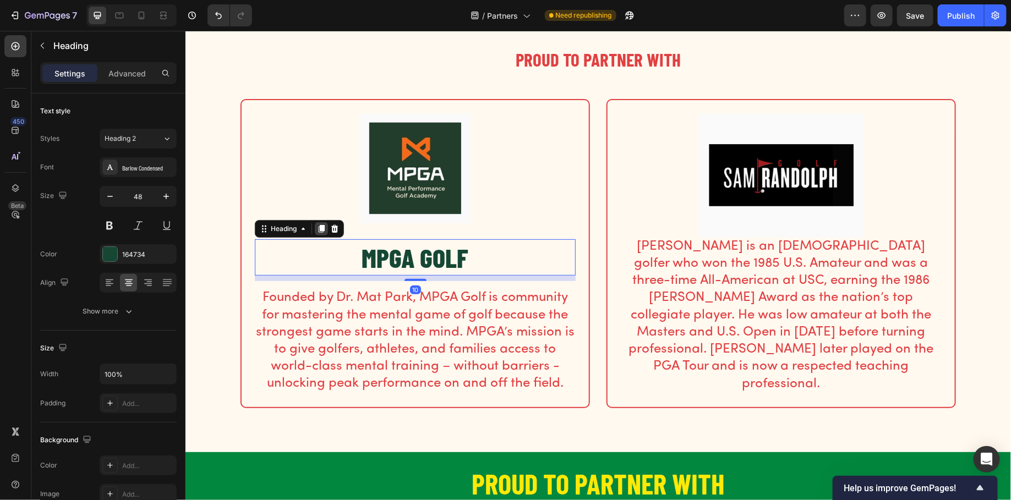
click at [321, 225] on icon at bounding box center [321, 229] width 6 height 8
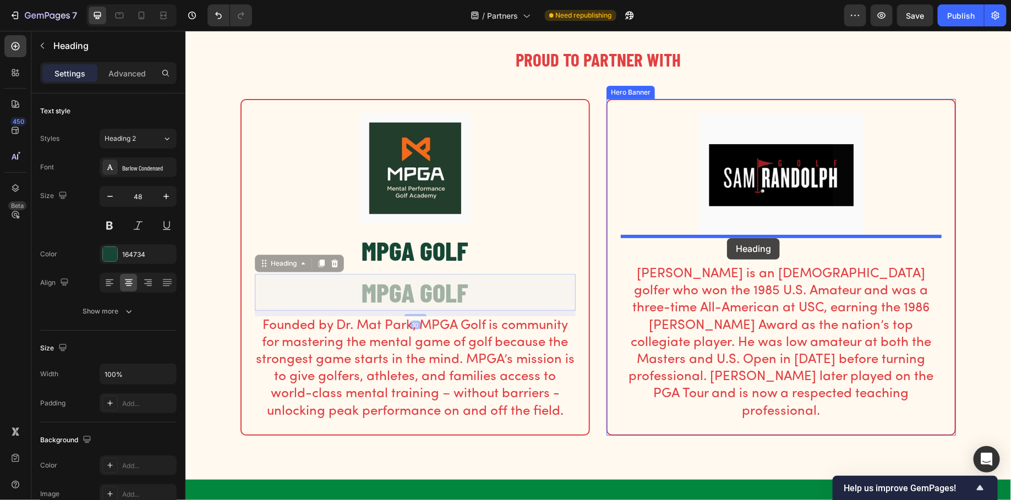
drag, startPoint x: 285, startPoint y: 258, endPoint x: 727, endPoint y: 238, distance: 442.4
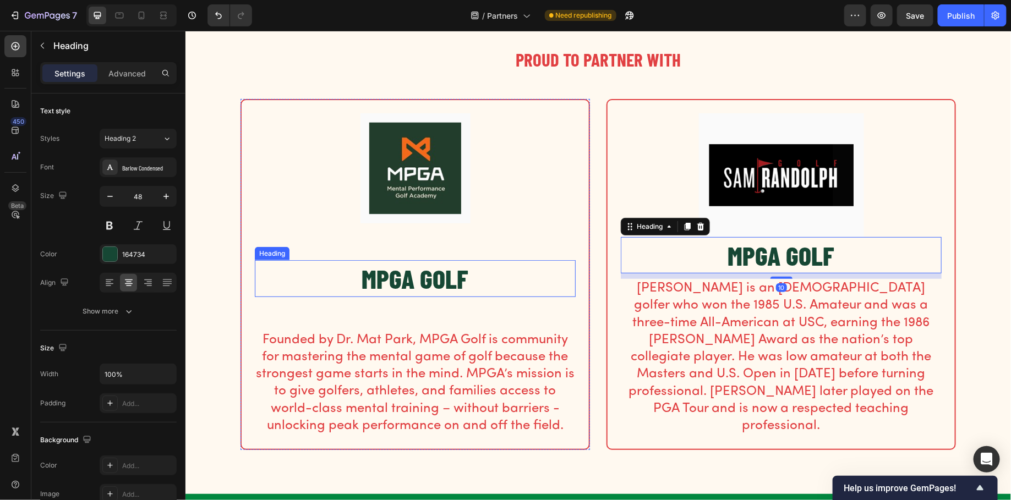
click at [430, 270] on h2 "MPGA GOLF" at bounding box center [414, 278] width 321 height 36
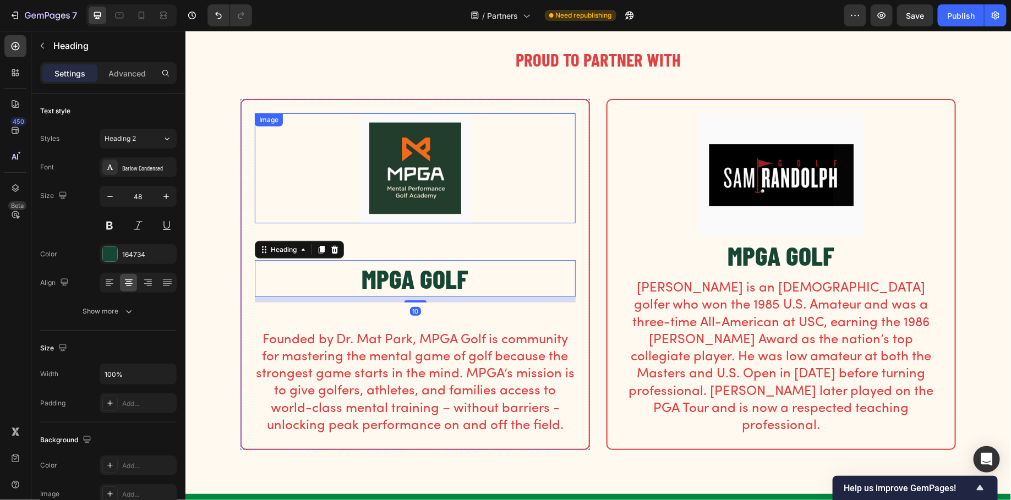
click at [425, 187] on img at bounding box center [415, 168] width 110 height 110
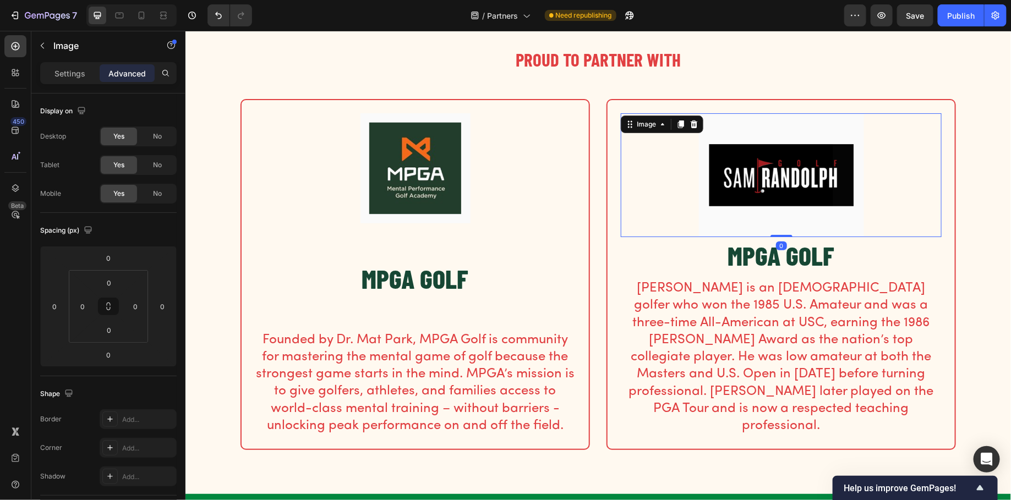
click at [736, 195] on img at bounding box center [780, 175] width 165 height 124
click at [753, 254] on h2 "MPGA GOLF" at bounding box center [780, 255] width 321 height 36
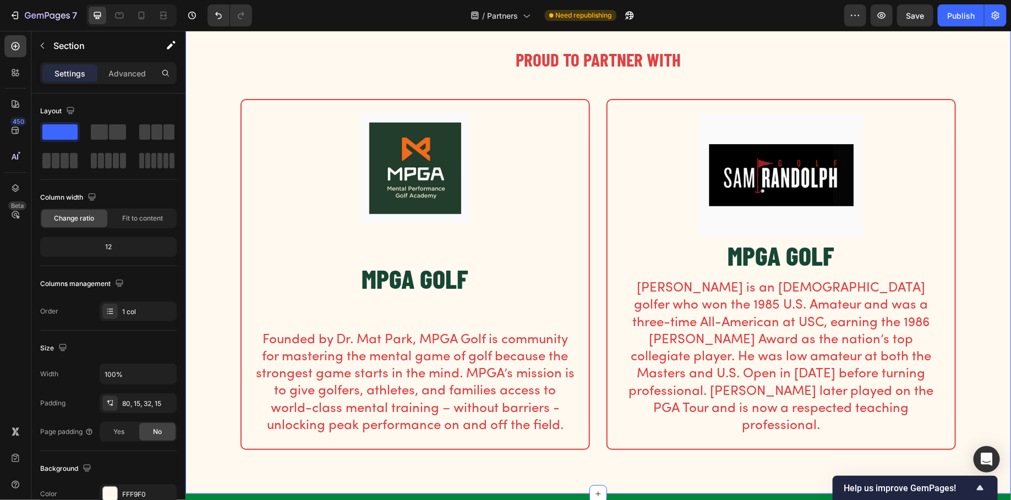
click at [232, 182] on div "PROUD TO PARTNER WITH Heading Row Image MPGA GOLF Heading Founded by Dr. Mat Pa…" at bounding box center [597, 261] width 809 height 430
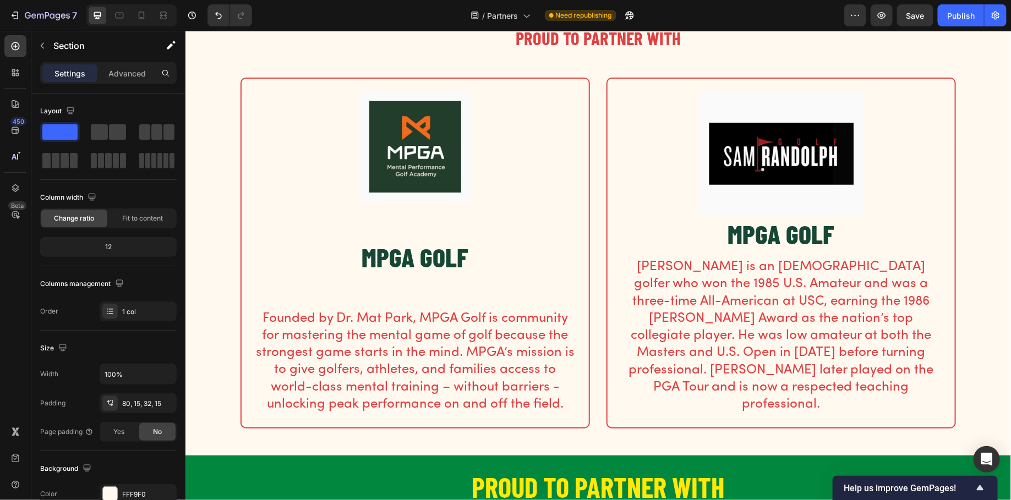
scroll to position [0, 0]
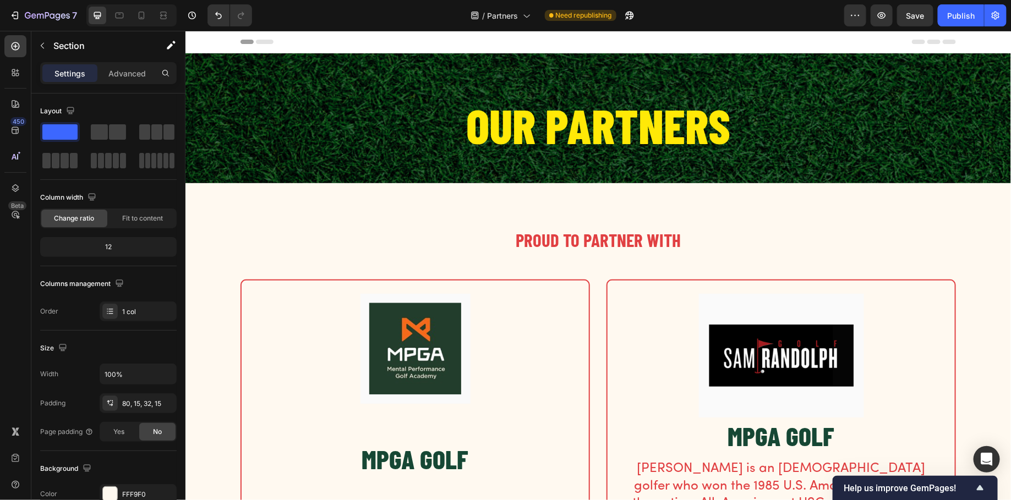
click at [777, 210] on div "PROUD TO PARTNER WITH Heading Row Image MPGA GOLF Heading Founded by Dr. Mat Pa…" at bounding box center [598, 429] width 826 height 492
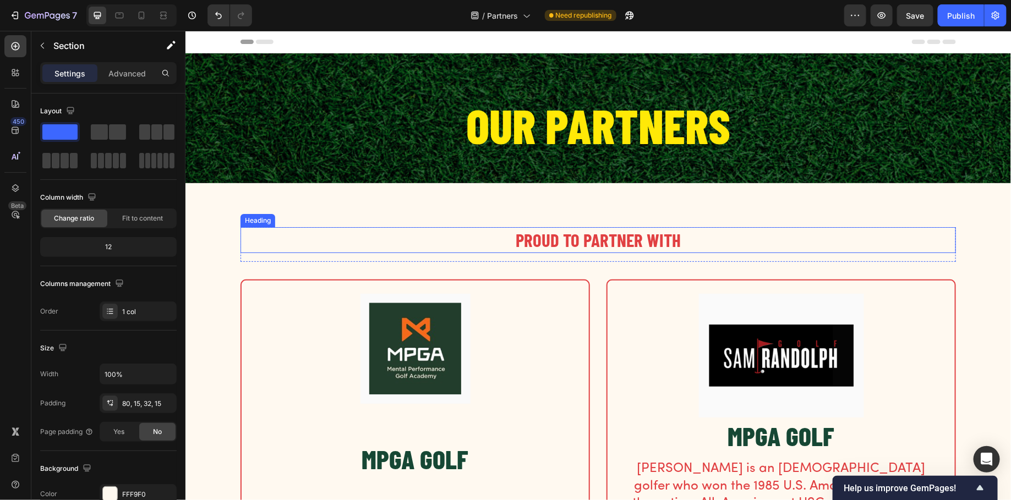
click at [588, 247] on h2 "PROUD TO PARTNER WITH" at bounding box center [598, 240] width 716 height 26
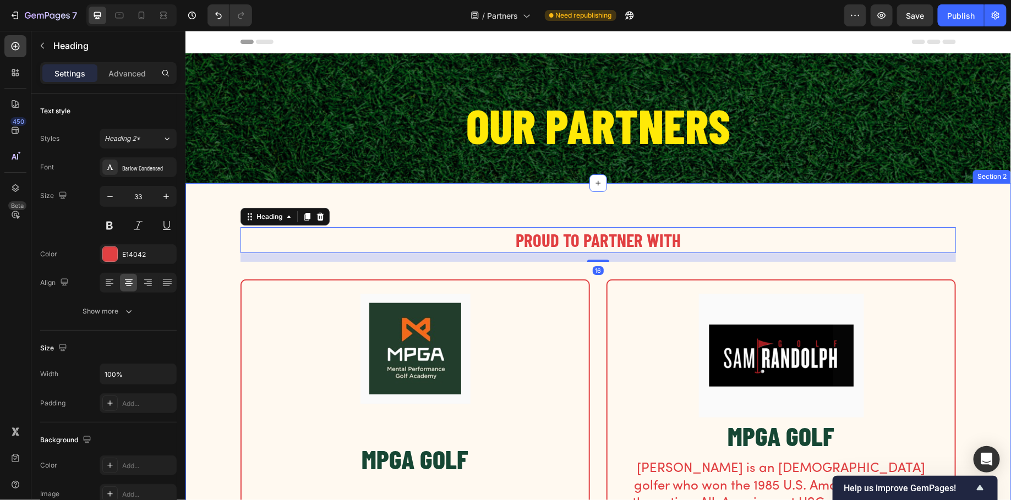
click at [550, 193] on div "PROUD TO PARTNER WITH Heading 16 Row Image MPGA GOLF Heading Founded by Dr. Mat…" at bounding box center [598, 429] width 826 height 492
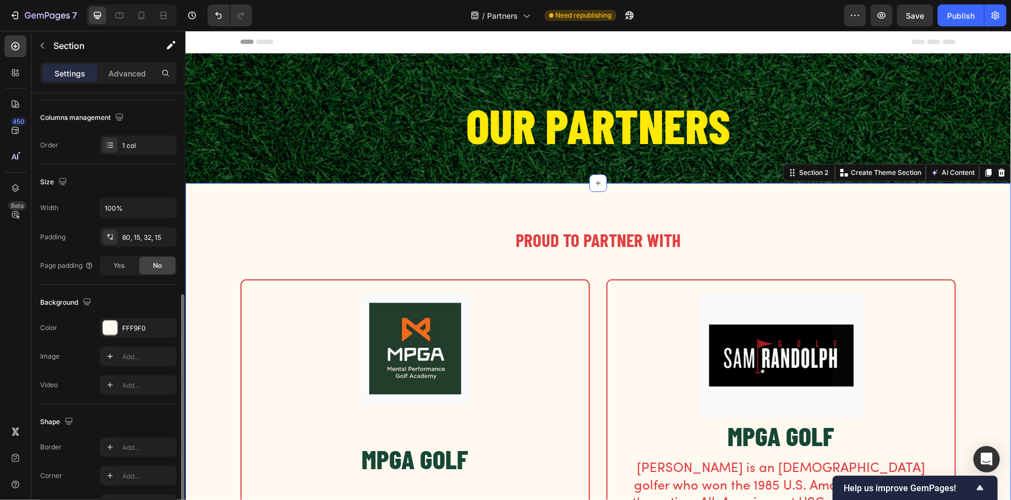
scroll to position [231, 0]
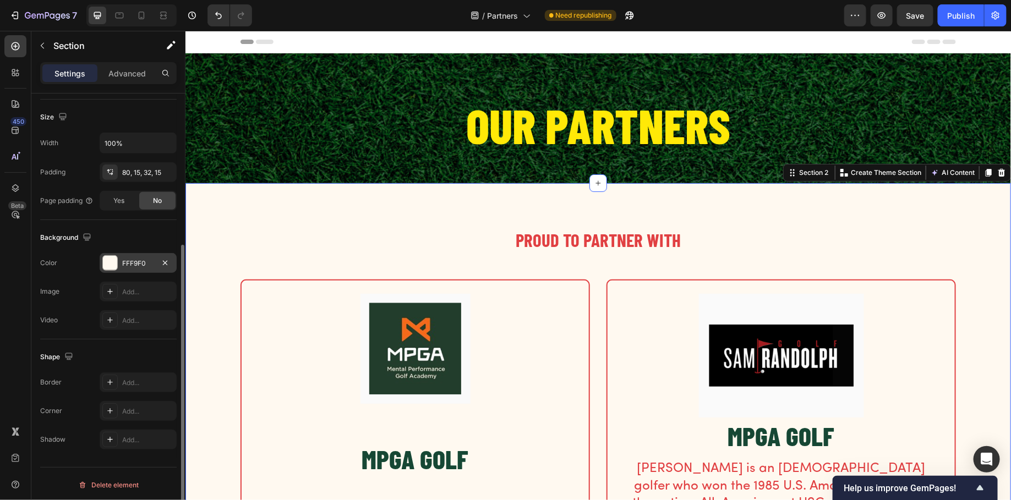
click at [110, 259] on div at bounding box center [110, 263] width 14 height 14
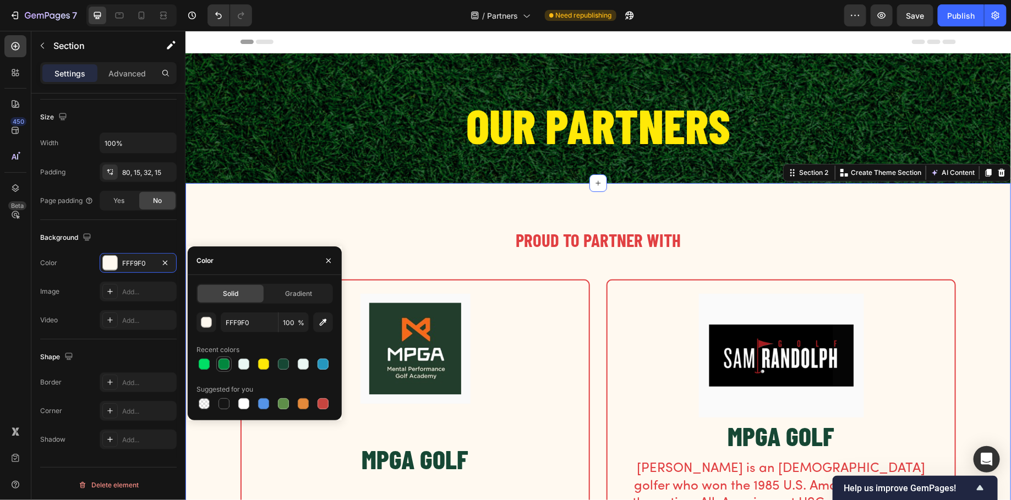
click at [222, 363] on div at bounding box center [224, 364] width 11 height 11
type input "02873E"
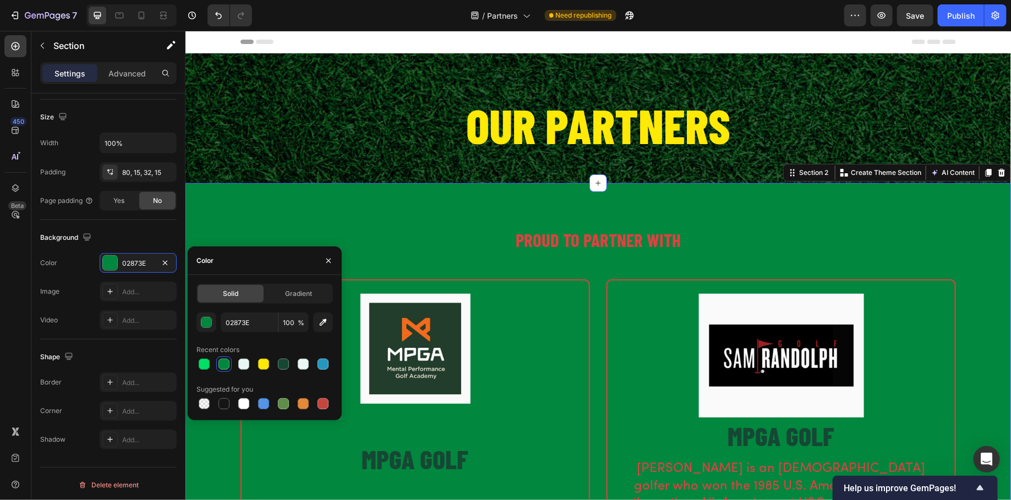
click at [370, 223] on div "PROUD TO PARTNER WITH Heading Row Image MPGA GOLF Heading Founded by Dr. Mat Pa…" at bounding box center [598, 429] width 826 height 492
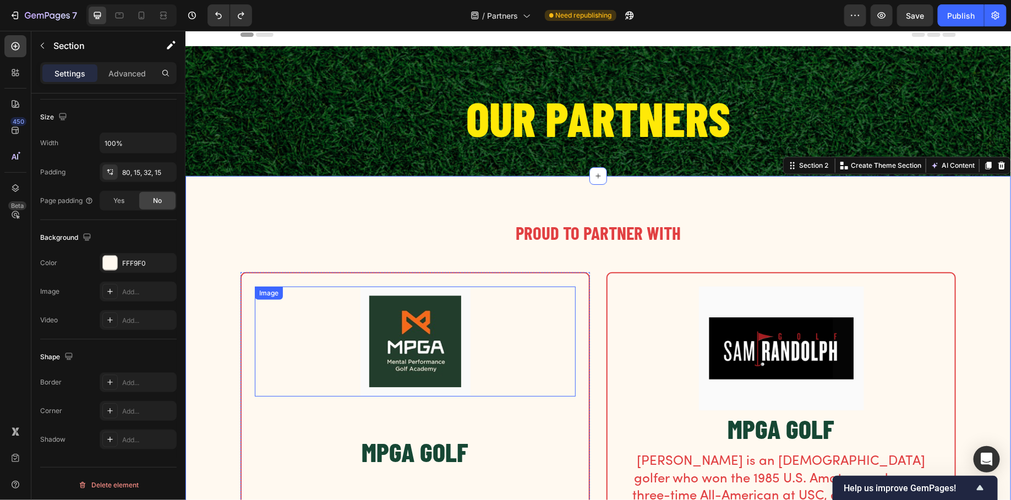
scroll to position [6, 0]
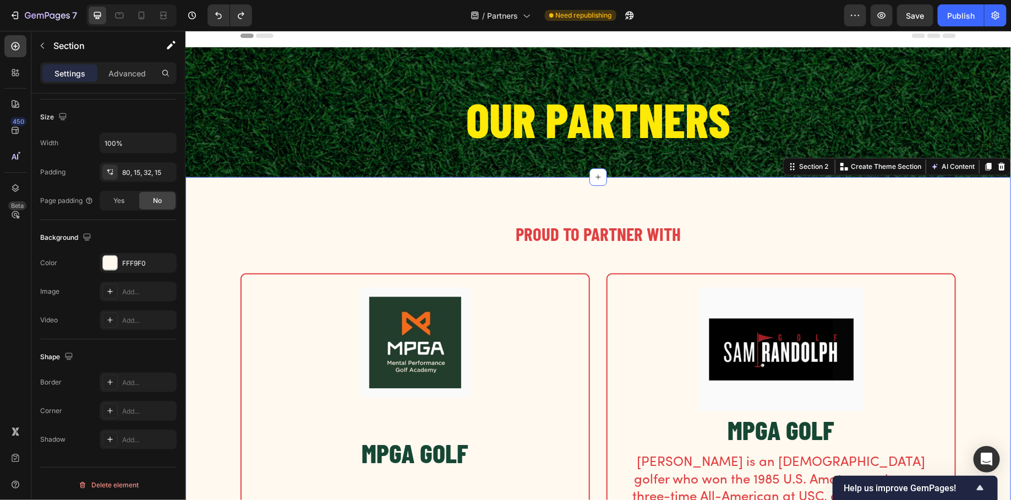
click at [527, 272] on div "PROUD TO PARTNER WITH Heading Row Image MPGA GOLF Heading Founded by Dr. Mat Pa…" at bounding box center [597, 436] width 809 height 430
click at [267, 268] on div "Hero Banner" at bounding box center [264, 266] width 44 height 10
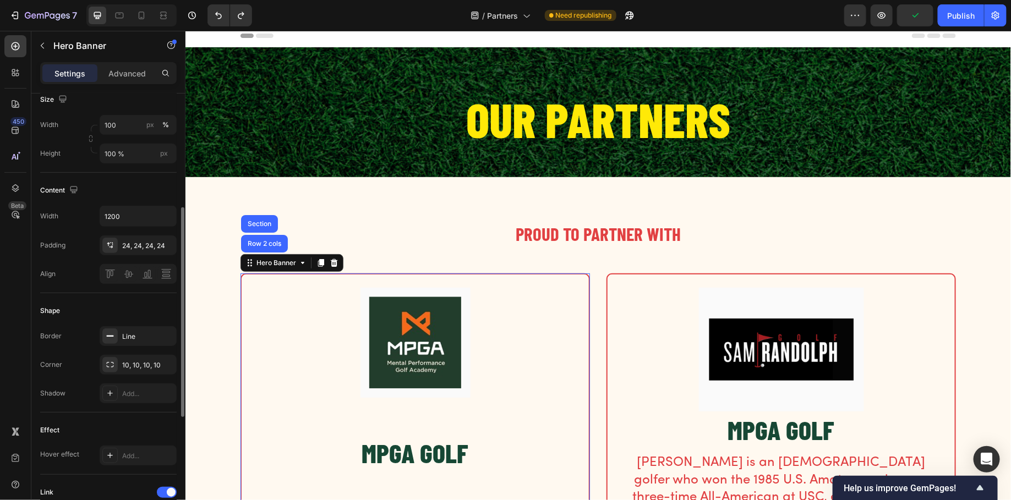
scroll to position [249, 0]
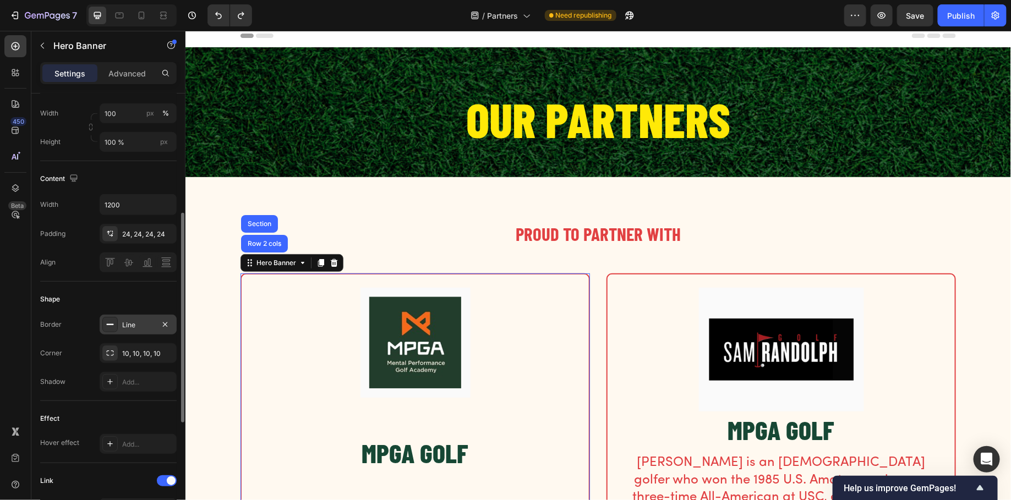
click at [131, 332] on div "Line" at bounding box center [138, 325] width 77 height 20
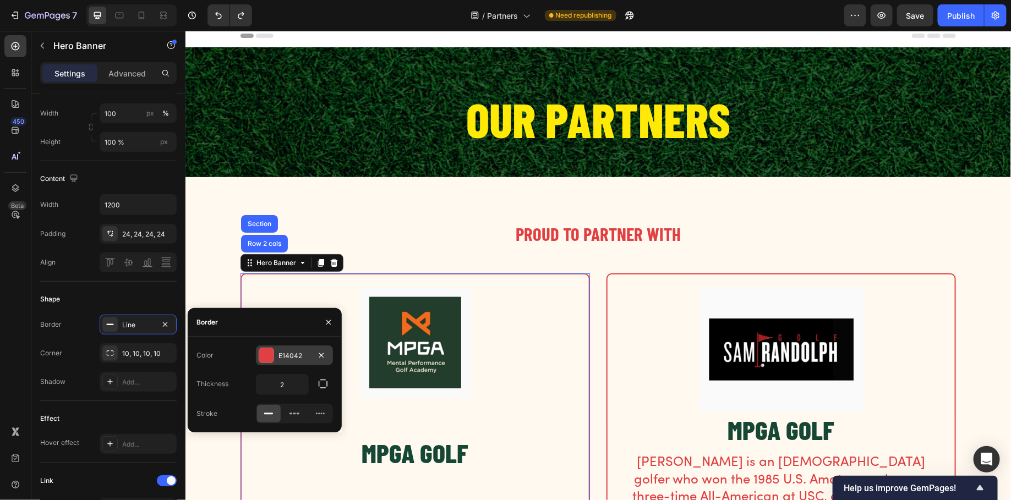
click at [264, 357] on div at bounding box center [266, 355] width 14 height 14
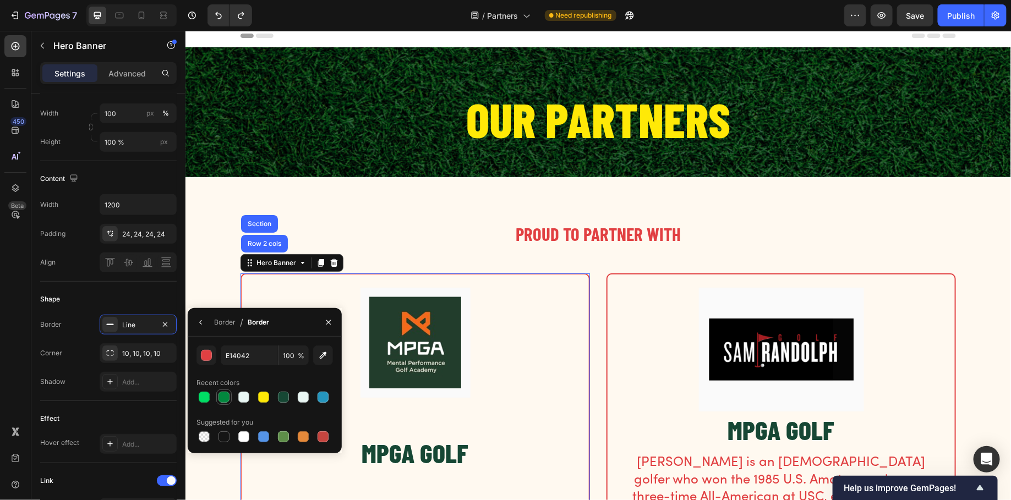
click at [226, 398] on div at bounding box center [224, 397] width 11 height 11
type input "02873E"
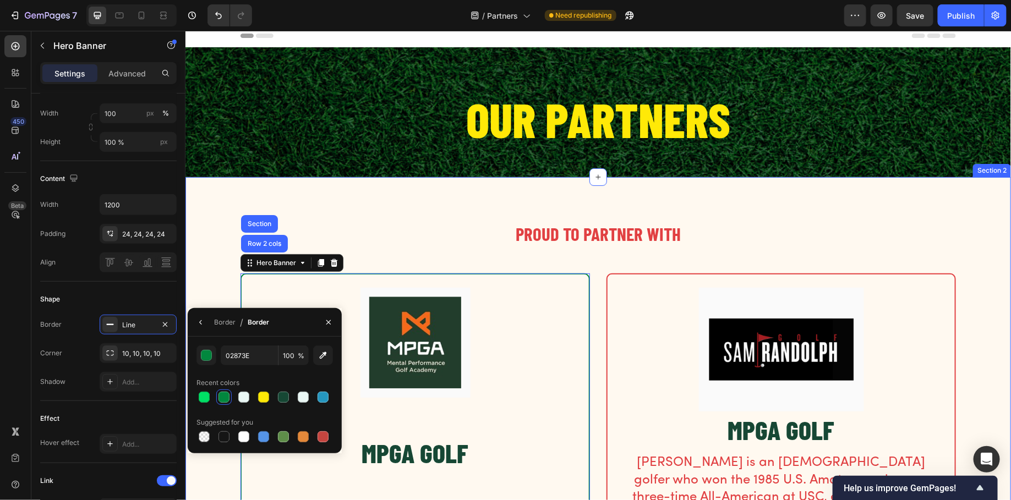
click at [209, 270] on div "PROUD TO PARTNER WITH Heading Row Image MPGA GOLF Heading Founded by Dr. Mat Pa…" at bounding box center [597, 436] width 809 height 430
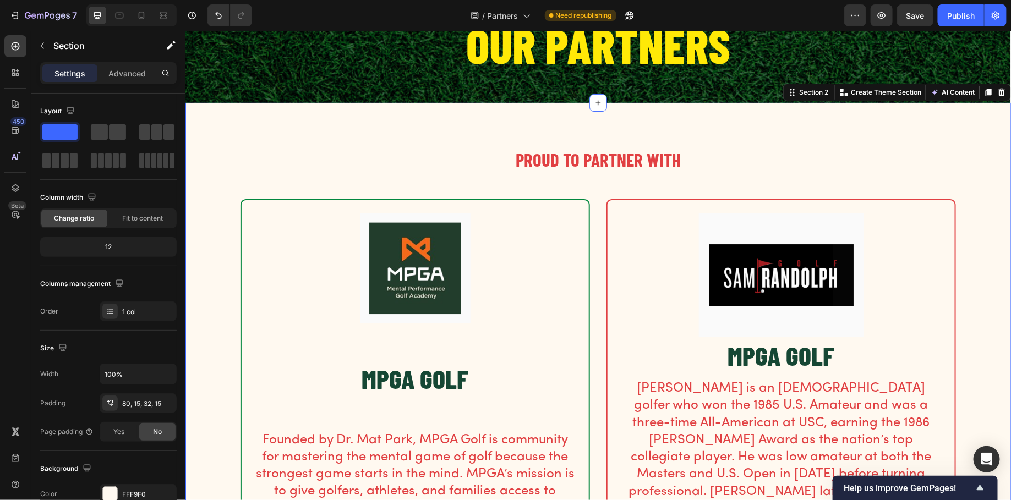
scroll to position [170, 0]
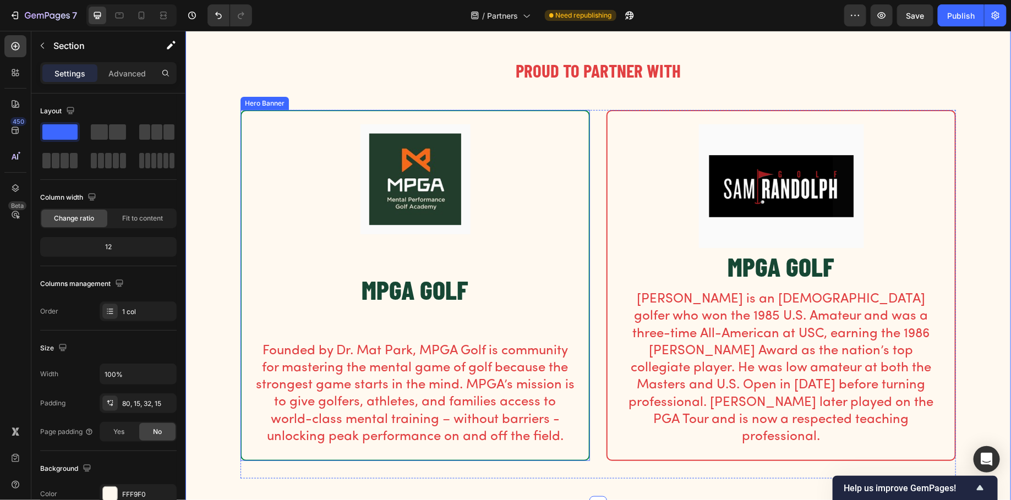
click at [241, 163] on div "Image MPGA GOLF Heading Founded by Dr. Mat Park, MPGA Golf is community for mas…" at bounding box center [414, 285] width 347 height 349
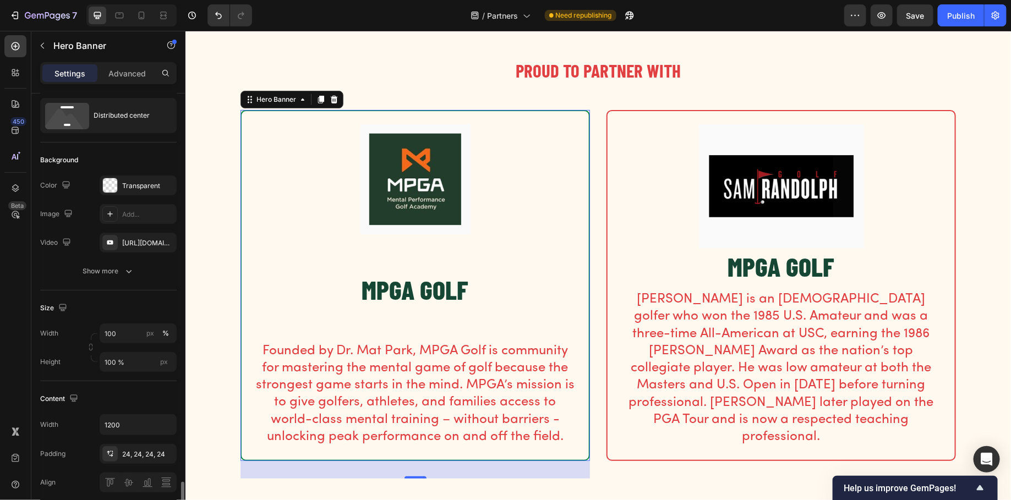
scroll to position [0, 0]
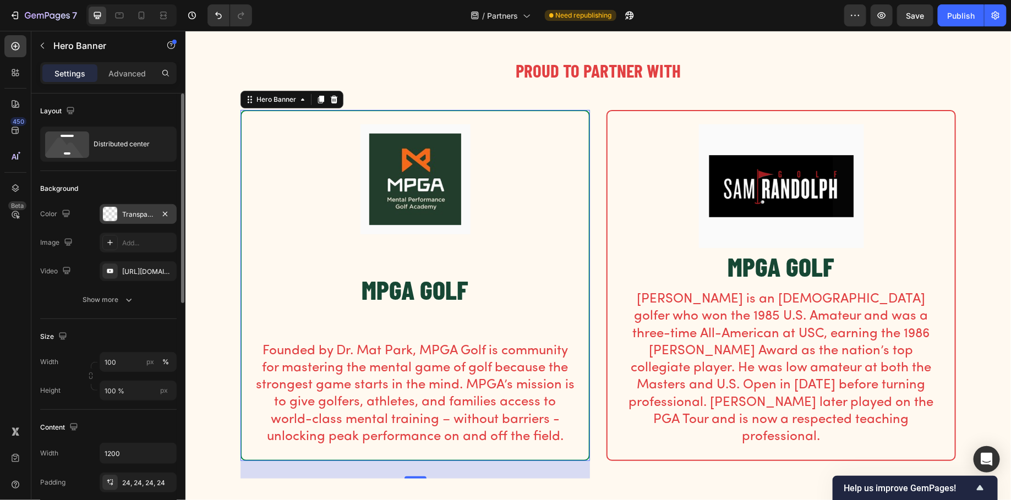
click at [106, 215] on div at bounding box center [110, 214] width 14 height 14
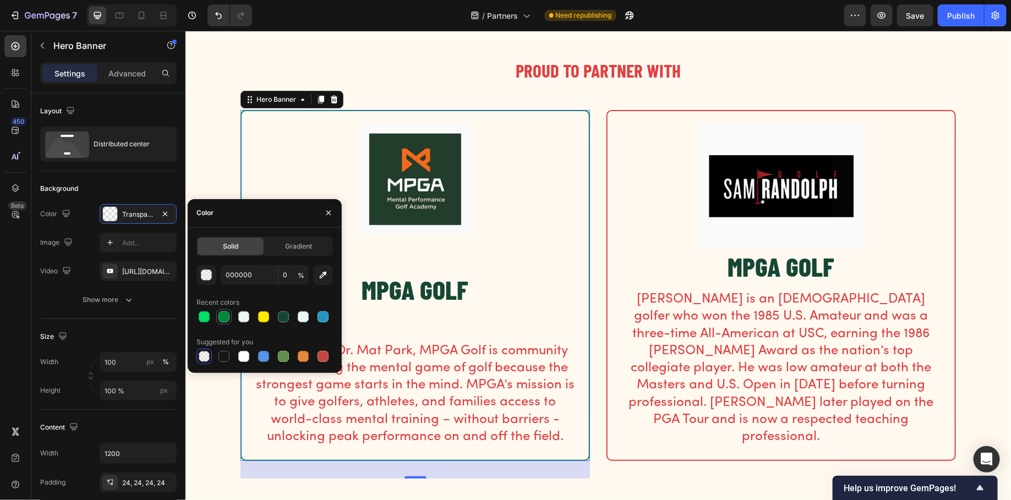
click at [225, 313] on div at bounding box center [224, 317] width 11 height 11
type input "02873E"
type input "100"
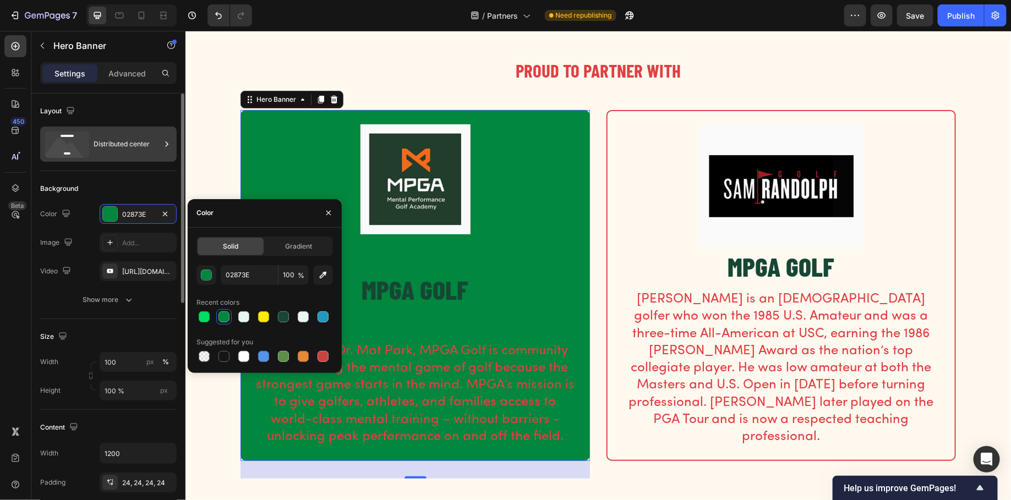
click at [176, 127] on div "Distributed center" at bounding box center [108, 144] width 136 height 35
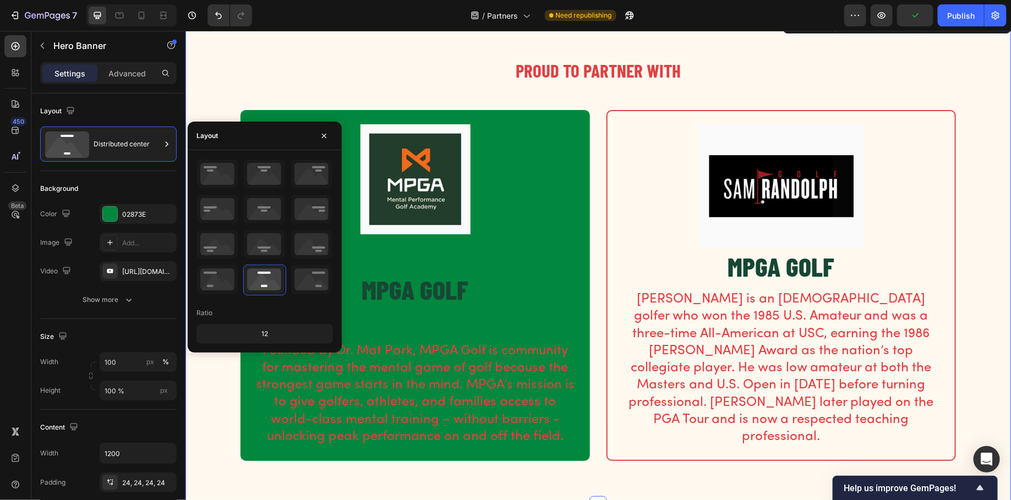
click at [212, 94] on div "PROUD TO PARTNER WITH Heading Row Image MPGA GOLF Heading Founded by Dr. Mat Pa…" at bounding box center [597, 272] width 809 height 430
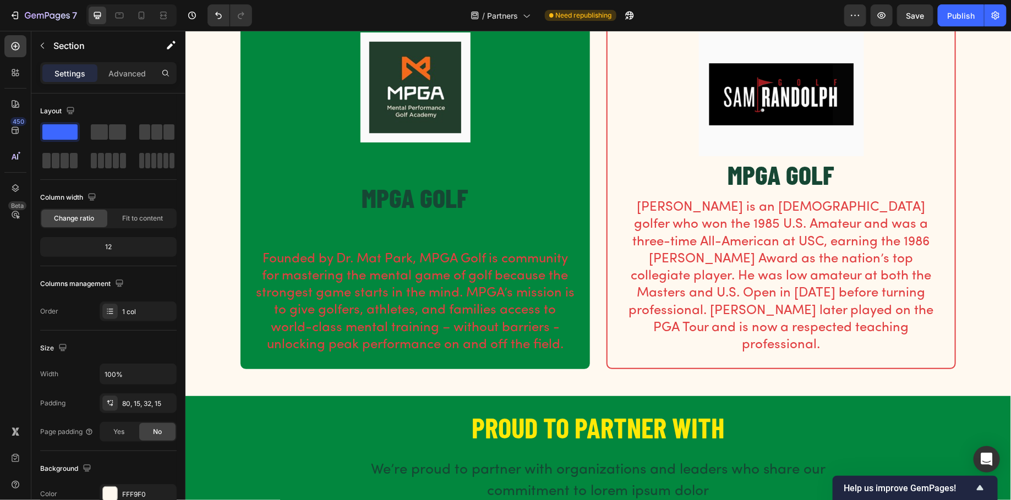
scroll to position [259, 0]
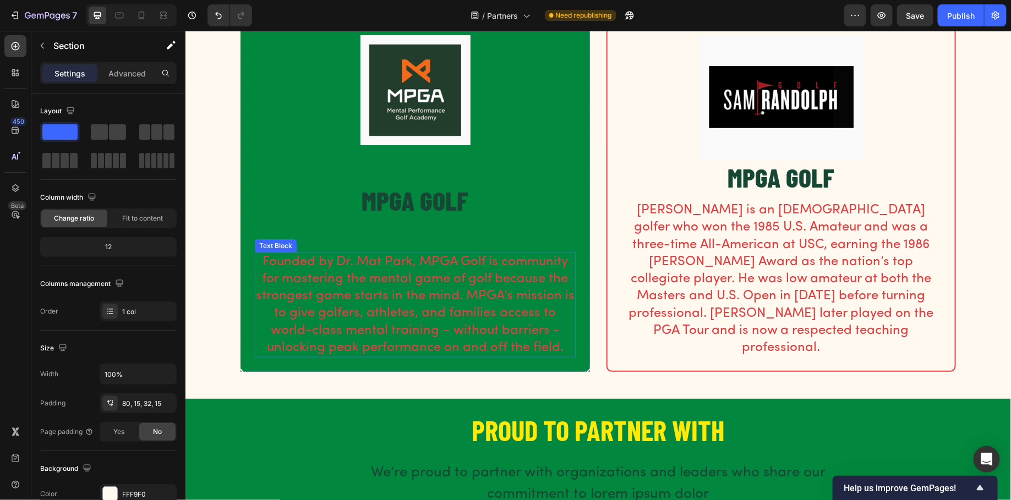
click at [313, 269] on p "Founded by Dr. Mat Park, MPGA Golf is community for mastering the mental game o…" at bounding box center [414, 304] width 319 height 103
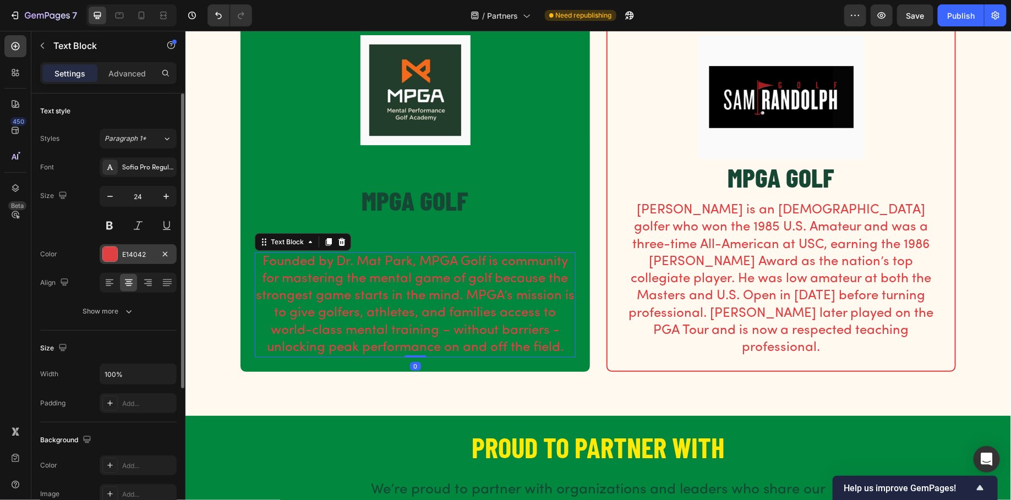
click at [106, 258] on div at bounding box center [110, 254] width 14 height 14
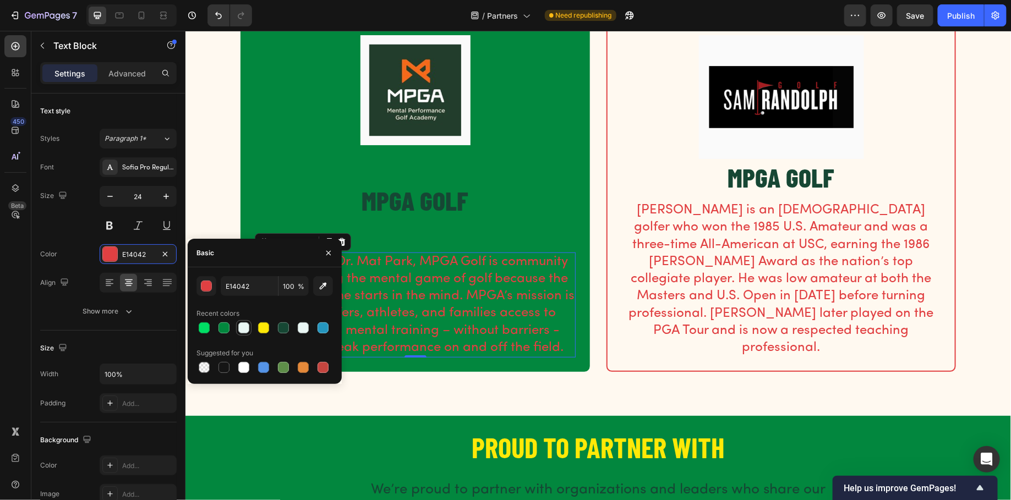
click at [246, 329] on div at bounding box center [243, 328] width 11 height 11
type input "E9F7F4"
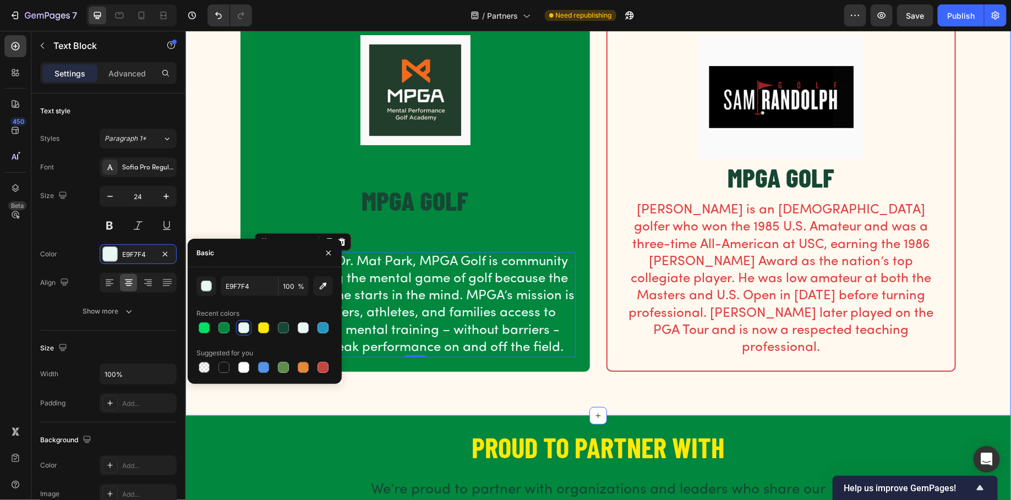
click at [191, 161] on div "PROUD TO PARTNER WITH Heading Row Image MPGA GOLF Heading Founded by Dr. Mat Pa…" at bounding box center [598, 170] width 826 height 492
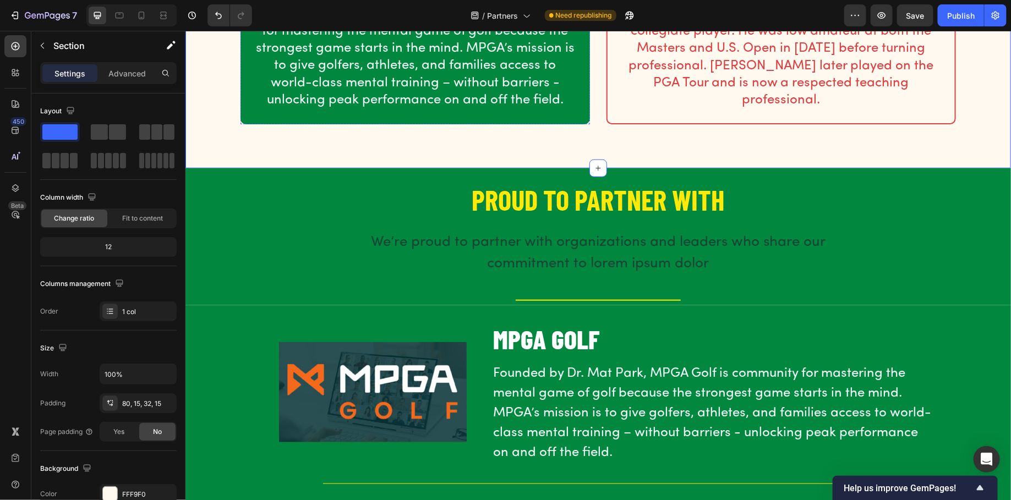
scroll to position [284, 0]
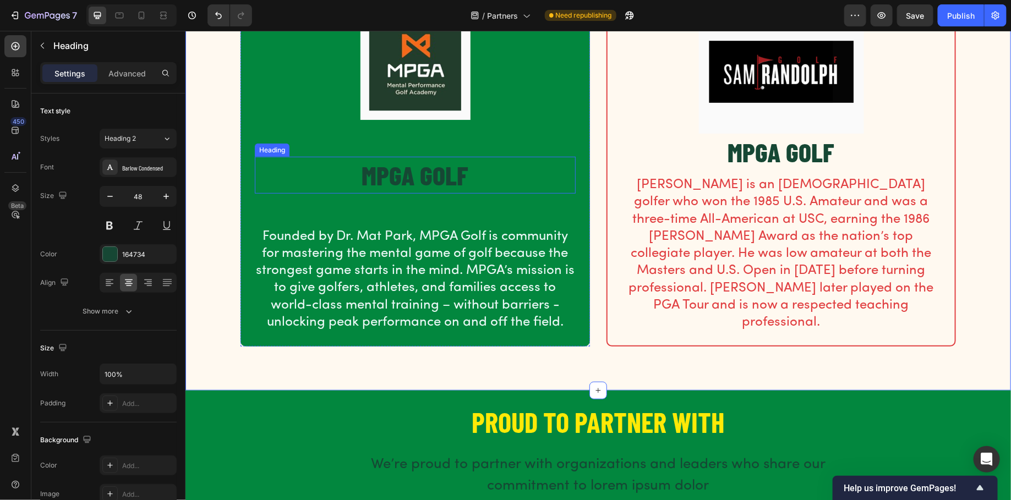
click at [408, 168] on h2 "MPGA GOLF" at bounding box center [414, 174] width 321 height 36
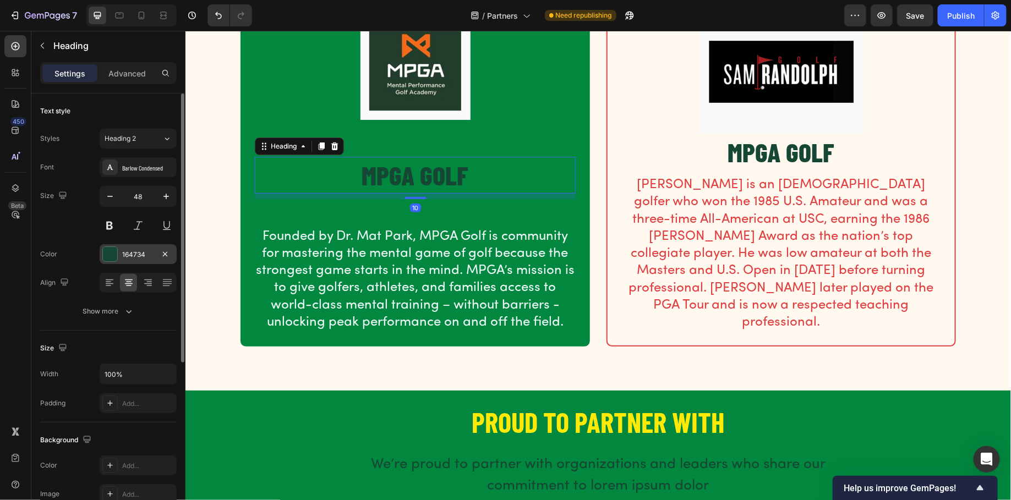
click at [110, 253] on div at bounding box center [110, 254] width 14 height 14
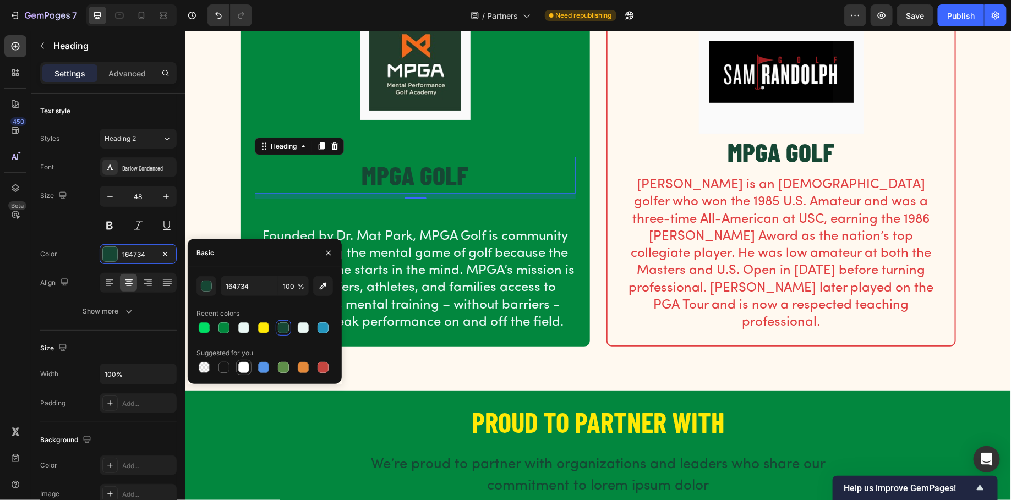
click at [245, 366] on div at bounding box center [243, 367] width 11 height 11
type input "FFFFFF"
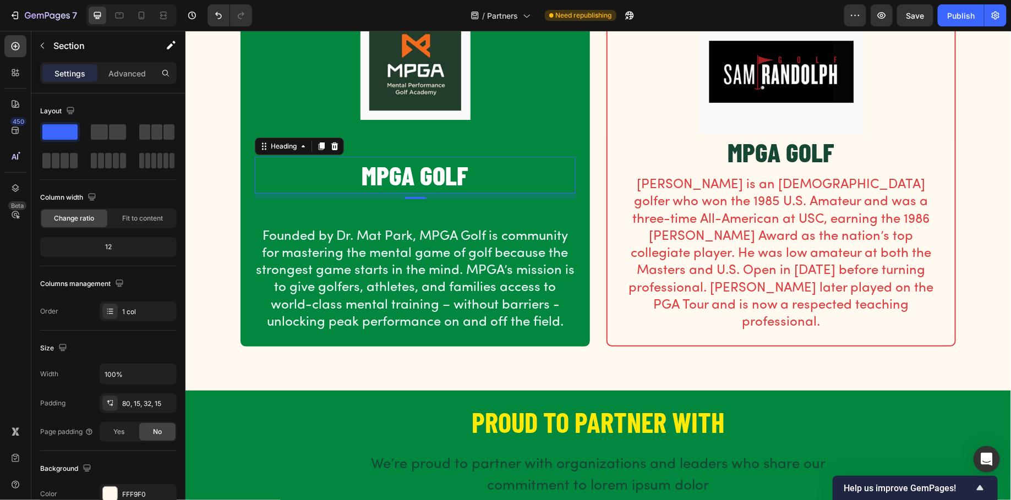
click at [234, 162] on div "PROUD TO PARTNER WITH Heading Row Image MPGA GOLF Heading 10 Founded by Dr. Mat…" at bounding box center [597, 158] width 809 height 430
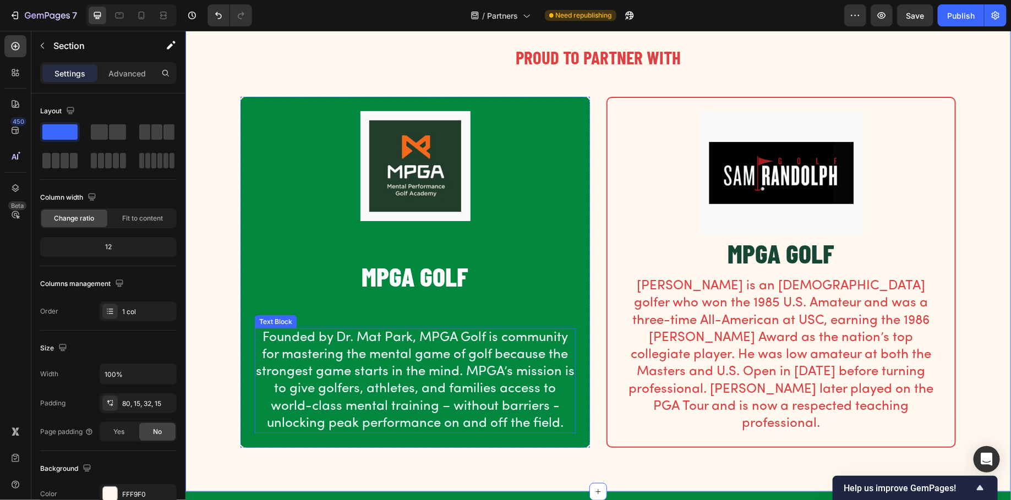
scroll to position [165, 0]
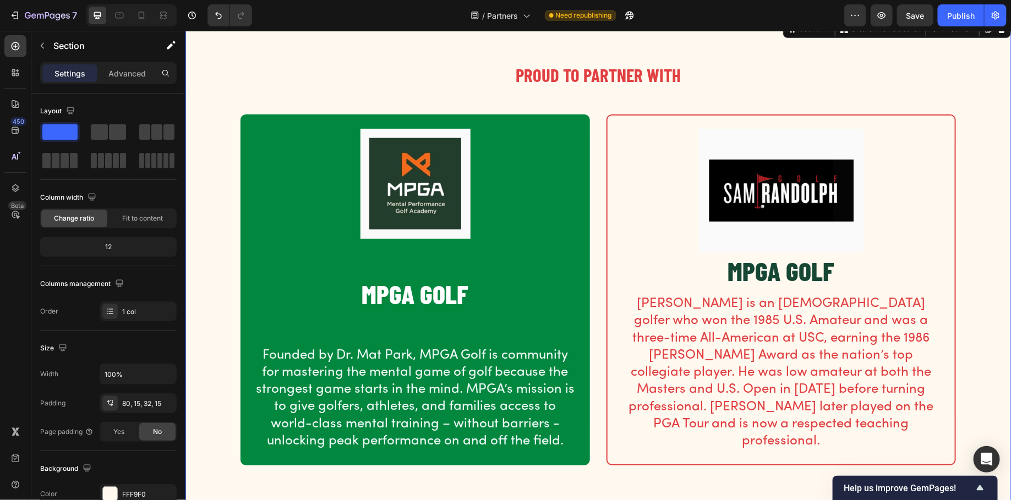
click at [231, 99] on div "PROUD TO PARTNER WITH Heading Row Image MPGA GOLF Heading Founded by Dr. Mat Pa…" at bounding box center [597, 277] width 809 height 430
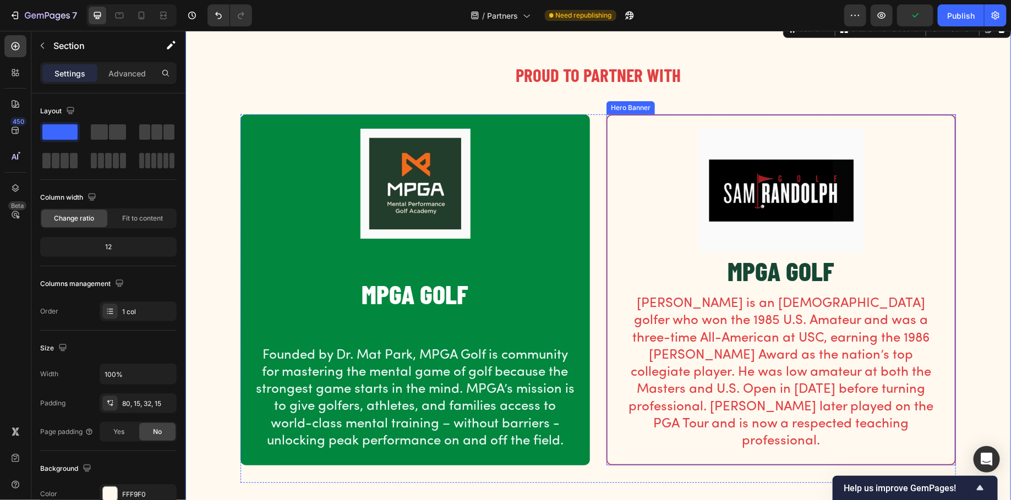
click at [648, 116] on div "Image MPGA GOLF Heading Sam Randolph Jr. is an American golfer who won the 1985…" at bounding box center [780, 289] width 347 height 349
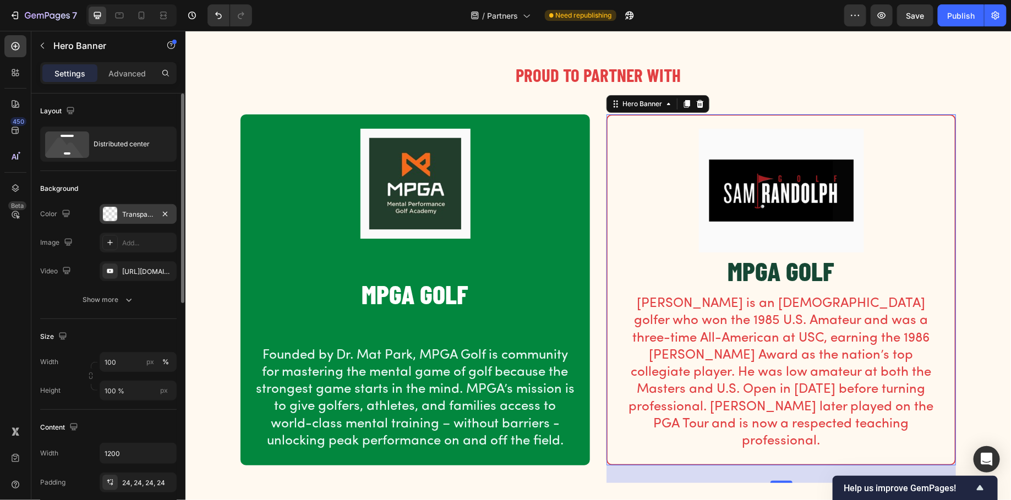
click at [110, 208] on div at bounding box center [110, 214] width 14 height 14
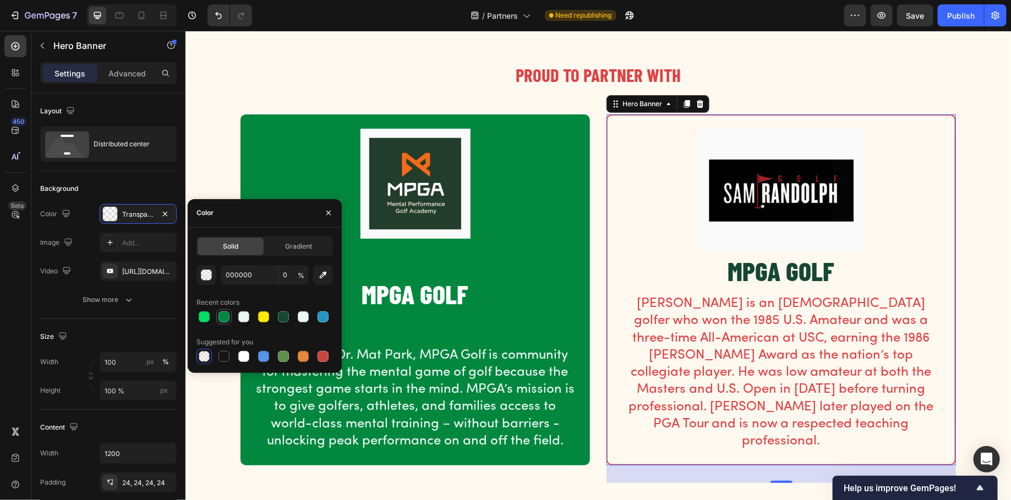
click at [220, 314] on div at bounding box center [224, 317] width 11 height 11
type input "02873E"
type input "100"
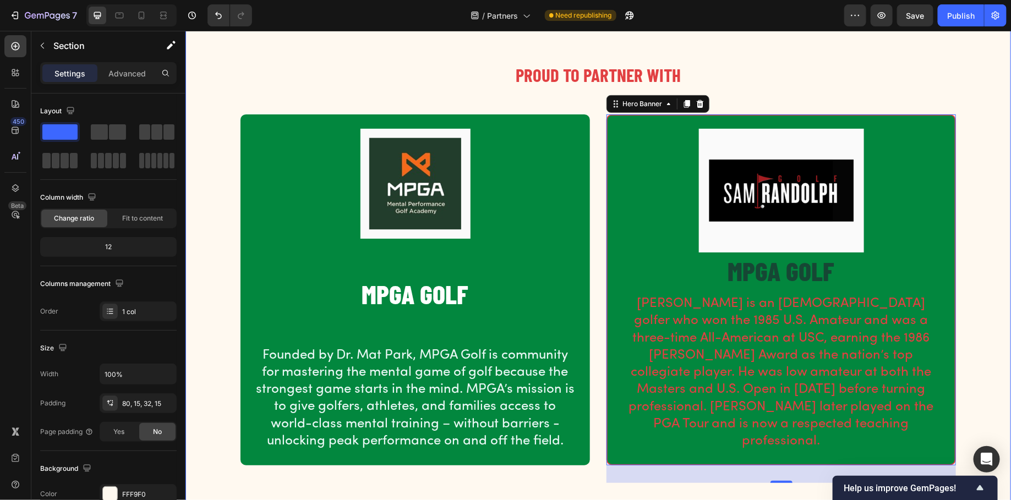
click at [228, 130] on div "PROUD TO PARTNER WITH Heading Row Image MPGA GOLF Heading Founded by Dr. Mat Pa…" at bounding box center [597, 277] width 809 height 430
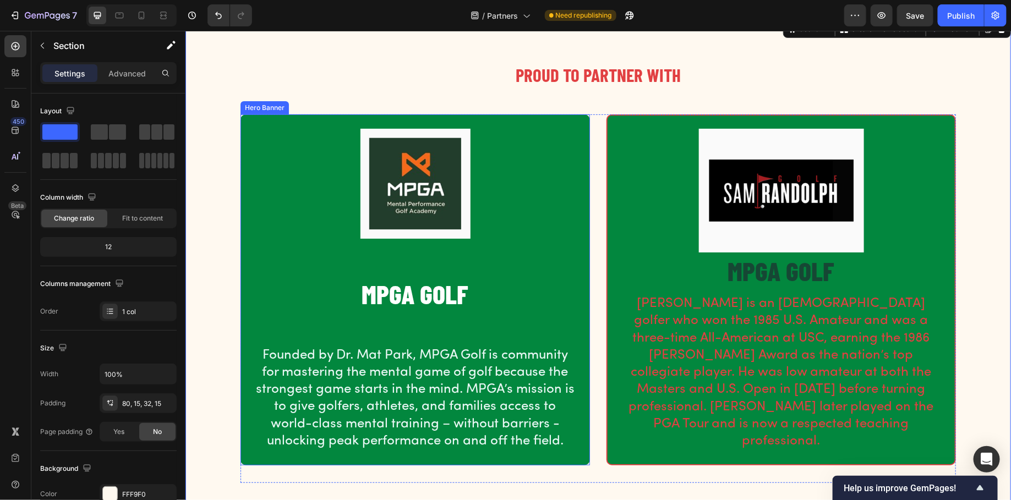
click at [264, 115] on div "Image MPGA GOLF Heading Founded by Dr. Mat Park, MPGA Golf is community for mas…" at bounding box center [414, 289] width 347 height 349
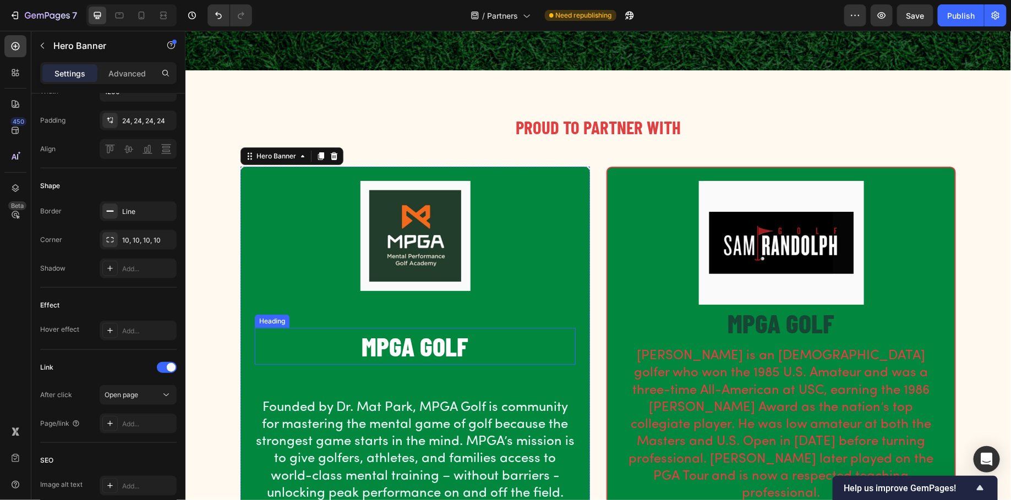
scroll to position [113, 0]
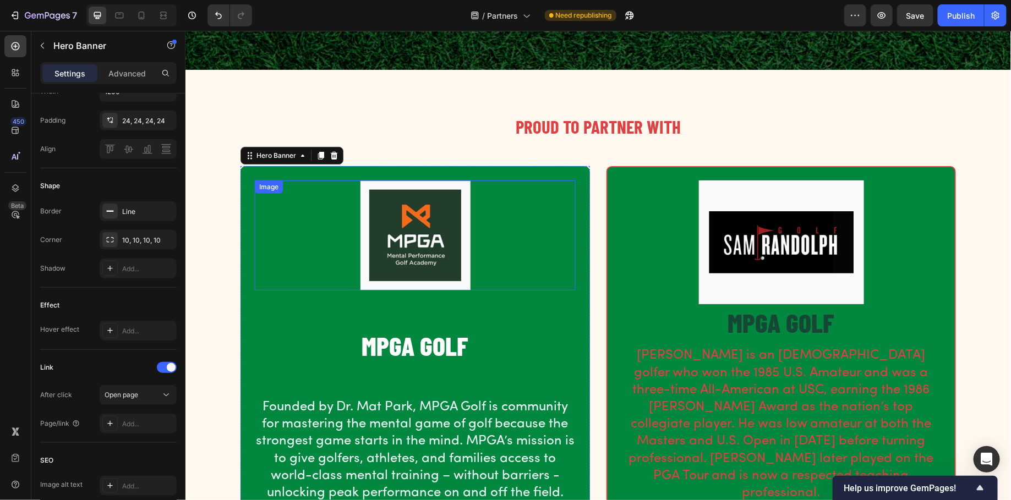
click at [462, 210] on img at bounding box center [415, 235] width 110 height 110
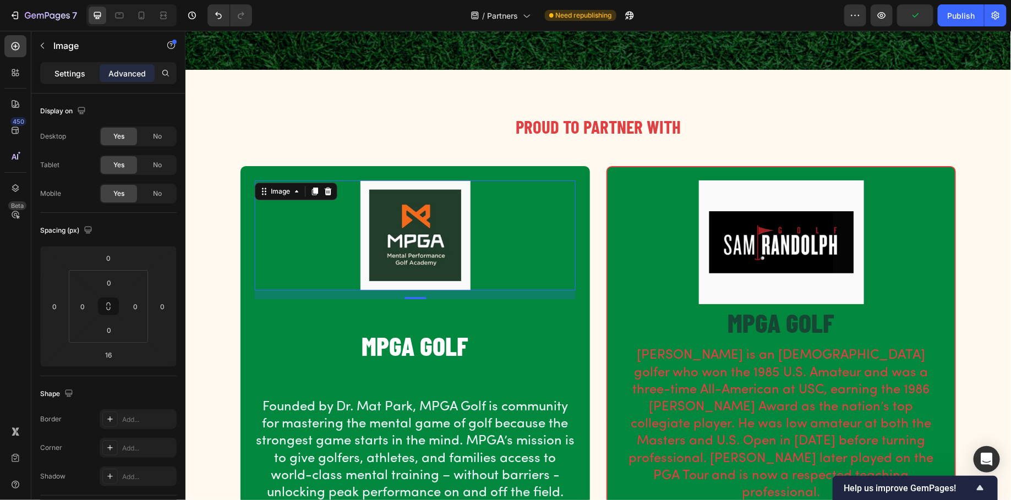
click at [59, 78] on p "Settings" at bounding box center [69, 74] width 31 height 12
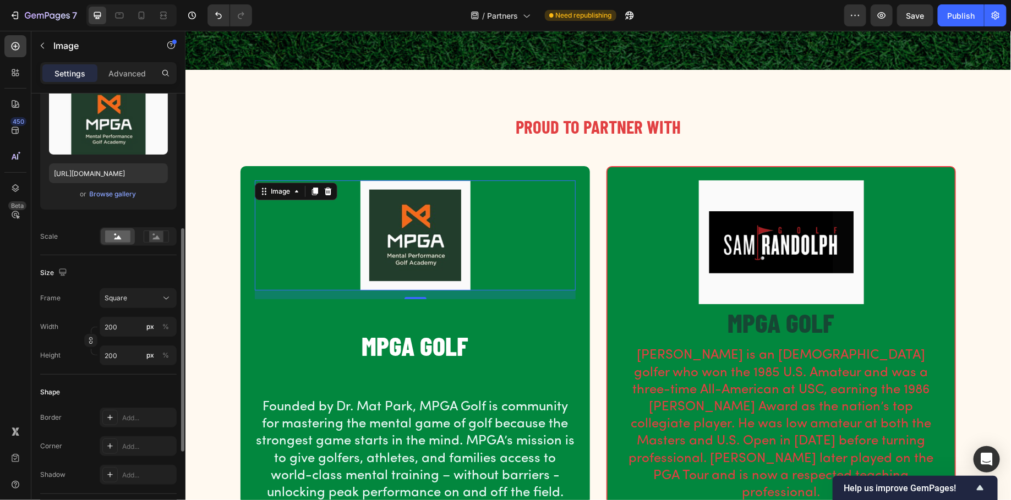
scroll to position [209, 0]
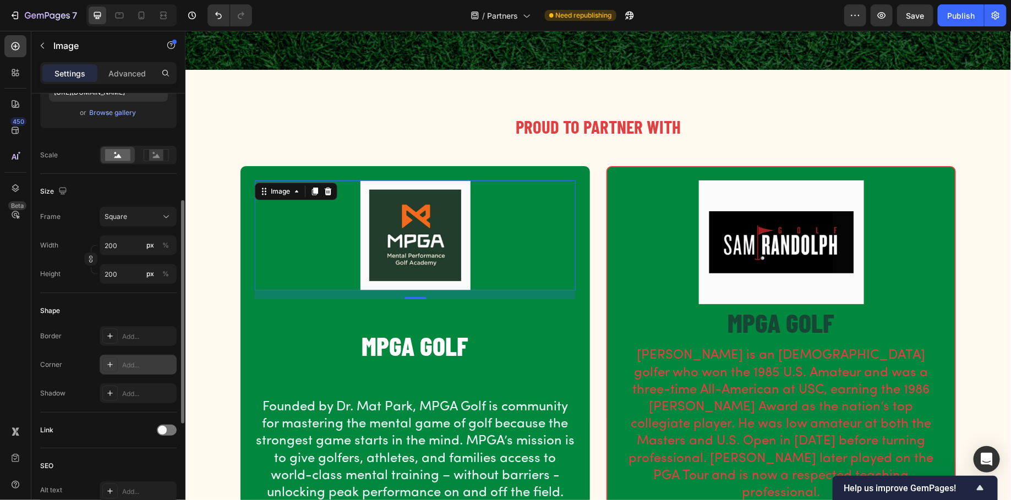
click at [135, 371] on div "Add..." at bounding box center [138, 365] width 77 height 20
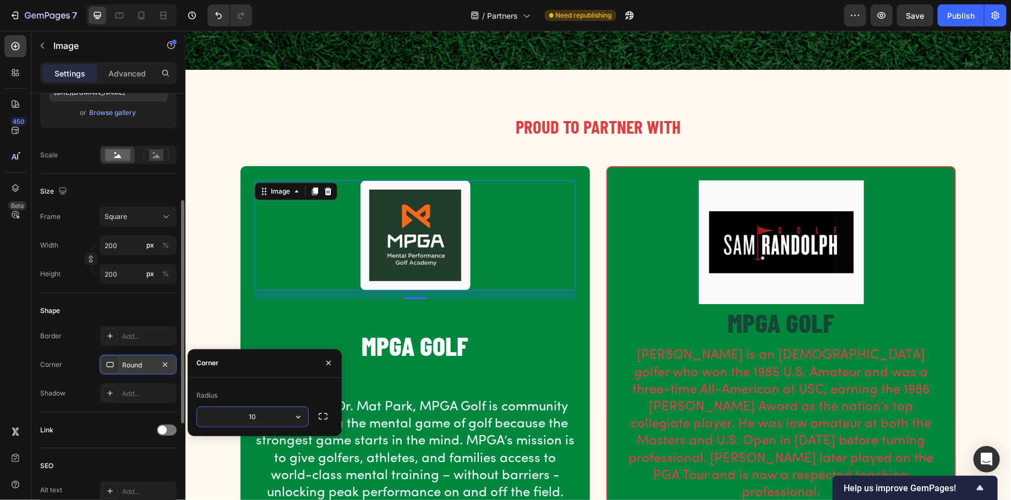
type input "10"
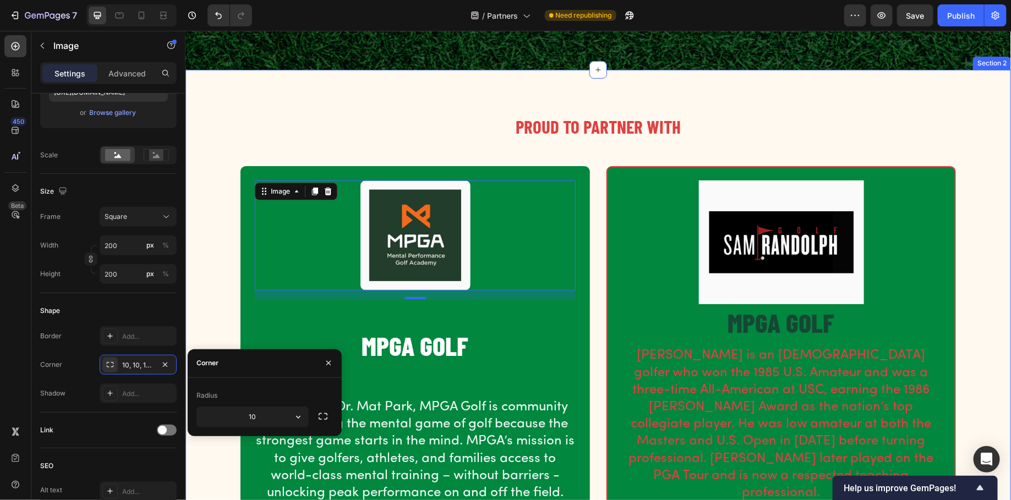
click at [203, 265] on div "PROUD TO PARTNER WITH Heading Row Image 16 MPGA GOLF Heading Founded by Dr. Mat…" at bounding box center [597, 328] width 809 height 430
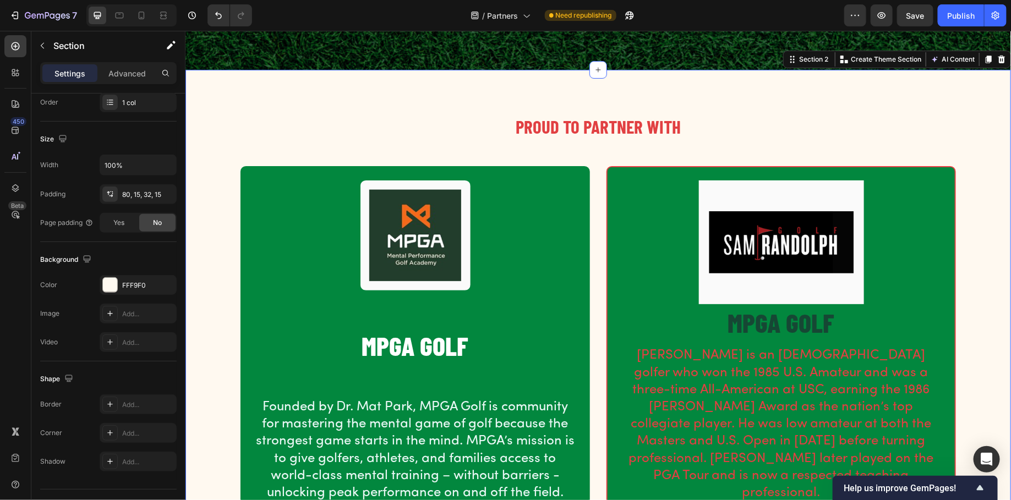
scroll to position [0, 0]
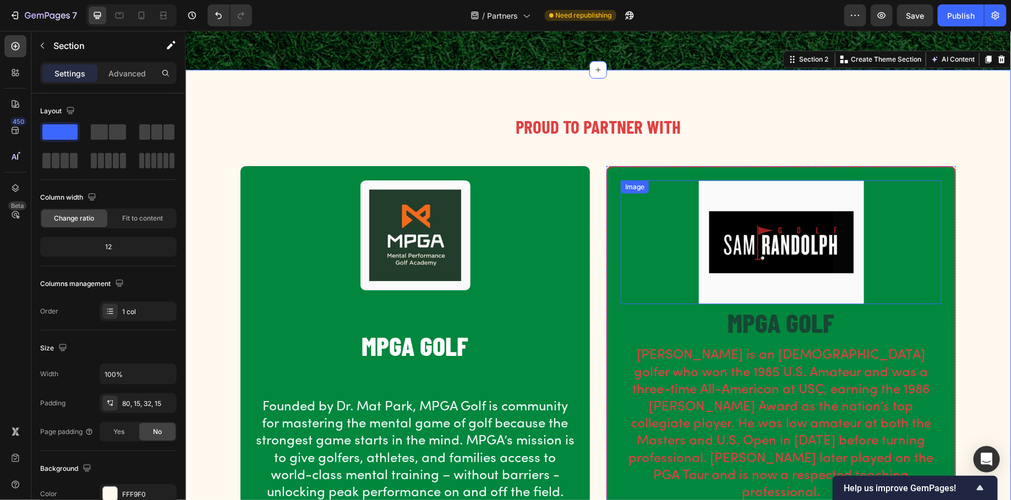
click at [743, 183] on img at bounding box center [780, 242] width 165 height 124
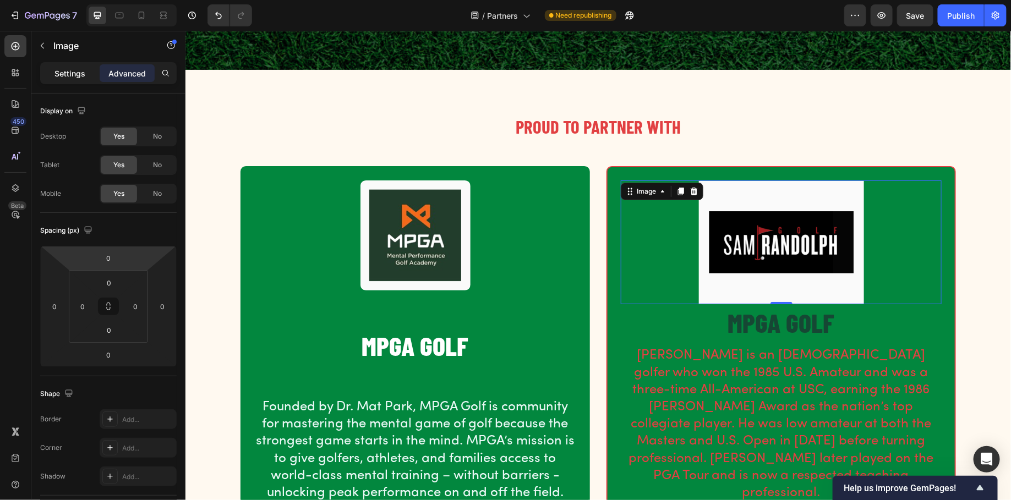
click at [61, 77] on p "Settings" at bounding box center [69, 74] width 31 height 12
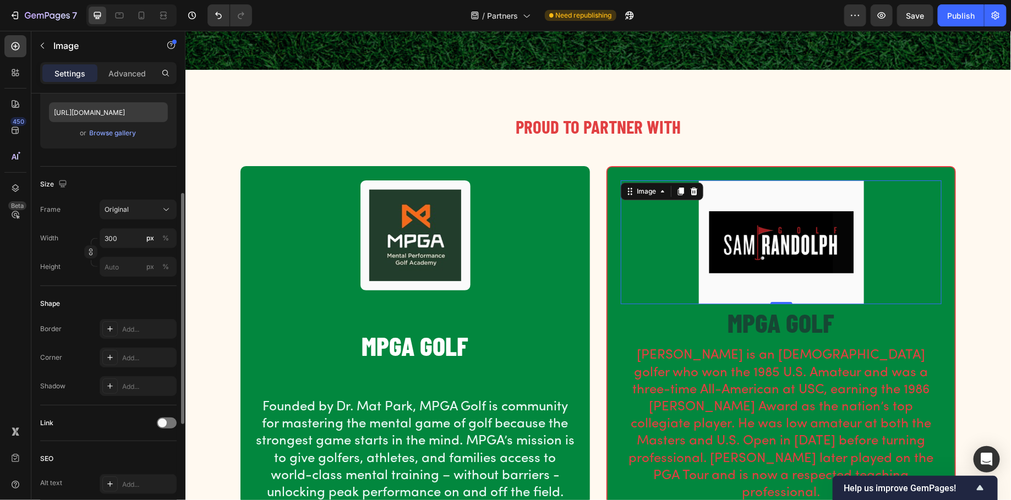
scroll to position [207, 0]
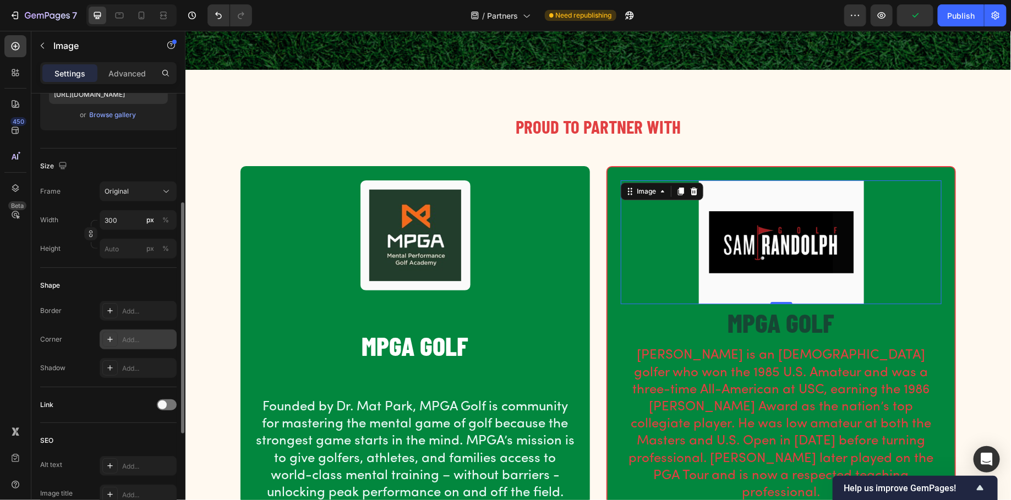
click at [130, 337] on div "Add..." at bounding box center [148, 340] width 52 height 10
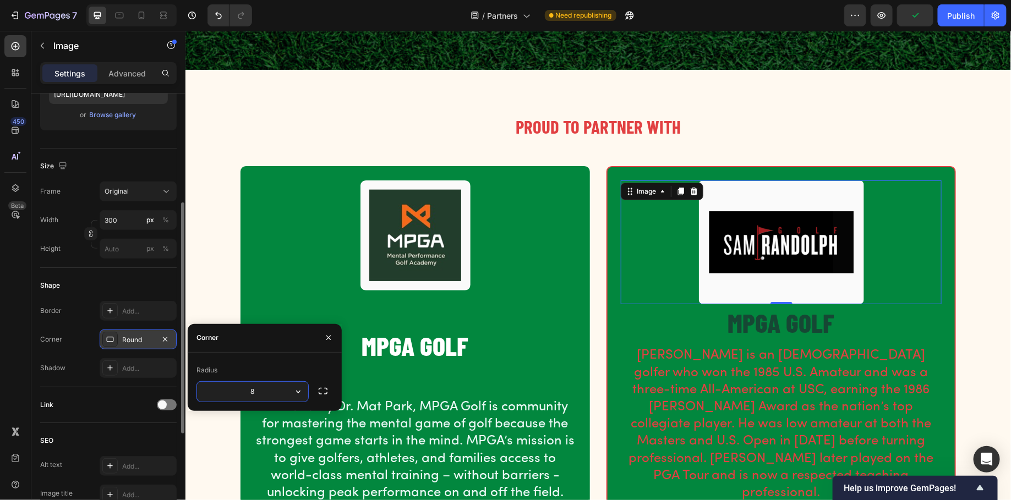
type input "0"
type input "10"
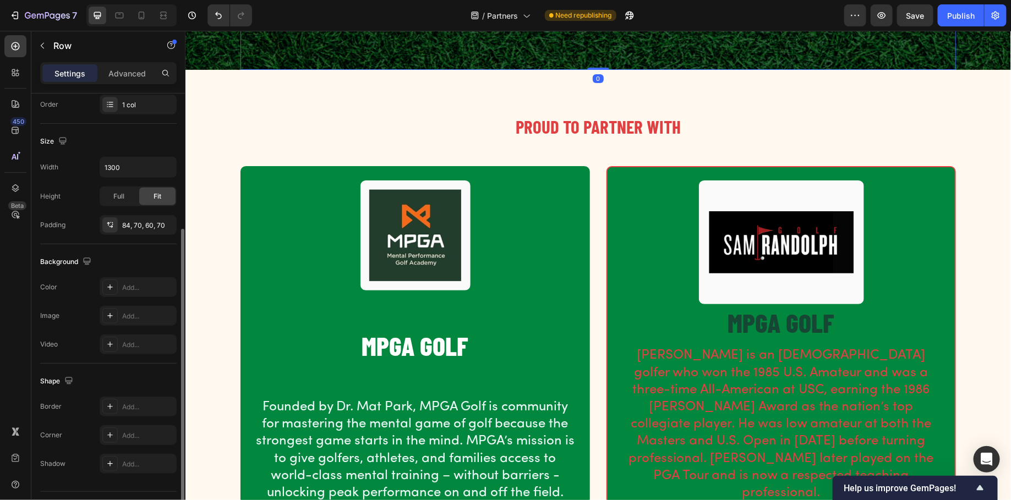
click at [452, 57] on div "OUR PARTNERS Heading Row 0" at bounding box center [598, 4] width 716 height 130
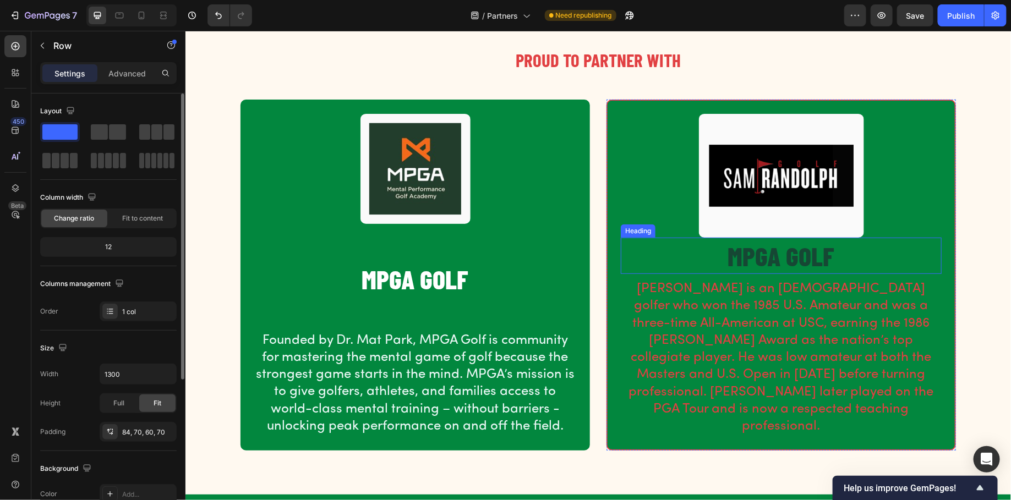
scroll to position [235, 0]
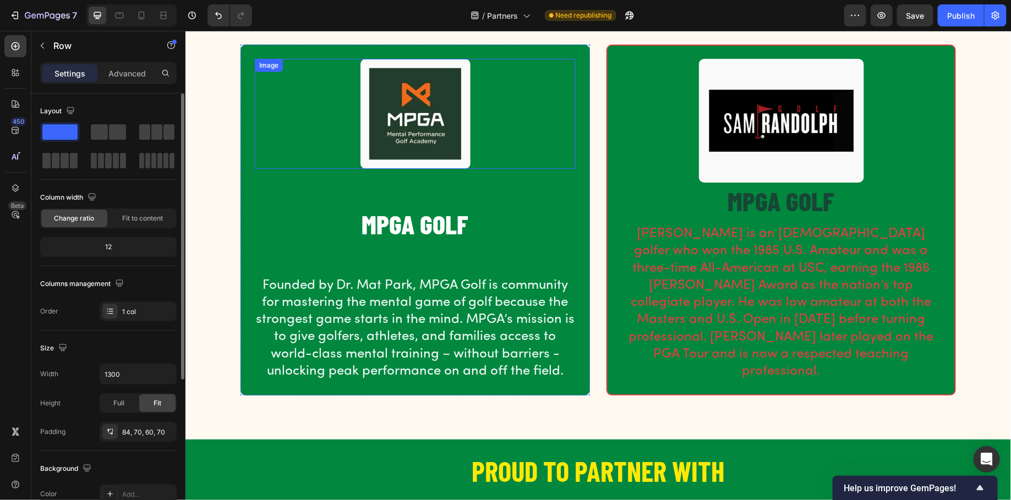
click at [424, 123] on img at bounding box center [415, 113] width 110 height 110
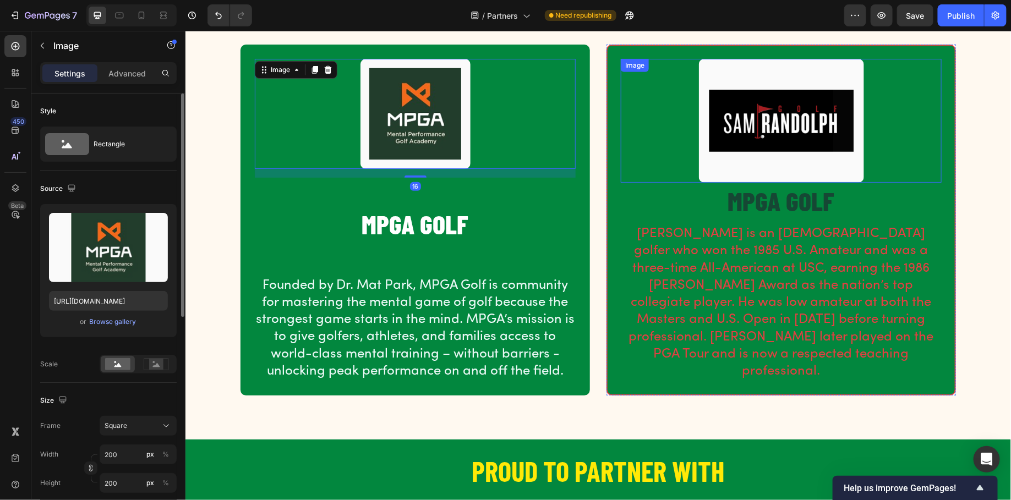
click at [736, 83] on img at bounding box center [780, 120] width 165 height 124
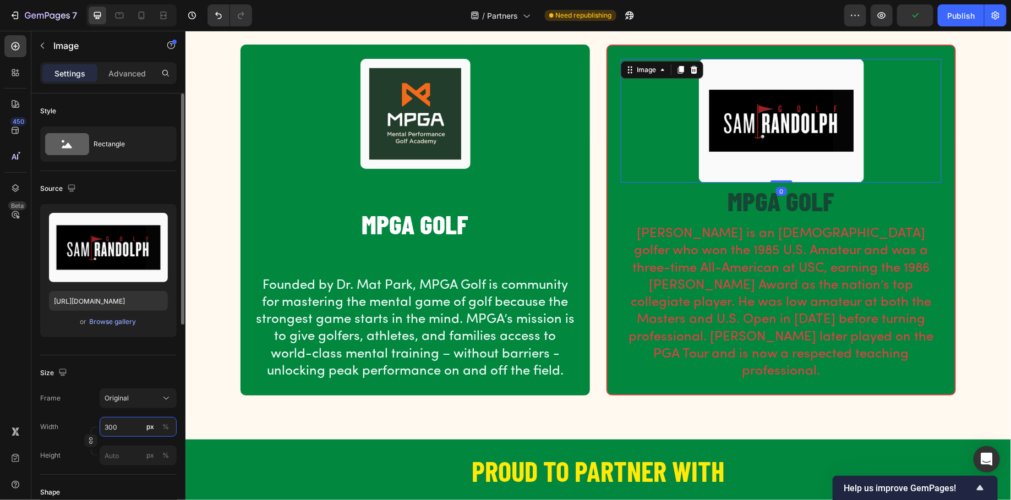
click at [122, 429] on input "300" at bounding box center [138, 427] width 77 height 20
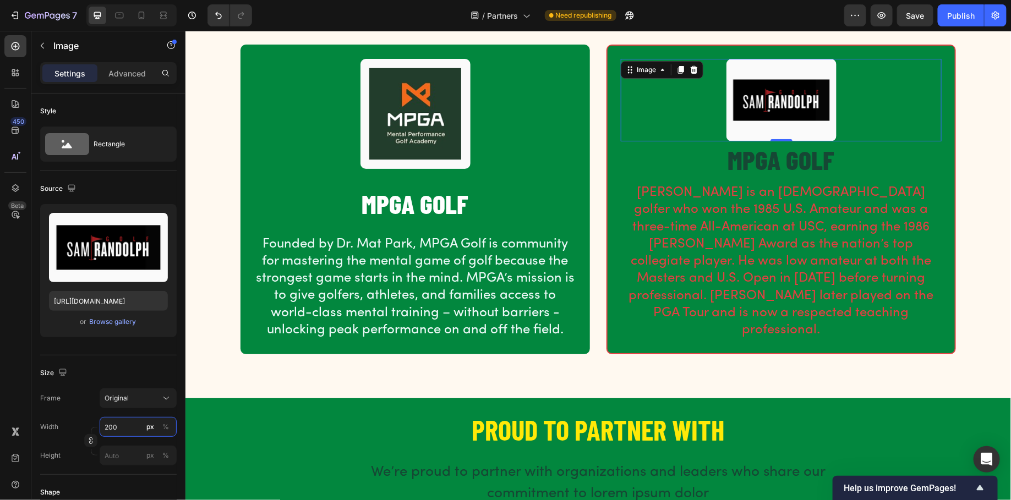
type input "200"
click at [119, 427] on input "200" at bounding box center [138, 427] width 77 height 20
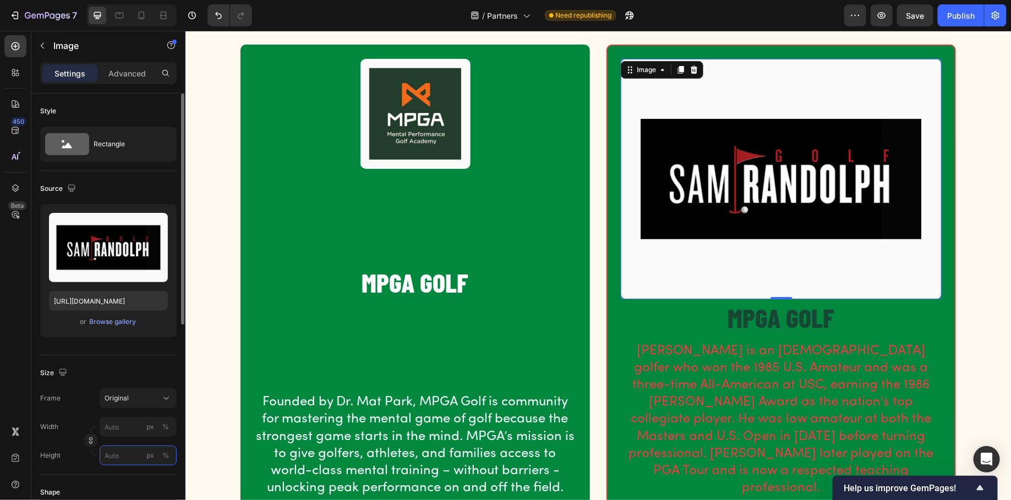
click at [125, 454] on input "px %" at bounding box center [138, 456] width 77 height 20
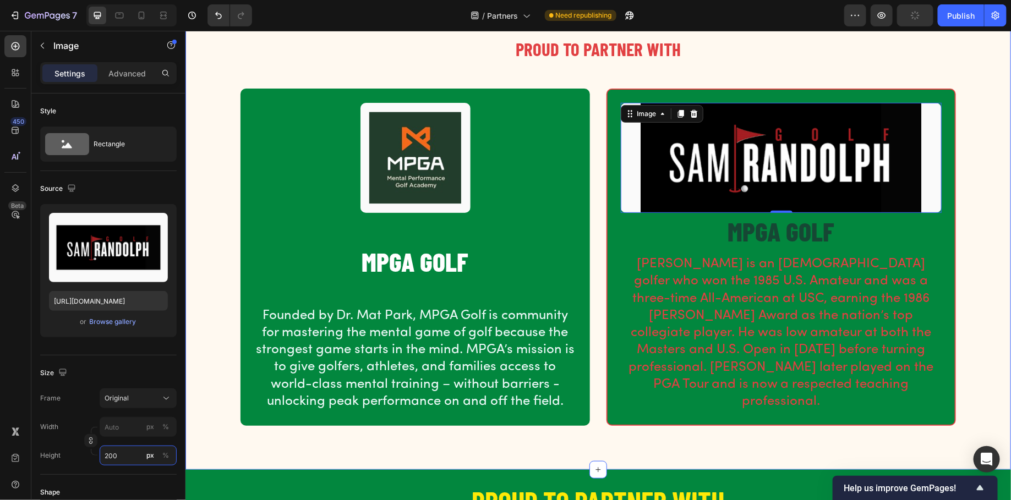
scroll to position [197, 0]
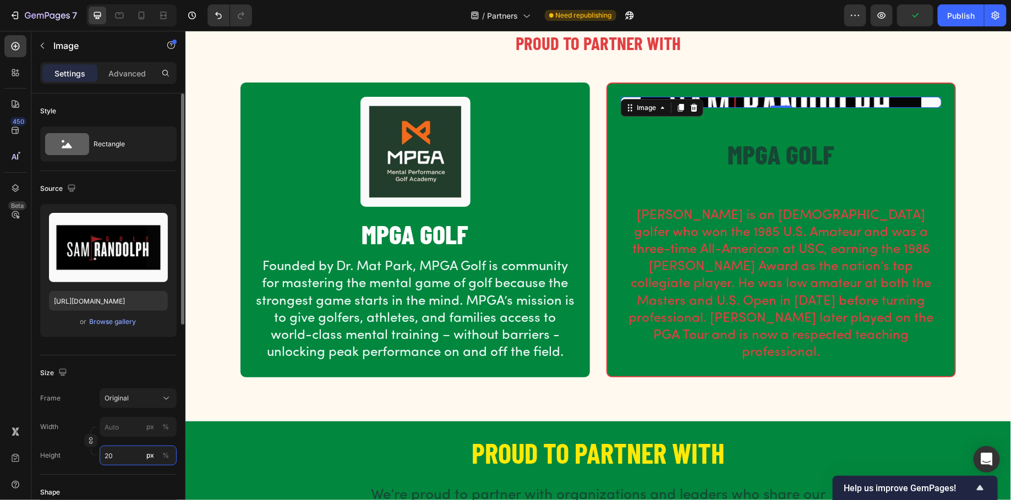
type input "2"
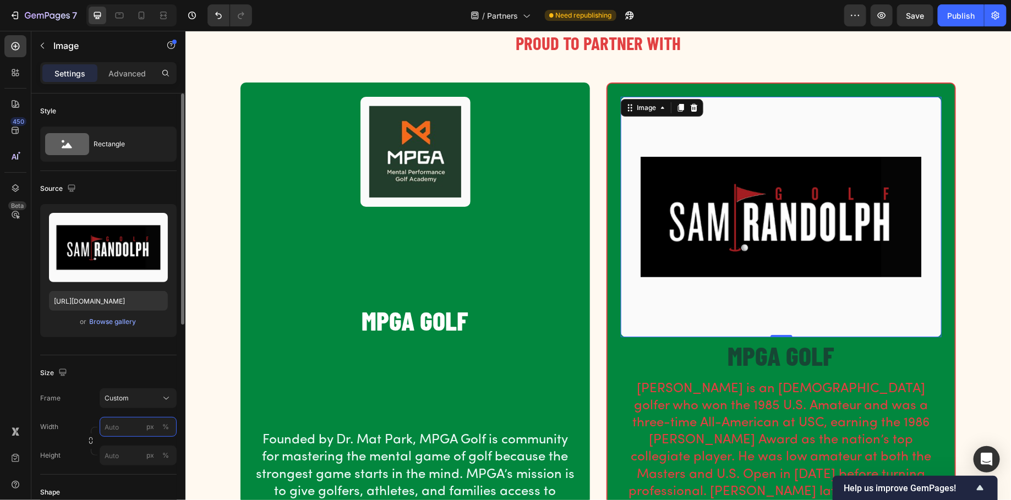
click at [123, 429] on input "px %" at bounding box center [138, 427] width 77 height 20
type input "2"
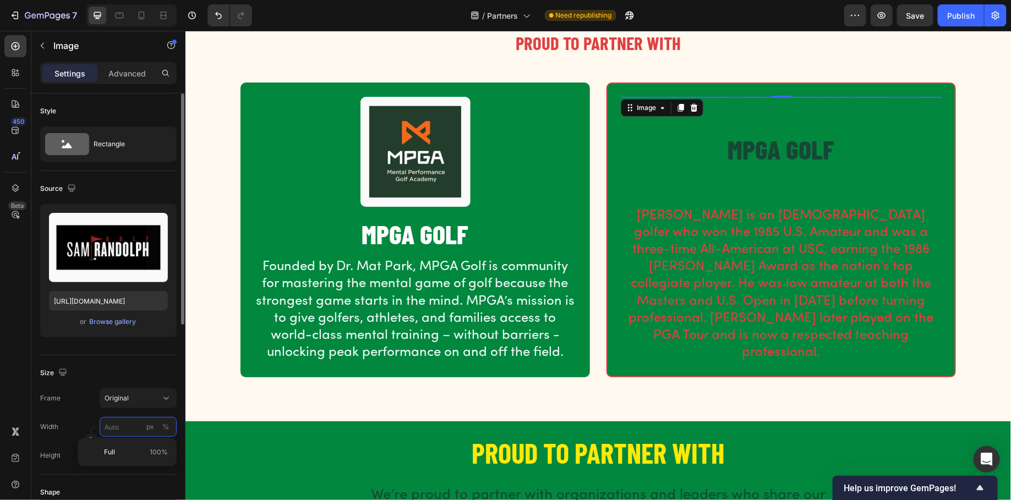
type input "2"
type input "200"
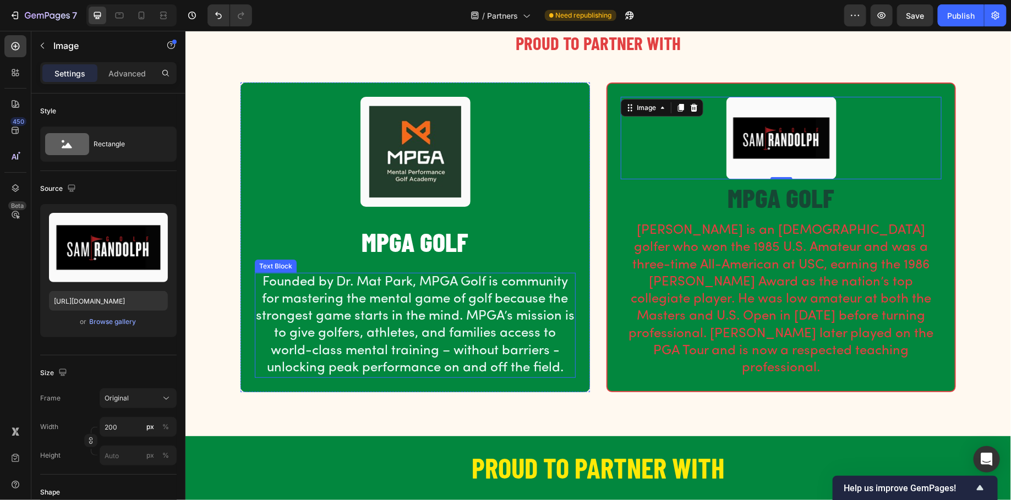
click at [363, 297] on p "Founded by Dr. Mat Park, MPGA Golf is community for mastering the mental game o…" at bounding box center [414, 325] width 319 height 103
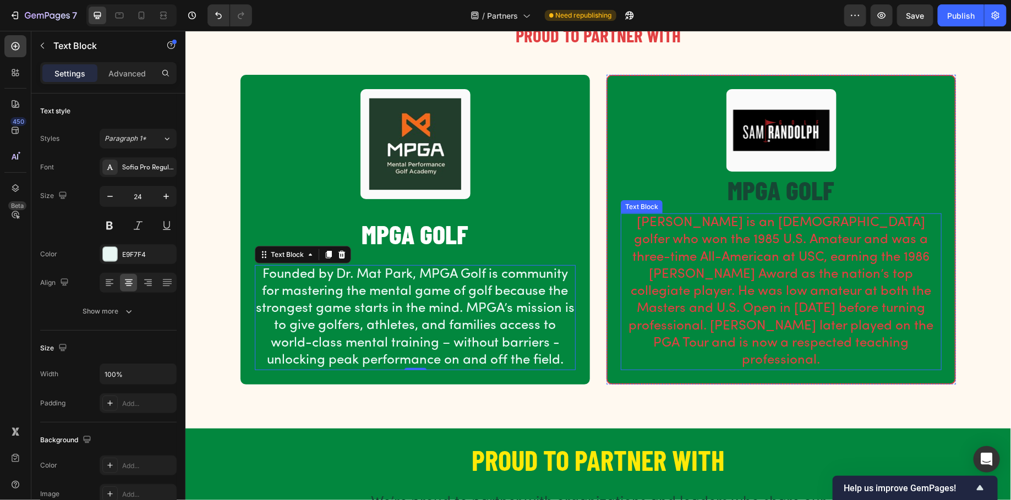
scroll to position [205, 0]
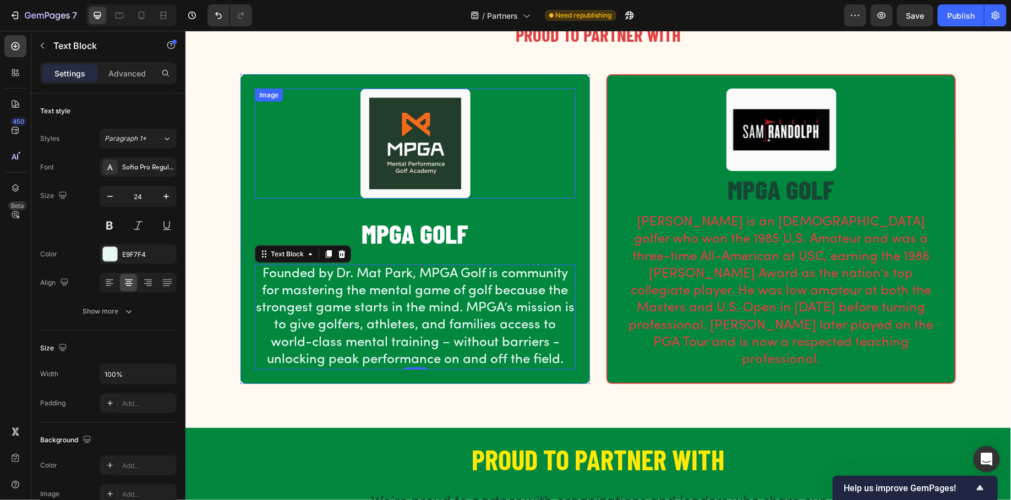
click at [431, 167] on img at bounding box center [415, 143] width 110 height 110
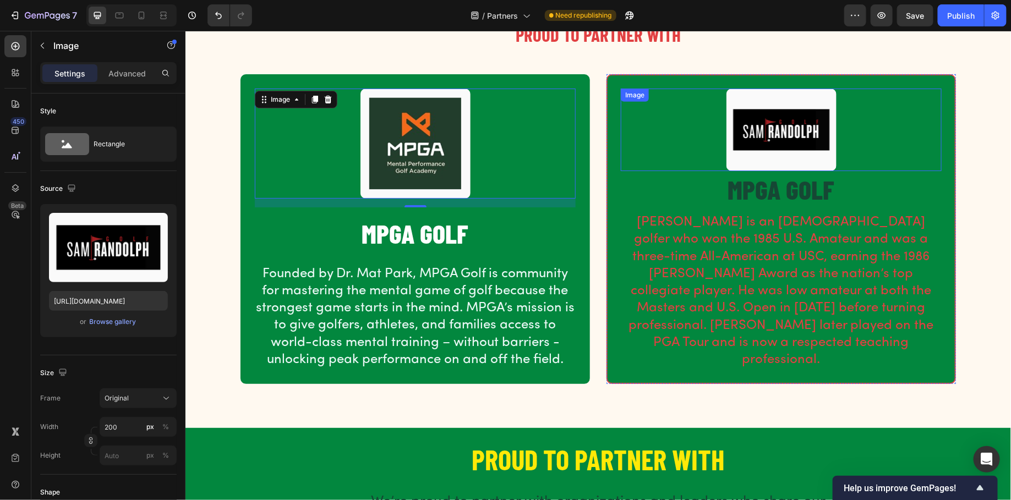
click at [772, 138] on img at bounding box center [781, 129] width 110 height 83
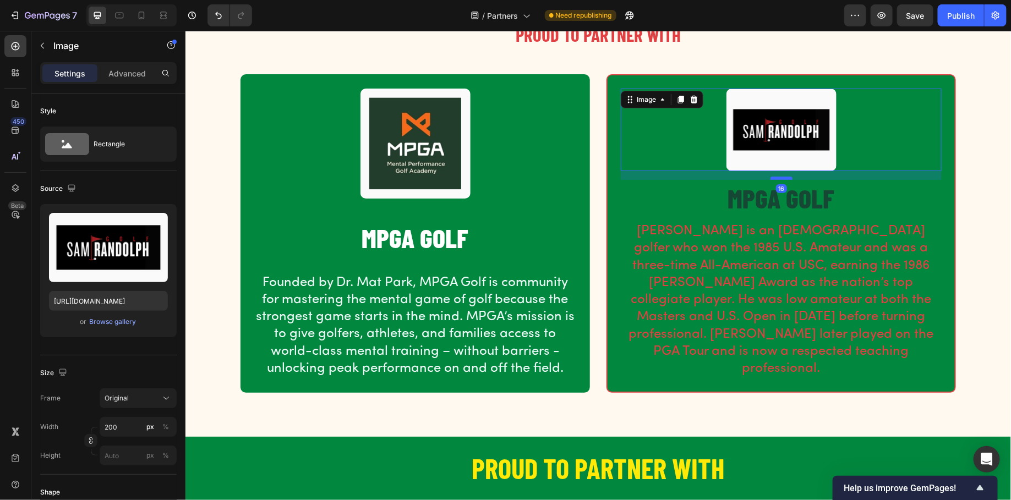
drag, startPoint x: 782, startPoint y: 168, endPoint x: 782, endPoint y: 177, distance: 8.8
click at [782, 177] on div at bounding box center [781, 177] width 22 height 3
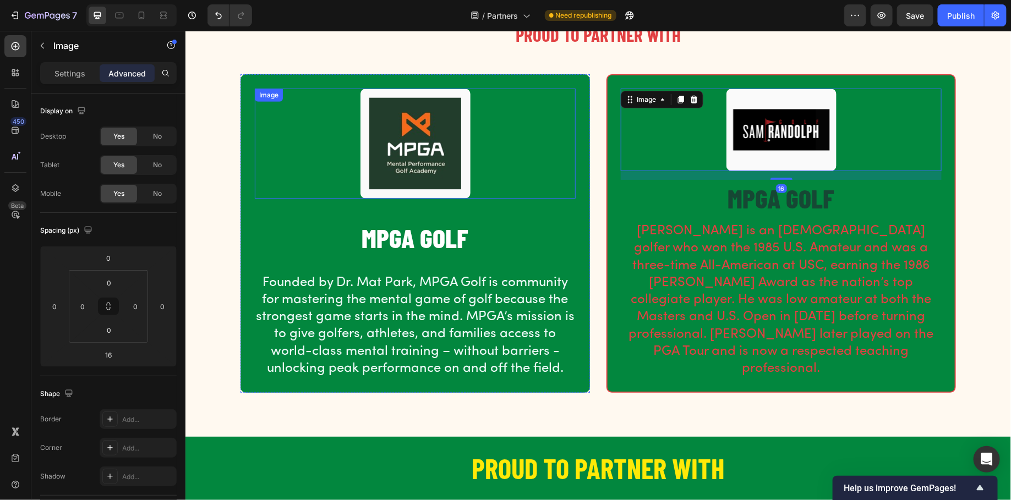
click at [433, 177] on img at bounding box center [415, 143] width 110 height 110
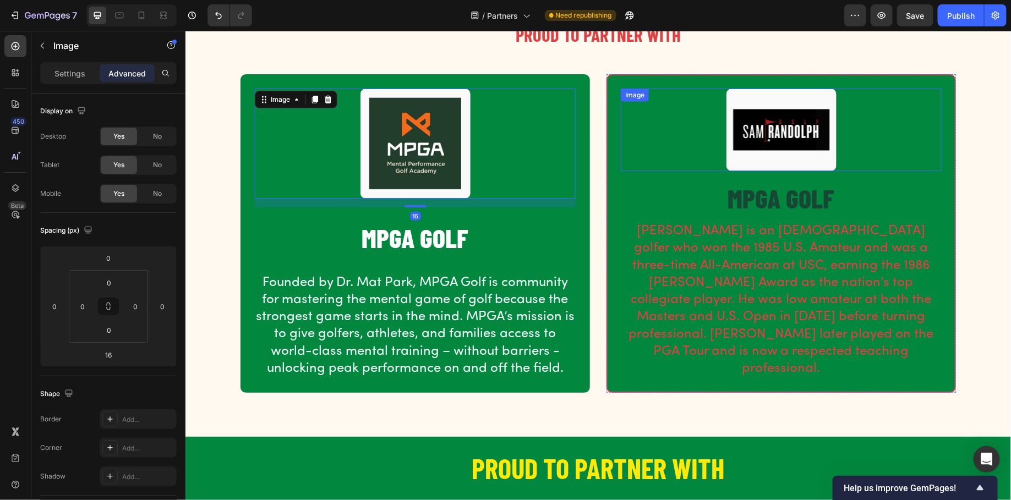
click at [800, 143] on img at bounding box center [781, 129] width 110 height 83
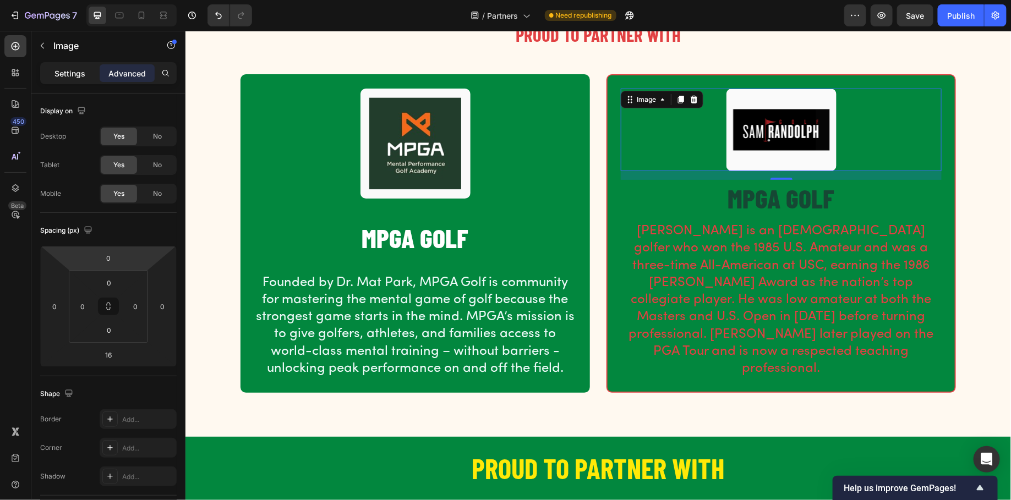
click at [73, 74] on p "Settings" at bounding box center [69, 74] width 31 height 12
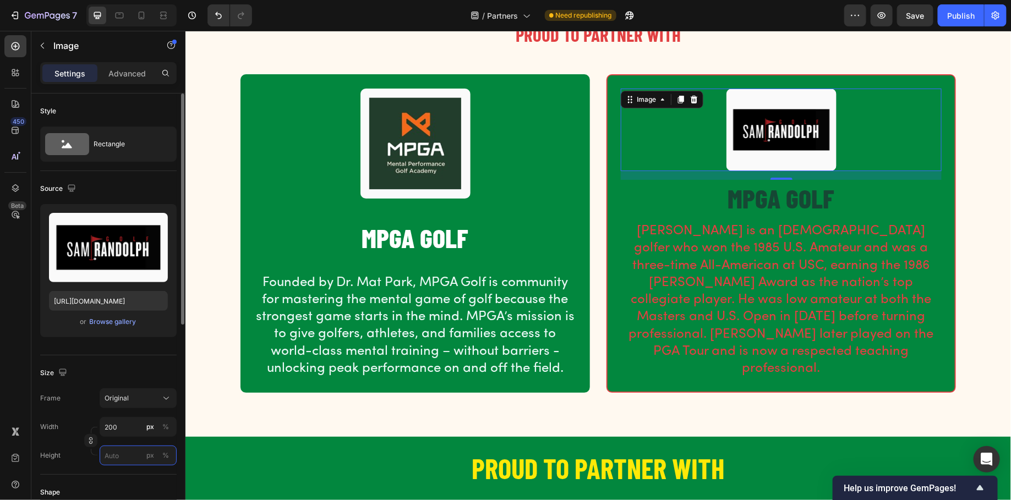
click at [118, 458] on input "px %" at bounding box center [138, 456] width 77 height 20
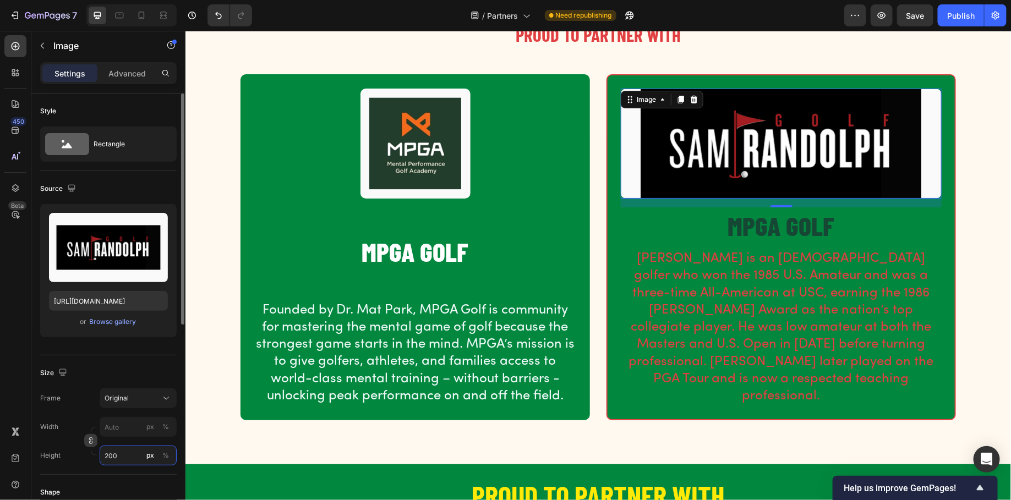
type input "200"
click at [88, 438] on icon "button" at bounding box center [91, 441] width 8 height 8
click at [128, 446] on input "px %" at bounding box center [138, 455] width 77 height 20
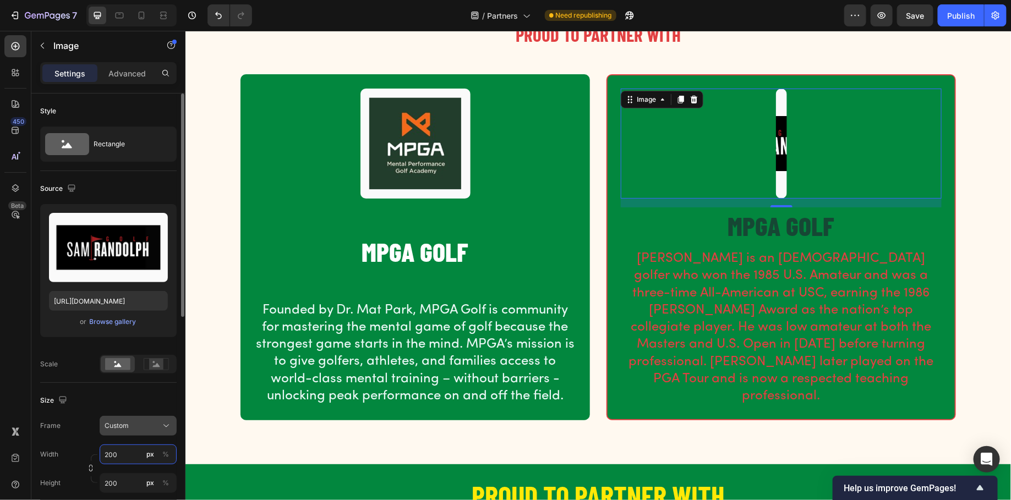
type input "200"
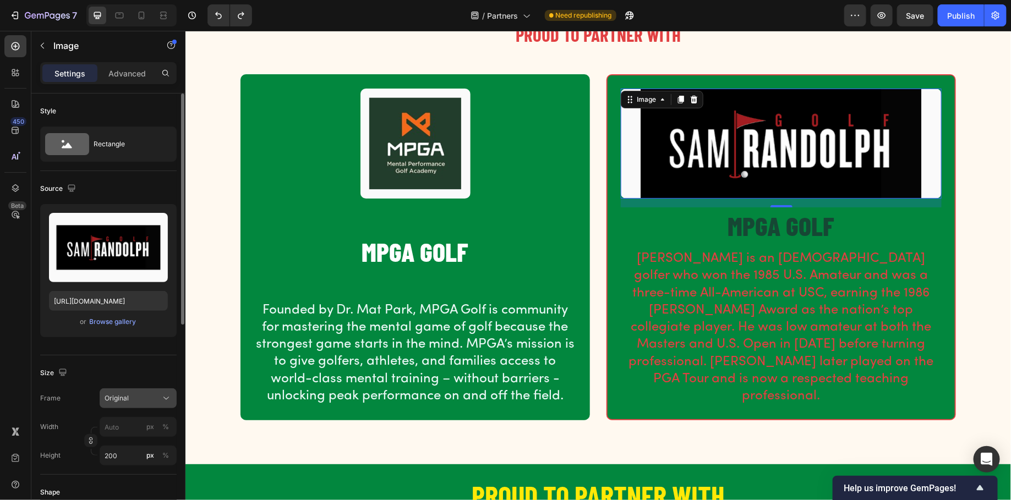
type input "200"
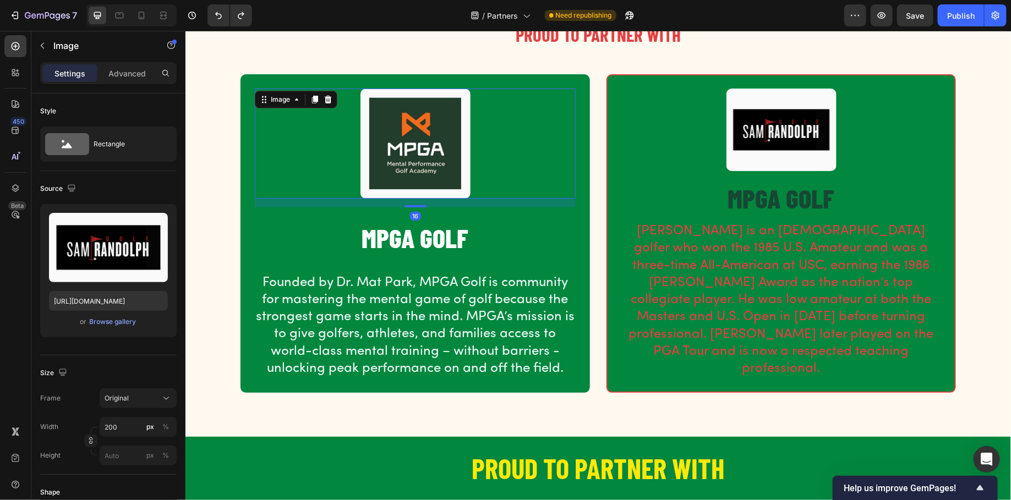
click at [371, 173] on img at bounding box center [415, 143] width 110 height 110
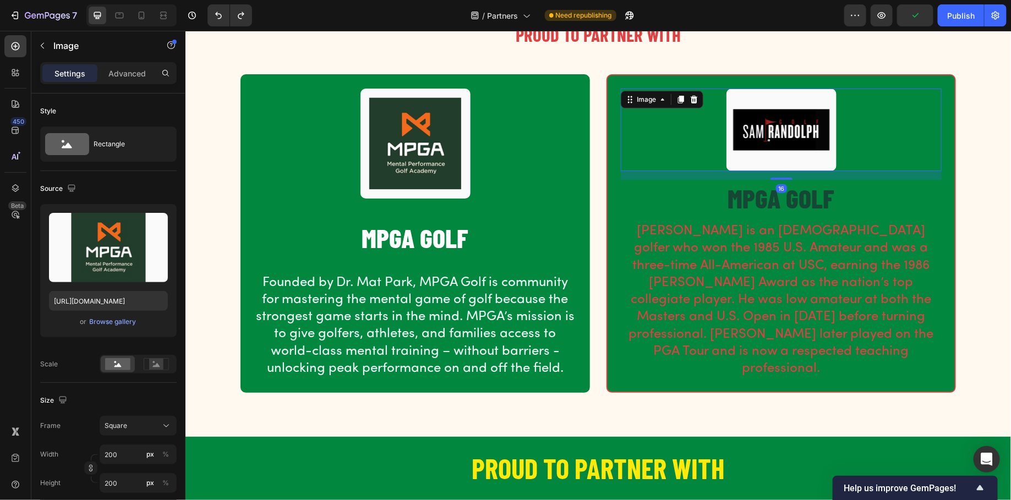
click at [749, 156] on img at bounding box center [781, 129] width 110 height 83
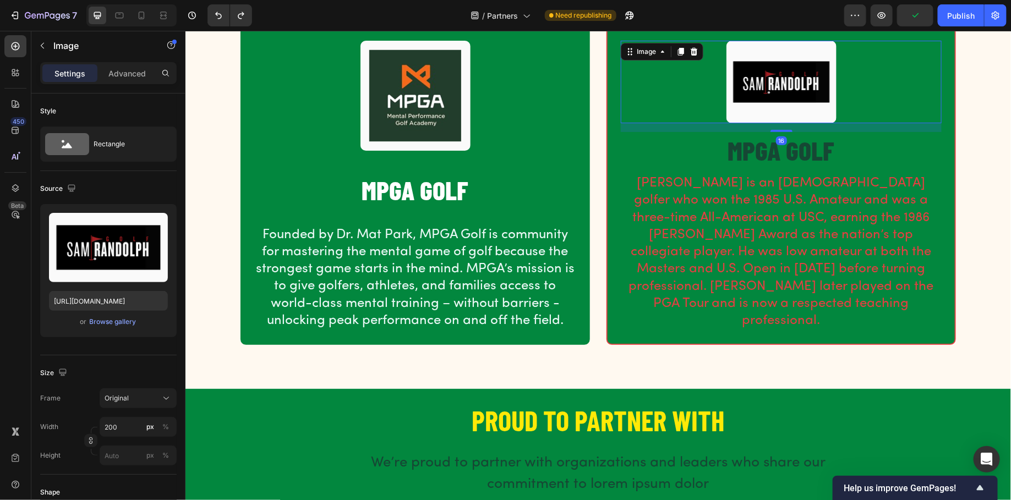
scroll to position [258, 0]
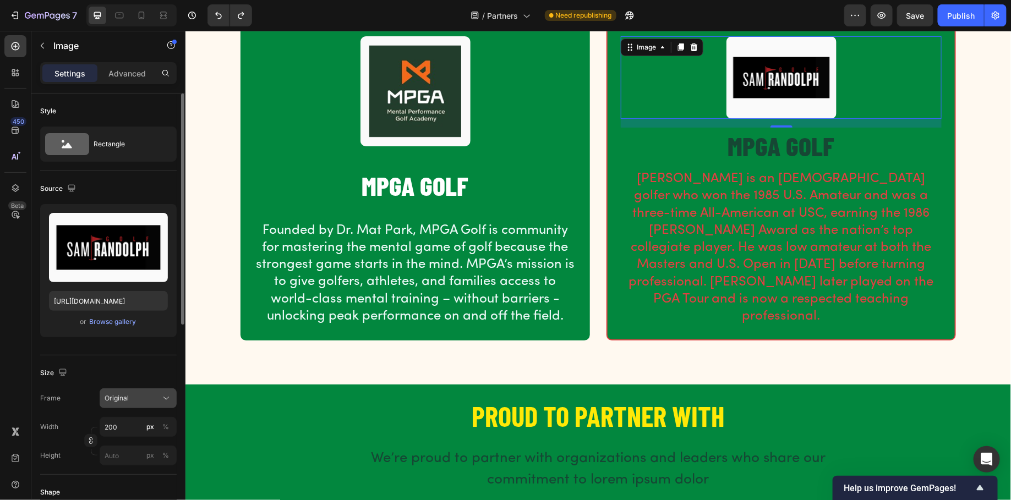
click at [165, 402] on icon at bounding box center [166, 398] width 11 height 11
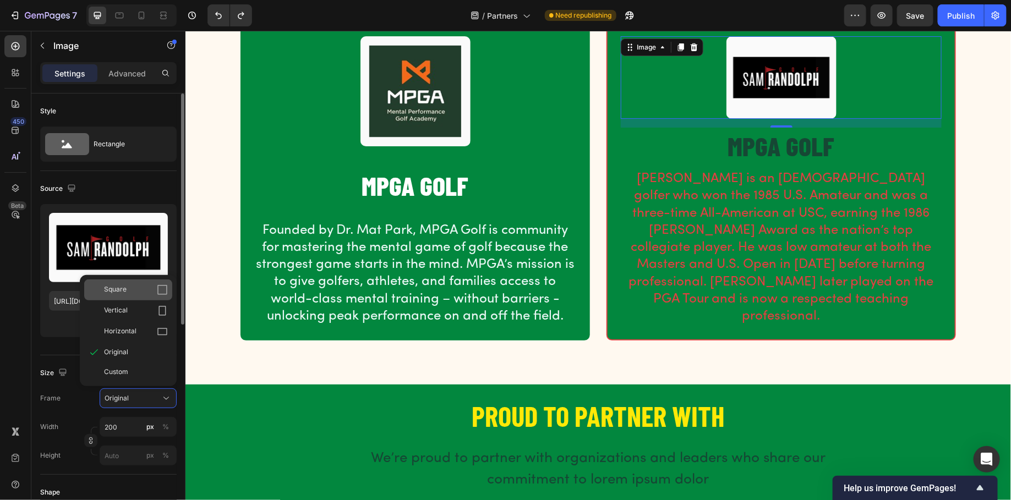
click at [112, 293] on span "Square" at bounding box center [115, 290] width 23 height 11
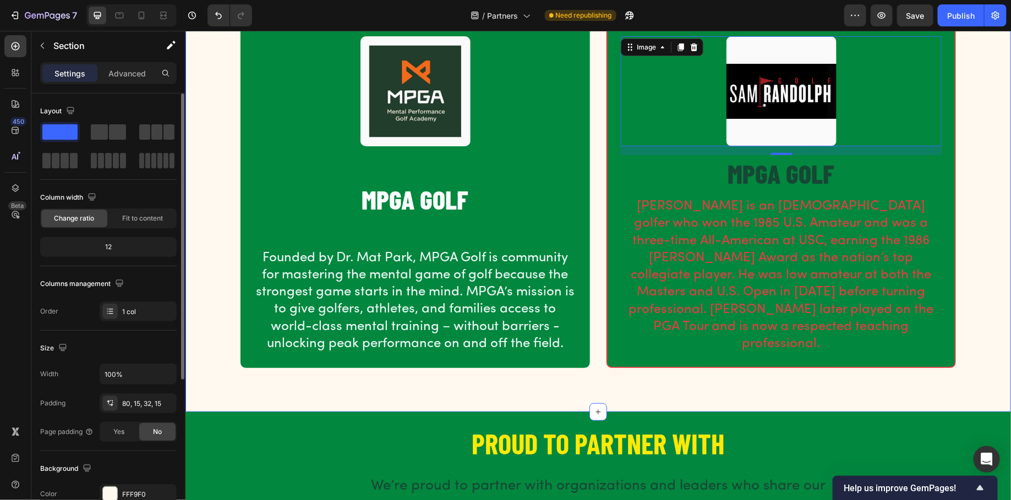
click at [310, 376] on div "PROUD TO PARTNER WITH Heading Row Image MPGA GOLF Heading Founded by Dr. Mat Pa…" at bounding box center [598, 168] width 826 height 487
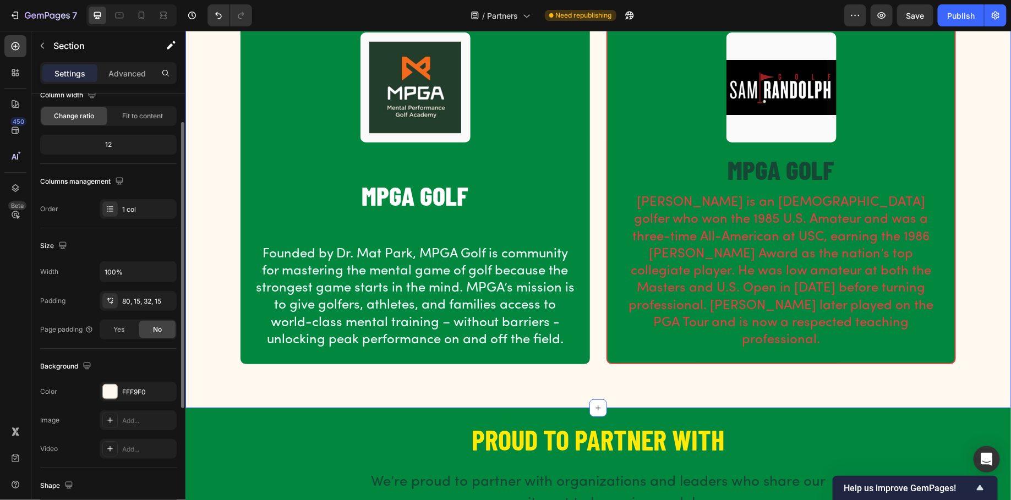
scroll to position [0, 0]
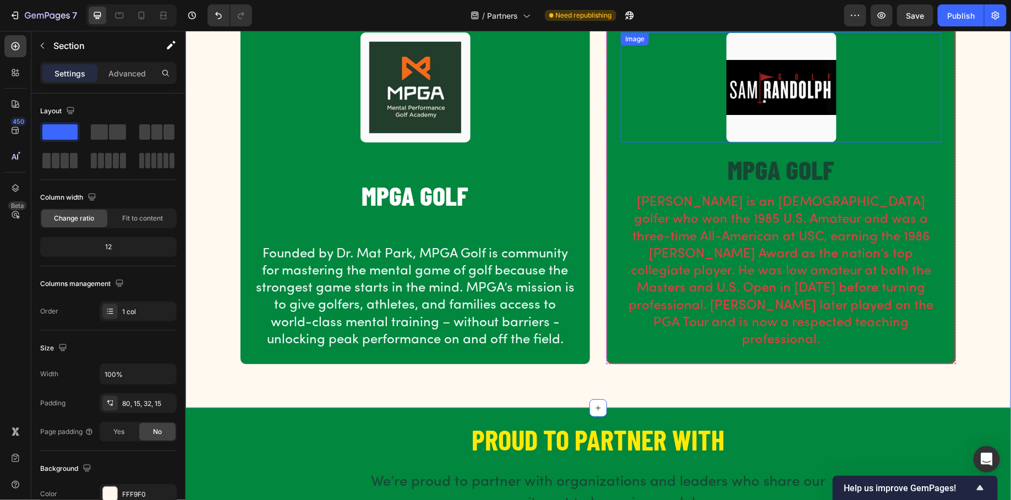
click at [771, 91] on img at bounding box center [781, 87] width 110 height 110
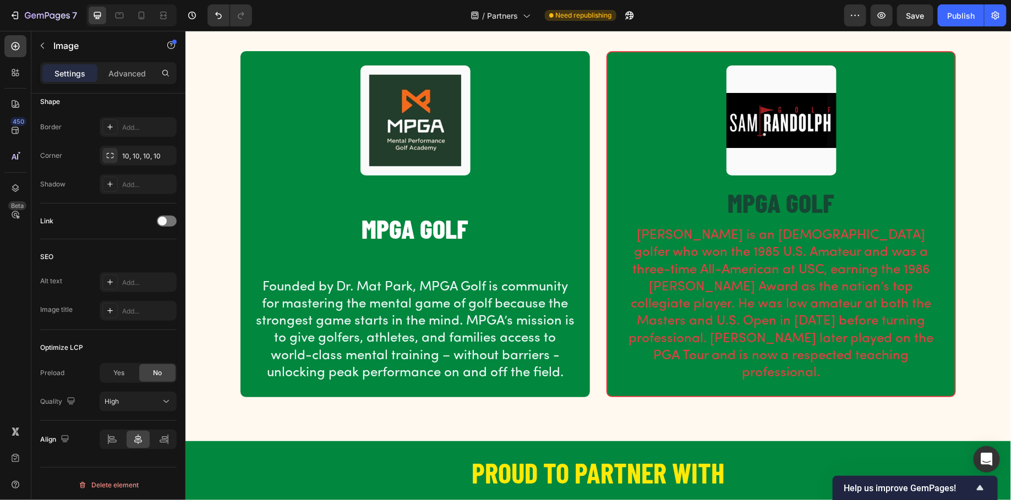
scroll to position [234, 0]
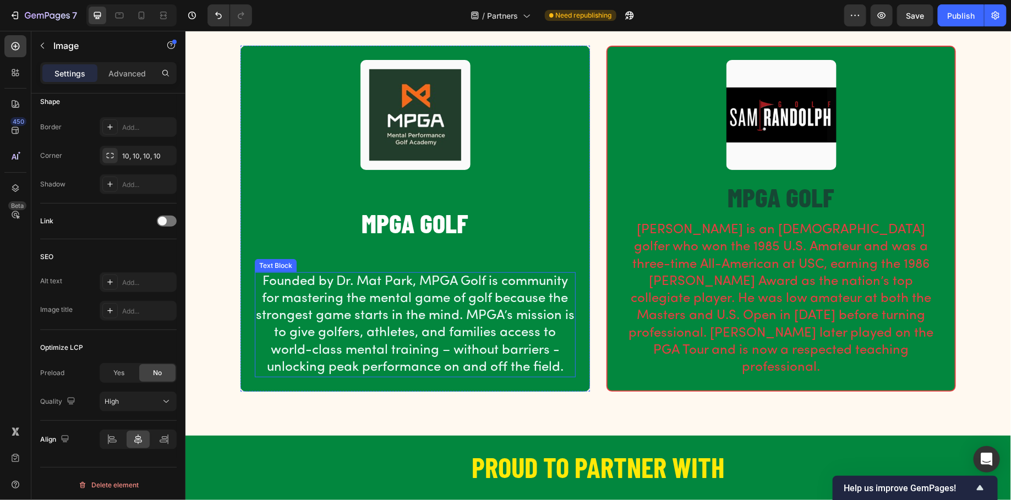
click at [441, 302] on p "Founded by Dr. Mat Park, MPGA Golf is community for mastering the mental game o…" at bounding box center [414, 324] width 319 height 103
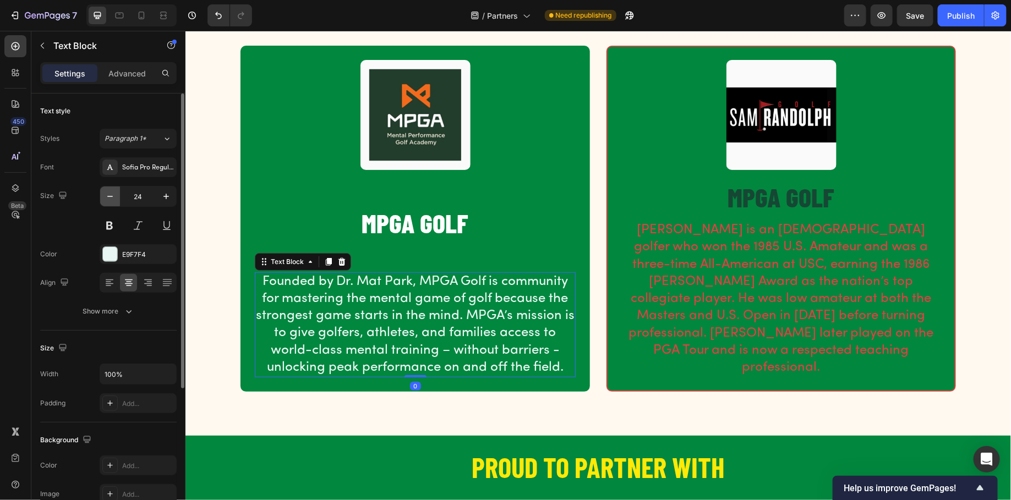
click at [112, 194] on icon "button" at bounding box center [110, 196] width 11 height 11
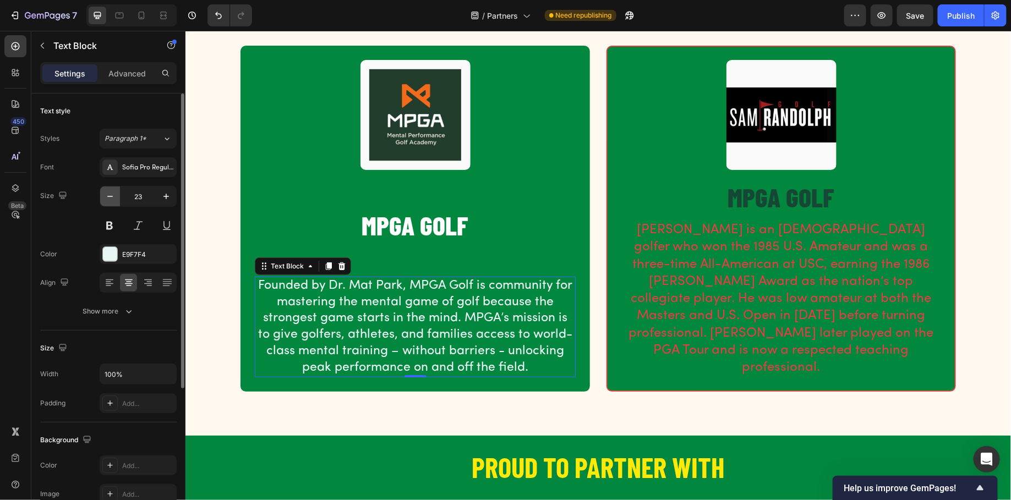
click at [112, 194] on icon "button" at bounding box center [110, 196] width 11 height 11
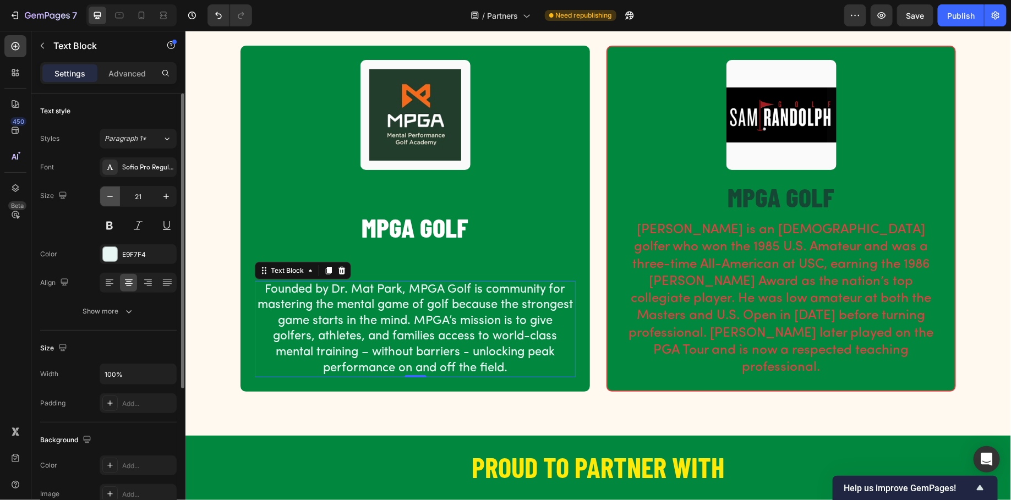
click at [112, 194] on icon "button" at bounding box center [110, 196] width 11 height 11
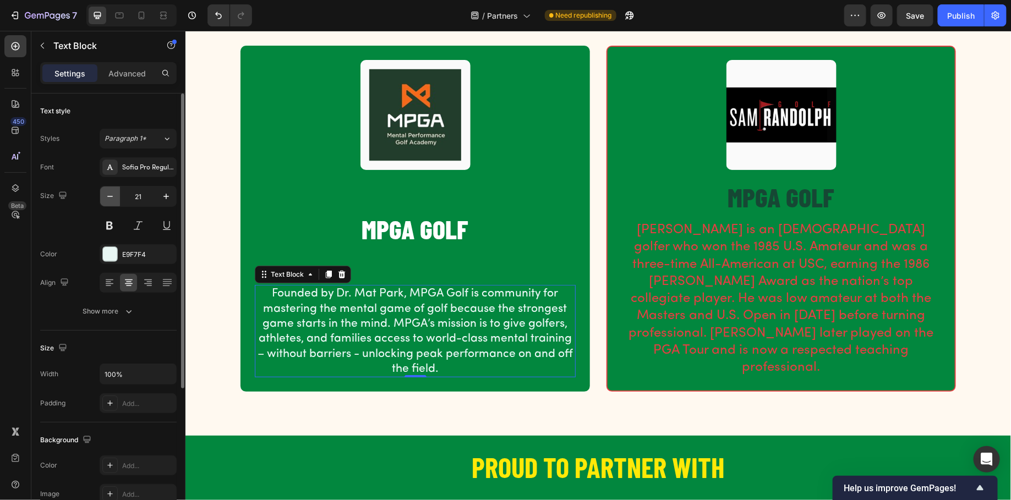
type input "20"
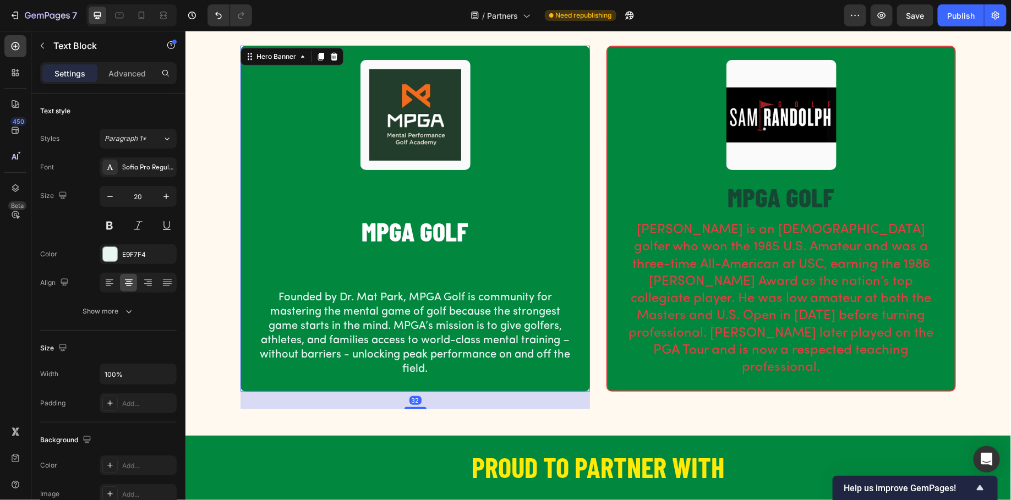
click at [389, 260] on div "Image MPGA GOLF Heading Founded by Dr. Mat Park, MPGA Golf is community for mas…" at bounding box center [414, 218] width 321 height 318
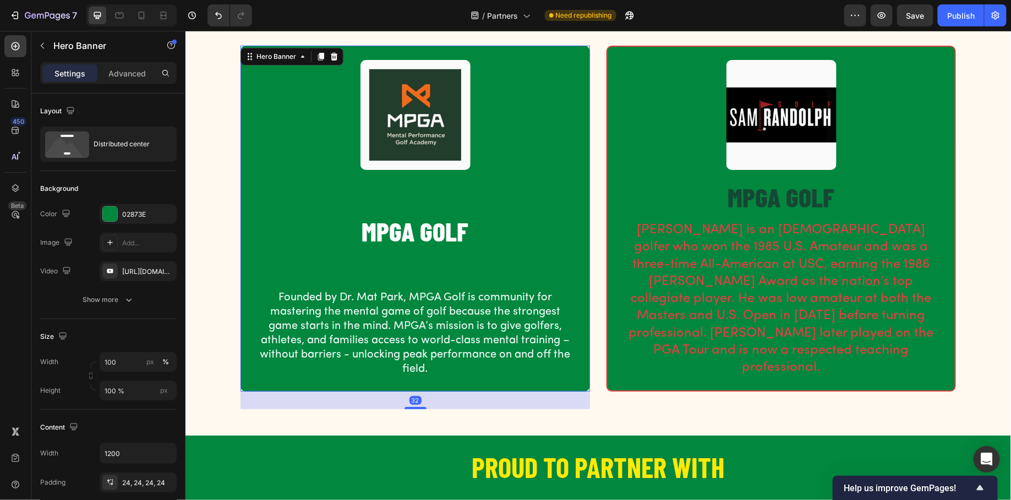
click at [402, 271] on div "Image MPGA GOLF Heading Founded by Dr. Mat Park, MPGA Golf is community for mas…" at bounding box center [414, 218] width 321 height 318
click at [409, 290] on p "Founded by Dr. Mat Park, MPGA Golf is community for mastering the mental game o…" at bounding box center [414, 333] width 319 height 86
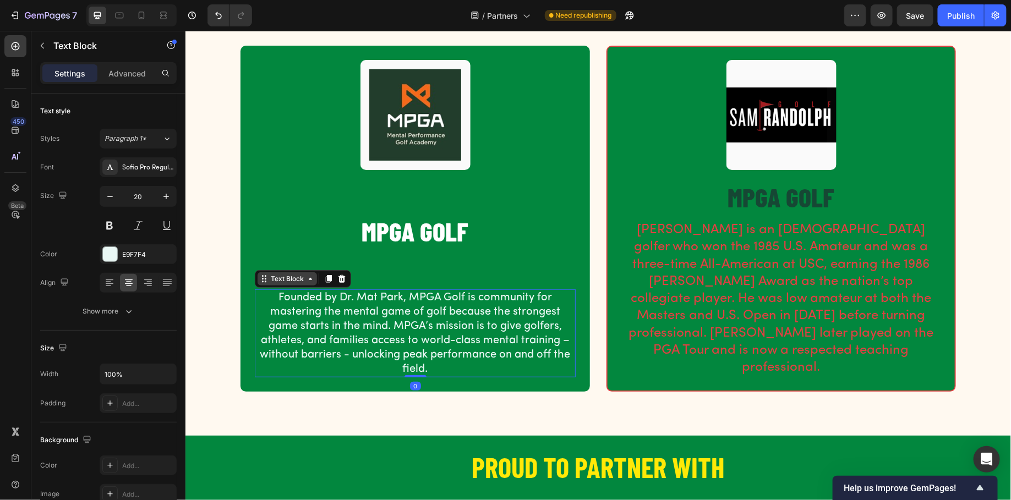
click at [296, 274] on div "Text Block" at bounding box center [286, 279] width 37 height 10
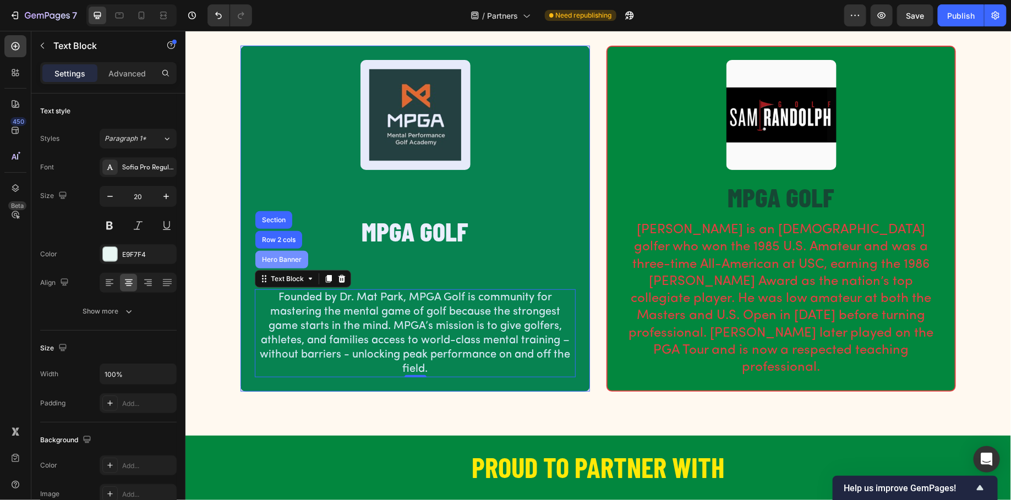
click at [287, 256] on div "Hero Banner" at bounding box center [281, 259] width 44 height 7
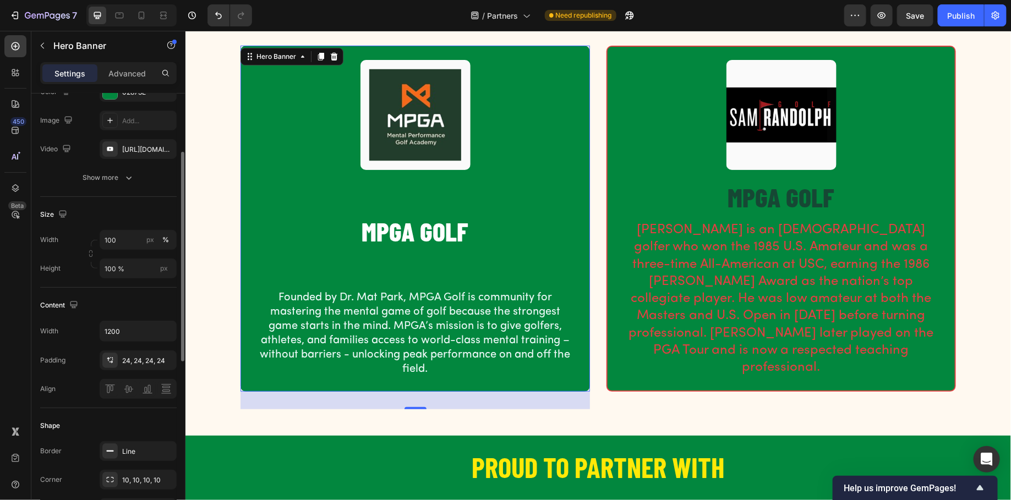
scroll to position [123, 0]
click at [143, 359] on div "24, 24, 24, 24" at bounding box center [138, 361] width 32 height 10
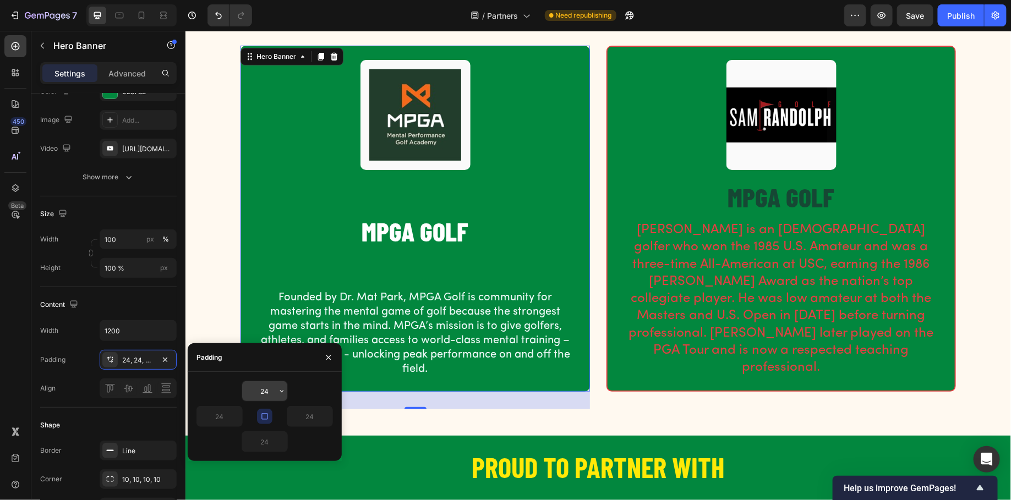
click at [275, 398] on input "24" at bounding box center [264, 391] width 45 height 20
type input "2"
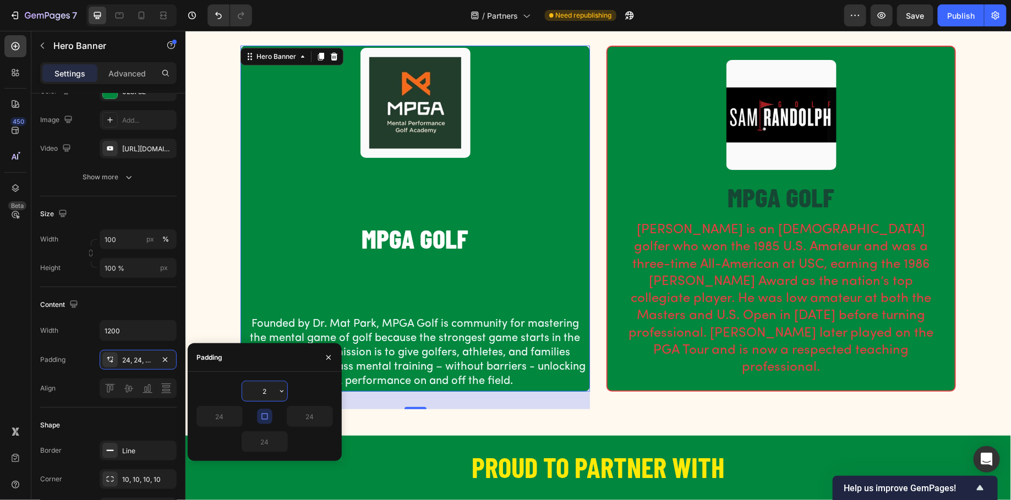
type input "24"
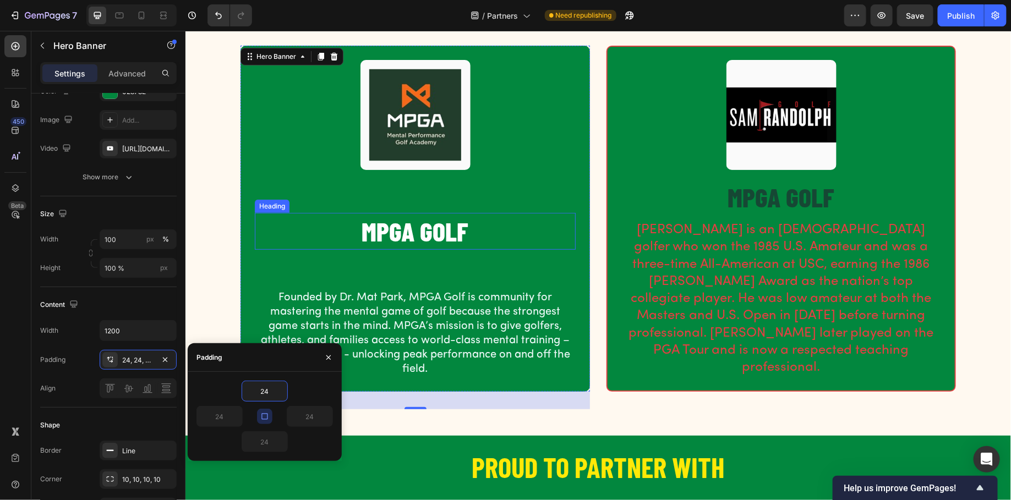
click at [395, 227] on h2 "MPGA GOLF" at bounding box center [414, 230] width 321 height 36
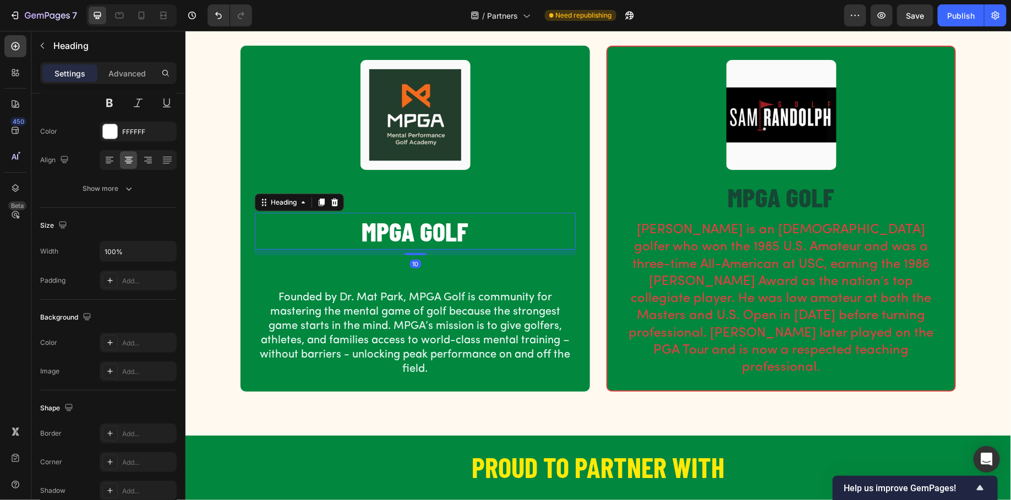
scroll to position [0, 0]
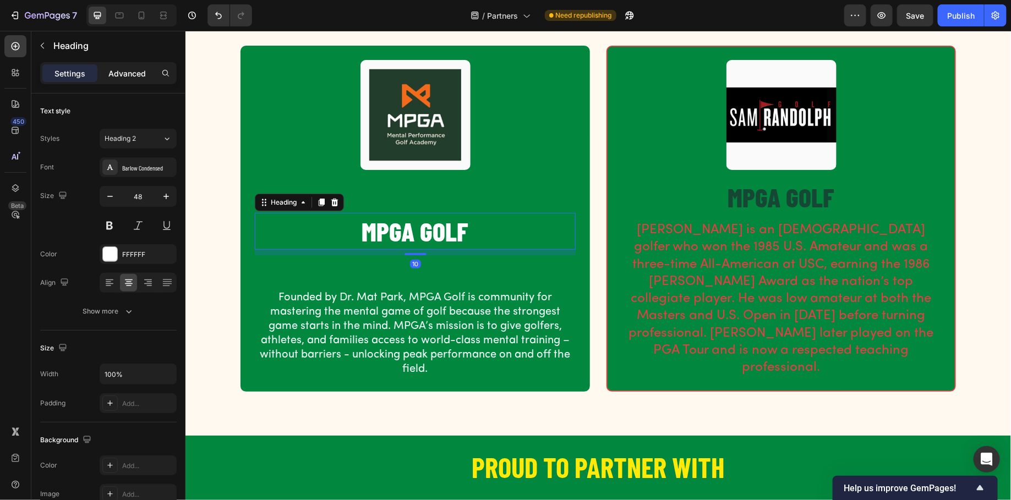
click at [132, 69] on p "Advanced" at bounding box center [126, 74] width 37 height 12
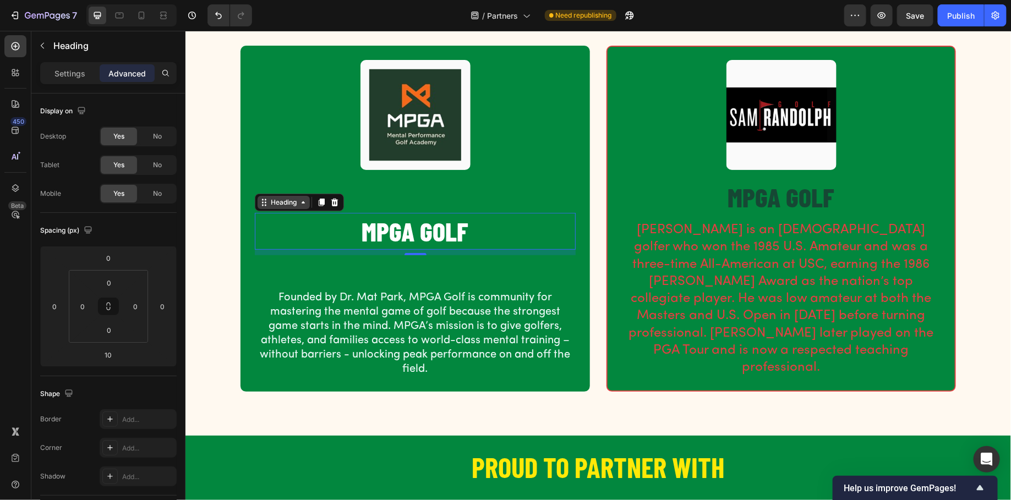
click at [275, 197] on div "Heading" at bounding box center [283, 202] width 30 height 10
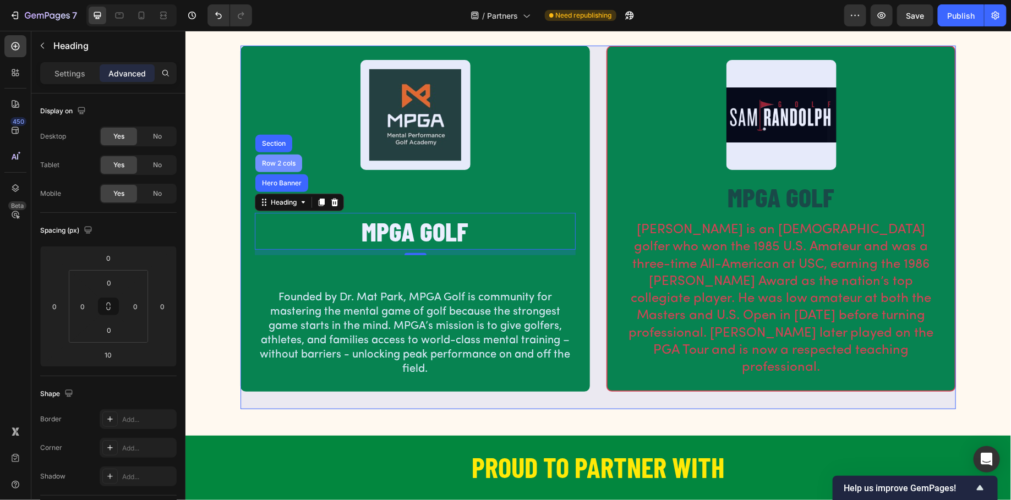
click at [276, 159] on div "Row 2 cols" at bounding box center [278, 163] width 47 height 18
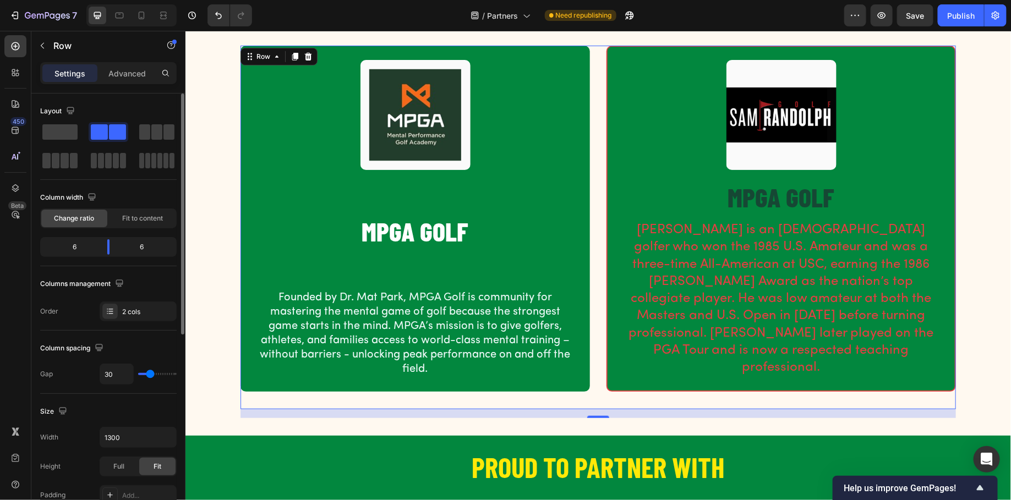
scroll to position [39, 0]
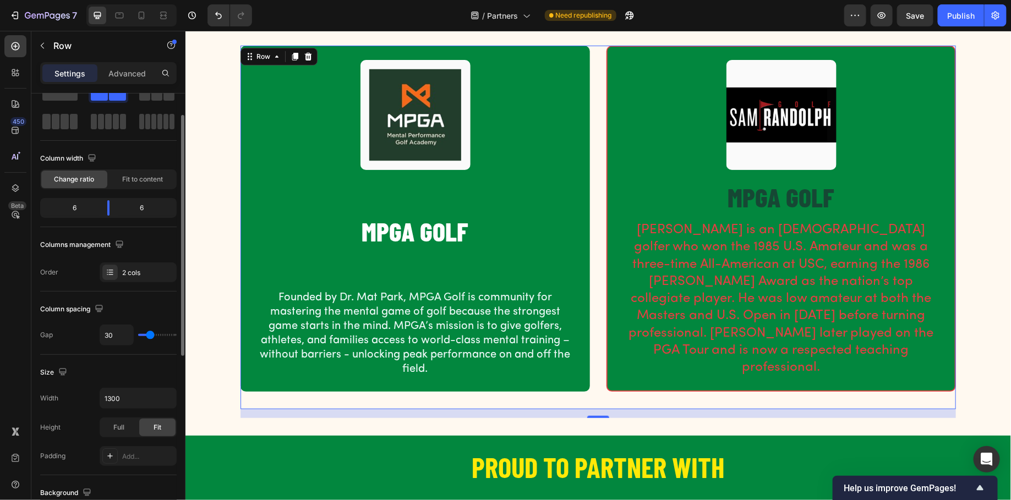
type input "39"
type input "30"
type input "21"
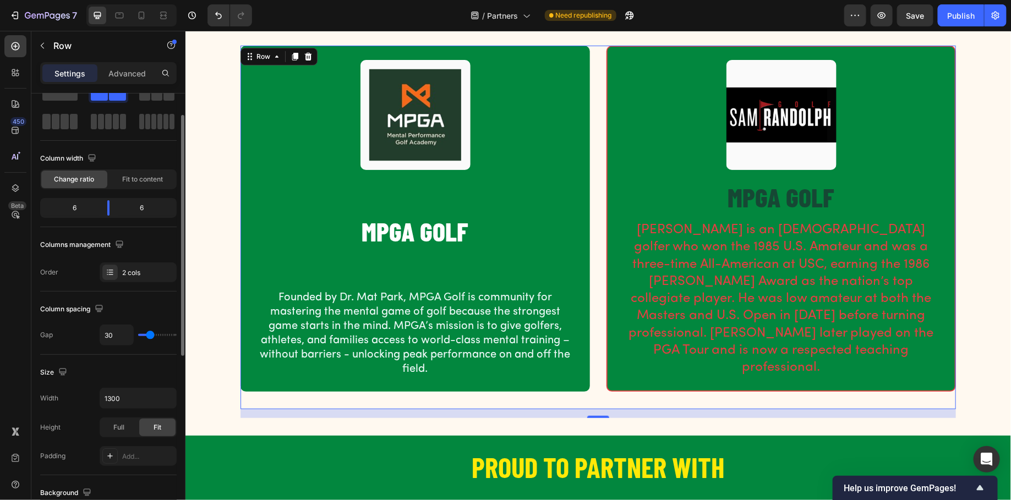
type input "21"
type input "9"
type input "0"
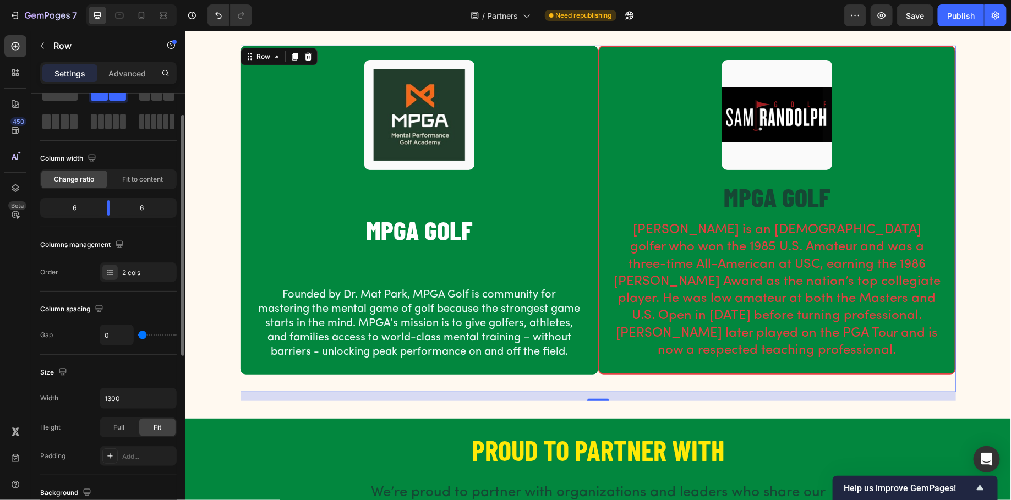
type input "7"
type input "11"
type input "12"
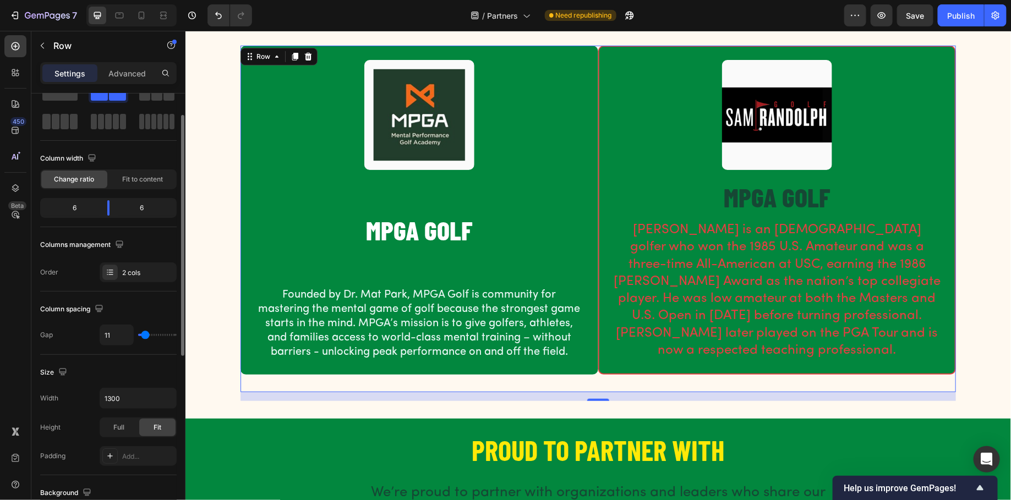
type input "12"
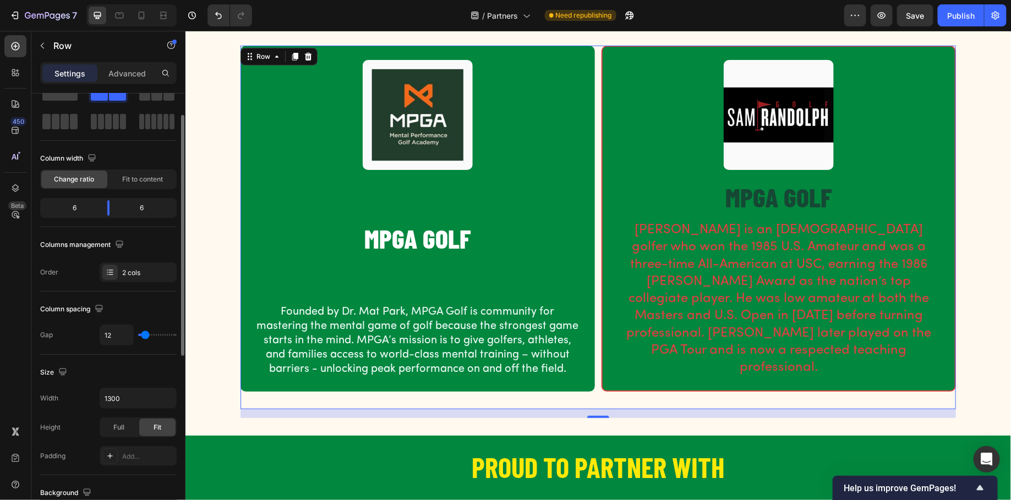
type input "13"
type input "23"
type input "47"
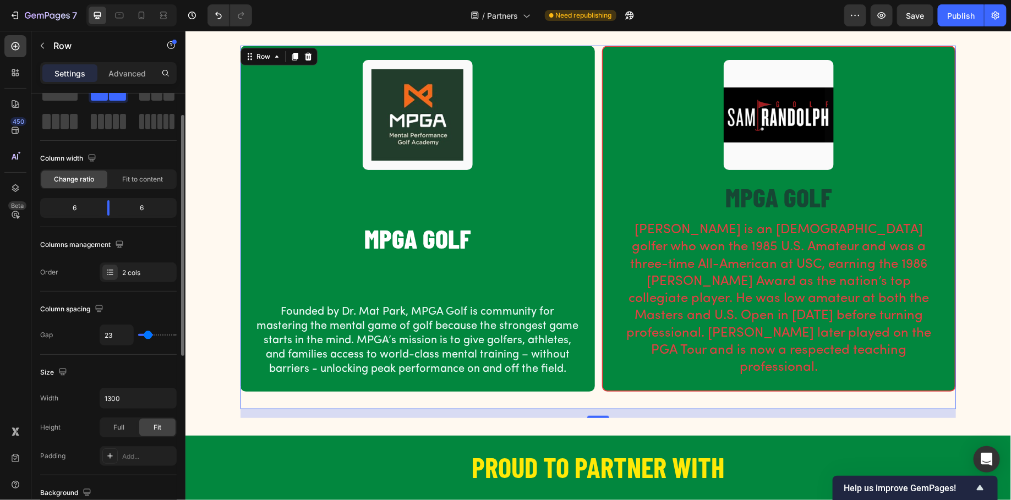
type input "47"
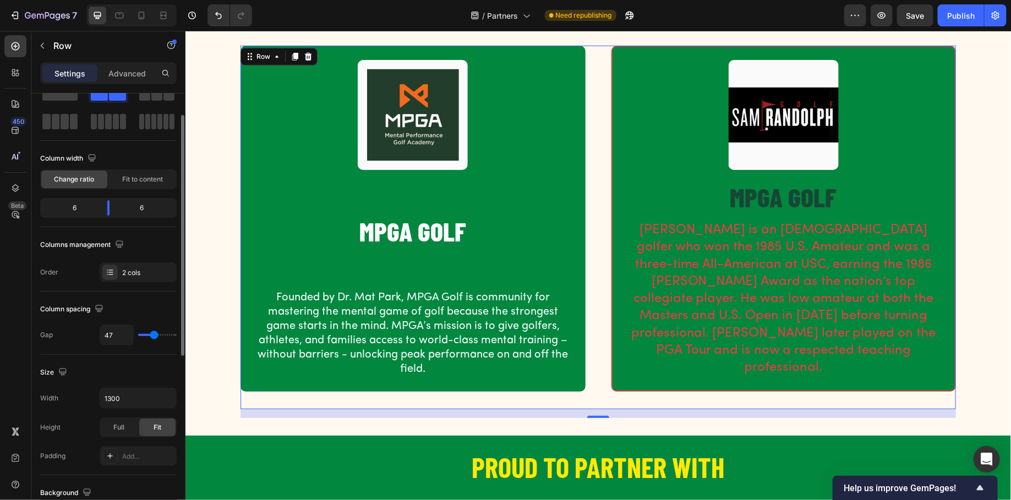
type input "56"
type input "62"
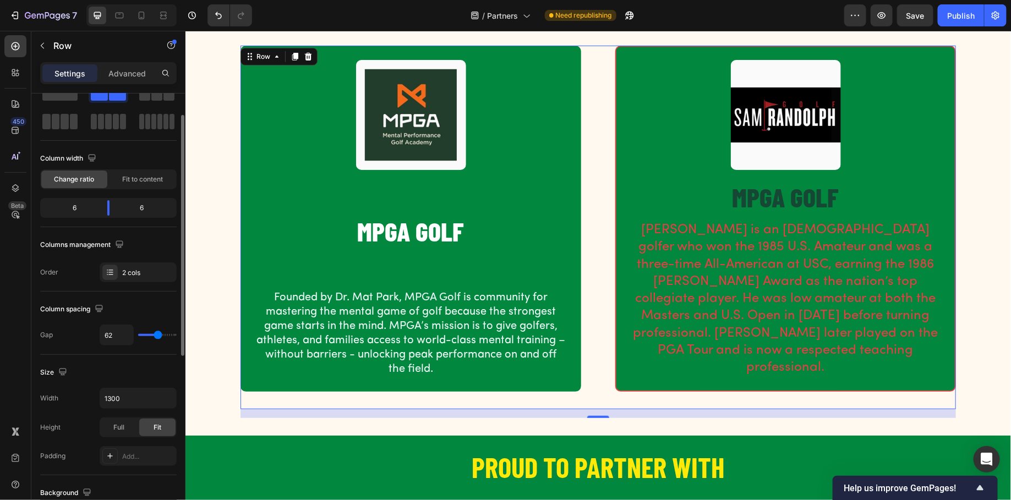
type input "58"
type input "47"
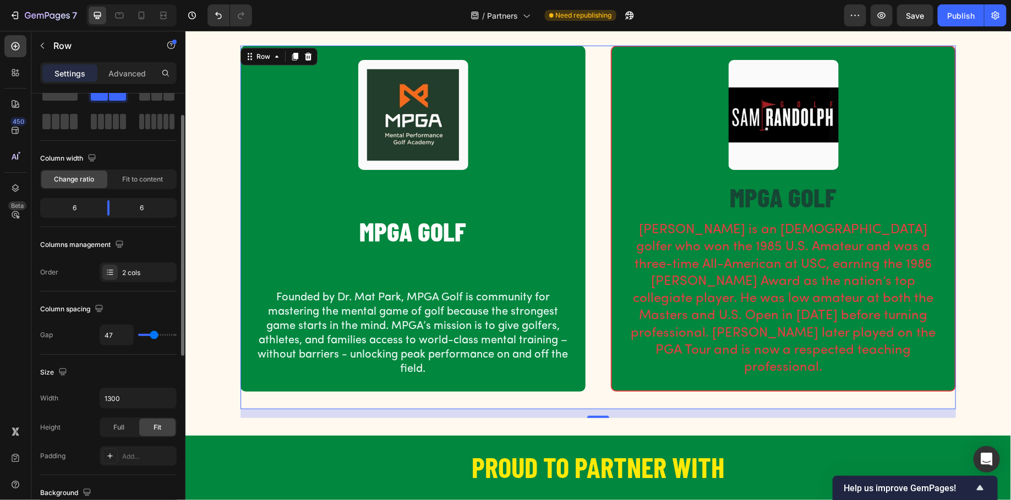
type input "46"
type input "45"
type input "43"
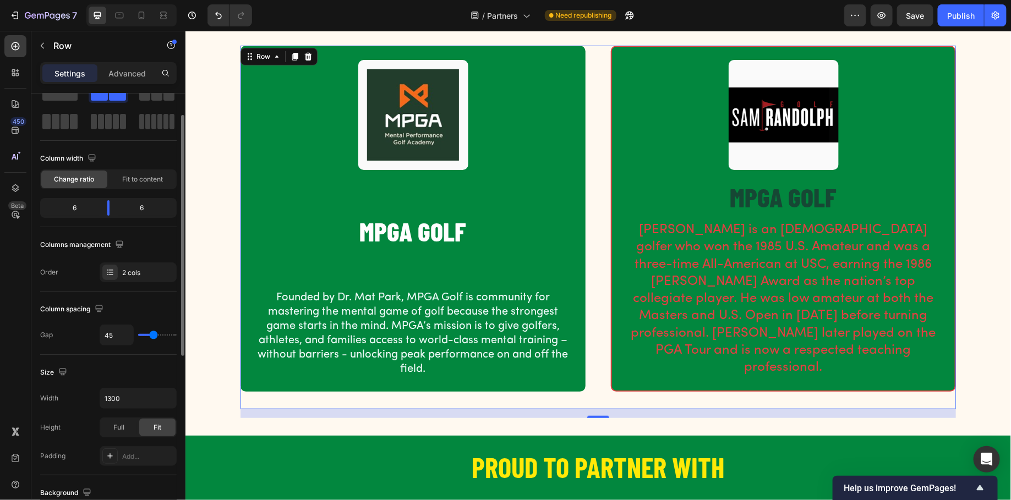
type input "43"
type input "42"
type input "40"
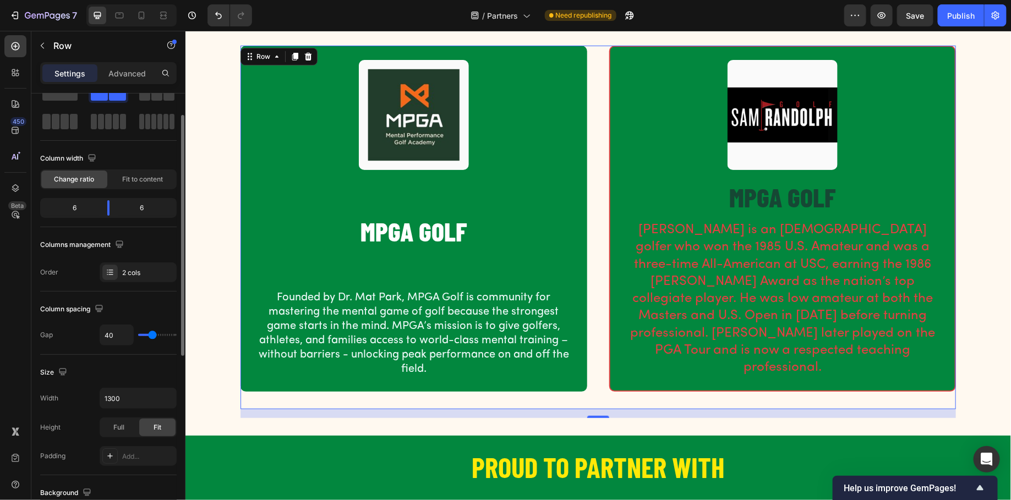
type input "38"
type input "37"
type input "35"
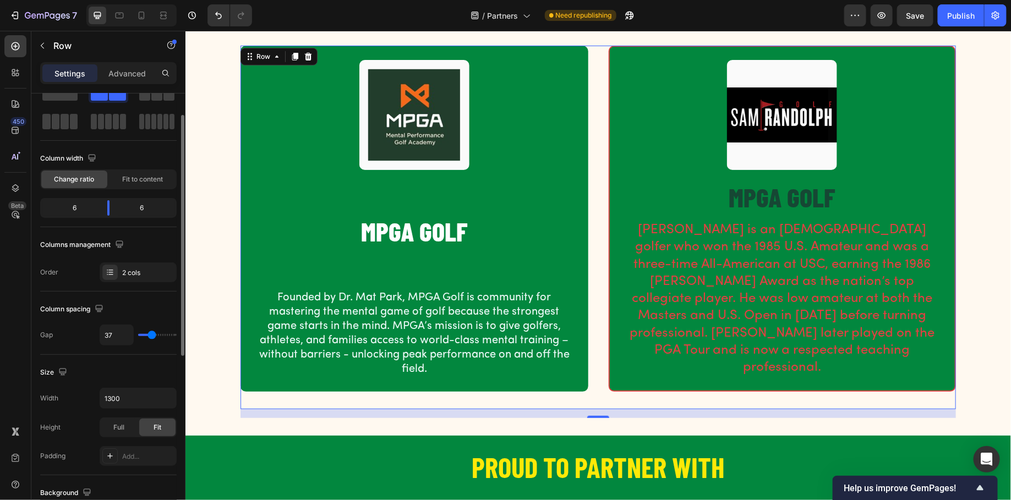
type input "35"
type input "32"
type input "31"
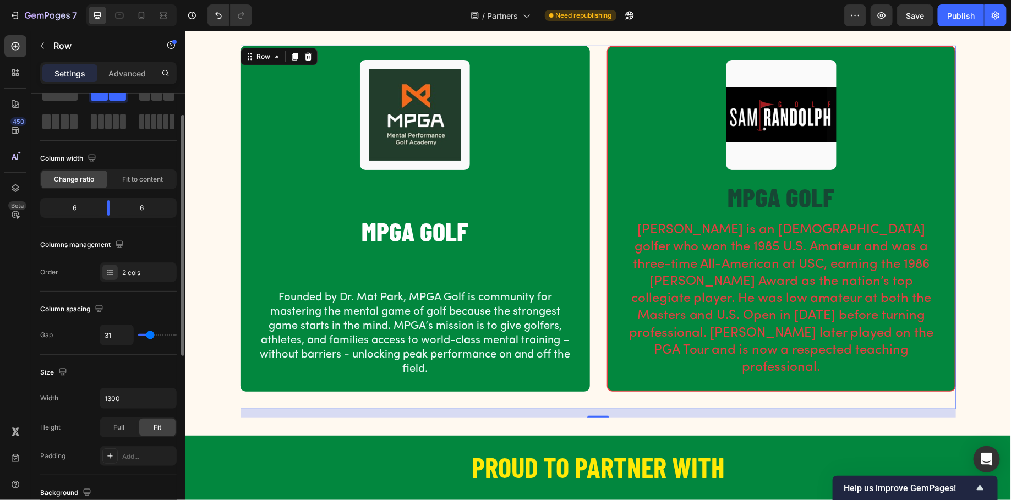
type input "30"
type input "28"
type input "19"
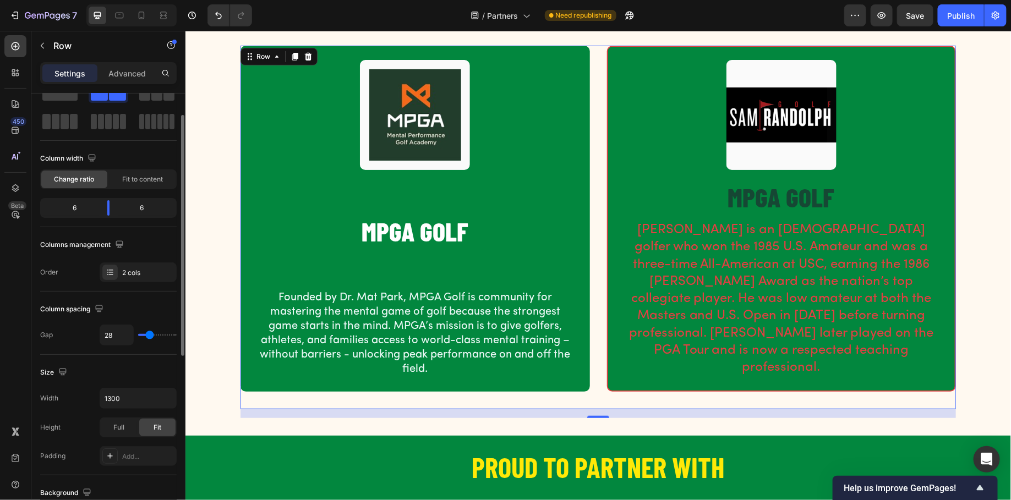
type input "19"
type input "18"
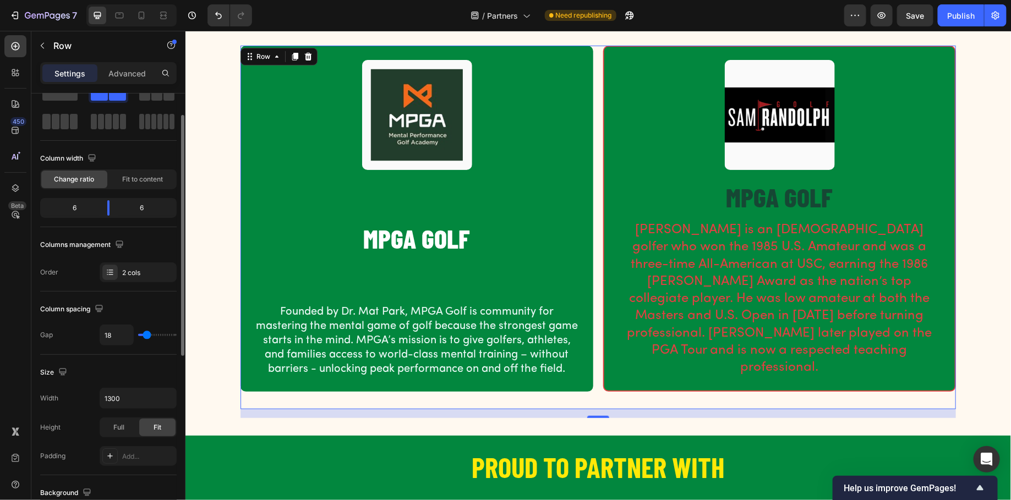
type input "22"
type input "24"
type input "25"
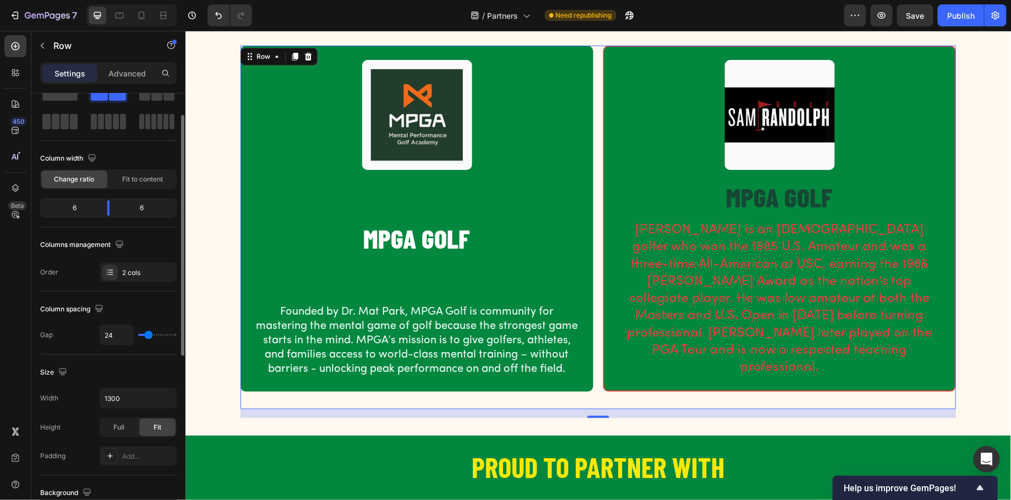
type input "25"
type input "26"
type input "28"
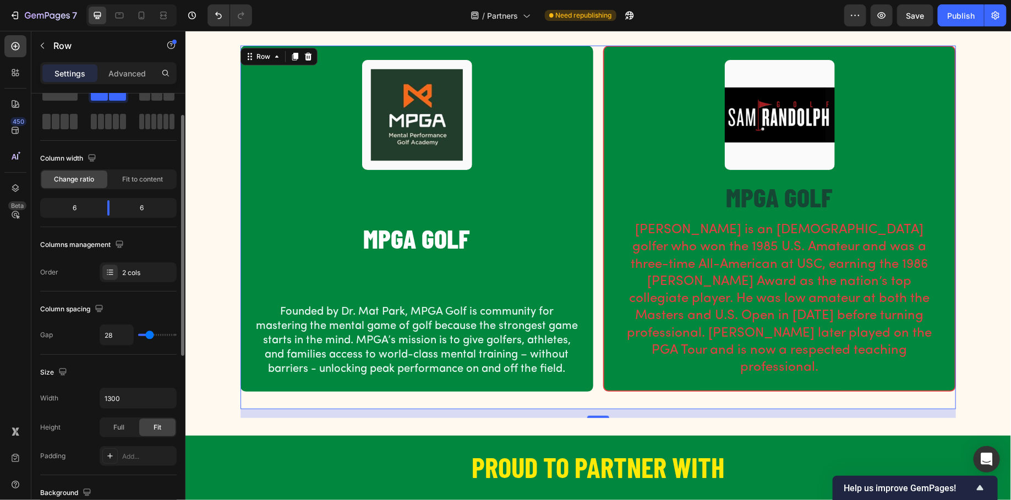
type input "33"
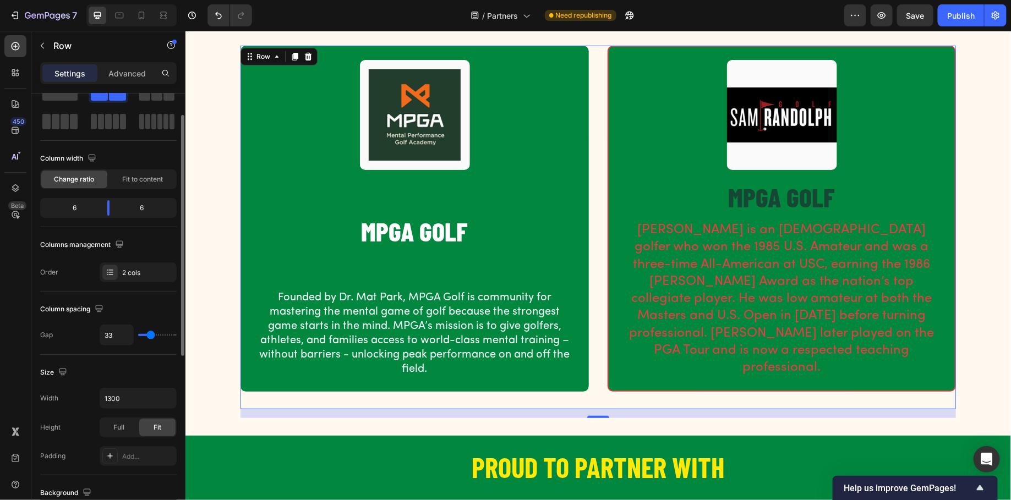
type input "34"
type input "37"
type input "42"
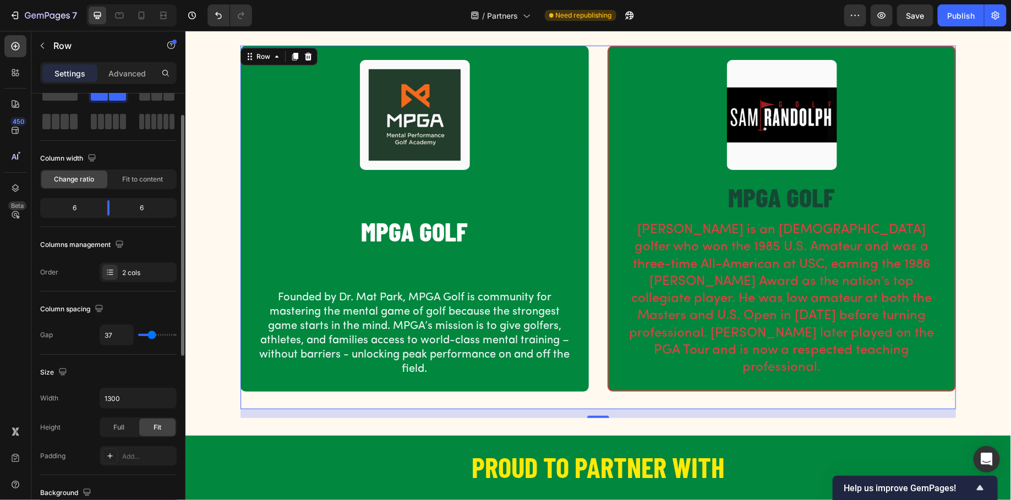
type input "42"
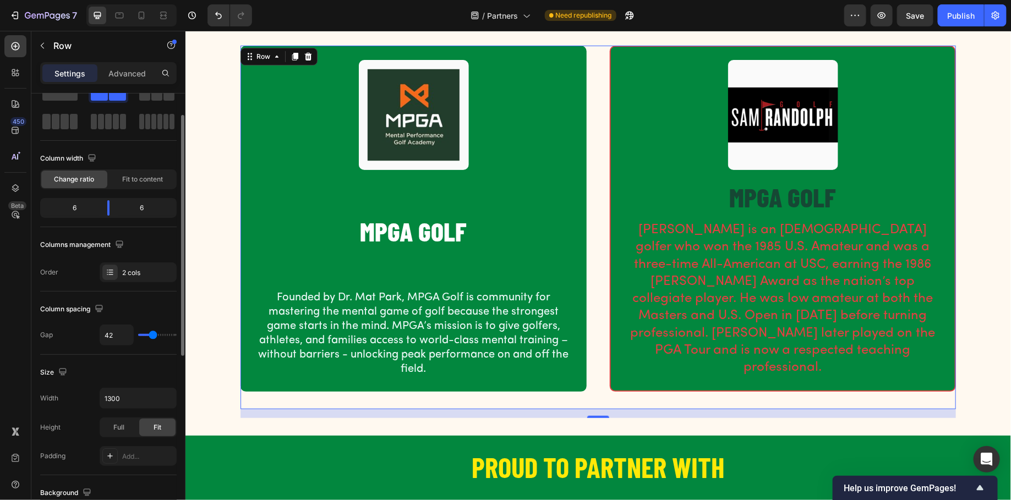
type input "41"
type input "40"
type input "39"
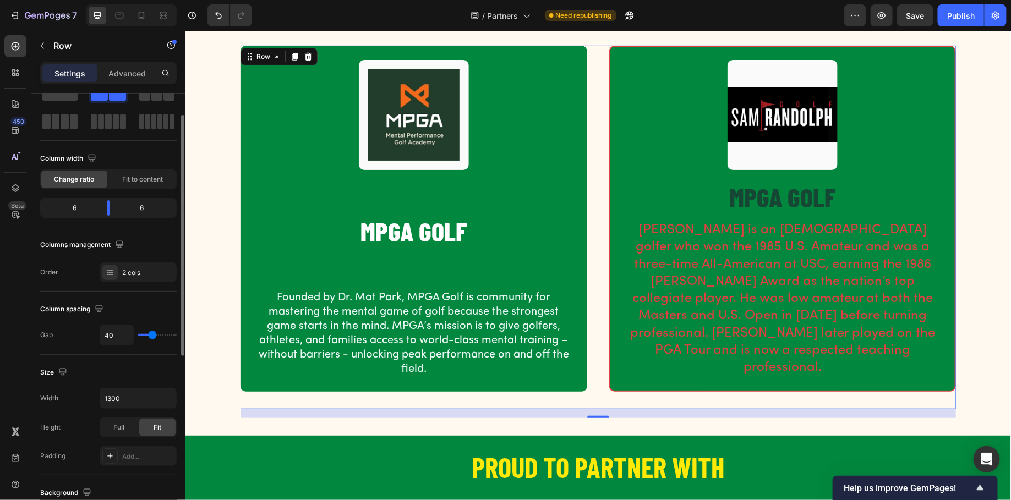
type input "39"
type input "38"
type input "37"
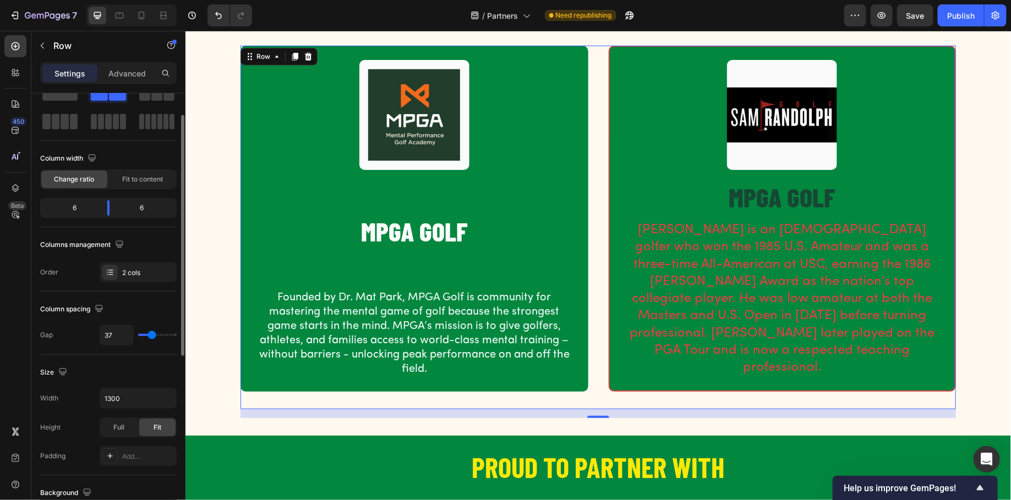
type input "36"
type input "35"
type input "34"
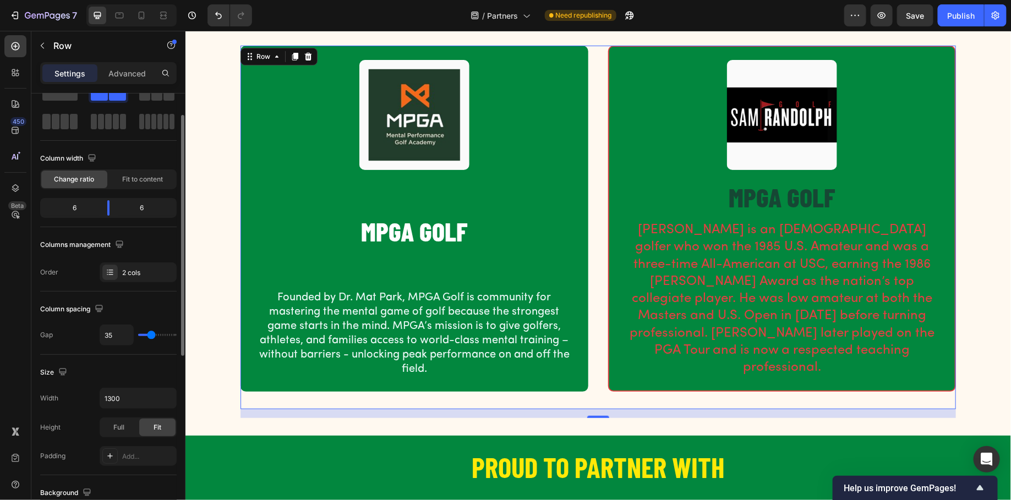
type input "34"
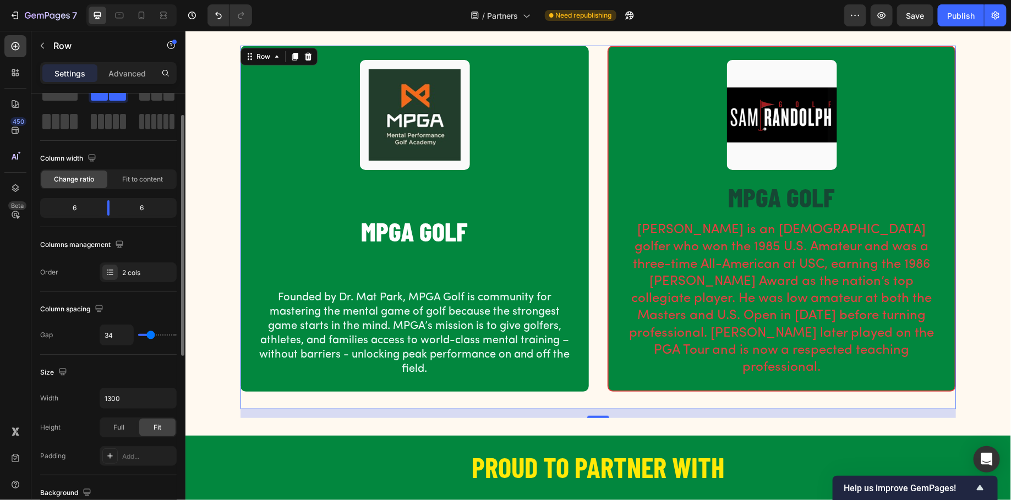
type input "33"
type input "32"
type input "31"
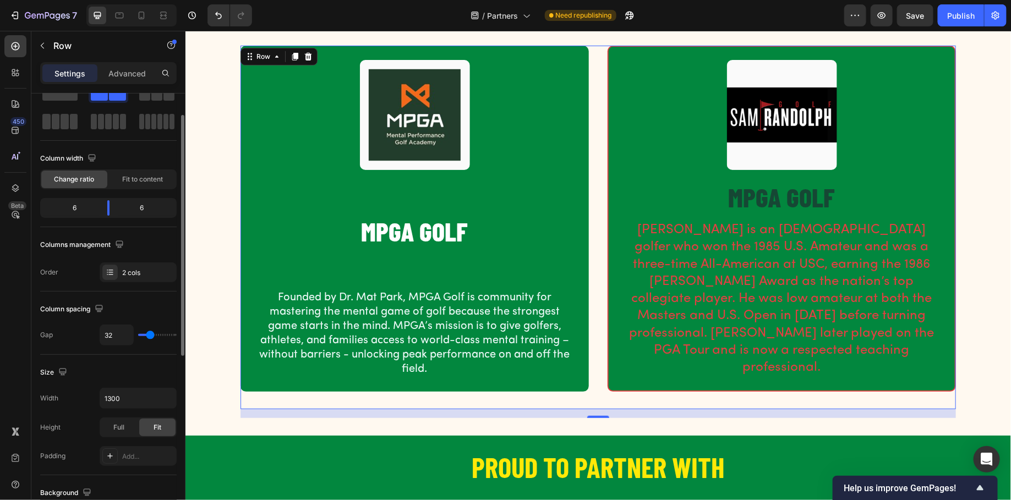
type input "31"
type input "30"
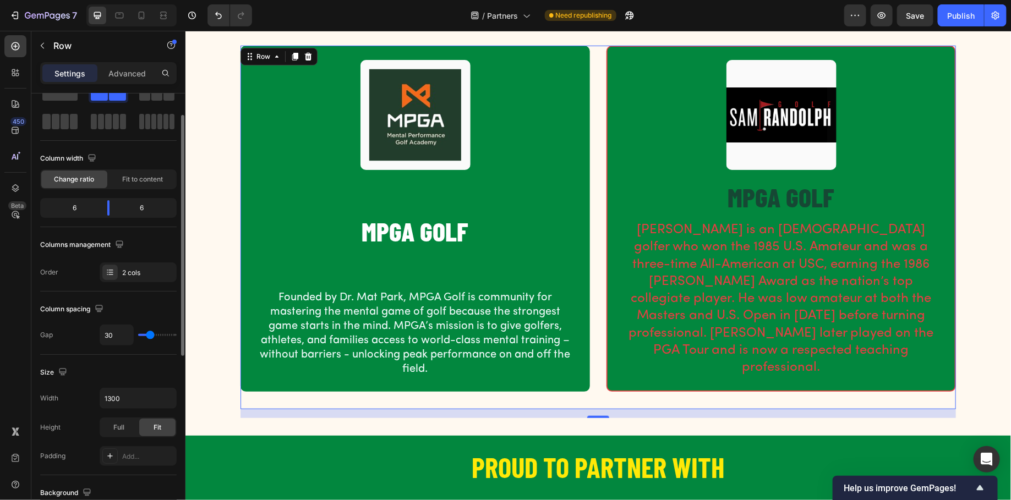
type input "29"
type input "28"
type input "27"
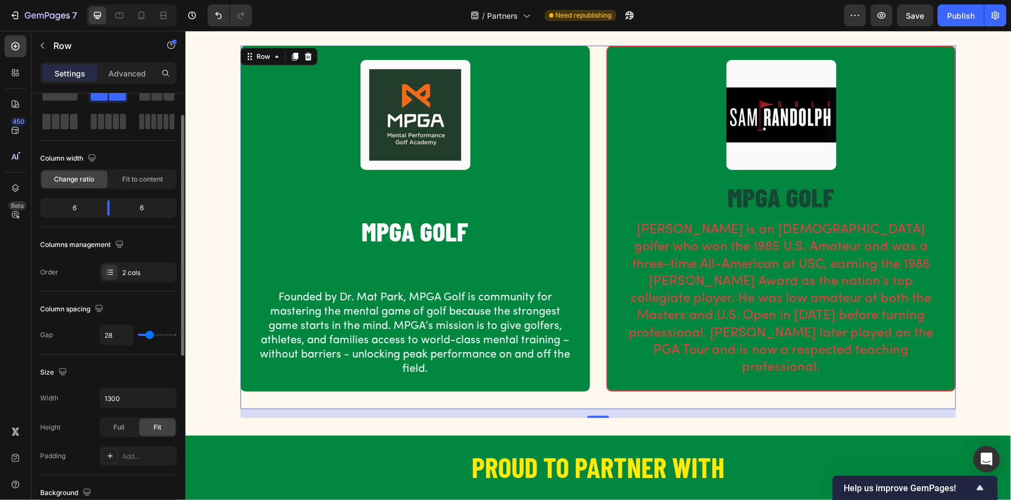
type input "27"
type input "26"
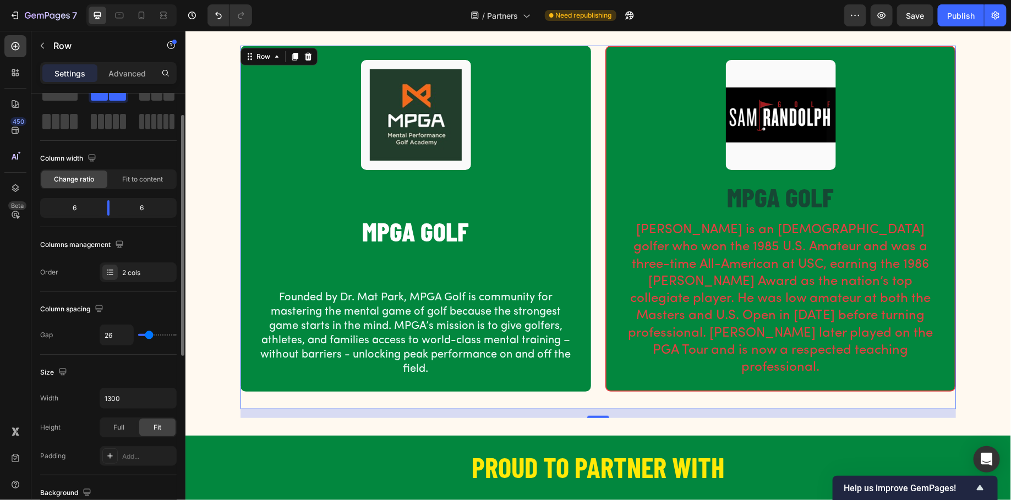
type input "27"
type input "28"
type input "29"
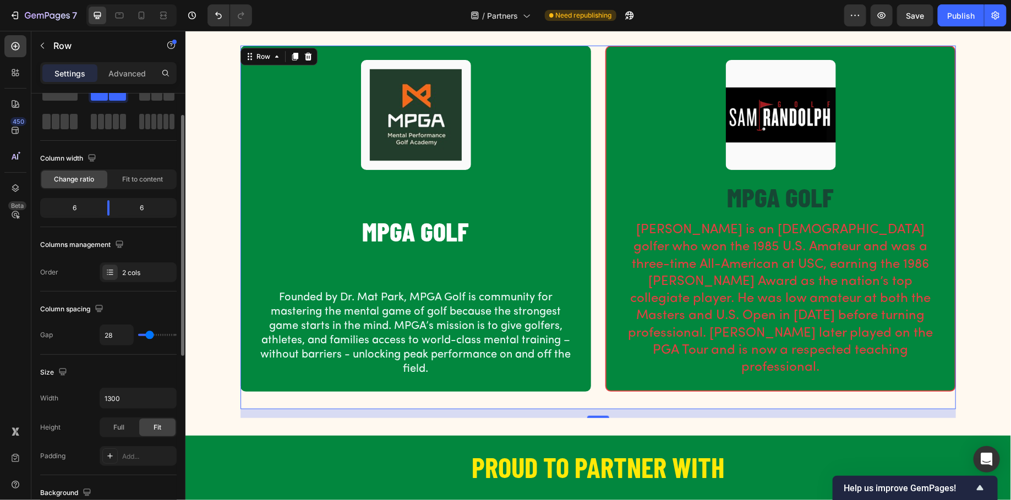
type input "29"
type input "30"
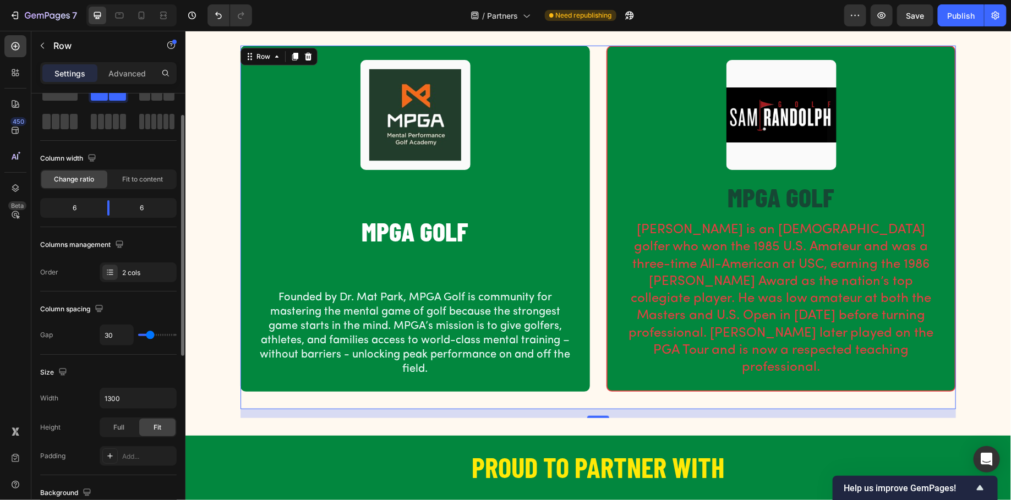
click at [150, 334] on input "range" at bounding box center [157, 335] width 39 height 2
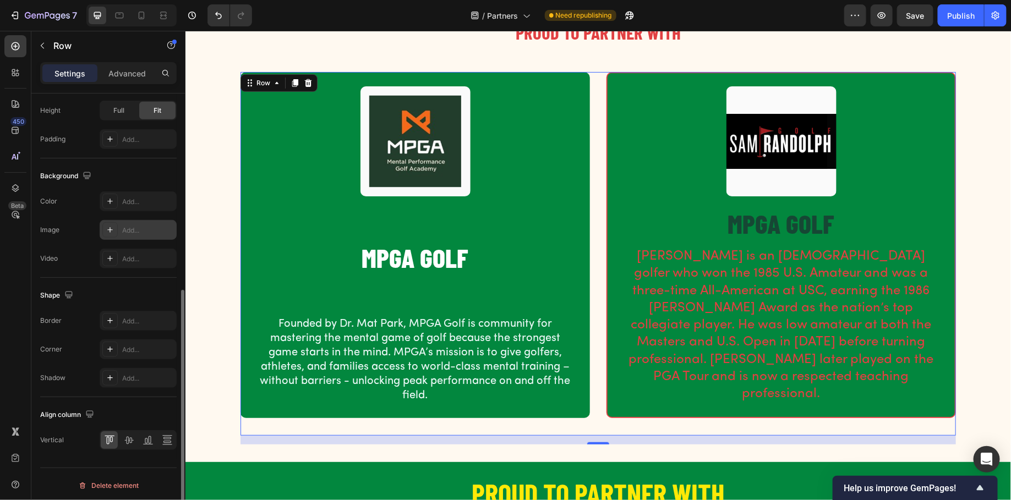
scroll to position [353, 0]
click at [127, 440] on icon at bounding box center [128, 443] width 11 height 11
click at [148, 442] on icon at bounding box center [149, 443] width 3 height 8
click at [112, 443] on icon at bounding box center [109, 443] width 11 height 11
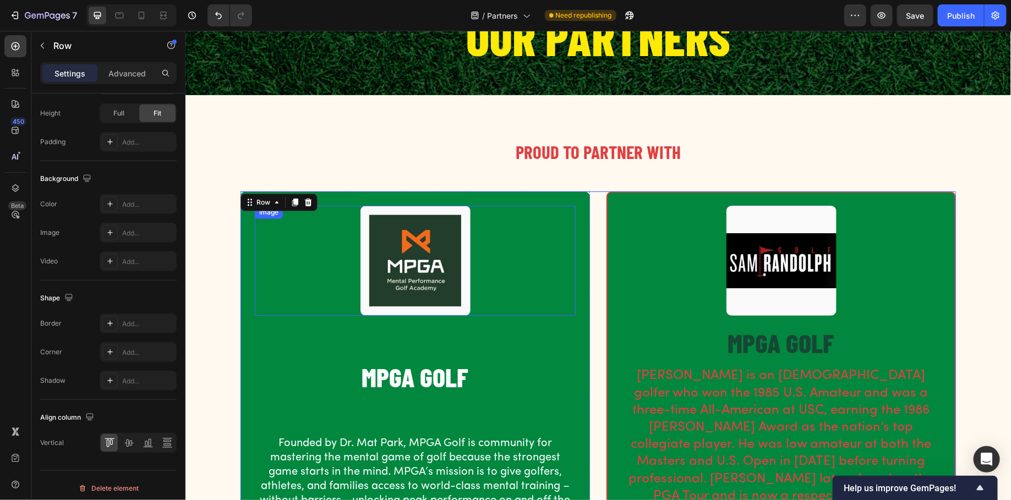
scroll to position [353, 0]
click at [429, 249] on img at bounding box center [415, 260] width 110 height 110
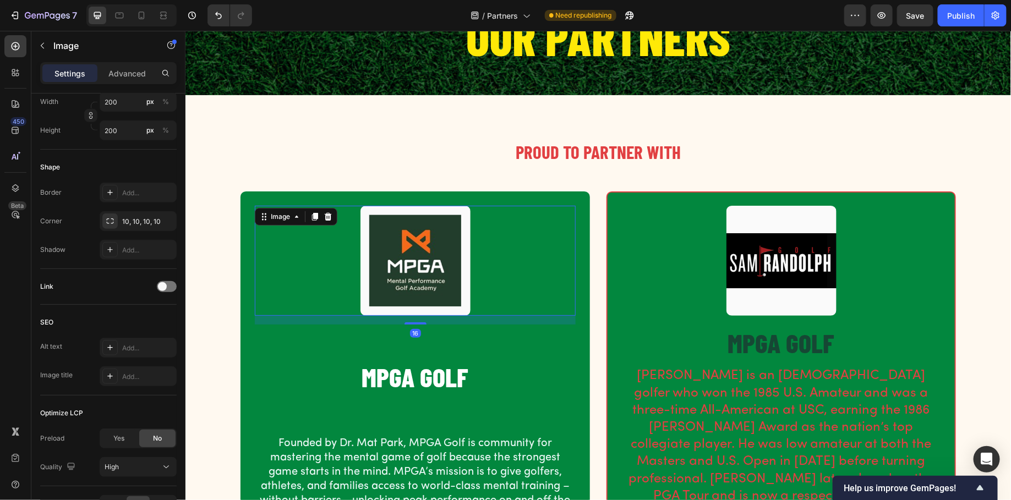
scroll to position [0, 0]
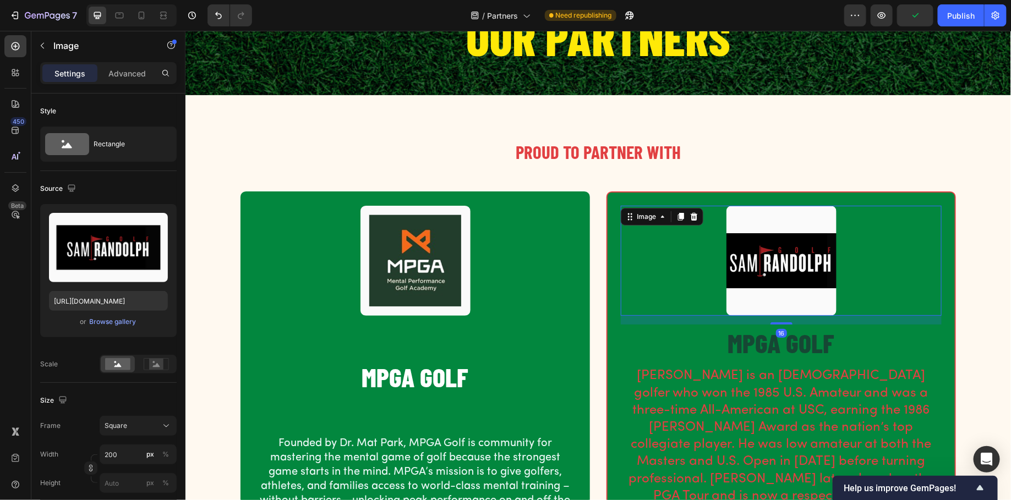
click at [764, 270] on img at bounding box center [781, 260] width 110 height 110
click at [454, 372] on h2 "MPGA GOLF" at bounding box center [414, 376] width 321 height 36
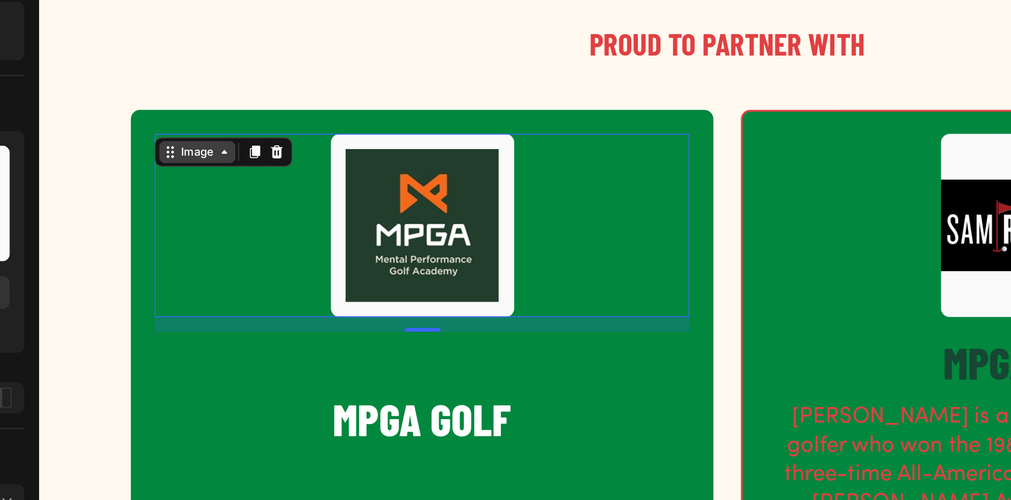
click at [138, 31] on div "Image" at bounding box center [134, 29] width 24 height 10
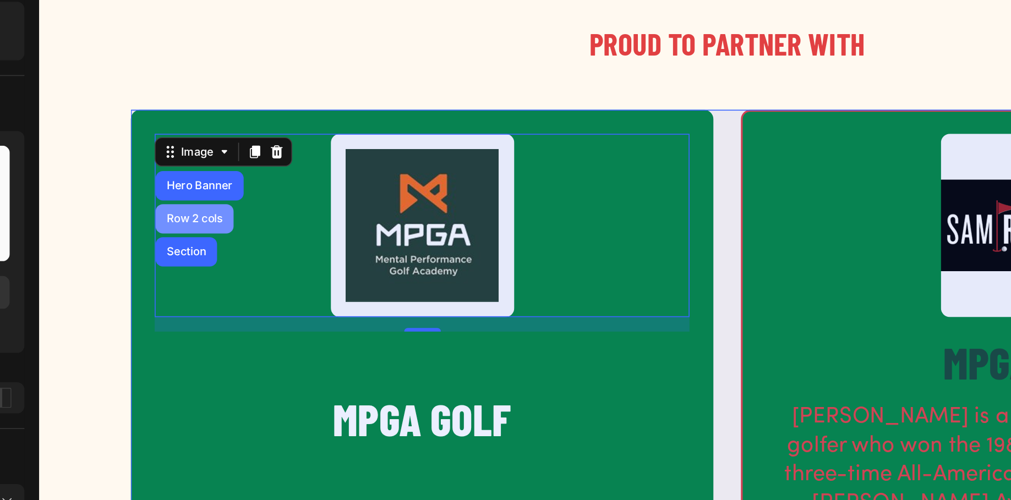
click at [133, 61] on div "Row 2 cols" at bounding box center [132, 69] width 47 height 18
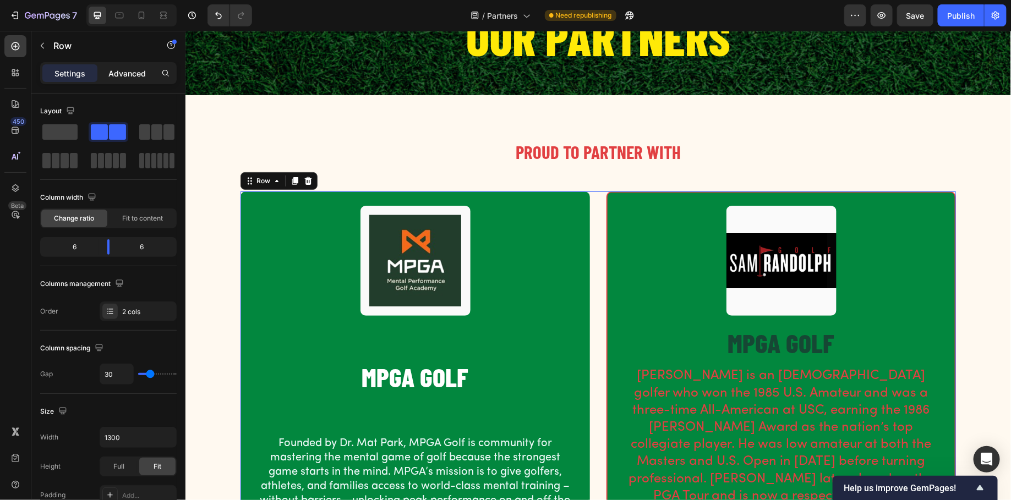
click at [124, 72] on p "Advanced" at bounding box center [126, 74] width 37 height 12
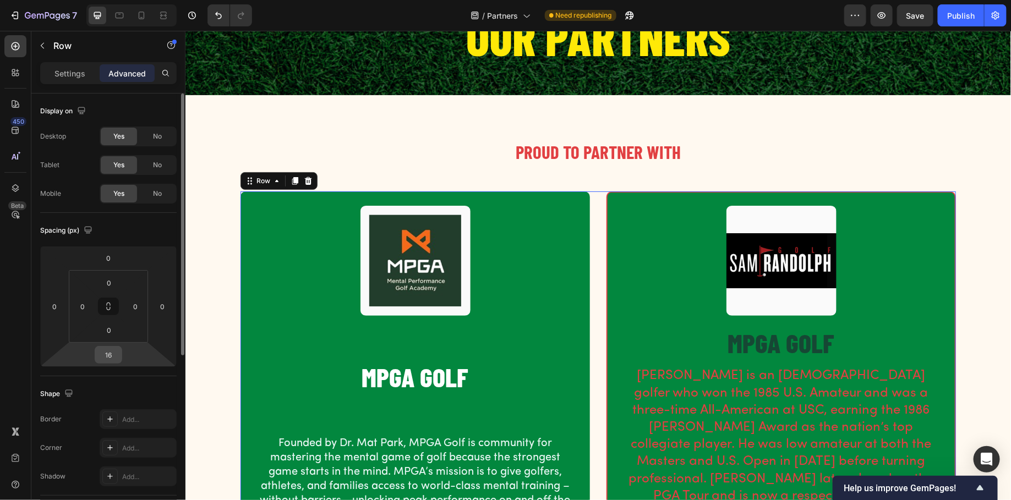
click at [113, 350] on input "16" at bounding box center [108, 355] width 22 height 17
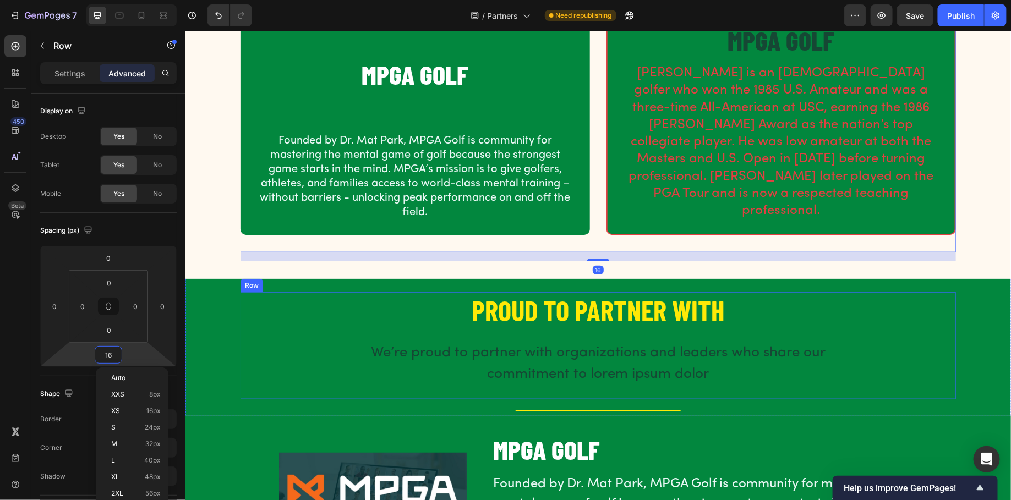
scroll to position [409, 0]
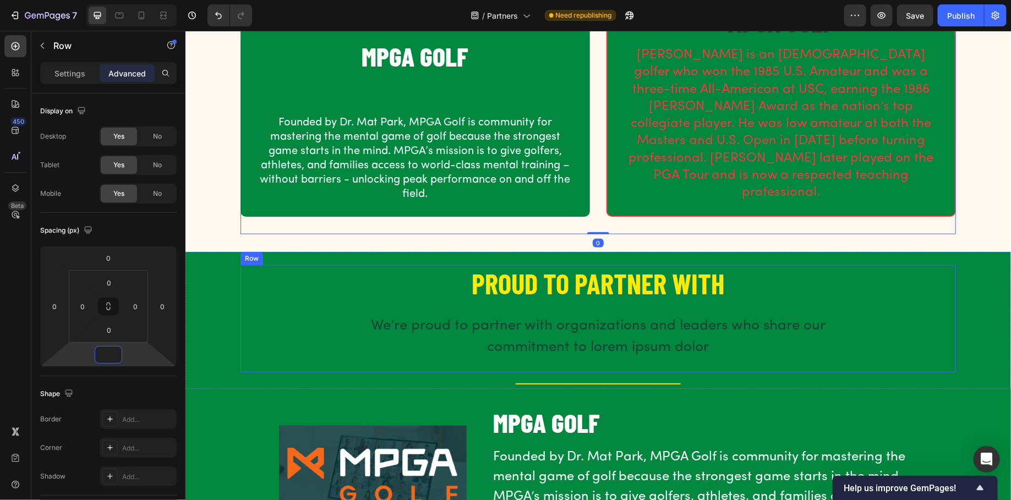
type input "16"
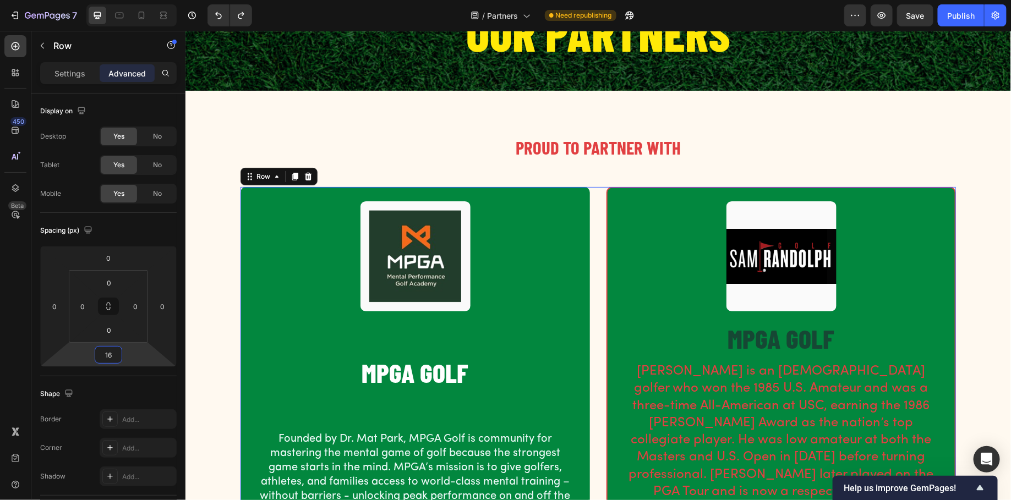
scroll to position [83, 0]
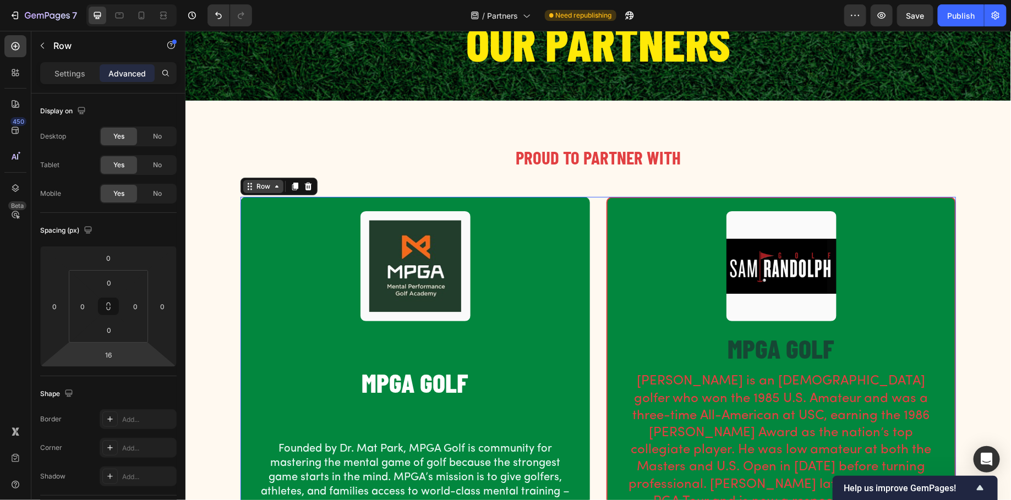
click at [263, 188] on div "Row" at bounding box center [263, 186] width 18 height 10
click at [276, 233] on div at bounding box center [414, 266] width 321 height 110
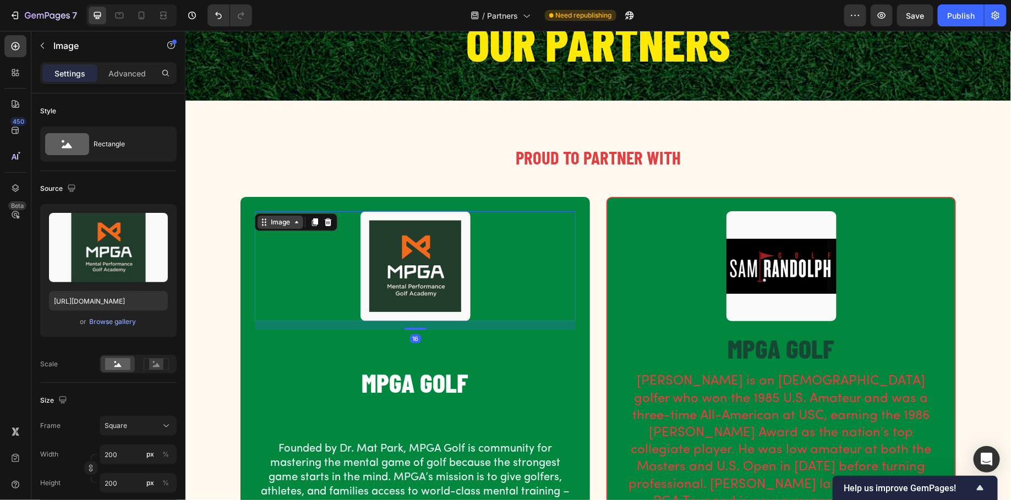
click at [277, 221] on div "Image" at bounding box center [280, 222] width 24 height 10
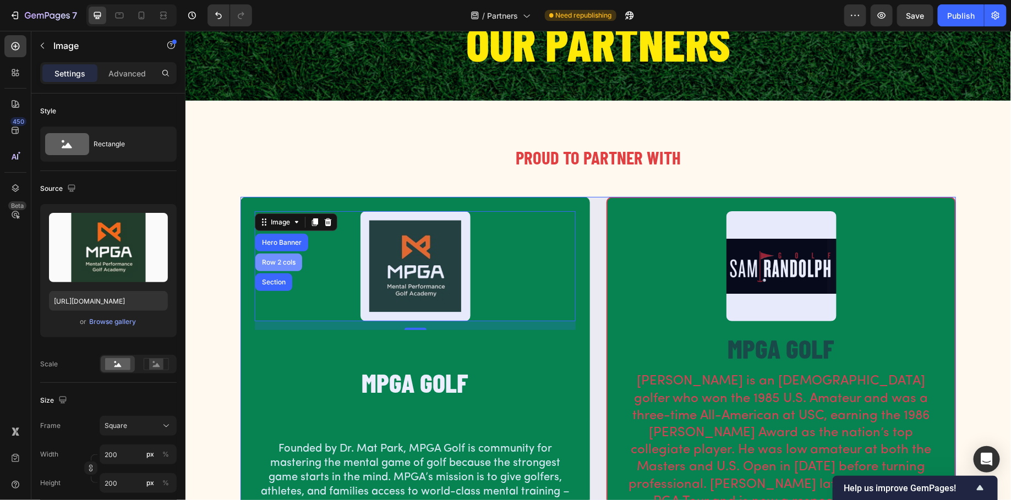
click at [277, 259] on div "Row 2 cols" at bounding box center [278, 262] width 38 height 7
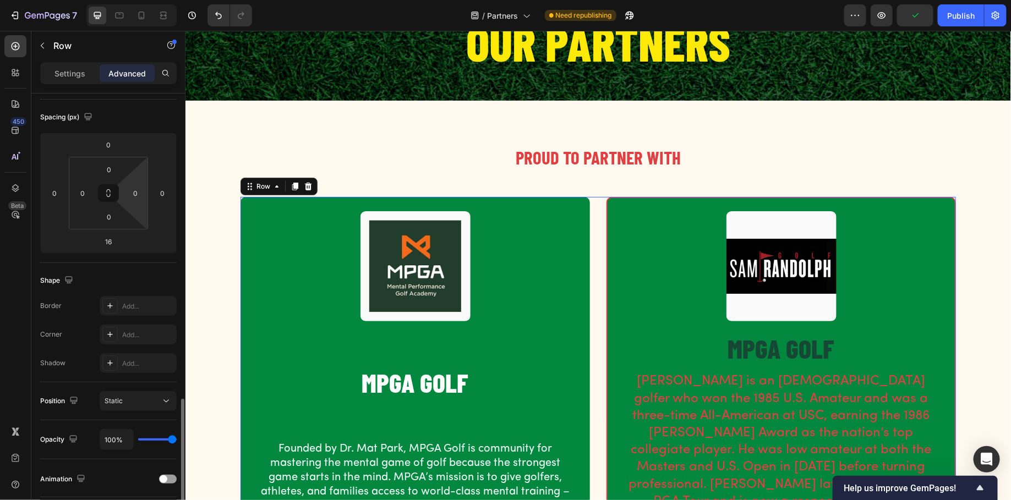
scroll to position [294, 0]
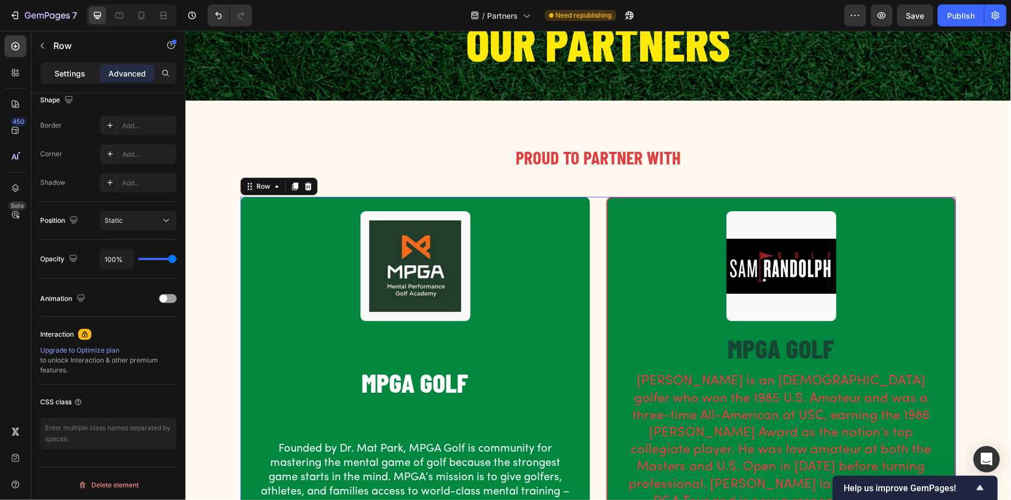
click at [76, 66] on div "Settings" at bounding box center [69, 73] width 55 height 18
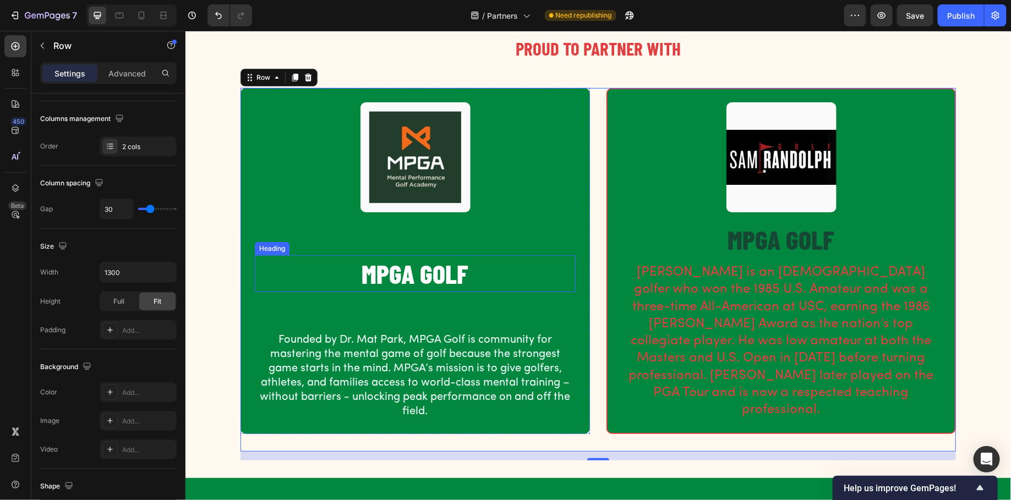
scroll to position [196, 0]
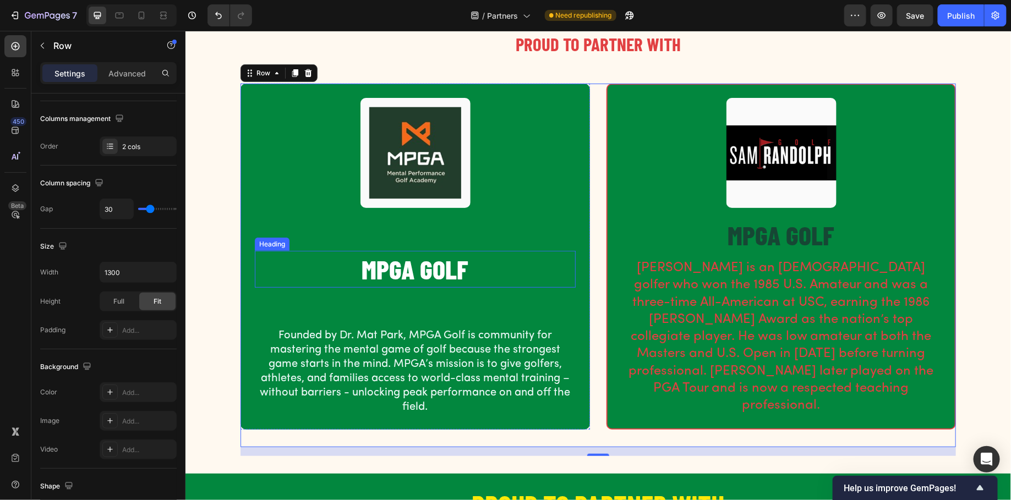
click at [391, 250] on h2 "MPGA GOLF" at bounding box center [414, 268] width 321 height 36
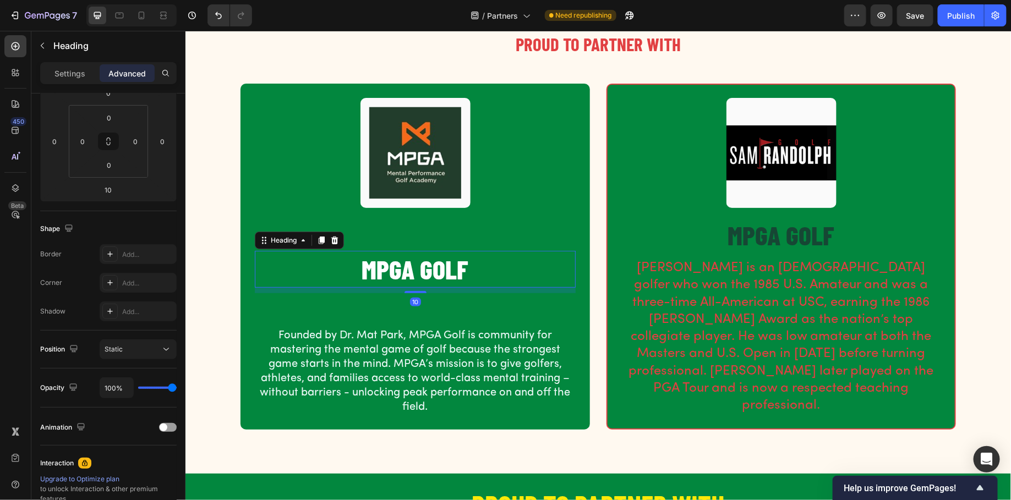
scroll to position [0, 0]
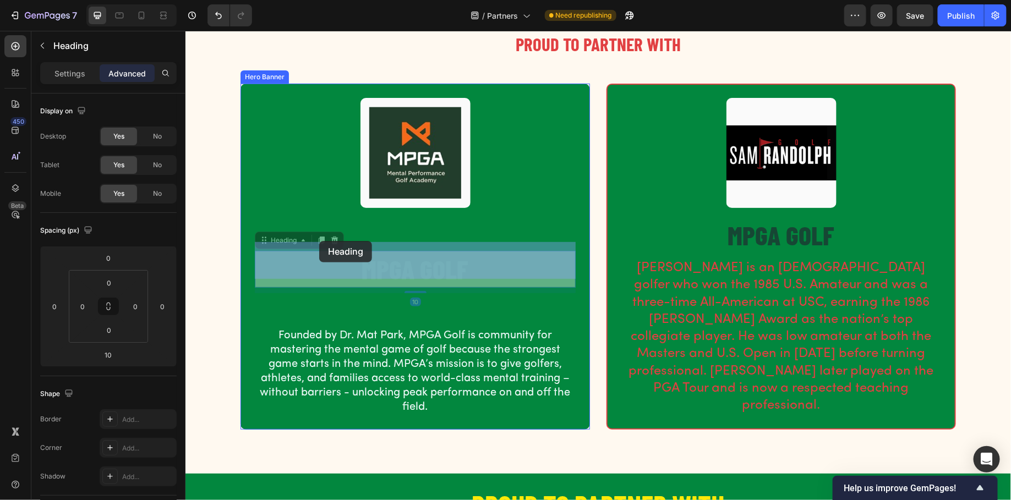
drag, startPoint x: 288, startPoint y: 231, endPoint x: 319, endPoint y: 241, distance: 31.7
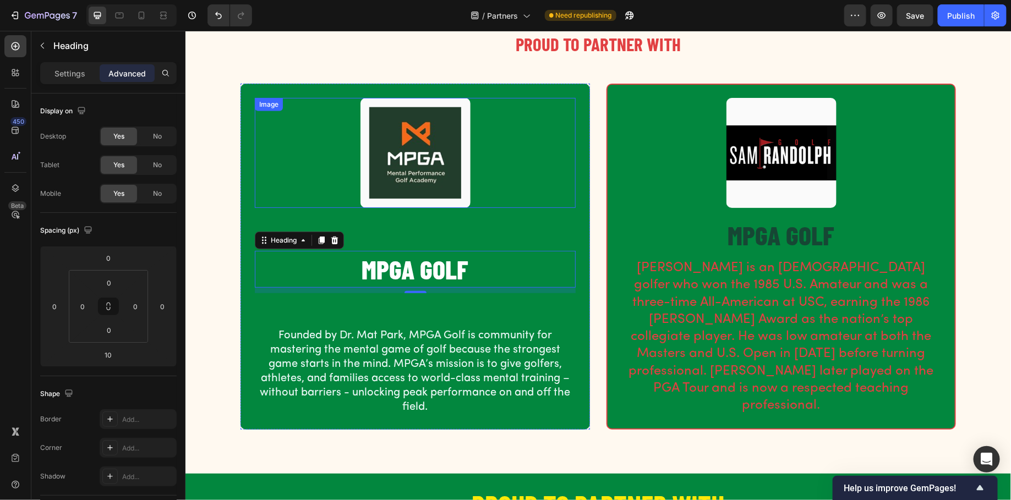
click at [367, 190] on img at bounding box center [415, 152] width 110 height 110
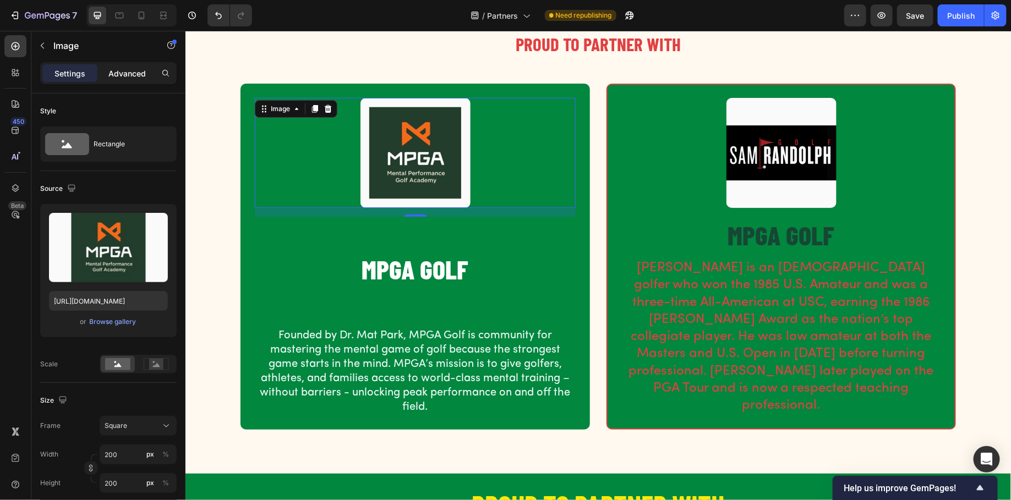
click at [129, 66] on div "Advanced" at bounding box center [127, 73] width 55 height 18
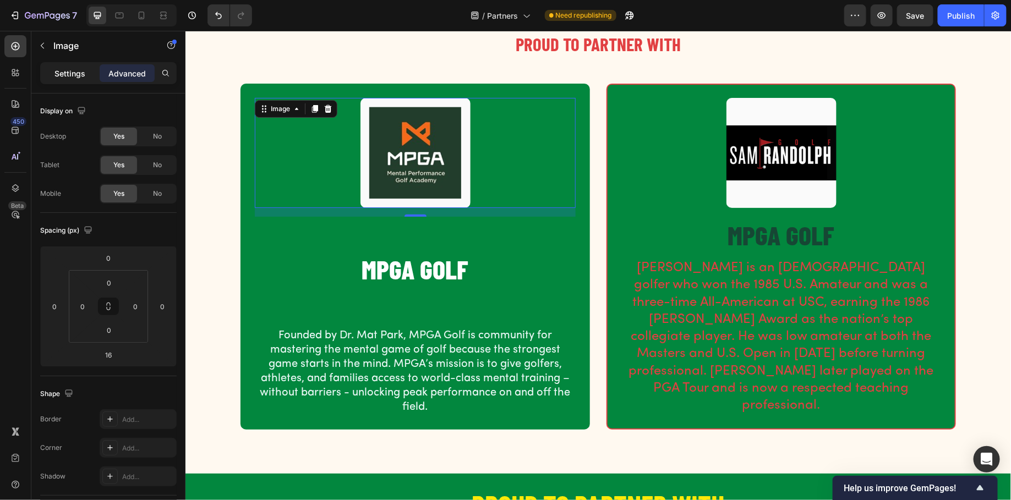
click at [75, 68] on p "Settings" at bounding box center [69, 74] width 31 height 12
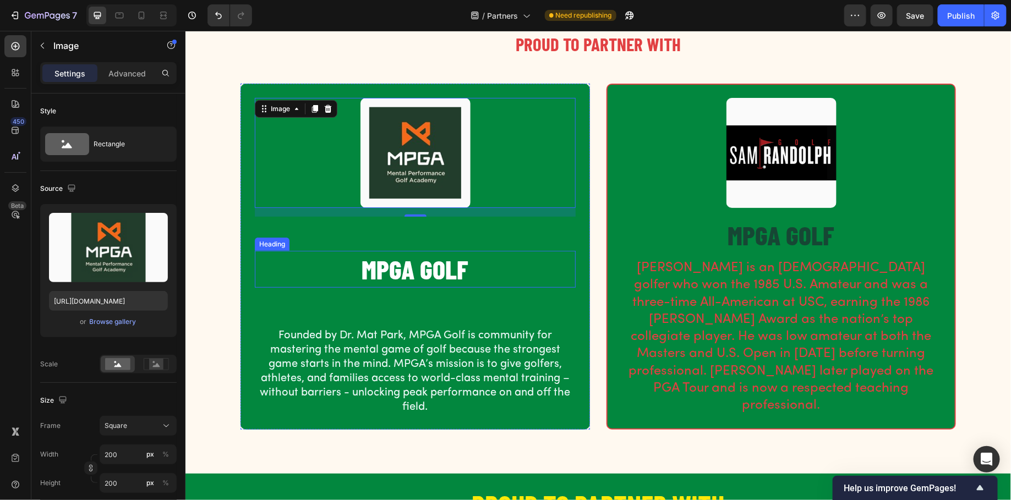
click at [443, 259] on h2 "MPGA GOLF" at bounding box center [414, 268] width 321 height 36
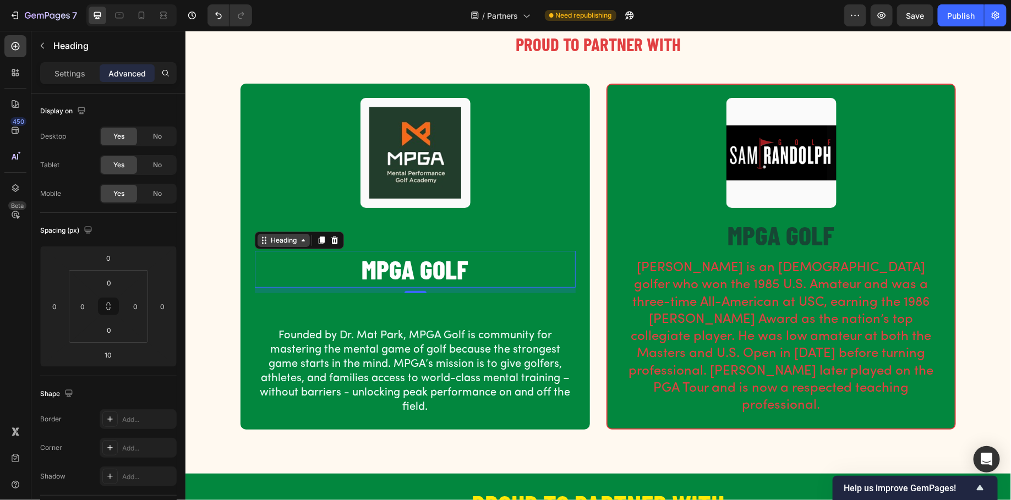
click at [309, 233] on div "Heading" at bounding box center [283, 239] width 52 height 13
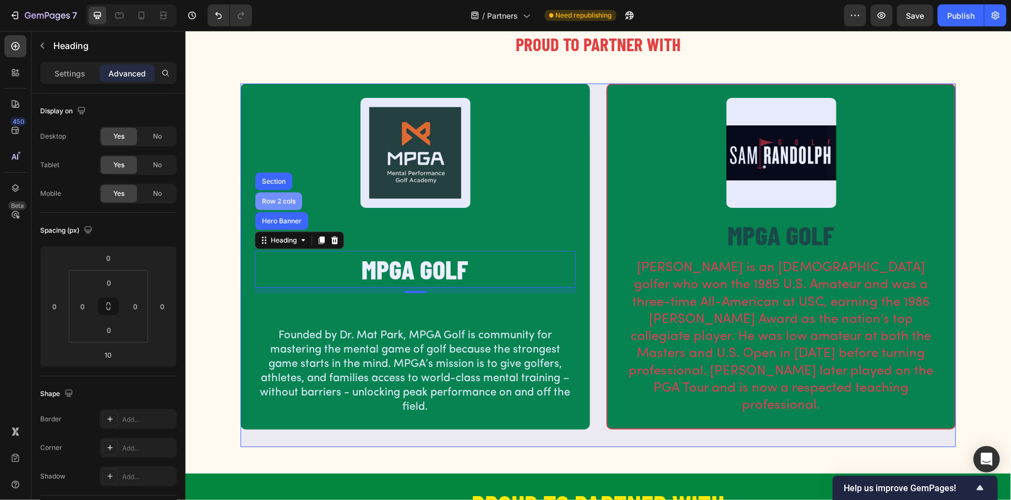
click at [276, 198] on div "Row 2 cols" at bounding box center [278, 201] width 38 height 7
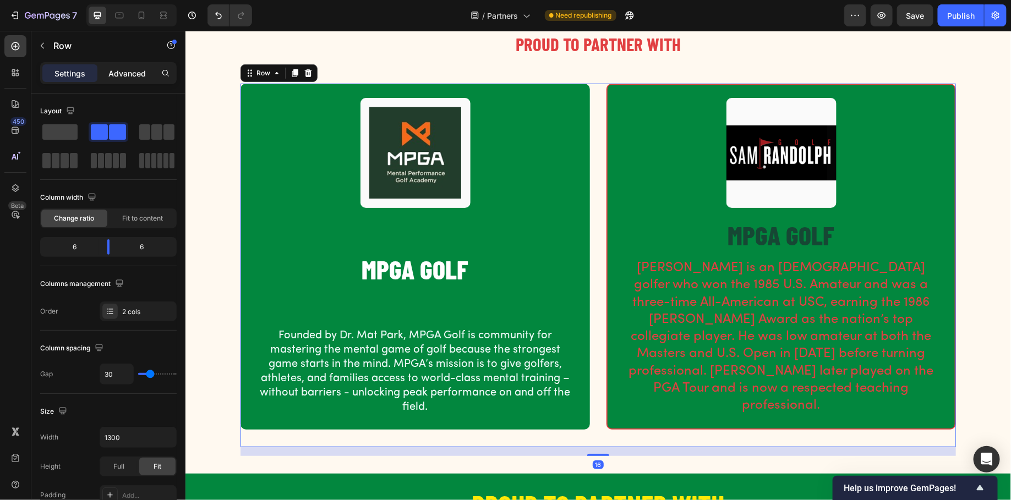
click at [143, 72] on p "Advanced" at bounding box center [126, 74] width 37 height 12
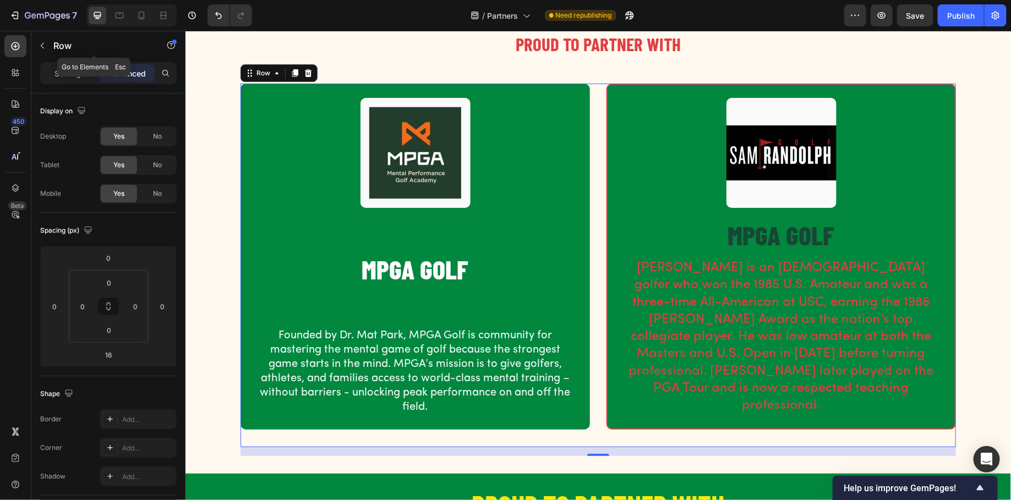
click at [79, 61] on div "Row" at bounding box center [93, 46] width 125 height 31
click at [267, 183] on div at bounding box center [414, 152] width 321 height 110
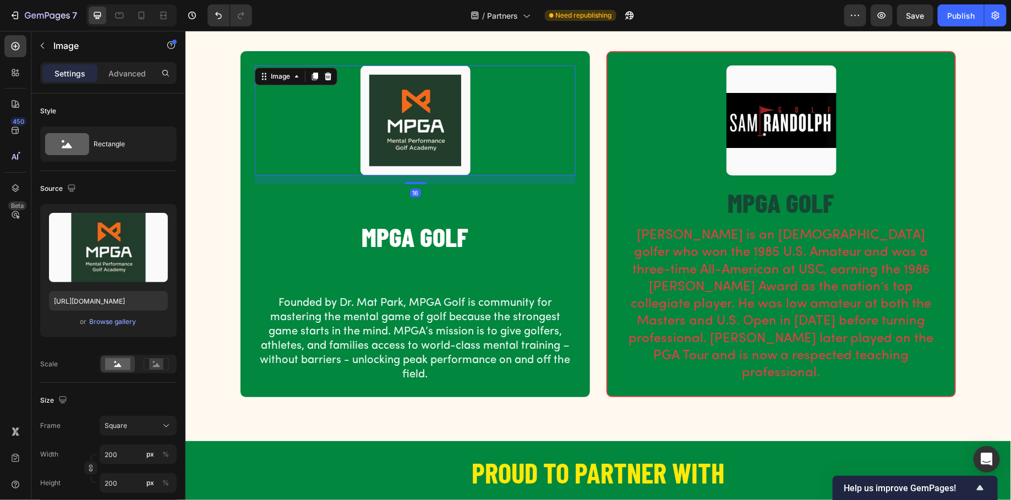
scroll to position [240, 0]
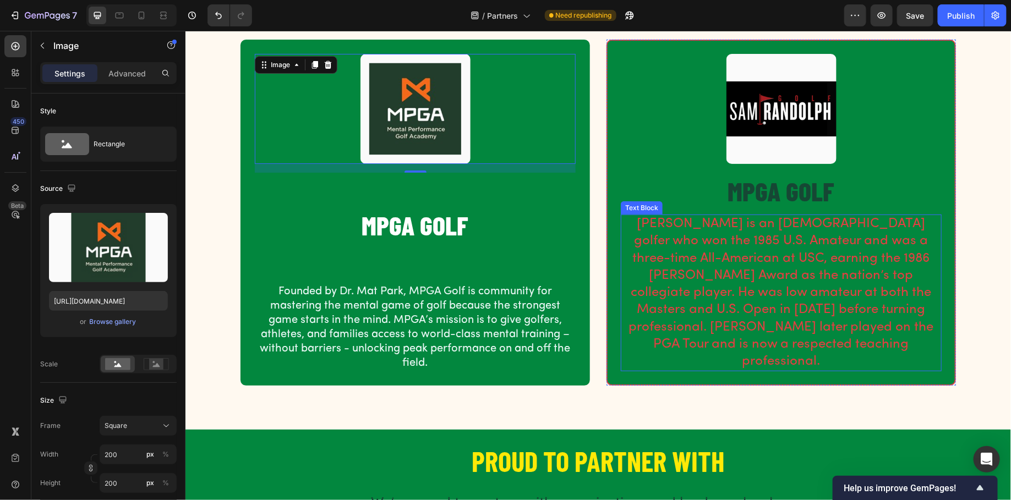
click at [705, 239] on p "[PERSON_NAME] is an [DEMOGRAPHIC_DATA] golfer who won the 1985 U.S. Amateur and…" at bounding box center [780, 292] width 319 height 155
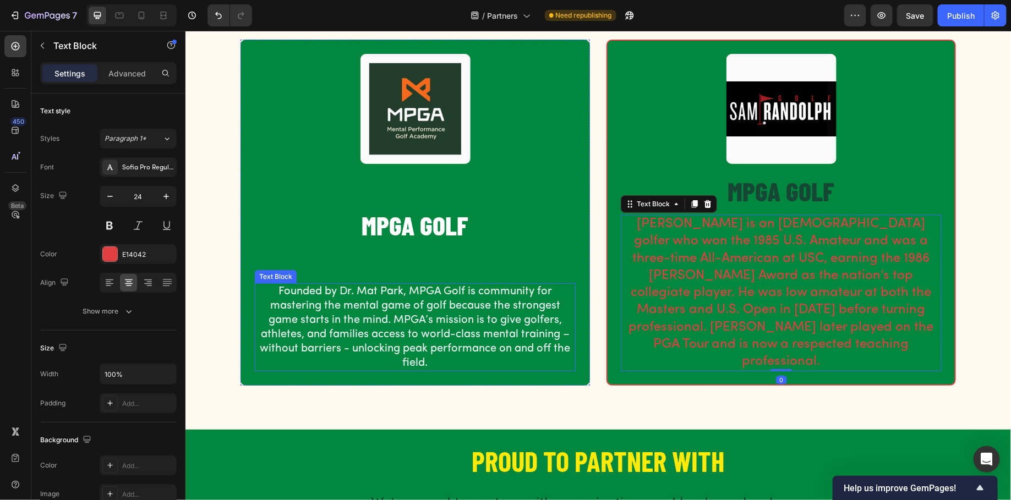
click at [451, 294] on p "Founded by Dr. Mat Park, MPGA Golf is community for mastering the mental game o…" at bounding box center [414, 327] width 319 height 86
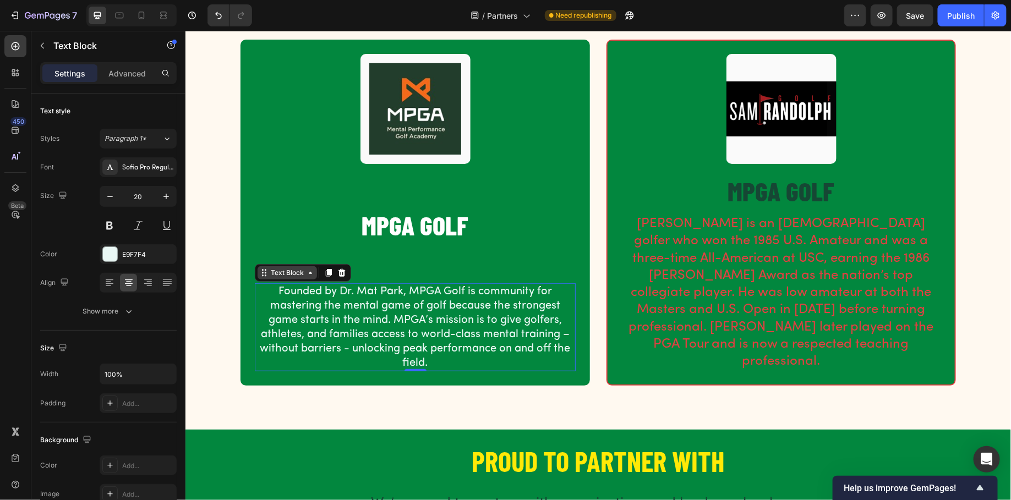
click at [281, 267] on div "Text Block" at bounding box center [286, 272] width 37 height 10
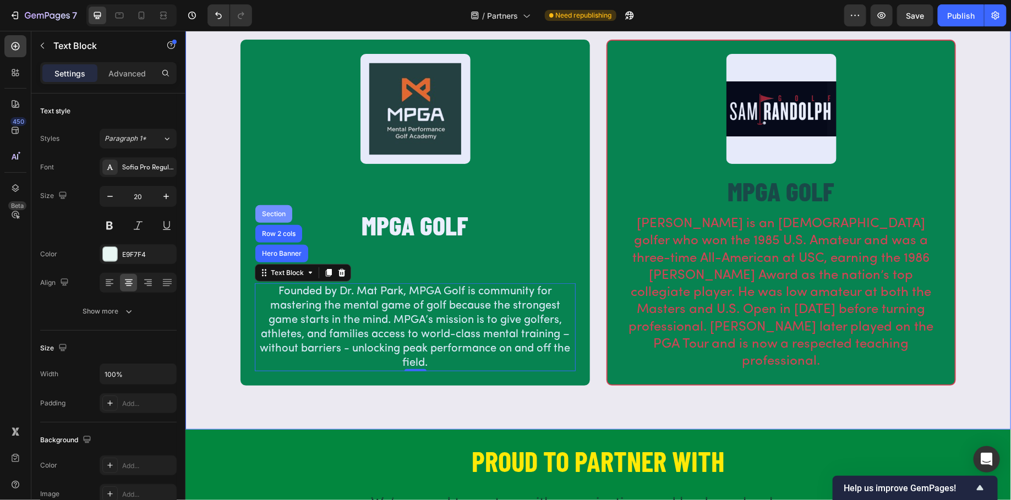
click at [269, 205] on div "Section" at bounding box center [273, 214] width 37 height 18
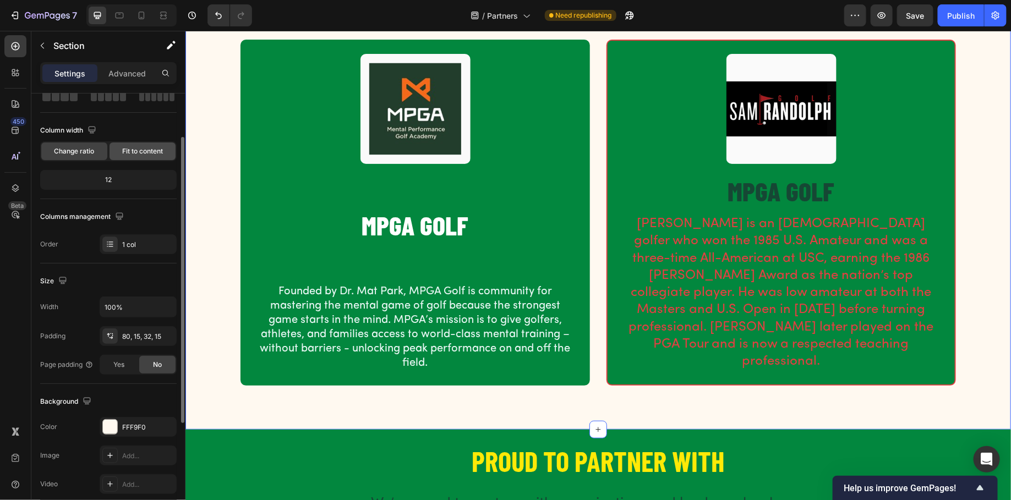
scroll to position [85, 0]
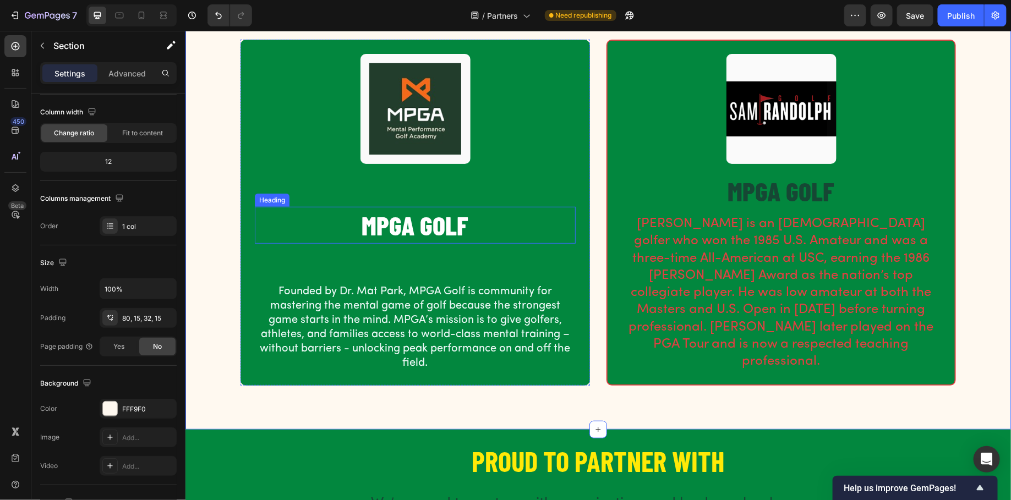
click at [378, 206] on h2 "MPGA GOLF" at bounding box center [414, 224] width 321 height 36
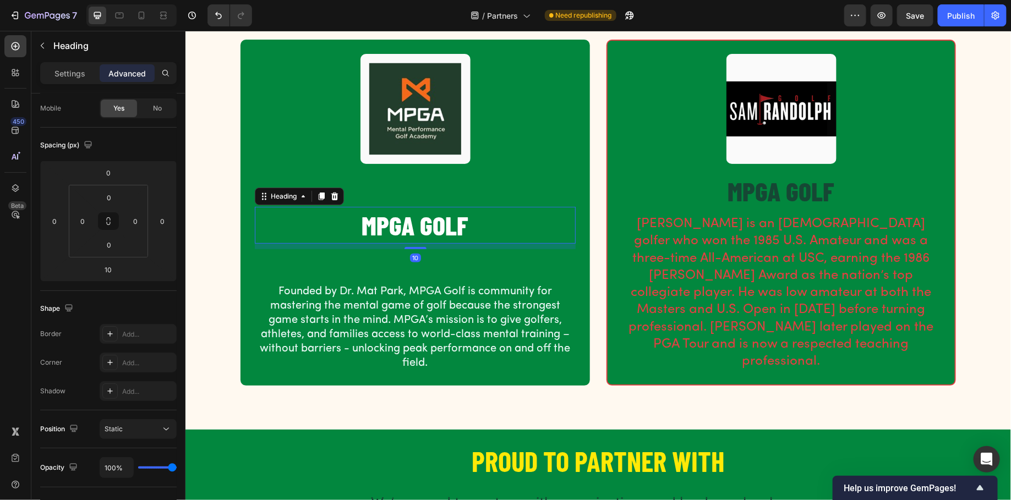
scroll to position [0, 0]
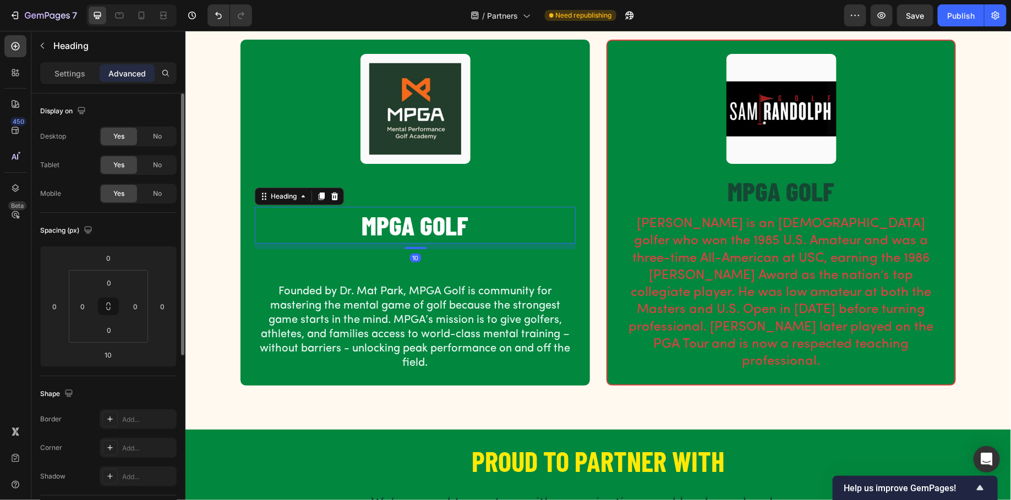
click at [288, 187] on div "Heading" at bounding box center [298, 196] width 89 height 18
click at [290, 191] on div "Heading" at bounding box center [283, 196] width 30 height 10
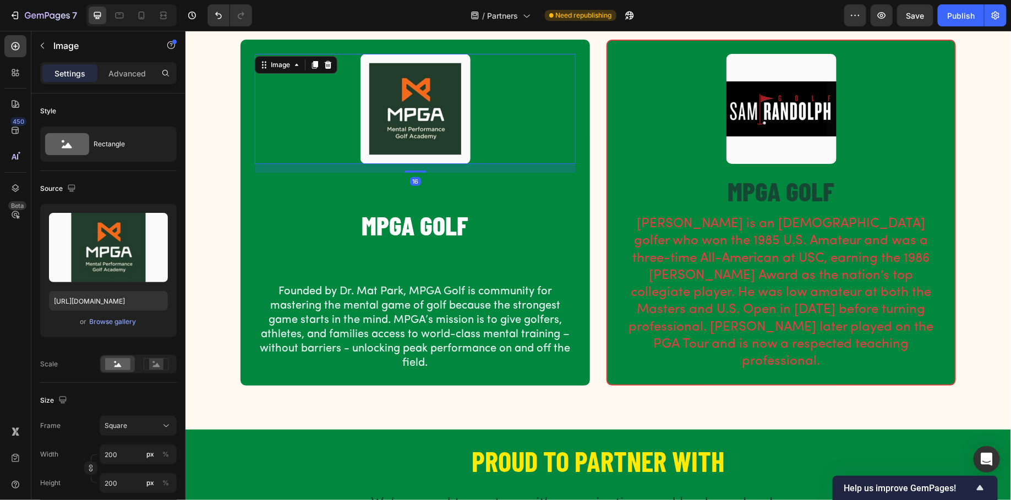
click at [318, 119] on div at bounding box center [414, 108] width 321 height 110
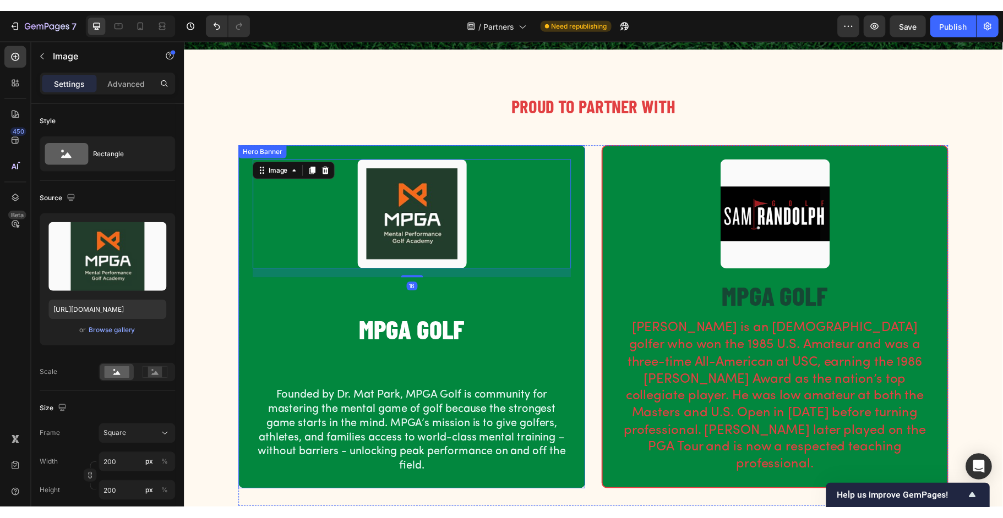
scroll to position [143, 0]
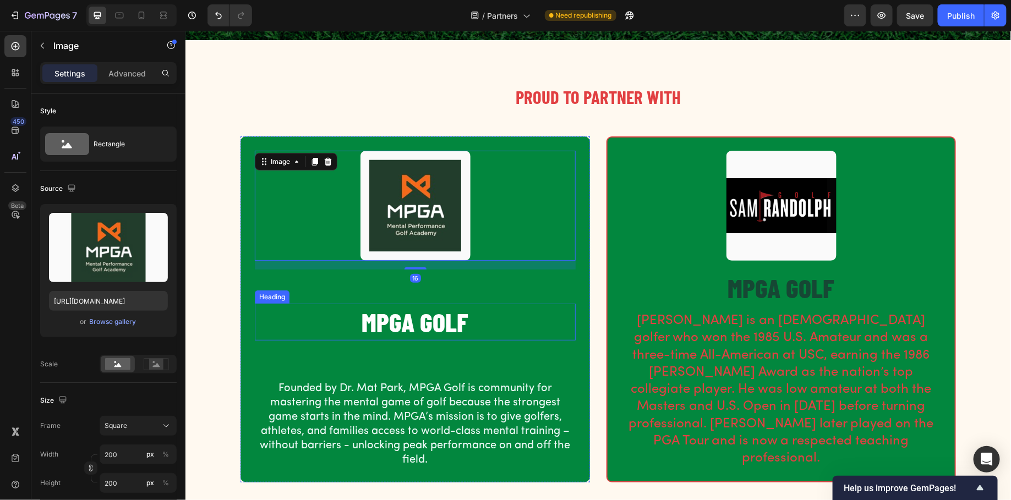
click at [427, 304] on h2 "MPGA GOLF" at bounding box center [414, 321] width 321 height 36
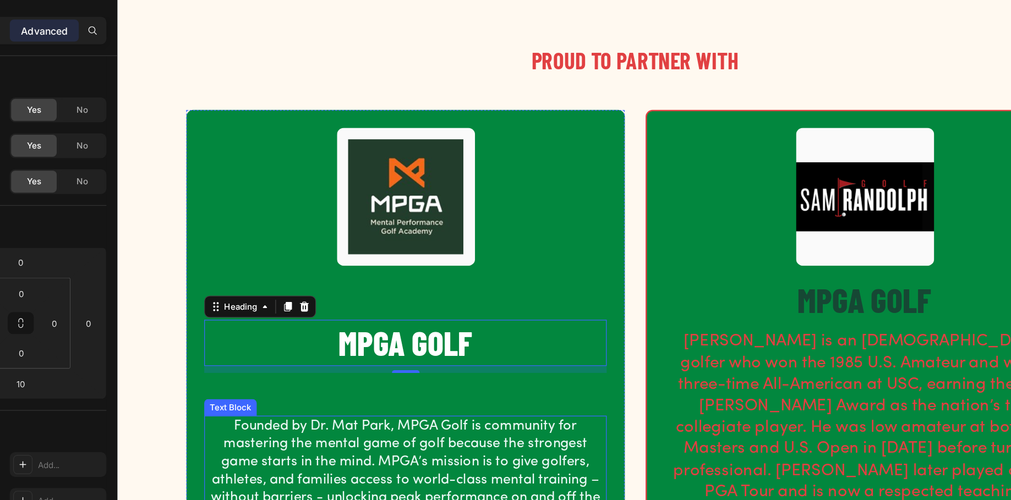
click at [401, 352] on p "Founded by Dr. Mat Park, MPGA Golf is community for mastering the mental game o…" at bounding box center [347, 371] width 319 height 86
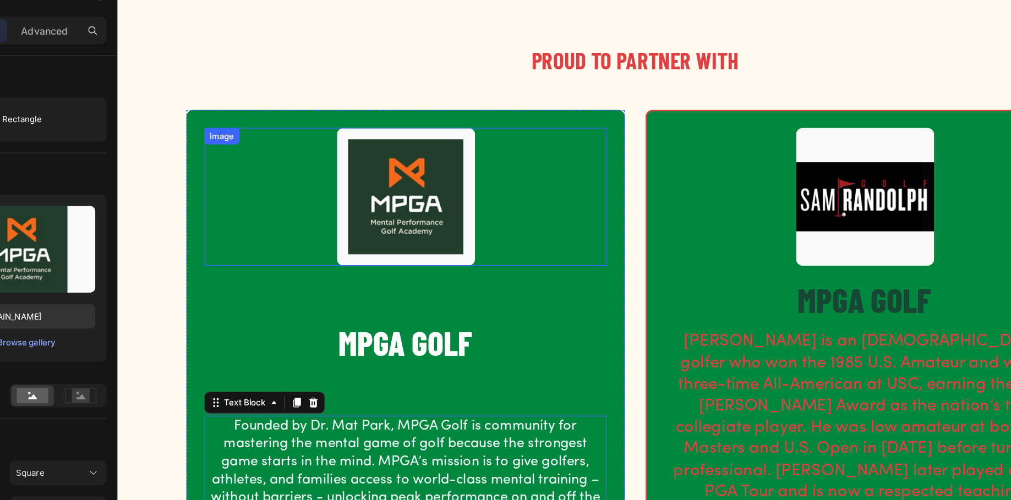
click at [344, 174] on img at bounding box center [347, 152] width 110 height 110
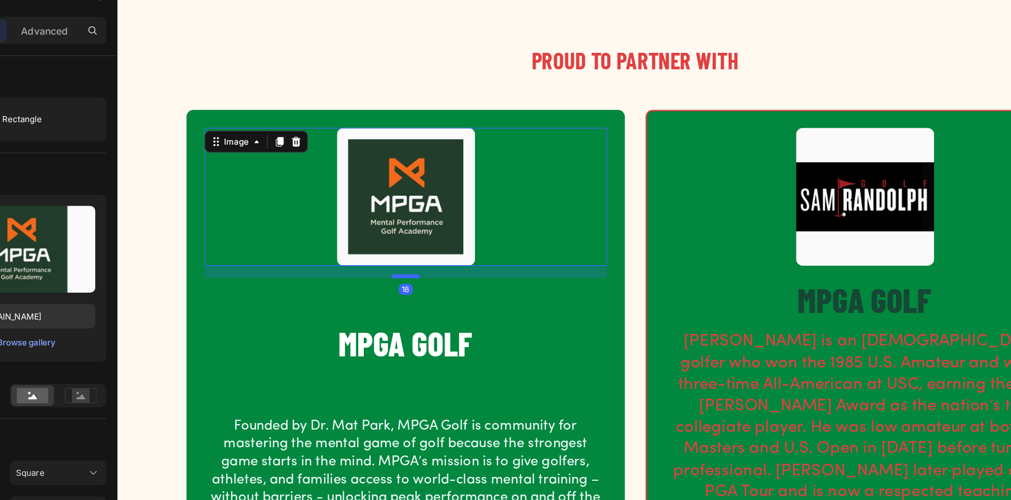
click at [348, 215] on div at bounding box center [347, 215] width 22 height 3
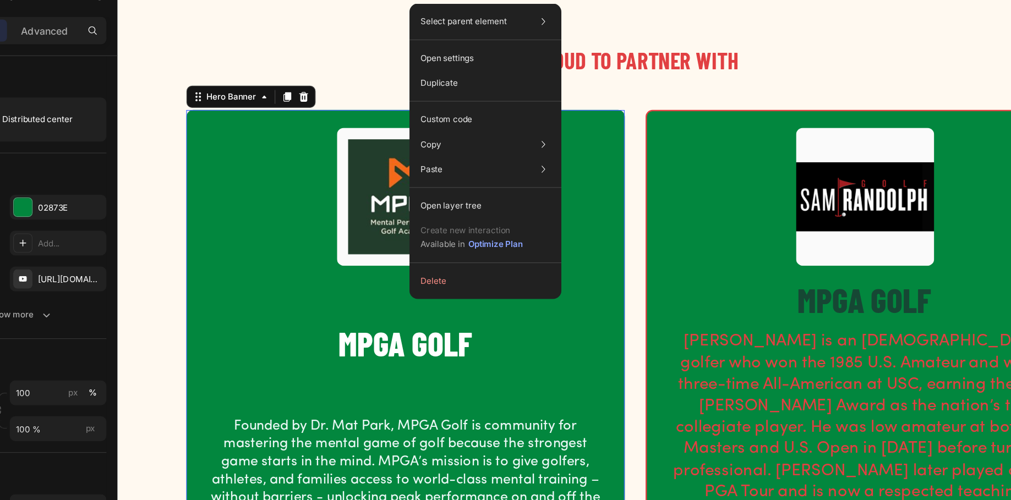
click at [330, 232] on div "Image MPGA GOLF Heading Founded by Dr. Mat Park, MPGA Golf is community for mas…" at bounding box center [347, 256] width 321 height 318
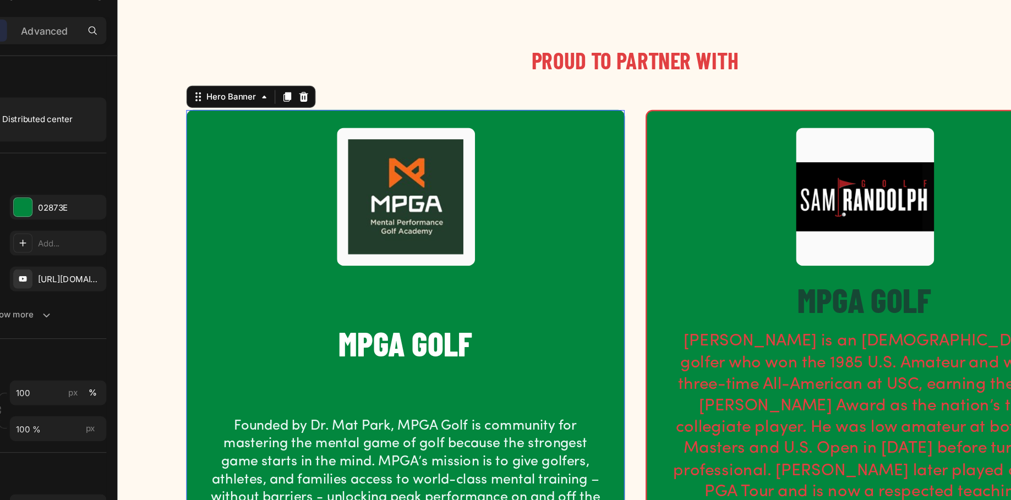
click at [357, 197] on img at bounding box center [347, 152] width 110 height 110
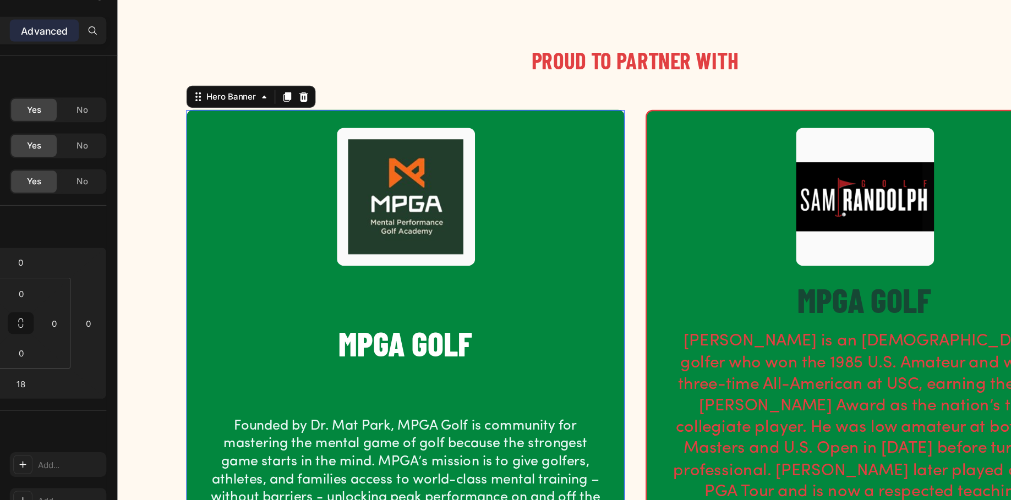
click at [363, 226] on div "Image MPGA GOLF Heading Founded by Dr. Mat Park, MPGA Golf is community for mas…" at bounding box center [347, 256] width 321 height 318
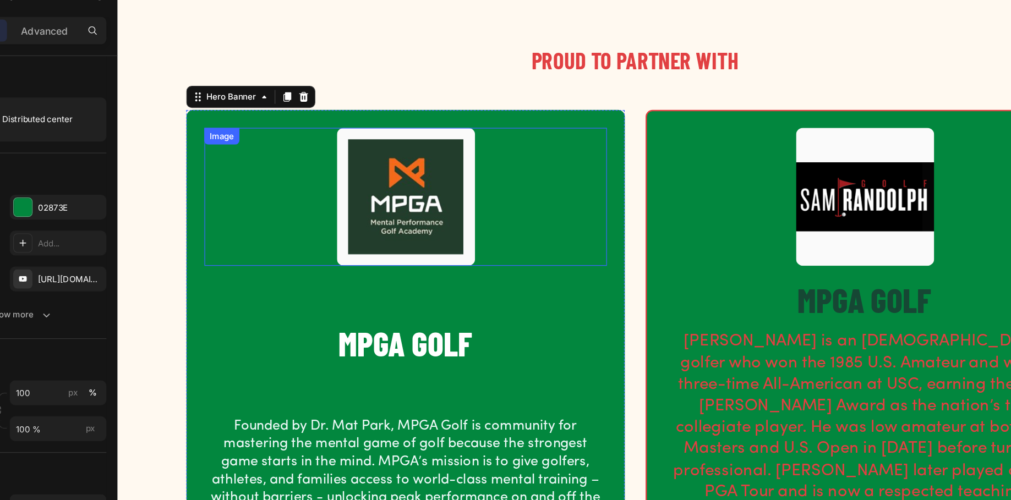
click at [482, 180] on div at bounding box center [347, 152] width 321 height 110
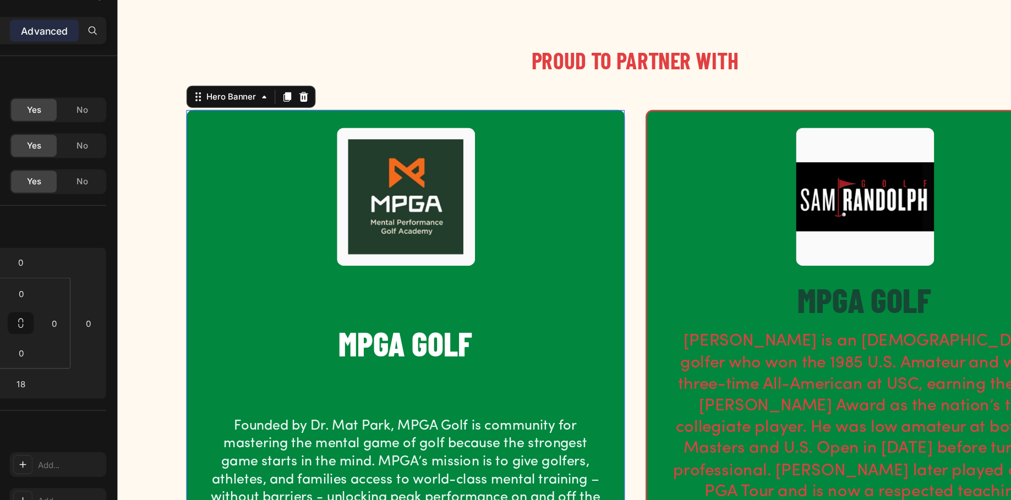
click at [488, 238] on div "Image MPGA GOLF Heading Founded by Dr. Mat Park, MPGA Golf is community for mas…" at bounding box center [347, 256] width 321 height 318
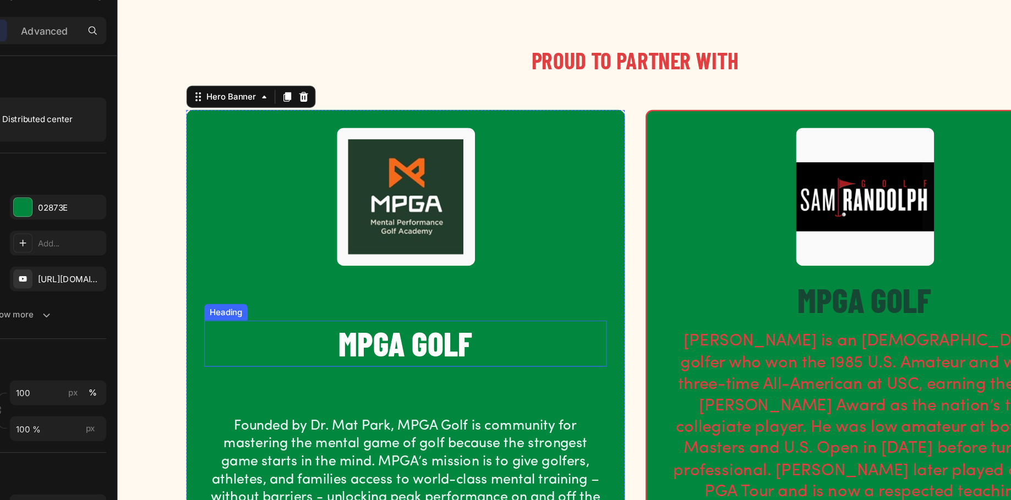
click at [357, 251] on h2 "MPGA GOLF" at bounding box center [347, 269] width 321 height 36
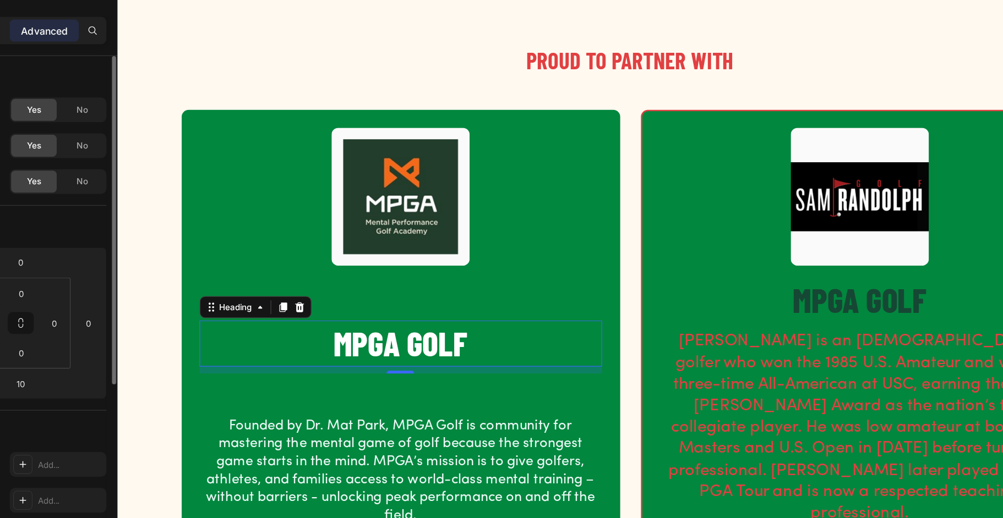
drag, startPoint x: 91, startPoint y: 217, endPoint x: 65, endPoint y: 216, distance: 26.4
click at [65, 216] on div "Spacing (px) 0 0 10 0 0 0 0 0" at bounding box center [108, 294] width 136 height 163
click at [121, 255] on div "0" at bounding box center [109, 258] width 28 height 18
click at [110, 261] on input "0" at bounding box center [108, 258] width 22 height 17
type input "0"
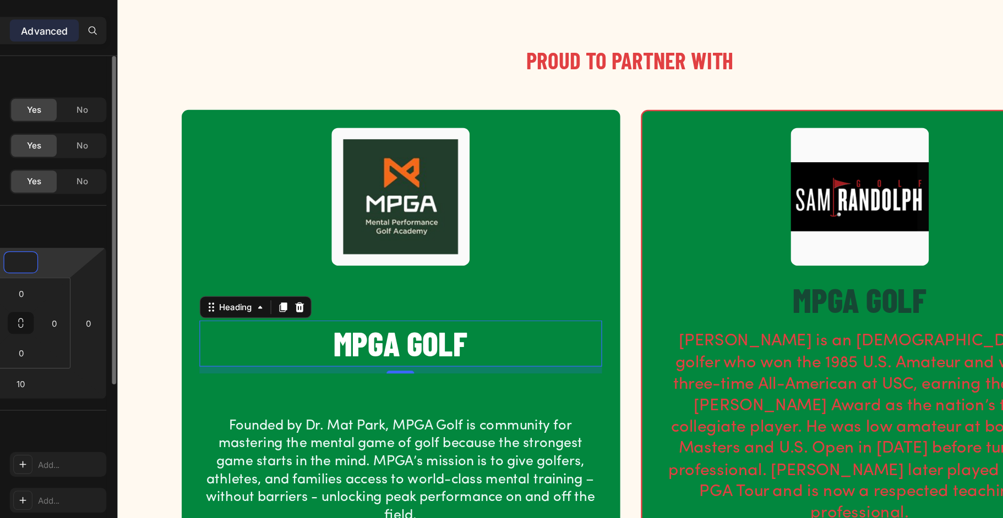
type input "0"
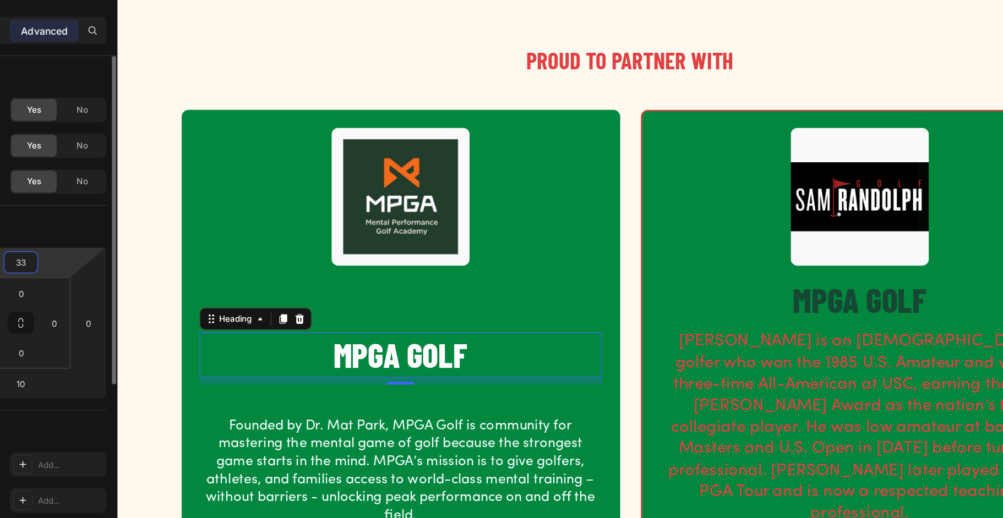
type input "3"
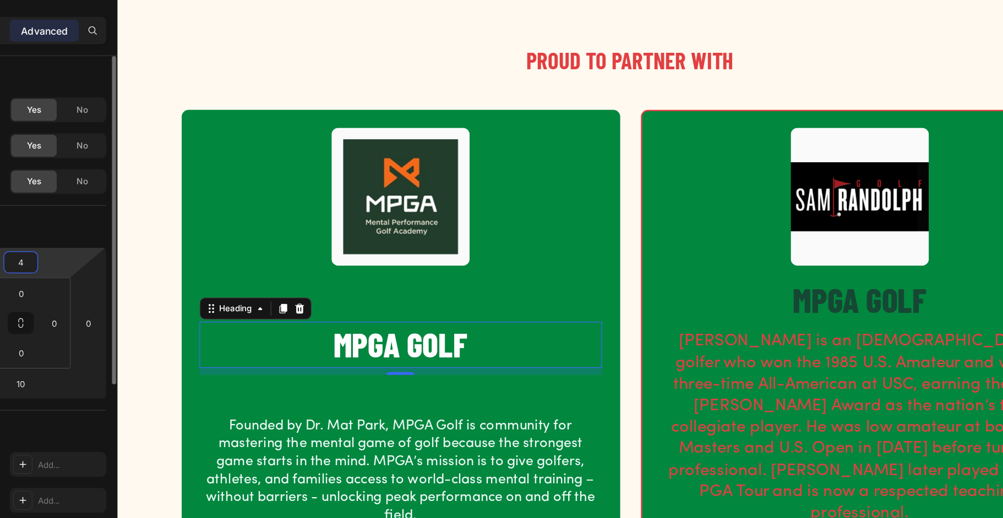
type input "40"
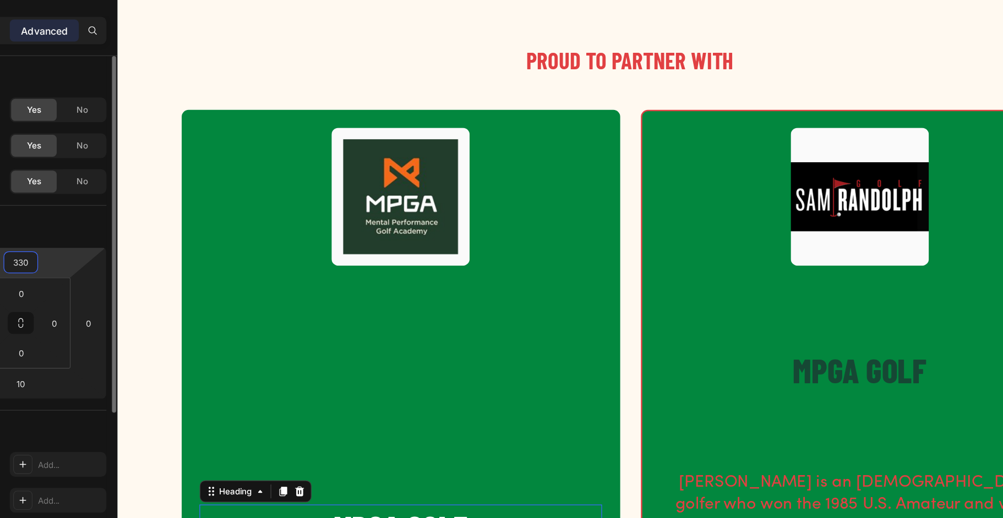
type input "0"
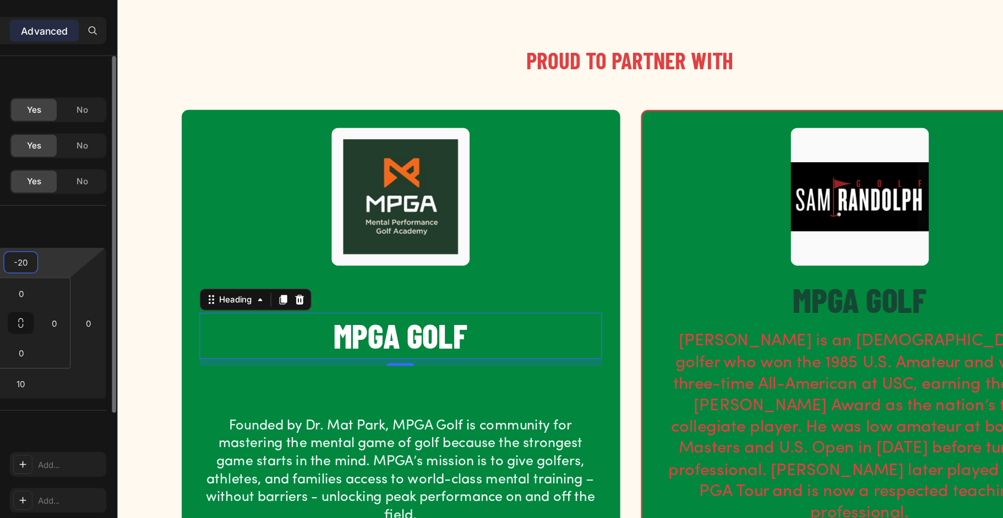
type input "-2"
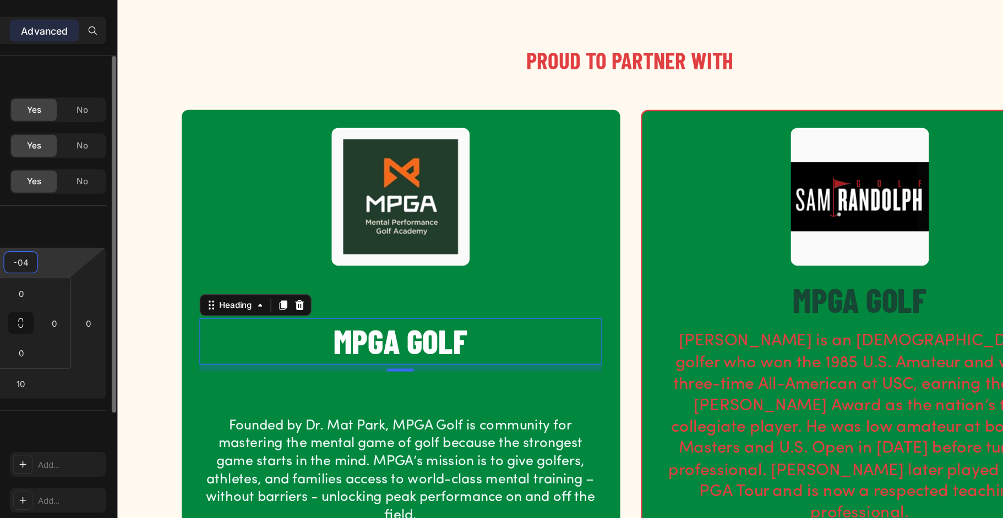
type input "-040"
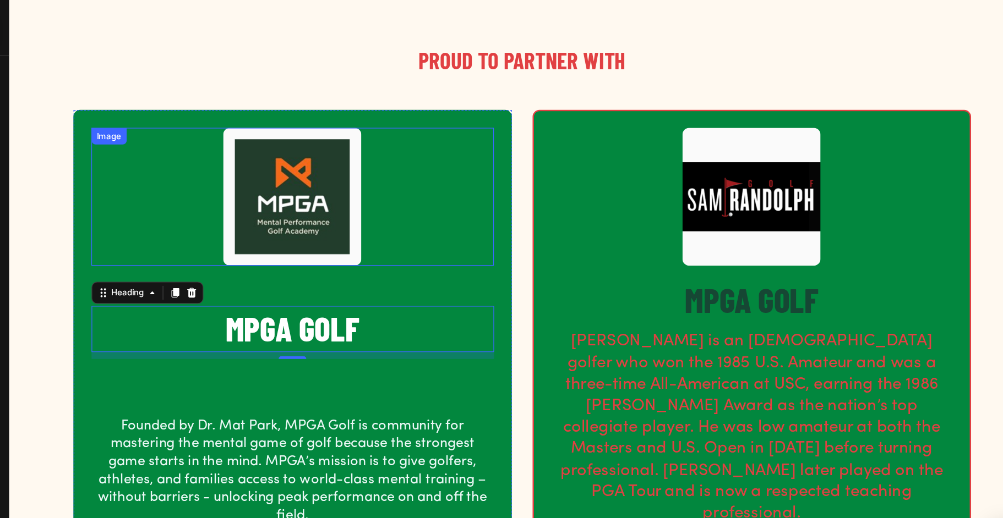
click at [271, 167] on img at bounding box center [234, 152] width 110 height 110
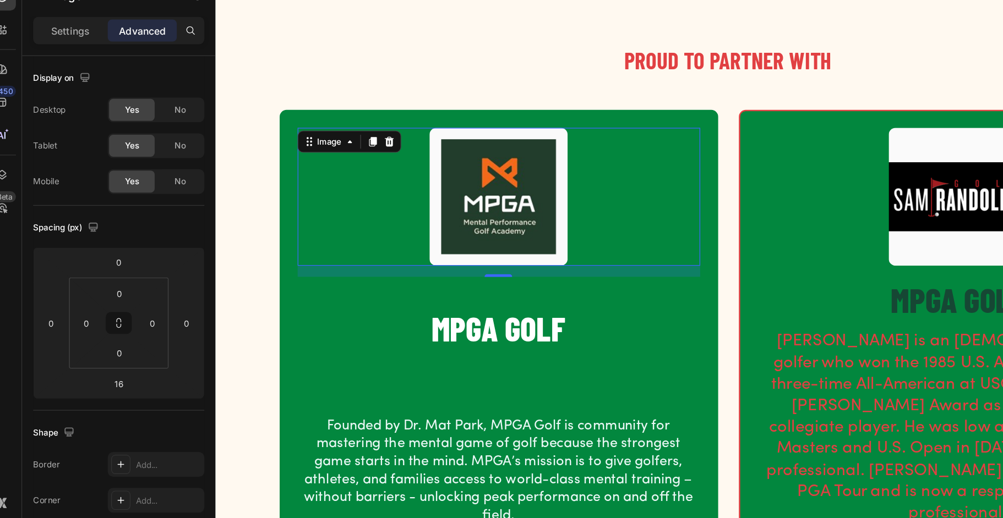
click at [439, 149] on img at bounding box center [441, 152] width 110 height 110
click at [421, 171] on img at bounding box center [441, 152] width 110 height 110
click at [59, 70] on p "Settings" at bounding box center [69, 74] width 31 height 12
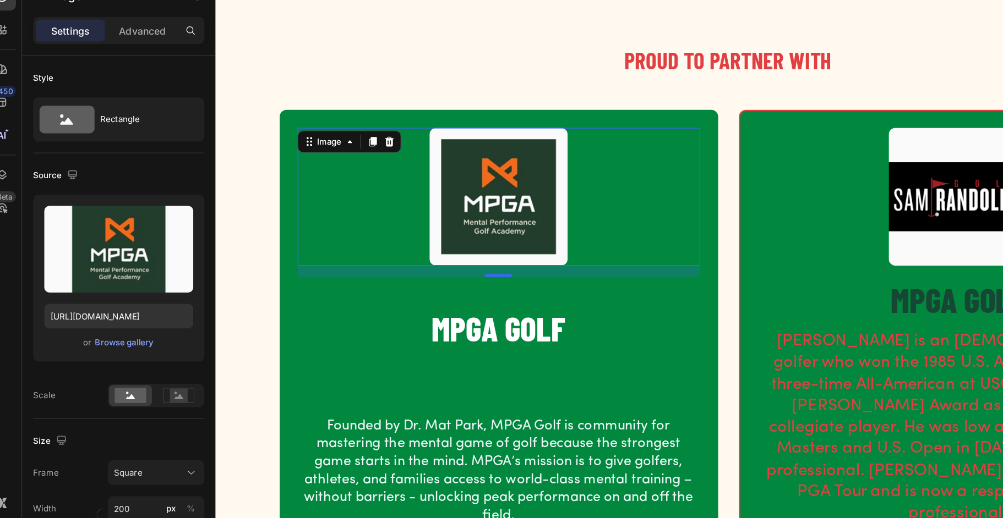
scroll to position [187, 0]
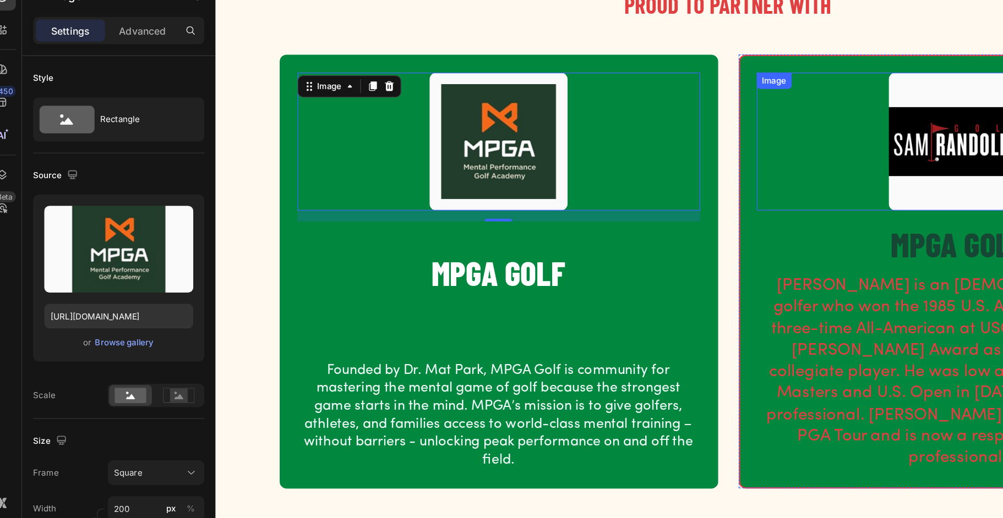
click at [770, 117] on img at bounding box center [807, 108] width 110 height 110
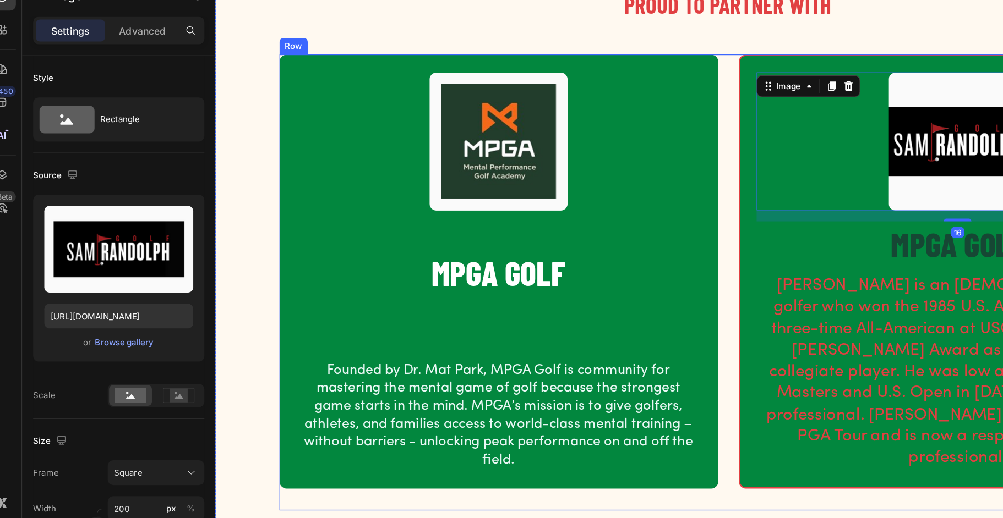
scroll to position [222, 0]
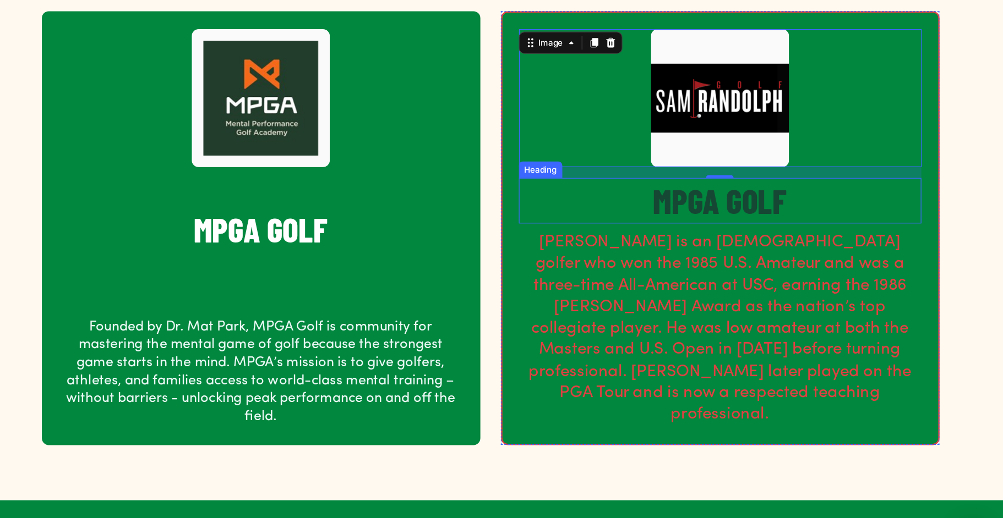
click at [602, 157] on h2 "MPGA GOLF" at bounding box center [569, 156] width 321 height 36
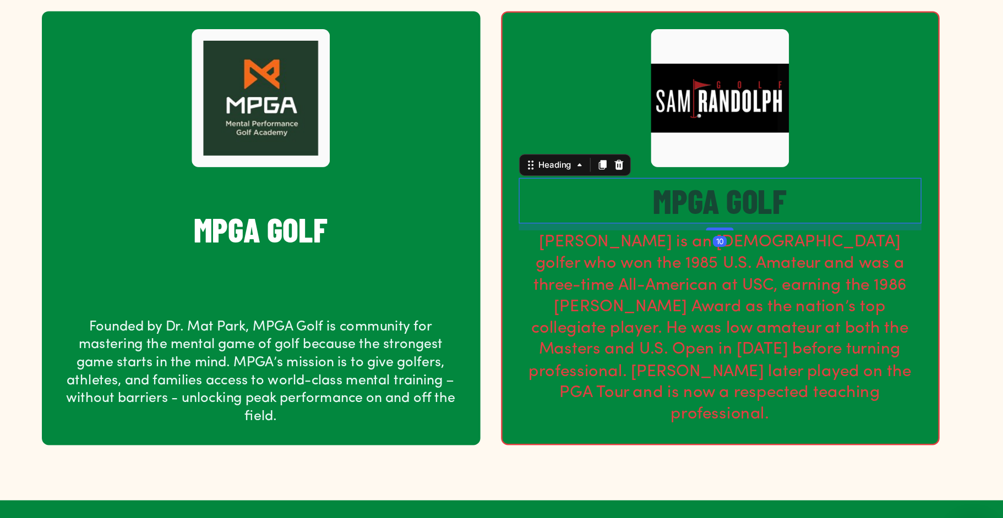
click at [602, 157] on h2 "MPGA GOLF" at bounding box center [569, 156] width 321 height 36
click at [602, 157] on p "MPGA GOLF" at bounding box center [570, 156] width 319 height 34
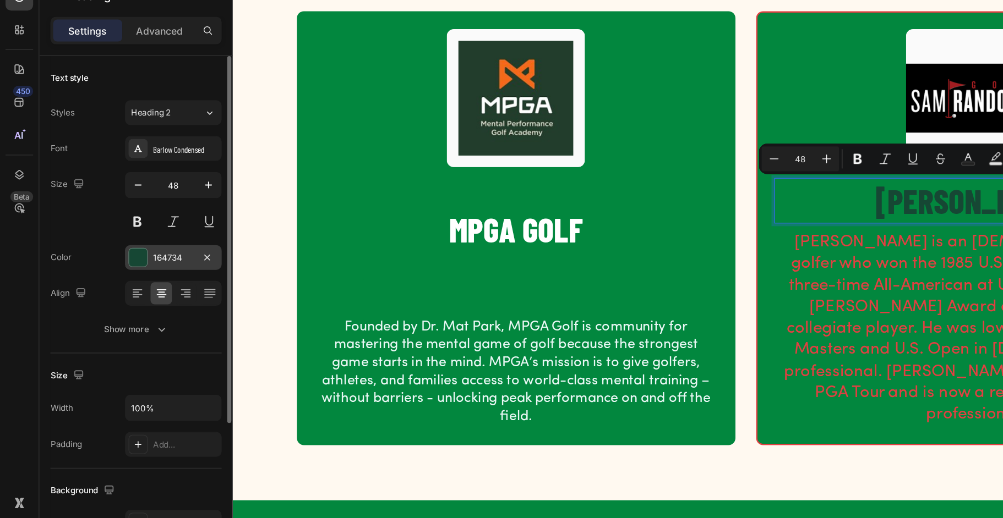
click at [105, 253] on div at bounding box center [110, 254] width 14 height 14
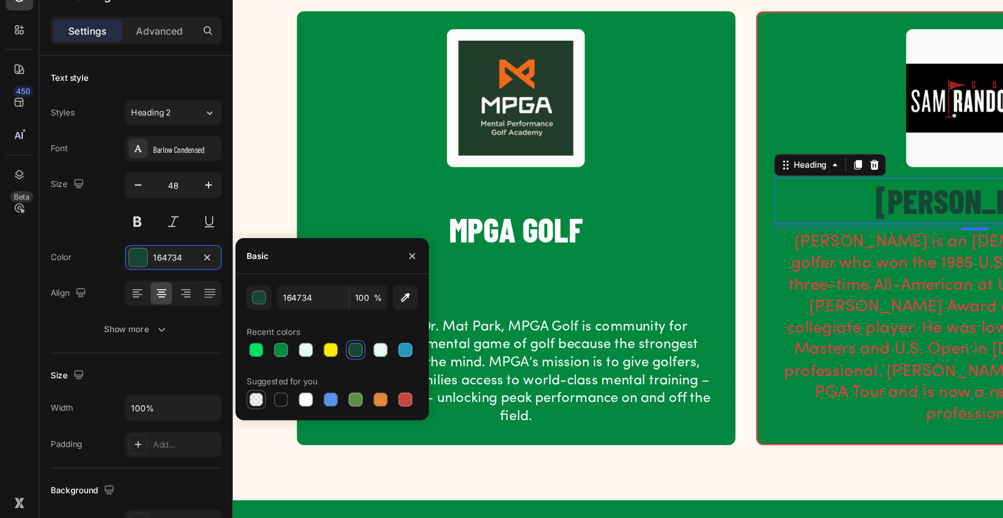
click at [205, 365] on div at bounding box center [204, 367] width 11 height 11
type input "000000"
type input "0"
click at [240, 332] on div at bounding box center [243, 328] width 11 height 11
type input "E9F7F4"
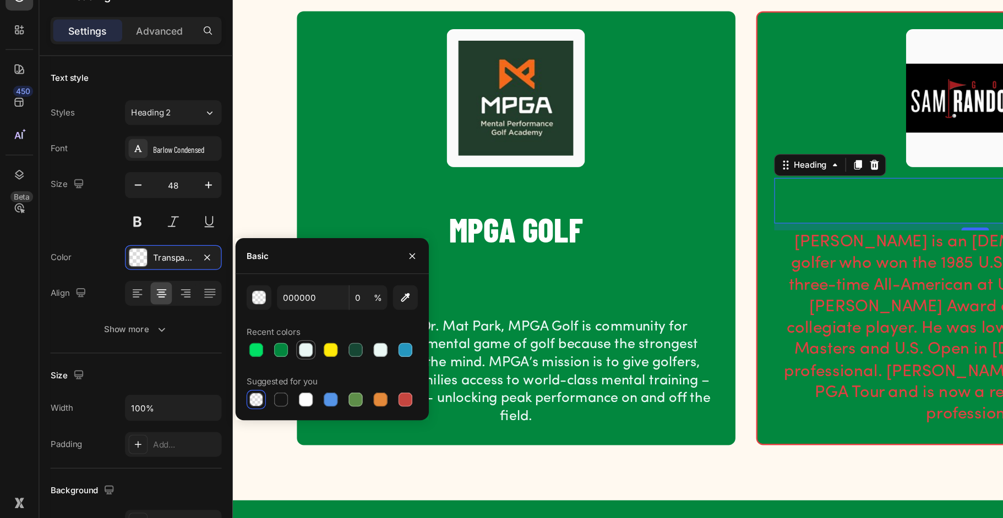
type input "100"
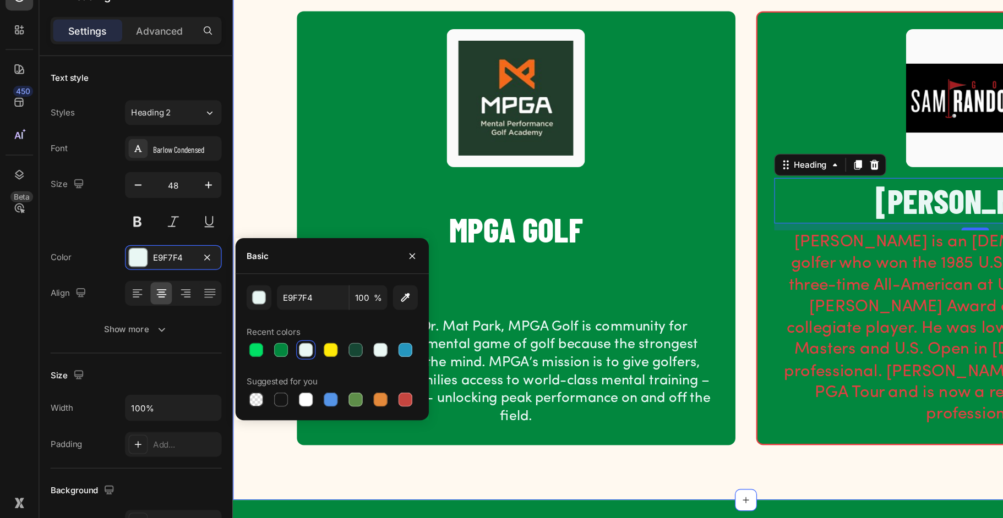
click at [253, 138] on div "PROUD TO PARTNER WITH Heading Row Image MPGA GOLF Heading Founded by Dr. Mat Pa…" at bounding box center [641, 164] width 801 height 425
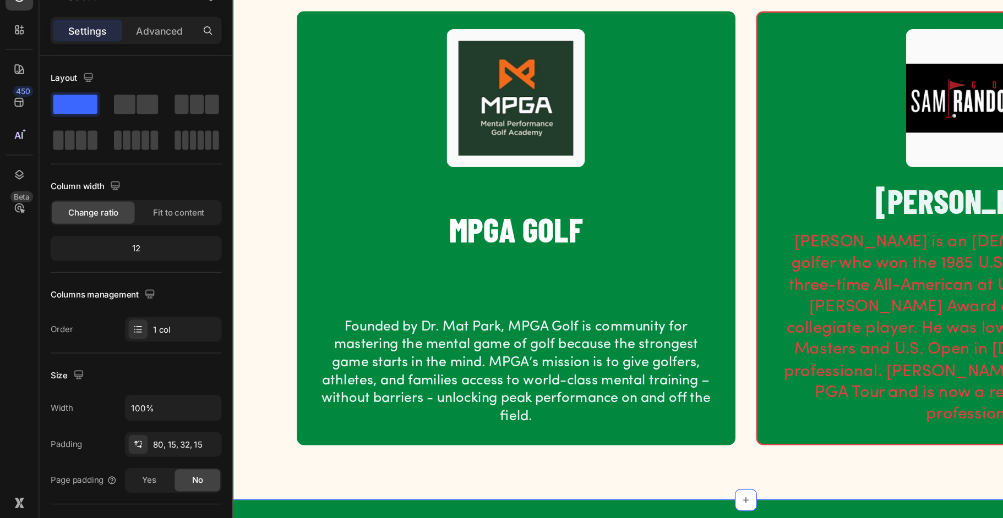
click at [266, 138] on div "PROUD TO PARTNER WITH Heading Row Image MPGA GOLF Heading Founded by Dr. Mat Pa…" at bounding box center [641, 164] width 801 height 425
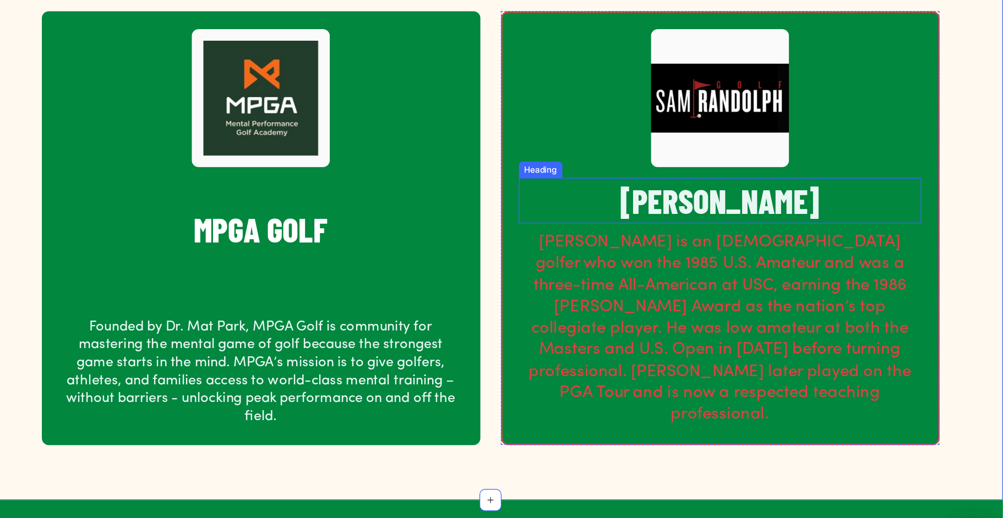
click at [527, 162] on p "[PERSON_NAME]" at bounding box center [570, 156] width 319 height 34
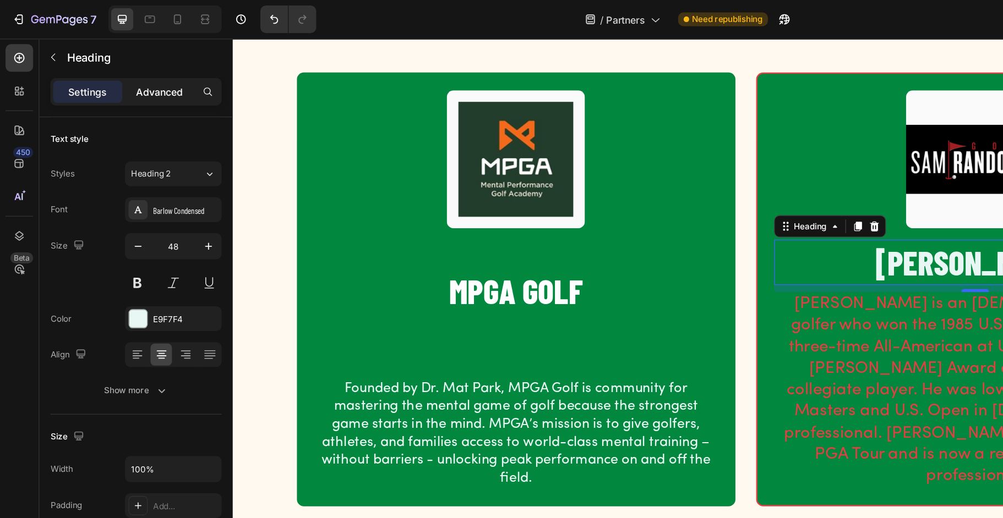
click at [131, 66] on div "Advanced" at bounding box center [127, 73] width 55 height 18
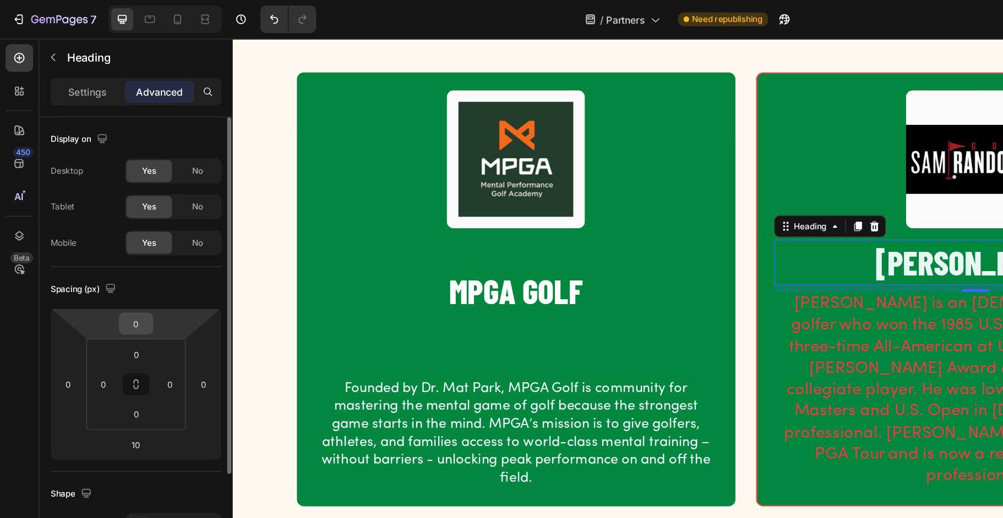
click at [118, 255] on input "0" at bounding box center [108, 258] width 22 height 17
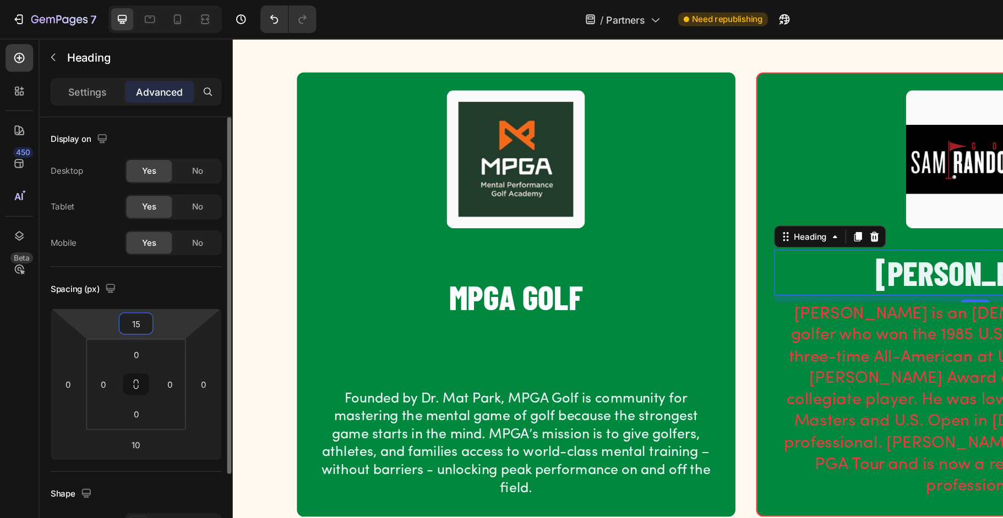
type input "1"
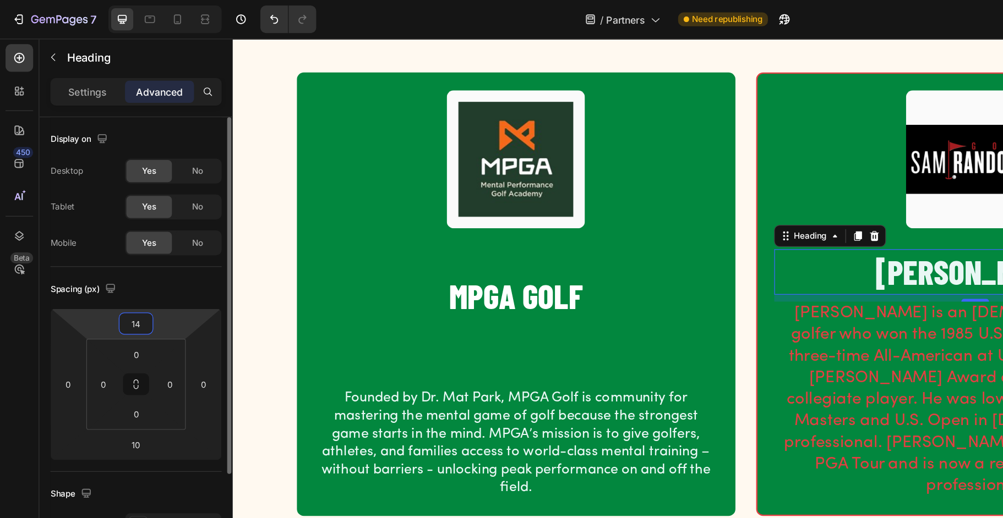
type input "1"
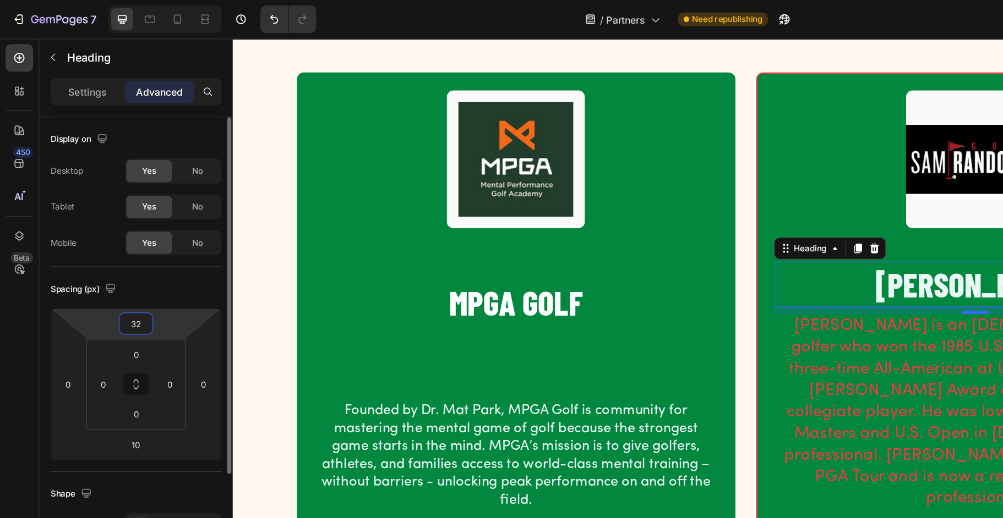
type input "3"
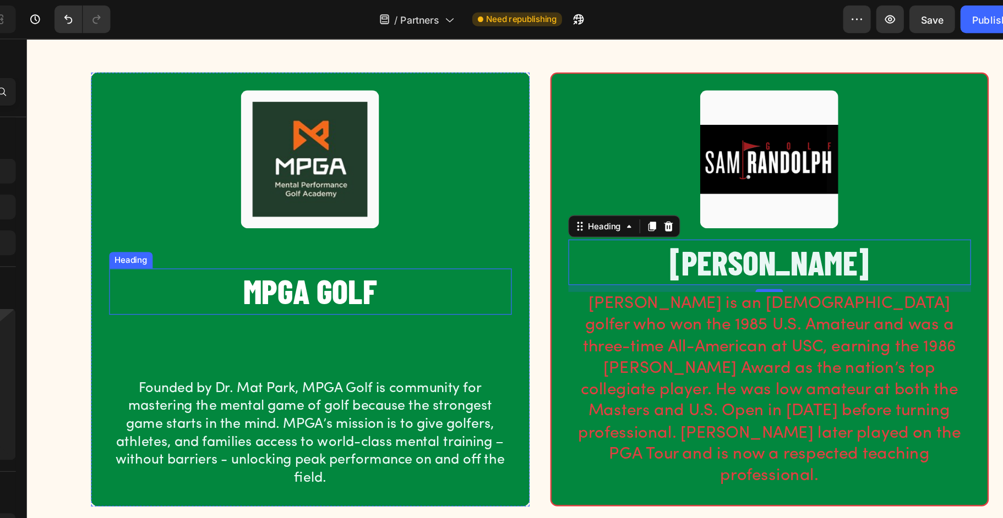
click at [265, 236] on h2 "MPGA GOLF" at bounding box center [252, 240] width 321 height 36
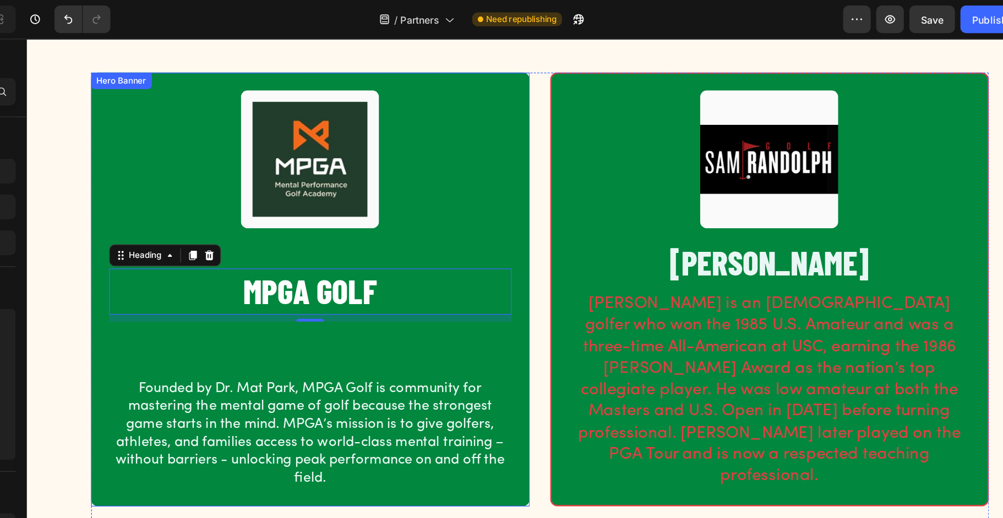
click at [212, 255] on div "Image MPGA GOLF Heading 10 Founded by Dr. Mat Park, MPGA Golf is community for …" at bounding box center [252, 239] width 321 height 318
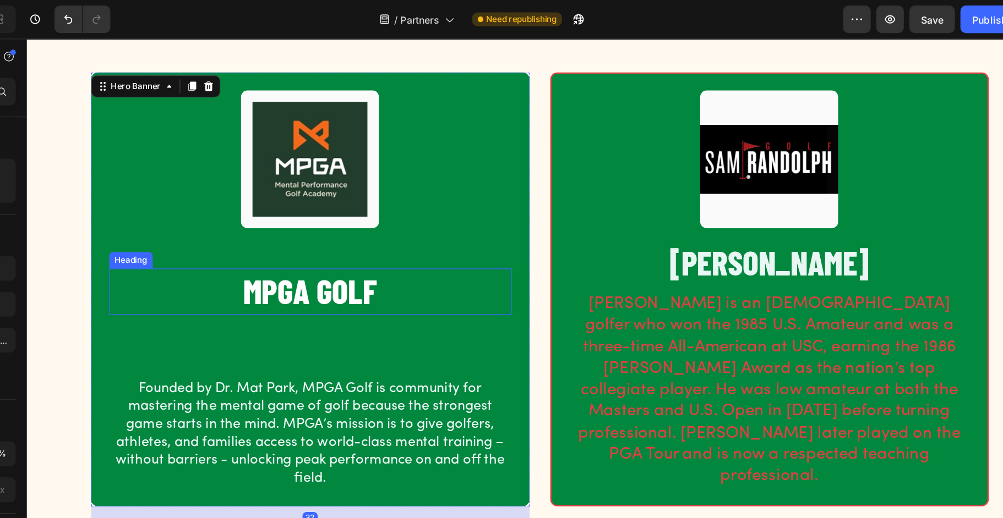
click at [137, 245] on h2 "MPGA GOLF" at bounding box center [252, 240] width 321 height 36
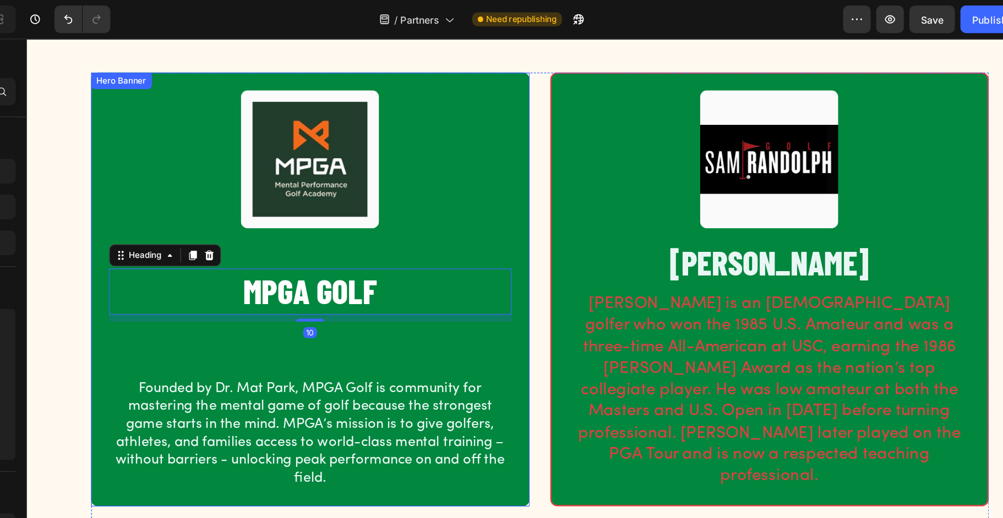
click at [145, 267] on div "Image MPGA GOLF Heading 10 Founded by Dr. Mat Park, MPGA Golf is community for …" at bounding box center [252, 239] width 321 height 318
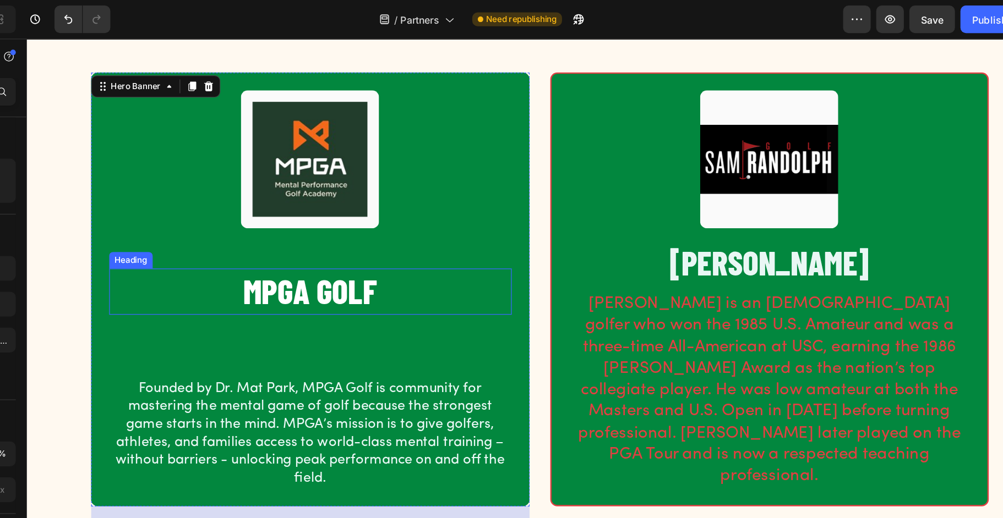
click at [150, 223] on h2 "MPGA GOLF" at bounding box center [252, 240] width 321 height 36
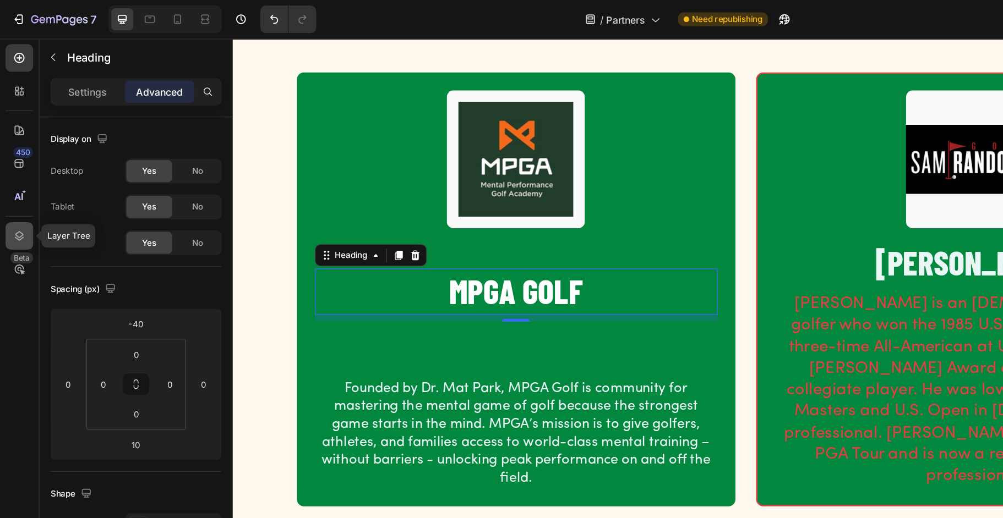
click at [12, 187] on icon at bounding box center [15, 188] width 7 height 8
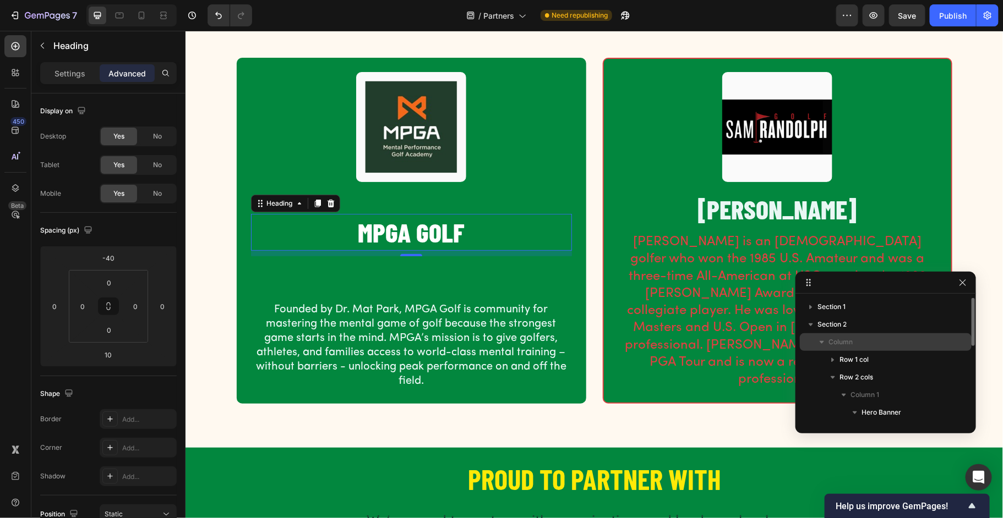
scroll to position [2, 0]
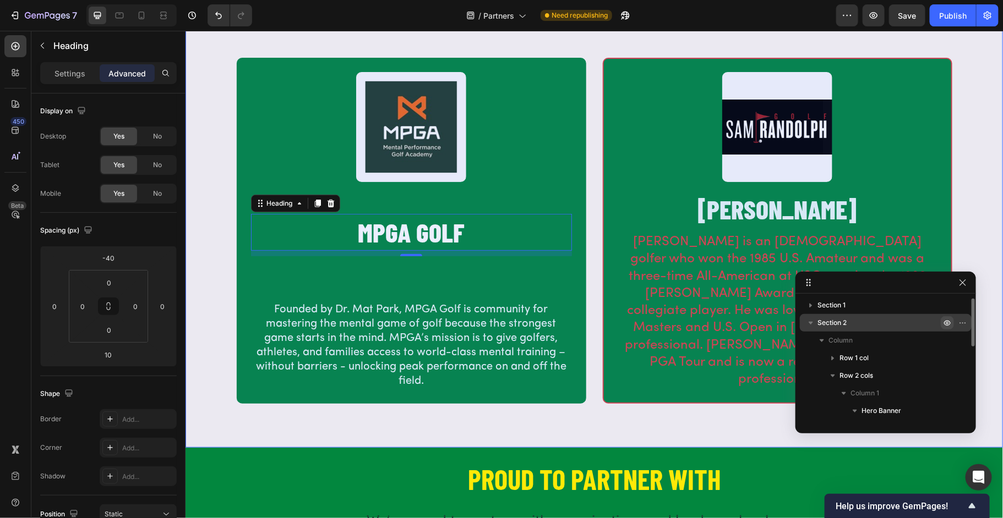
click at [944, 324] on icon "button" at bounding box center [947, 323] width 9 height 9
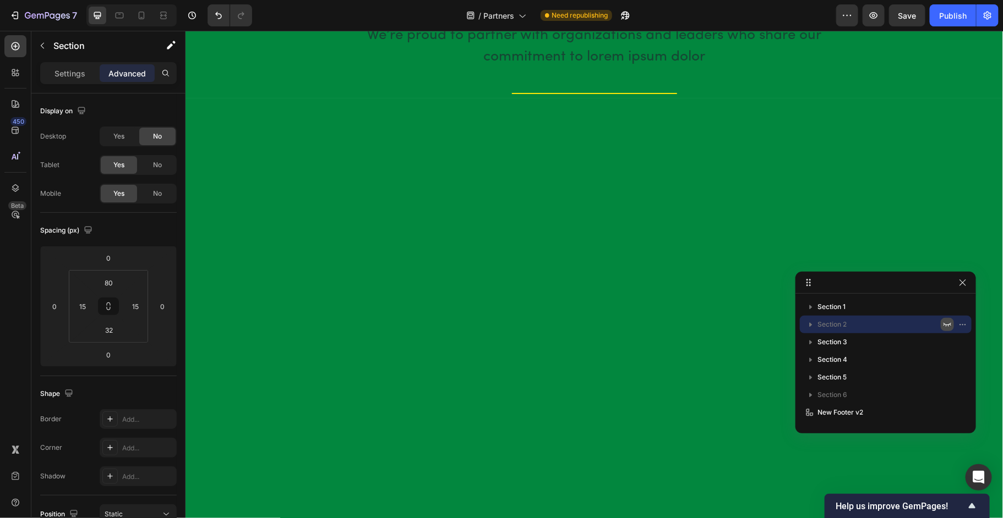
scroll to position [0, 0]
click at [944, 324] on icon "button" at bounding box center [947, 325] width 8 height 4
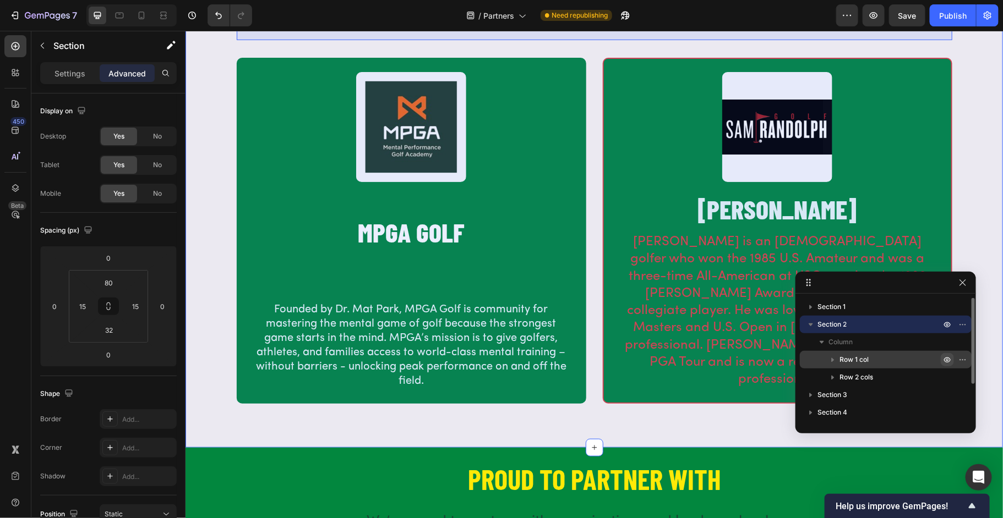
click at [947, 359] on icon "button" at bounding box center [947, 360] width 3 height 3
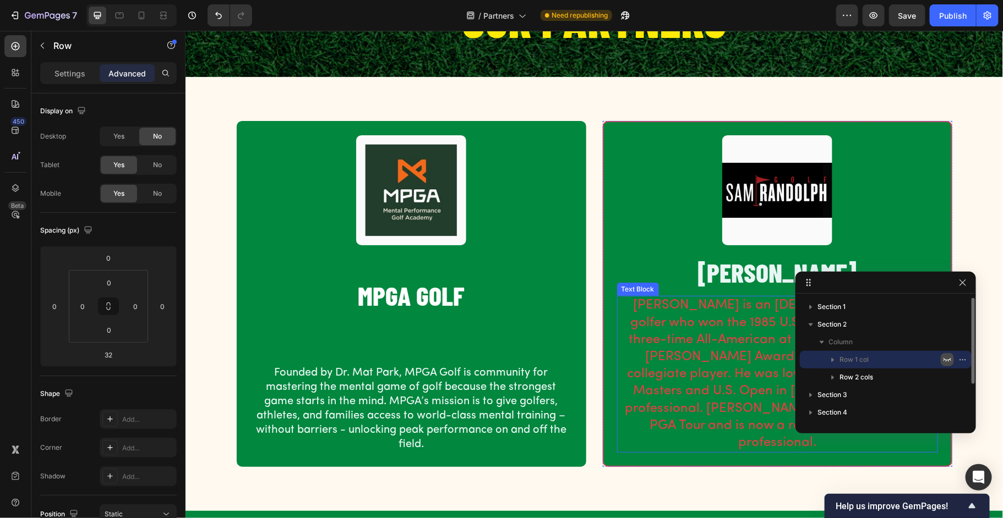
scroll to position [102, 0]
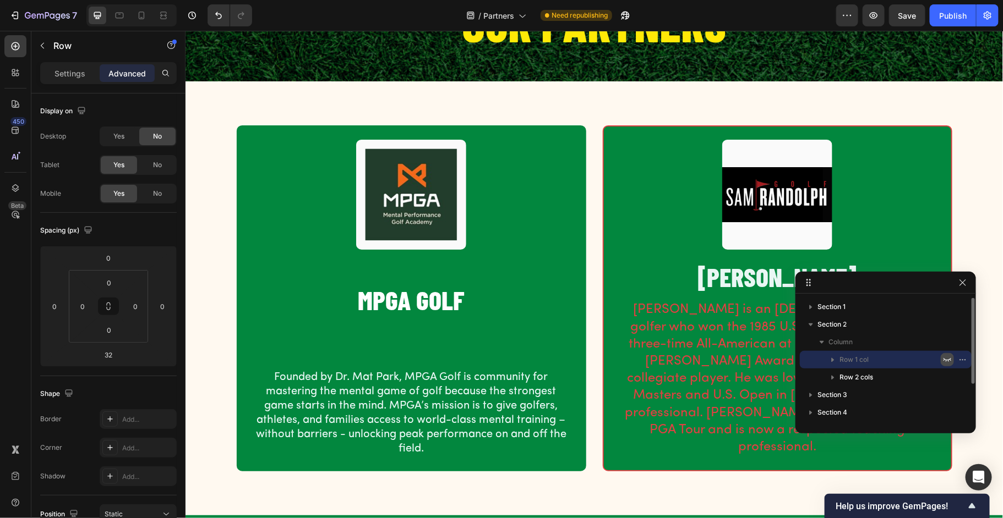
click at [948, 356] on icon "button" at bounding box center [947, 360] width 9 height 9
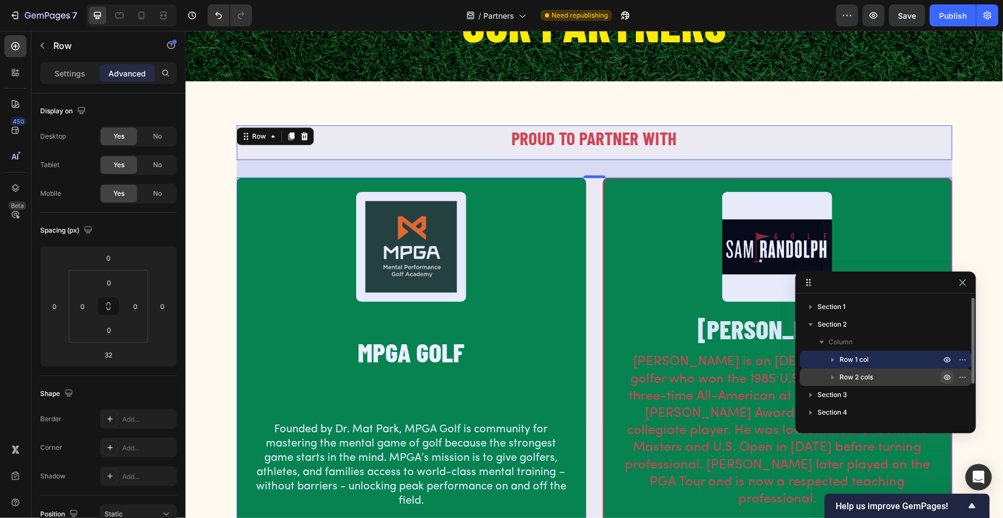
click at [947, 379] on icon "button" at bounding box center [947, 377] width 3 height 3
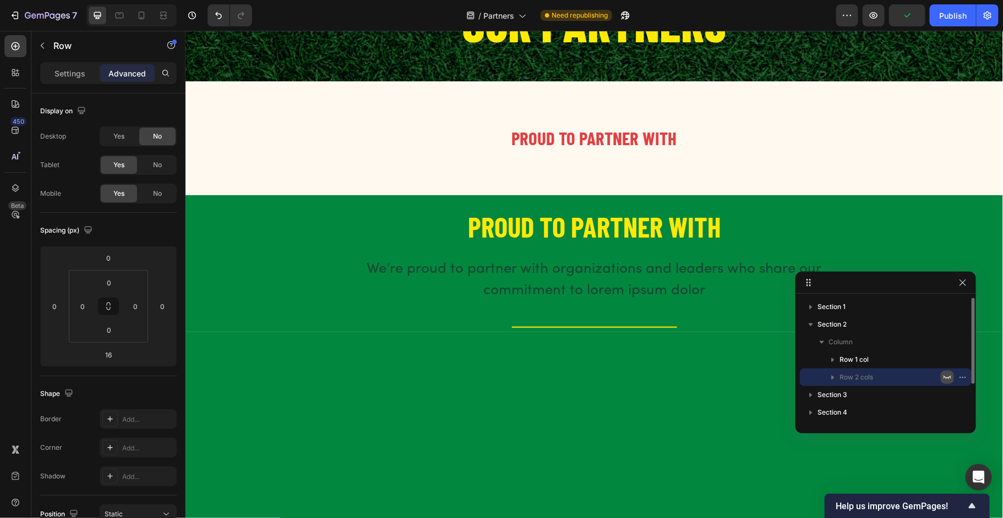
click at [947, 379] on icon "button" at bounding box center [947, 377] width 9 height 9
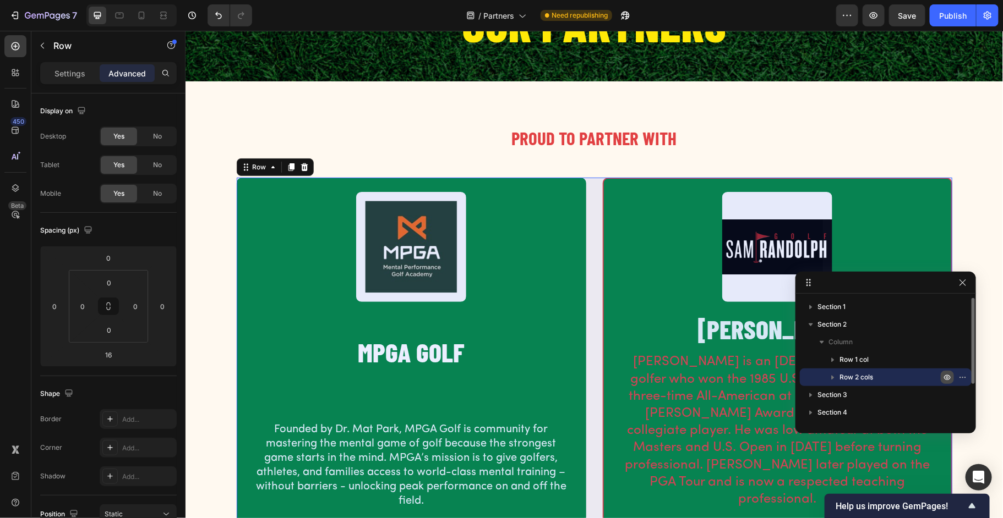
scroll to position [53, 0]
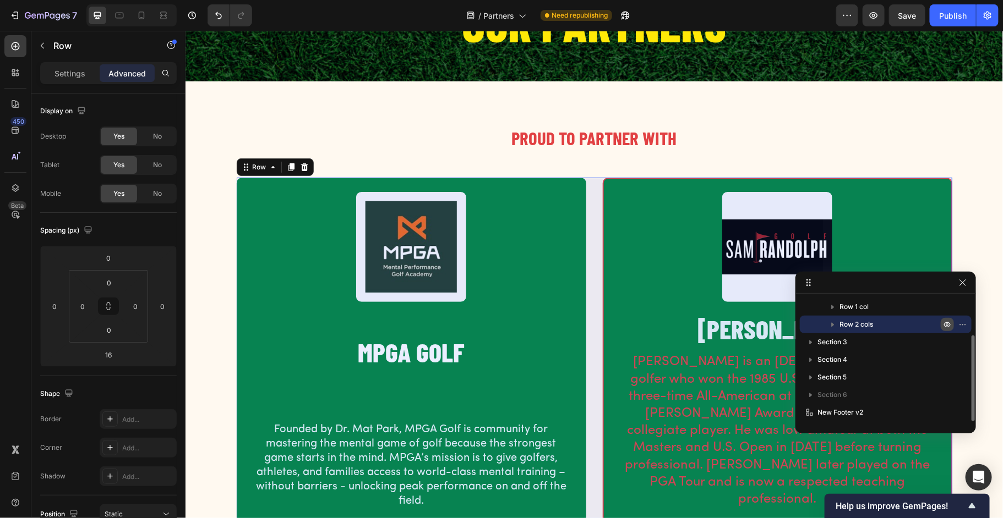
click at [833, 323] on icon "button" at bounding box center [832, 324] width 11 height 11
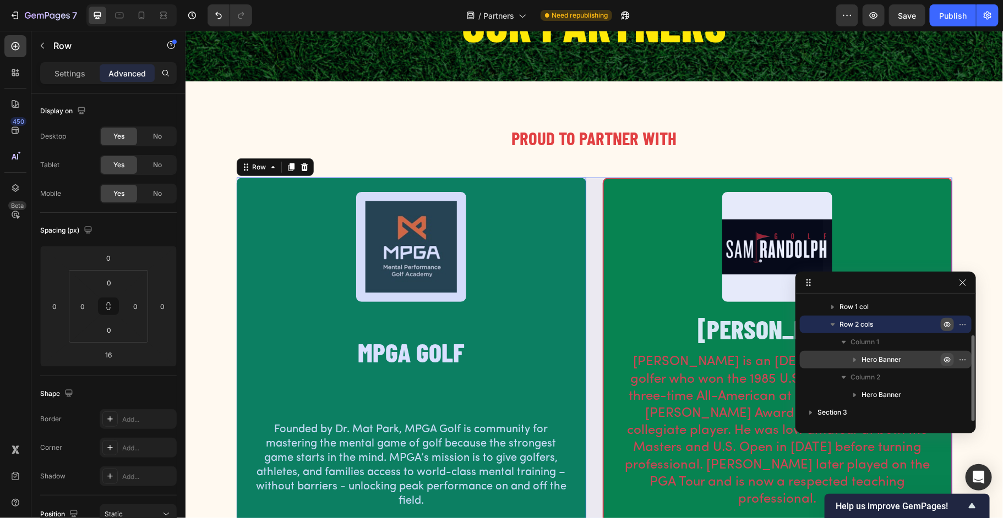
click at [949, 362] on icon "button" at bounding box center [947, 360] width 9 height 9
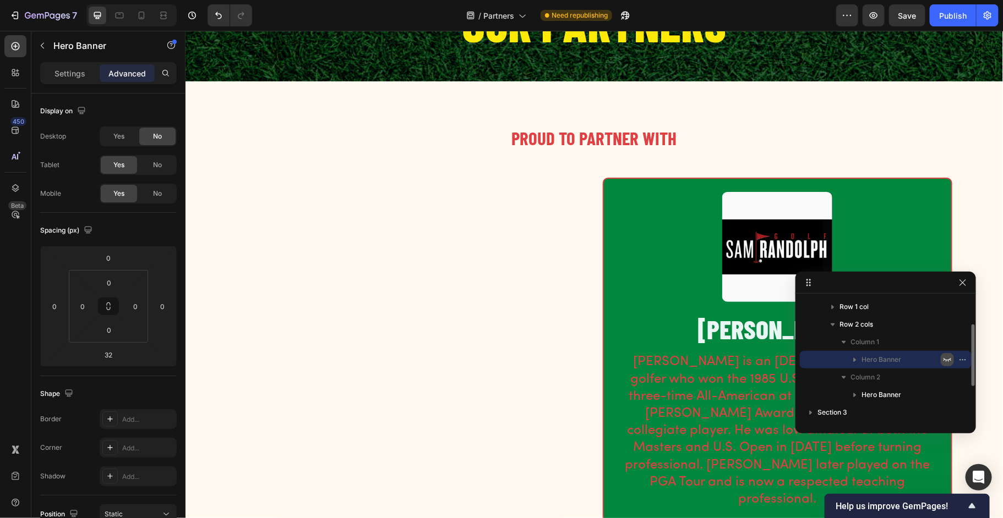
click at [949, 362] on icon "button" at bounding box center [947, 360] width 9 height 9
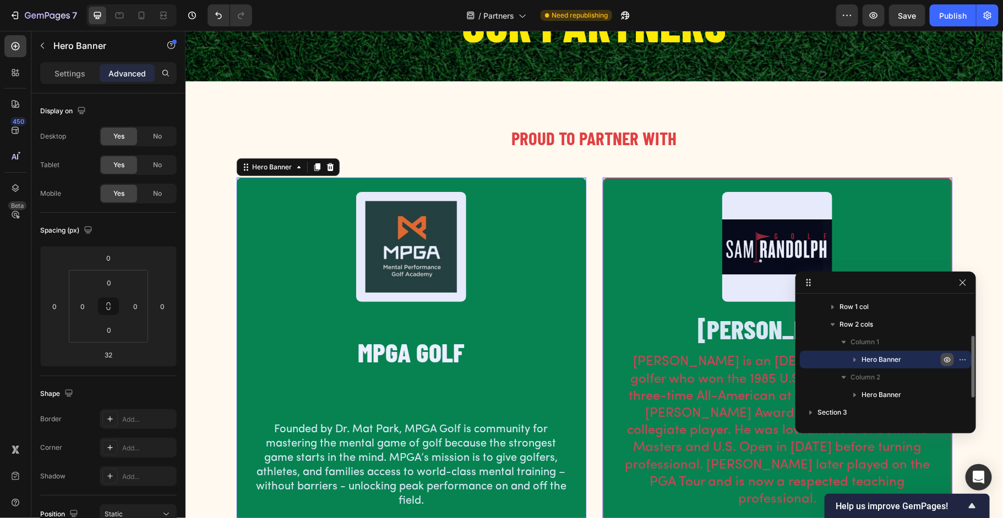
scroll to position [123, 0]
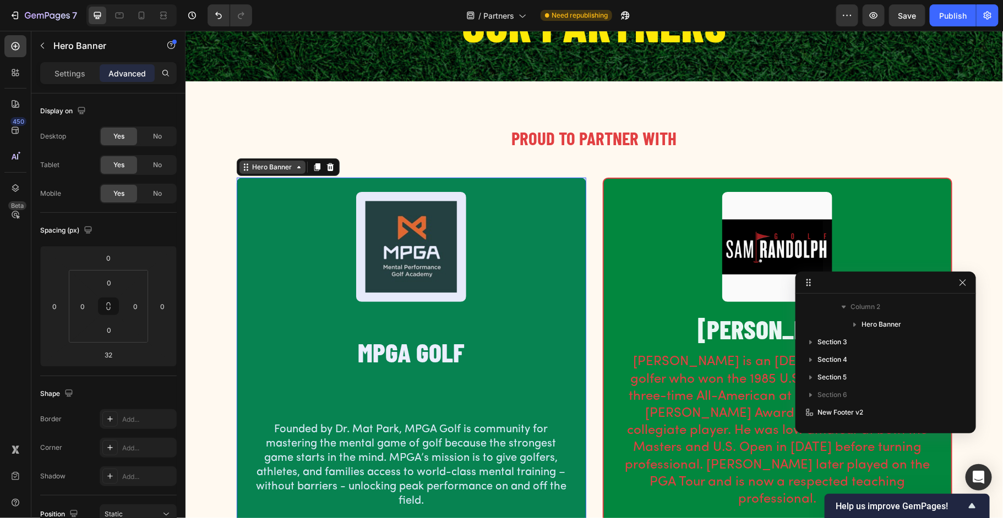
click at [281, 170] on div "Hero Banner" at bounding box center [272, 167] width 44 height 10
click at [83, 71] on p "Settings" at bounding box center [69, 74] width 31 height 12
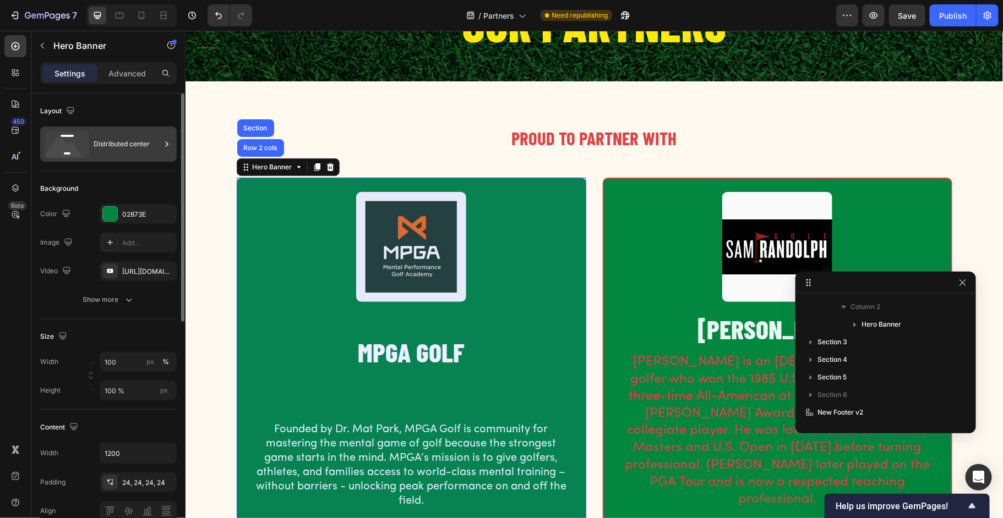
click at [78, 140] on icon at bounding box center [67, 145] width 44 height 26
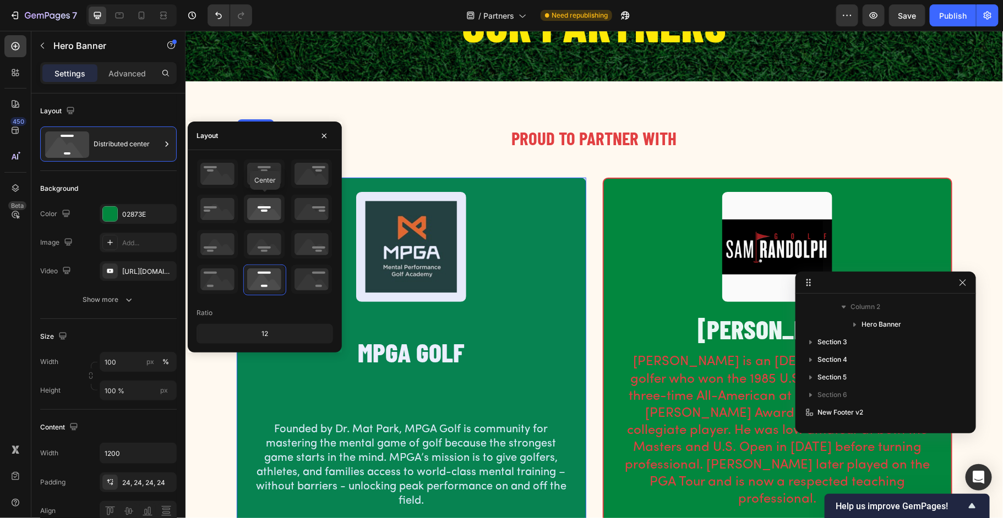
click at [260, 200] on icon at bounding box center [264, 209] width 41 height 29
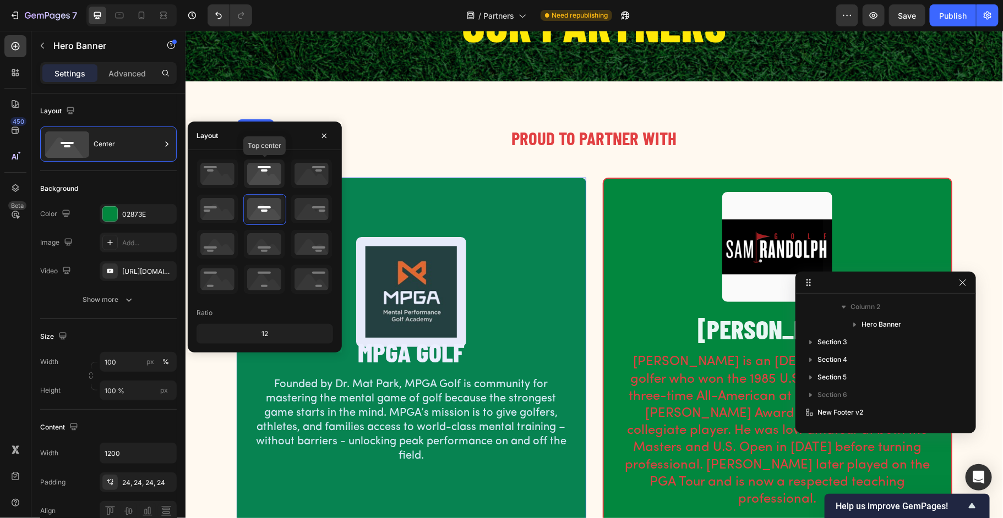
click at [255, 177] on icon at bounding box center [264, 174] width 41 height 29
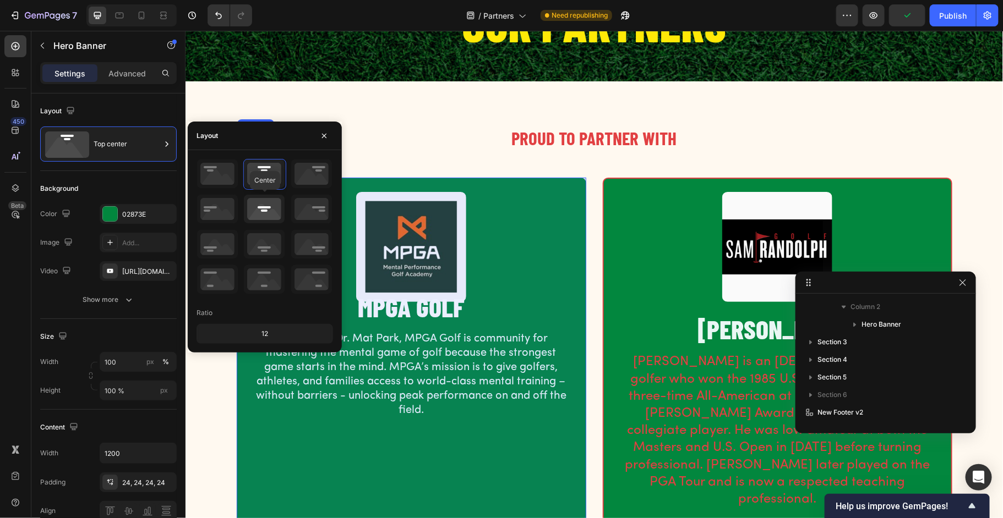
click at [271, 216] on icon at bounding box center [264, 209] width 41 height 29
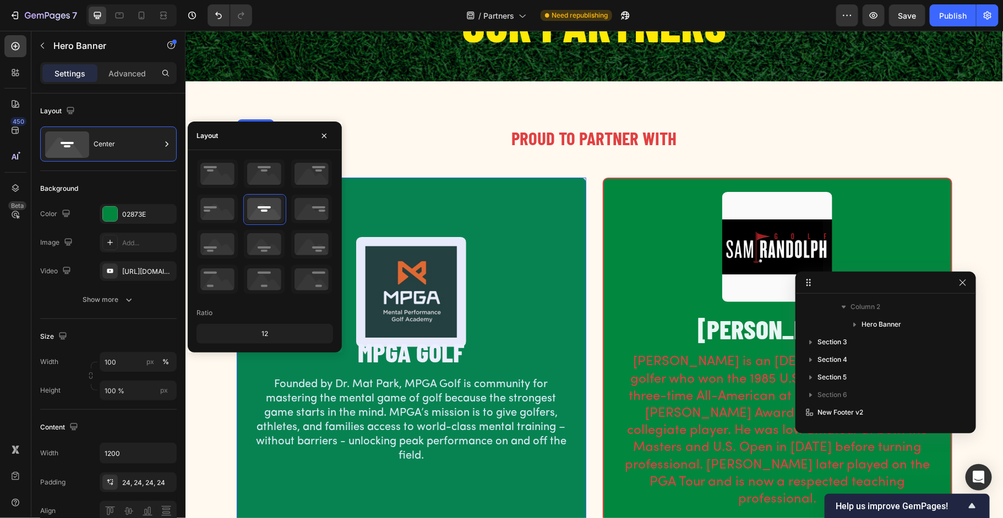
click at [271, 331] on div "12" at bounding box center [265, 333] width 132 height 15
click at [260, 333] on div "12" at bounding box center [265, 333] width 132 height 15
click at [269, 333] on div "12" at bounding box center [265, 333] width 132 height 15
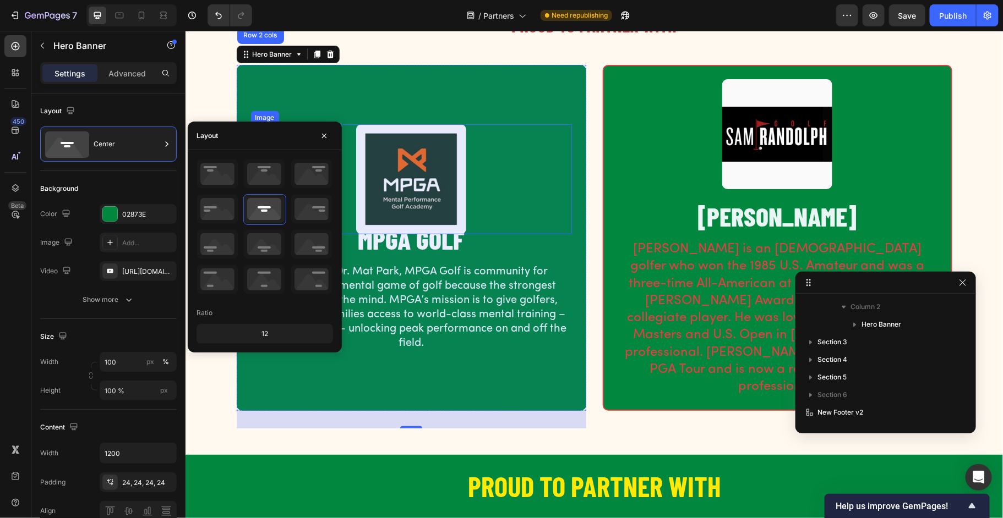
scroll to position [228, 0]
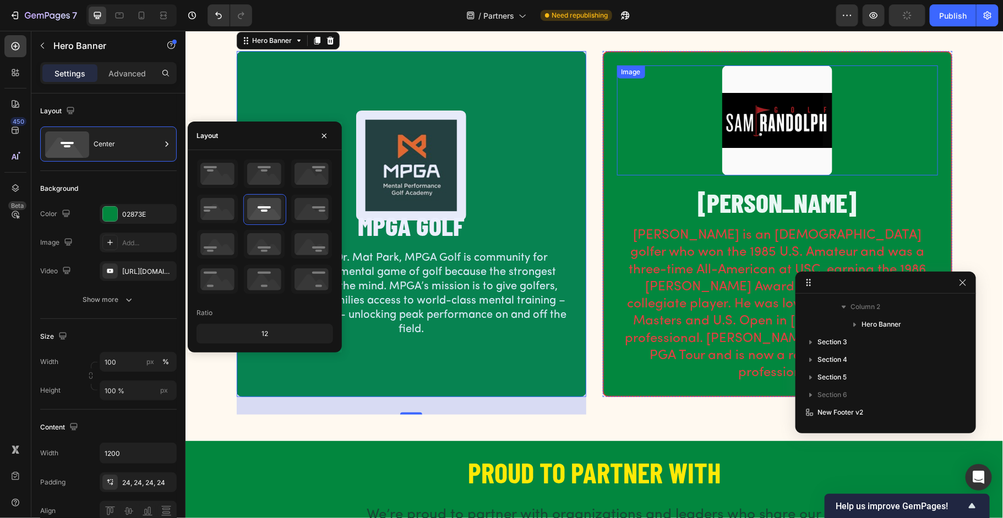
click at [665, 141] on div at bounding box center [776, 120] width 321 height 110
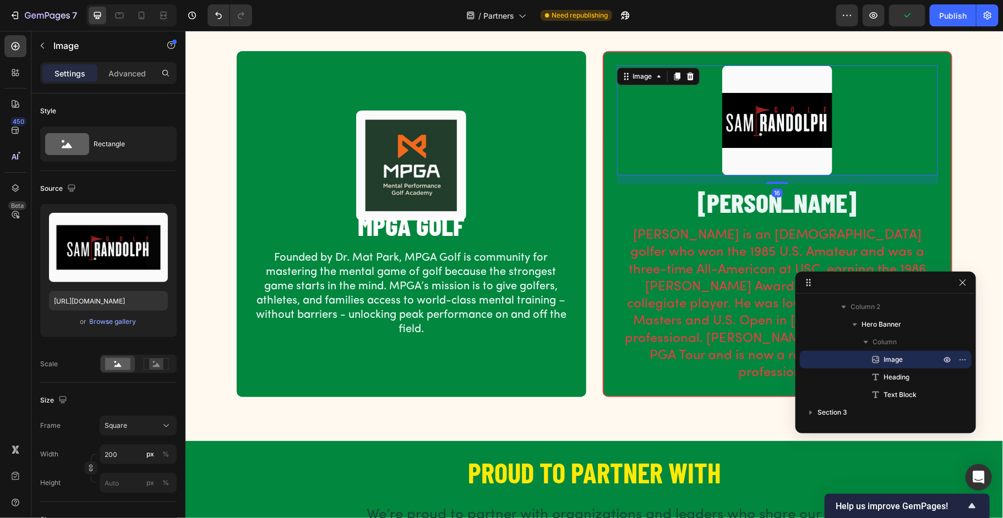
click at [632, 67] on div "Image" at bounding box center [657, 76] width 83 height 18
click at [640, 73] on div "Image" at bounding box center [642, 76] width 24 height 10
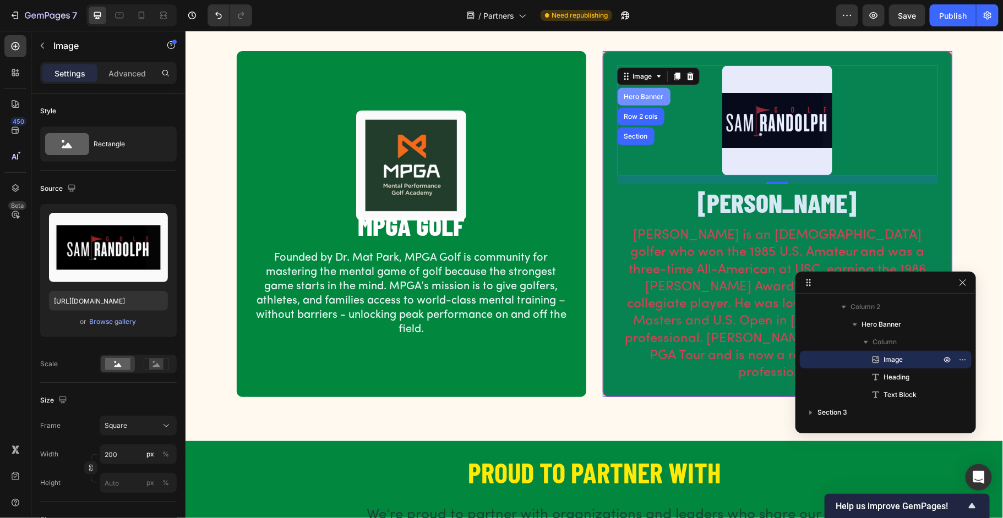
click at [639, 97] on div "Hero Banner" at bounding box center [643, 96] width 44 height 7
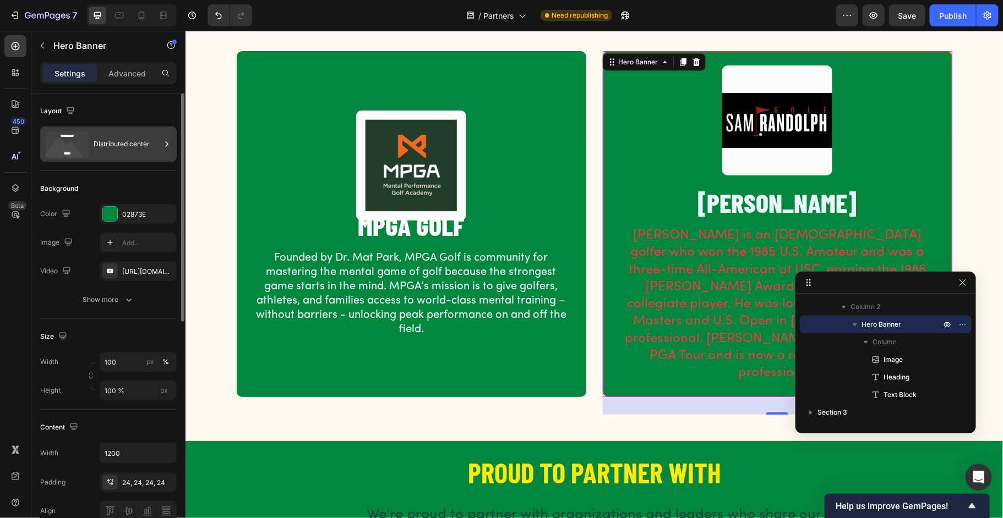
click at [103, 140] on div "Distributed center" at bounding box center [127, 144] width 67 height 25
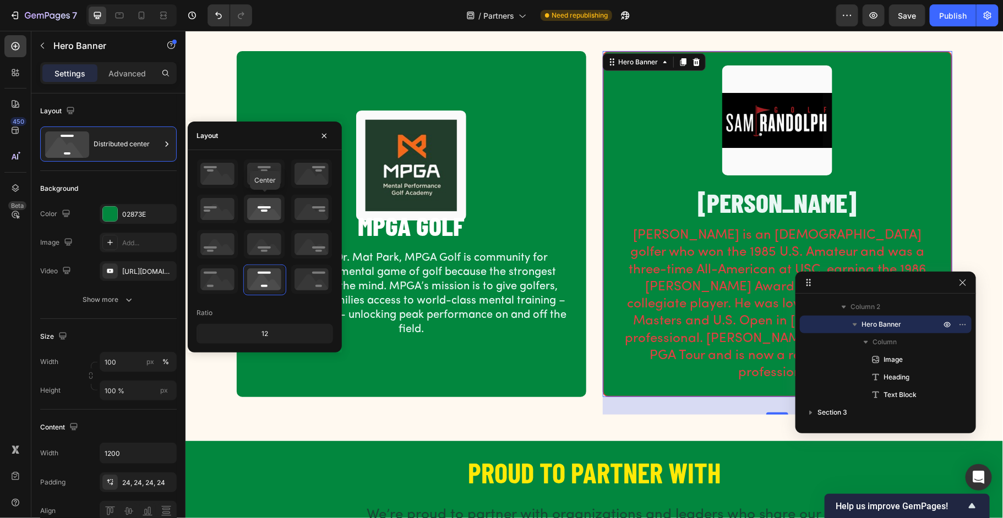
click at [264, 213] on icon at bounding box center [264, 209] width 41 height 29
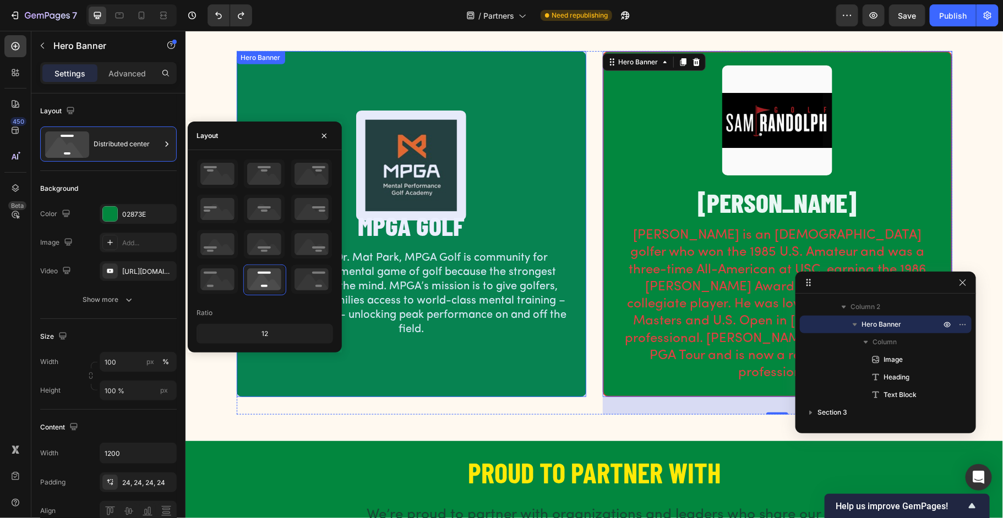
click at [277, 97] on div "Image MPGA GOLF Heading Founded by Dr. Mat Park, MPGA Golf is community for mas…" at bounding box center [410, 223] width 347 height 253
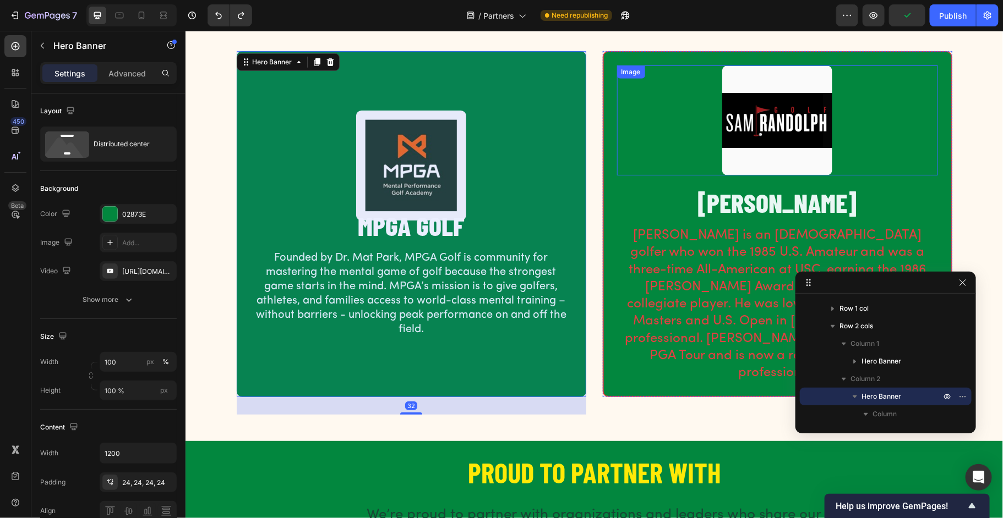
click at [631, 62] on div "Hero Banner" at bounding box center [627, 57] width 50 height 13
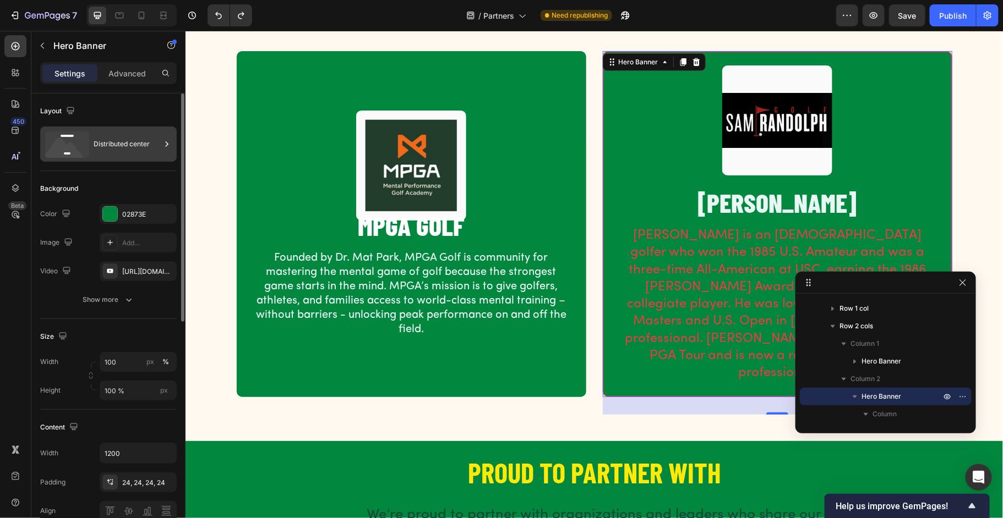
click at [76, 149] on icon at bounding box center [65, 151] width 40 height 26
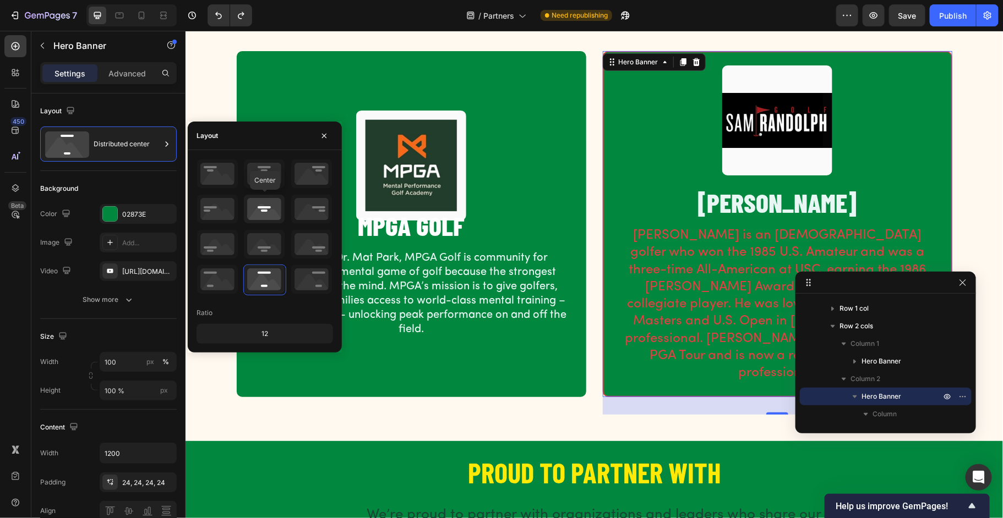
click at [260, 205] on icon at bounding box center [264, 209] width 41 height 29
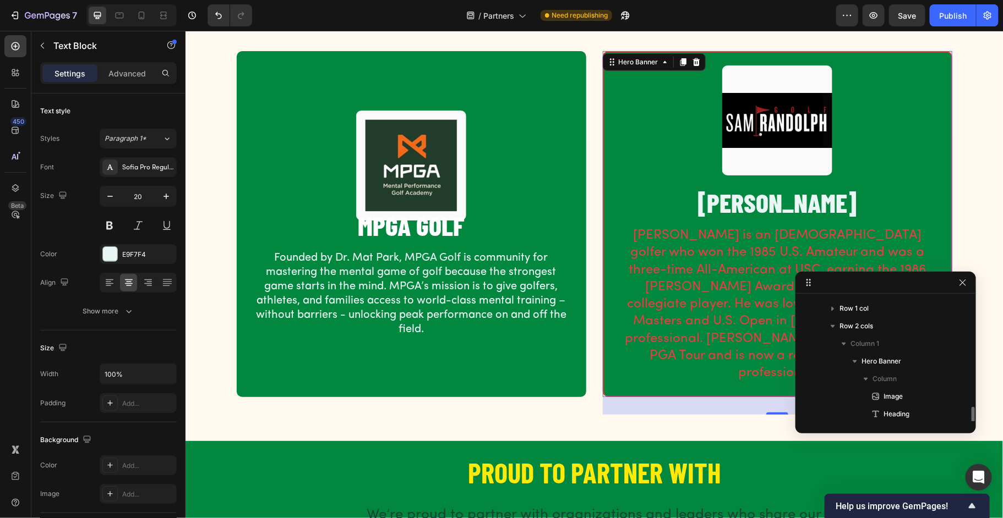
click at [403, 250] on p "Founded by Dr. Mat Park, MPGA Golf is community for mastering the mental game o…" at bounding box center [411, 293] width 319 height 86
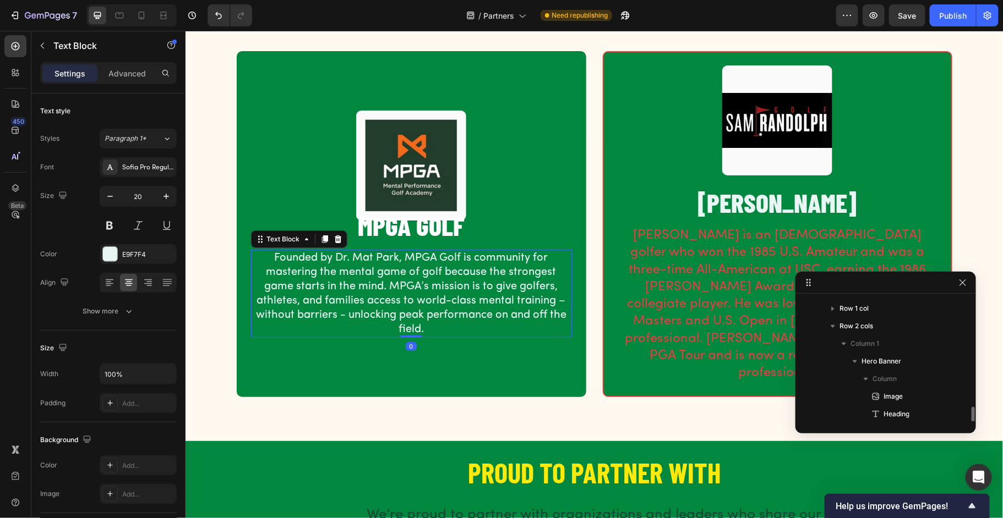
scroll to position [122, 0]
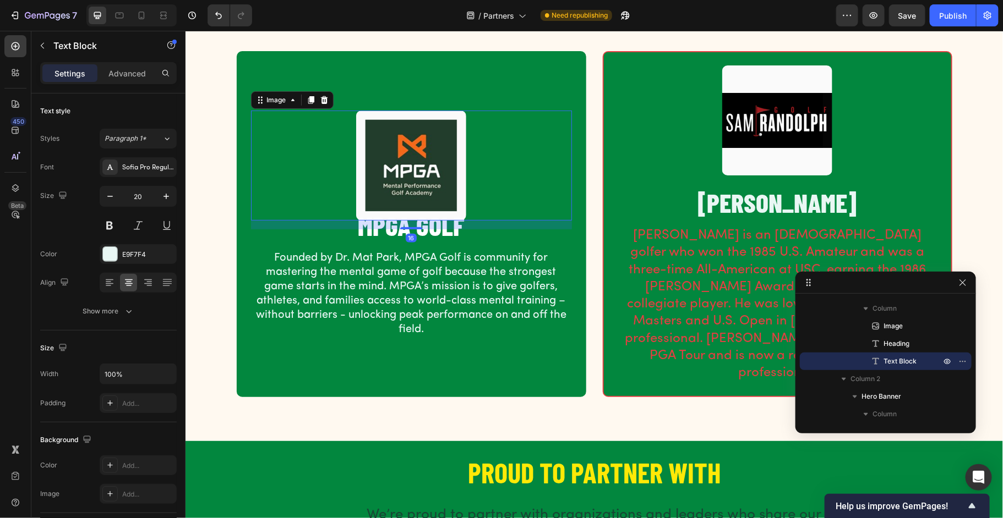
click at [387, 121] on img at bounding box center [411, 165] width 110 height 110
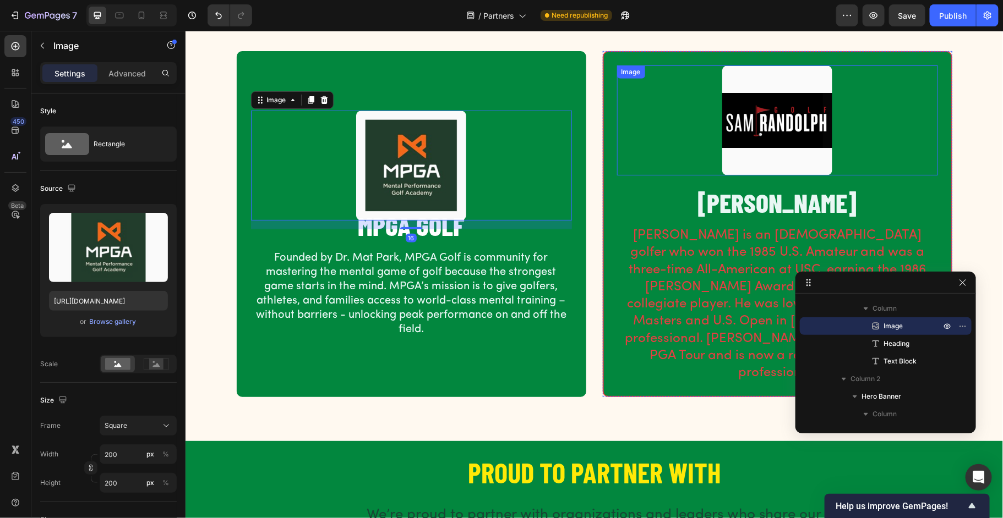
click at [752, 99] on img at bounding box center [777, 120] width 110 height 110
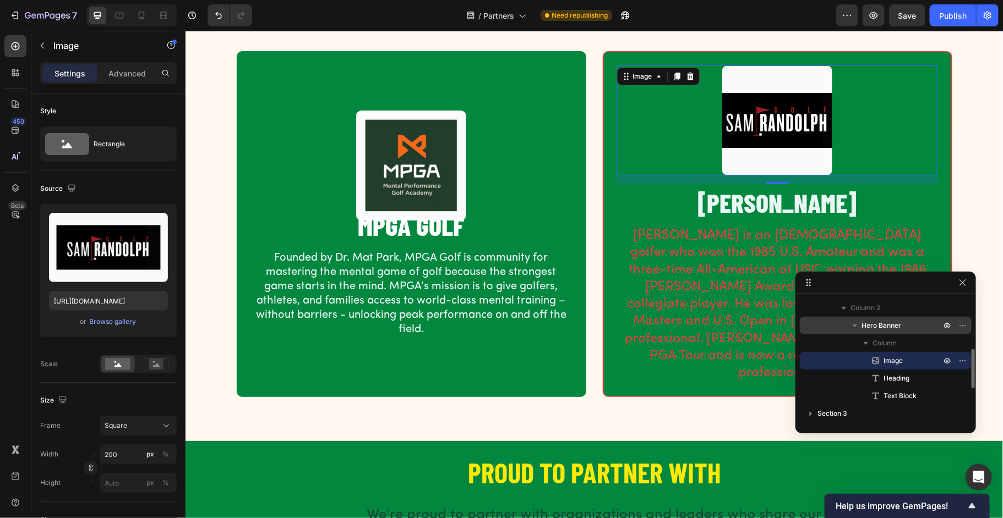
scroll to position [182, 0]
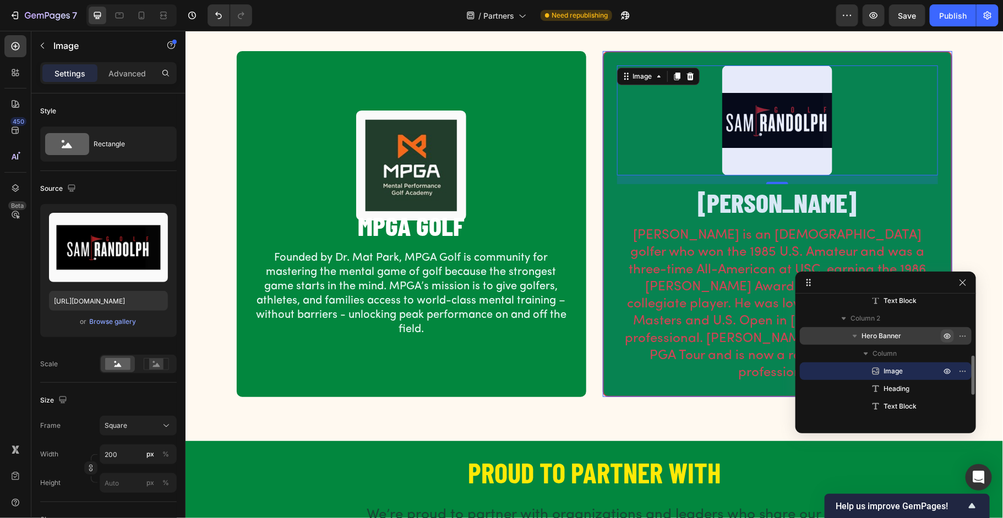
click at [945, 334] on icon "button" at bounding box center [947, 336] width 9 height 9
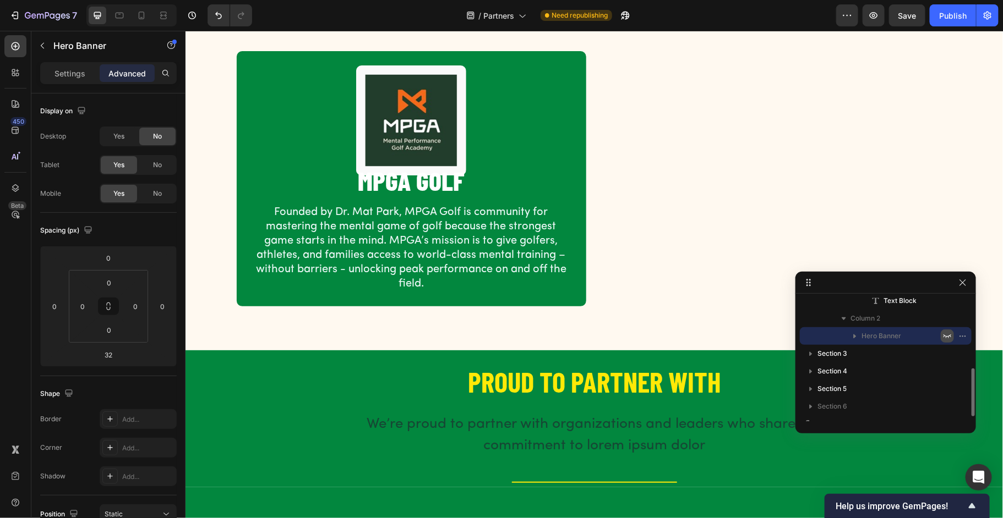
click at [945, 334] on icon "button" at bounding box center [947, 336] width 9 height 9
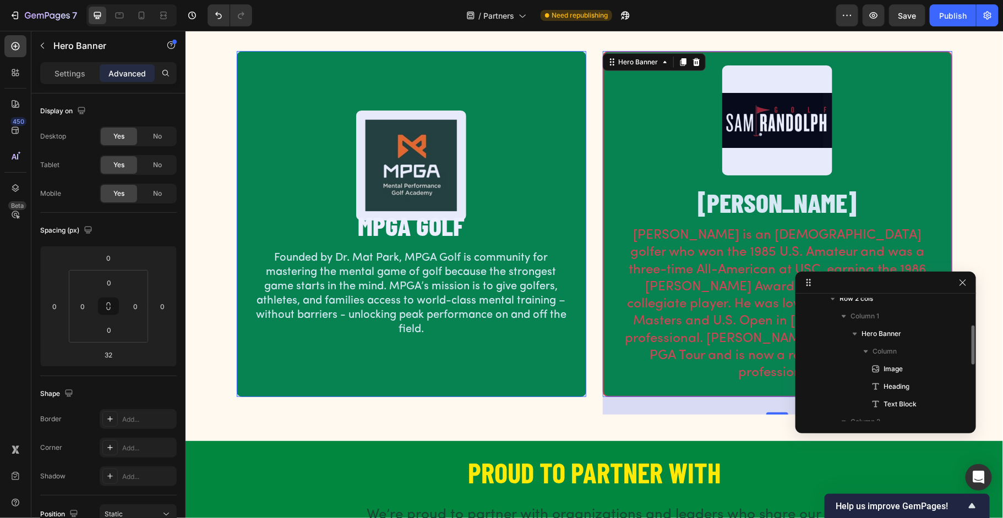
scroll to position [78, 0]
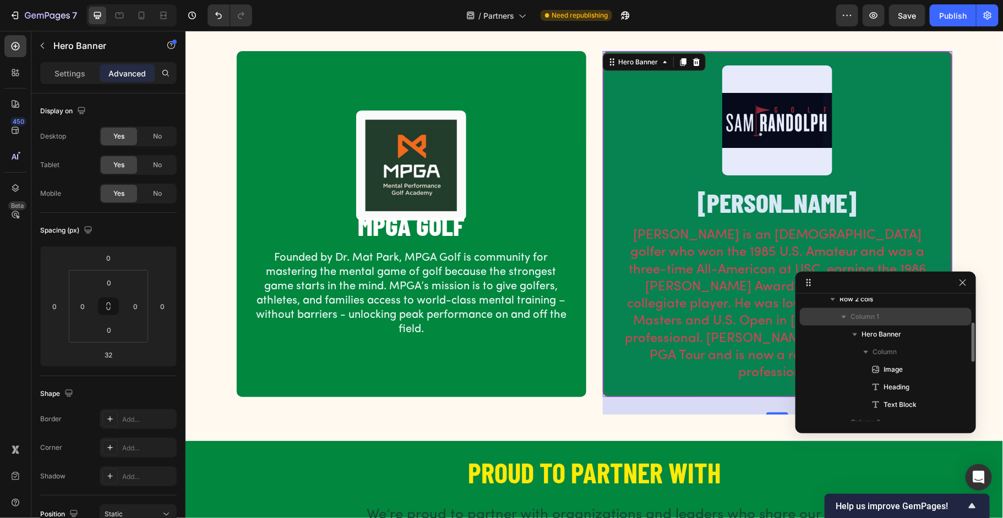
click at [920, 318] on p "Column 1" at bounding box center [896, 317] width 92 height 11
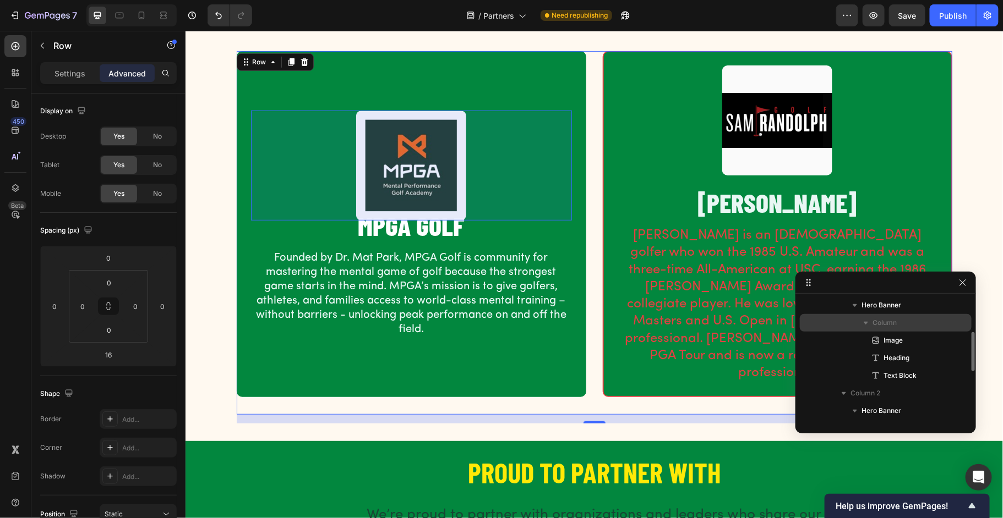
scroll to position [108, 0]
click at [947, 342] on icon "button" at bounding box center [947, 339] width 9 height 9
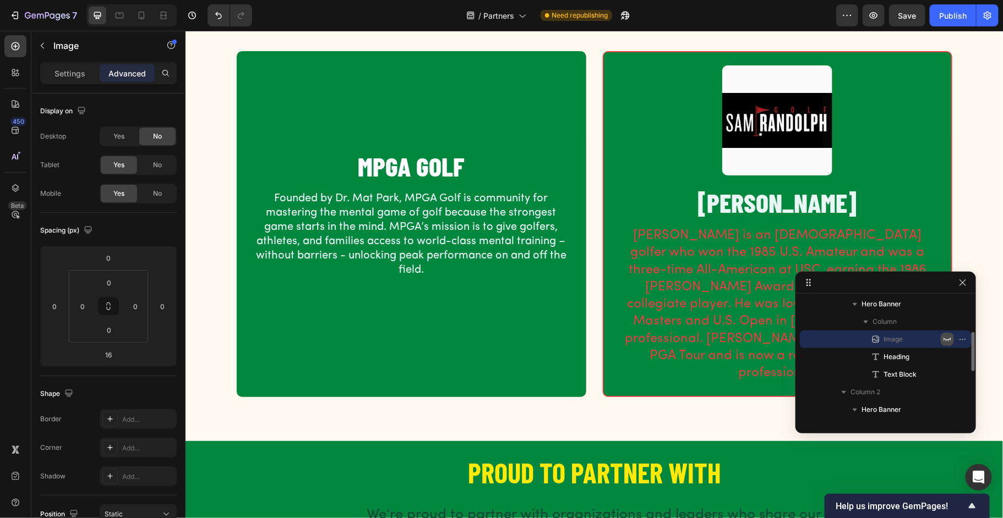
click at [948, 342] on icon "button" at bounding box center [947, 339] width 9 height 9
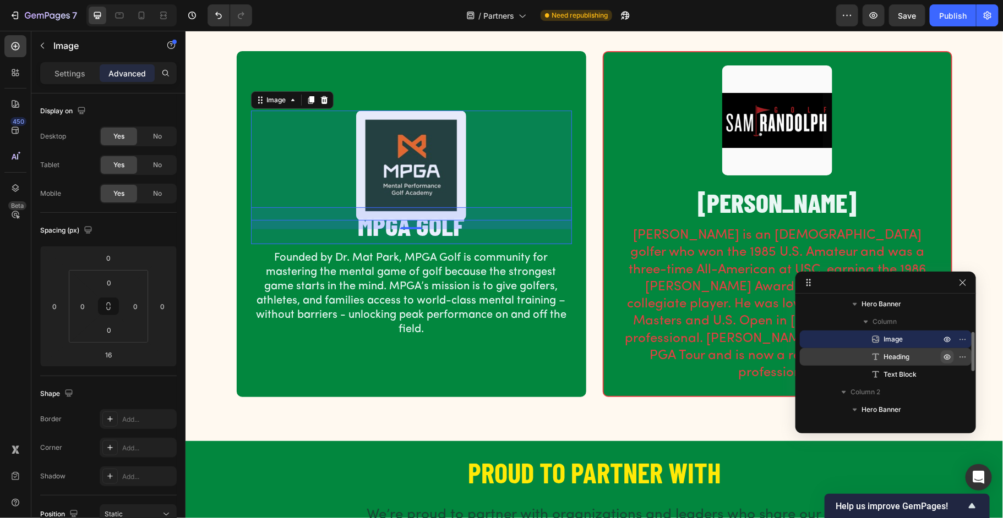
click at [951, 357] on icon "button" at bounding box center [947, 357] width 9 height 9
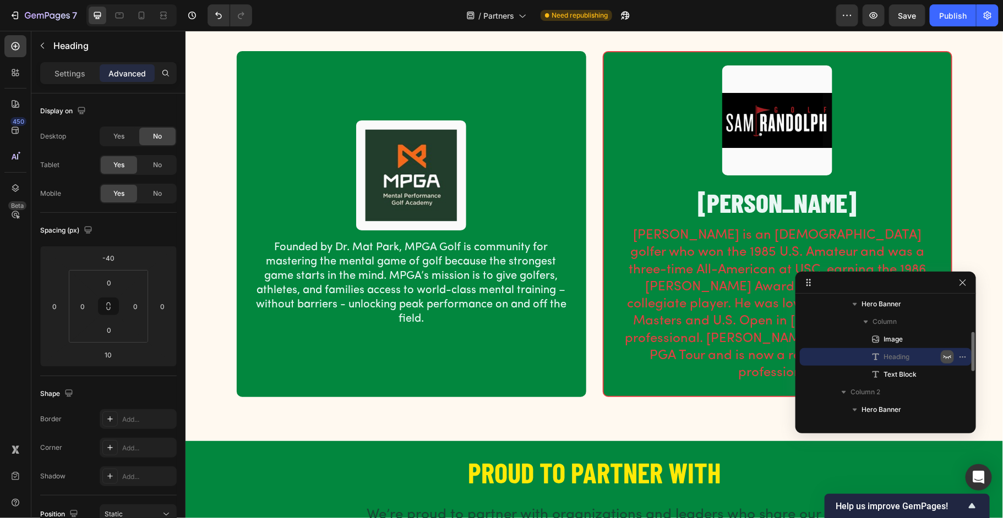
click at [951, 357] on icon "button" at bounding box center [947, 357] width 9 height 9
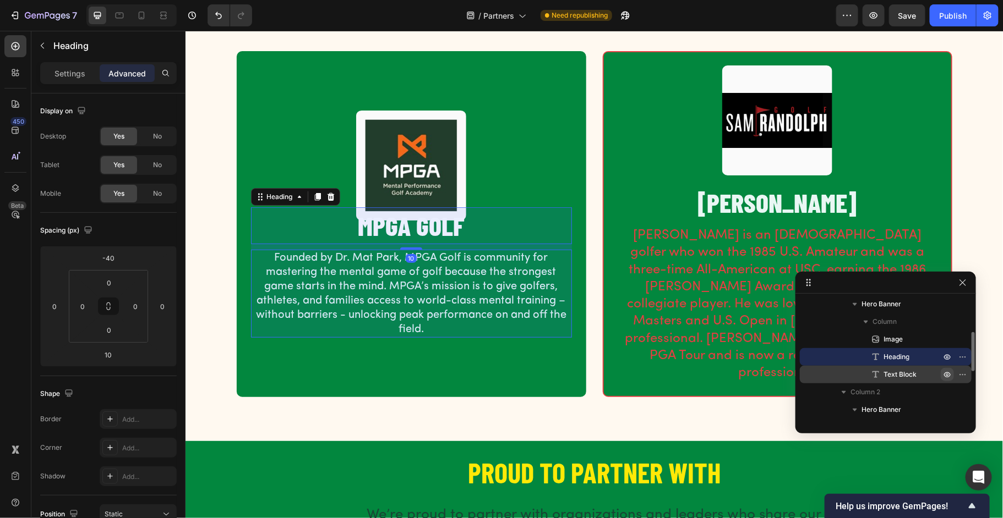
click at [952, 375] on button "button" at bounding box center [947, 374] width 13 height 13
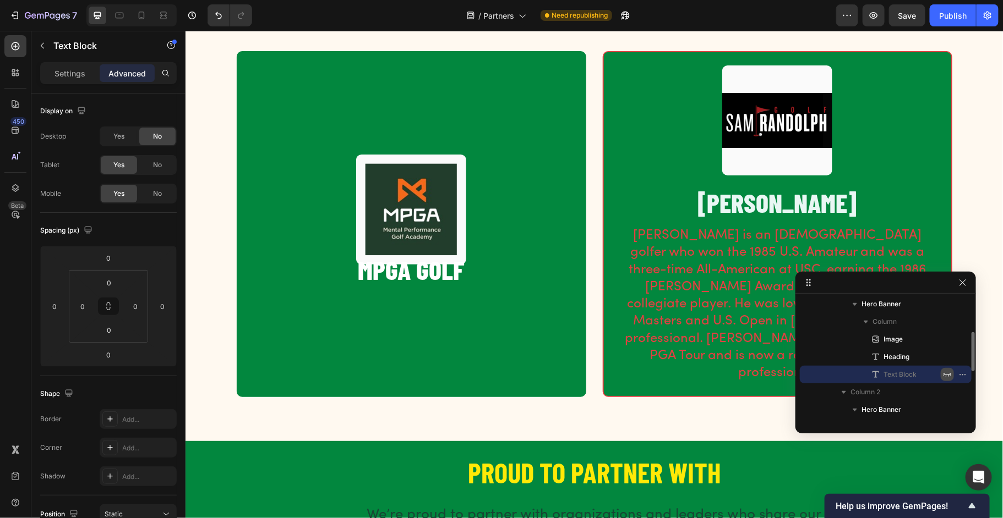
click at [952, 375] on button "button" at bounding box center [947, 374] width 13 height 13
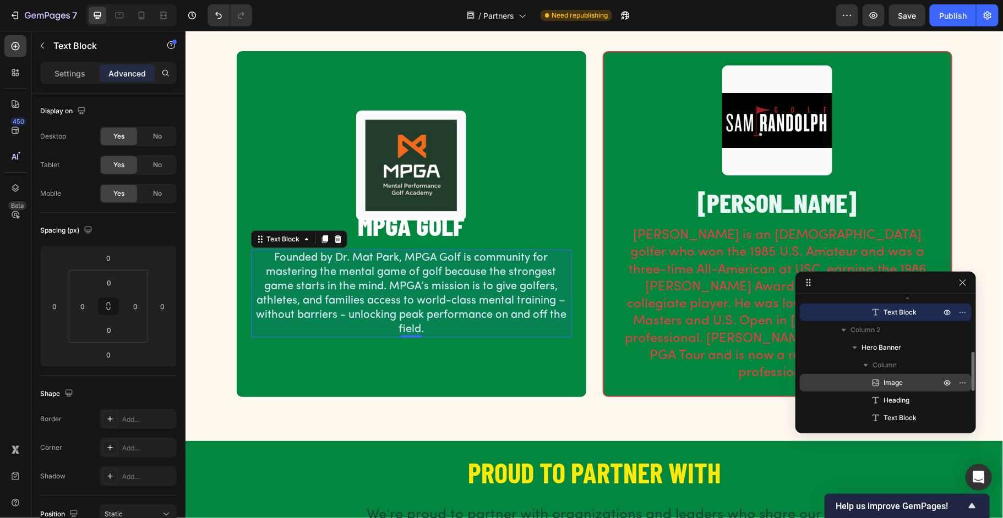
scroll to position [173, 0]
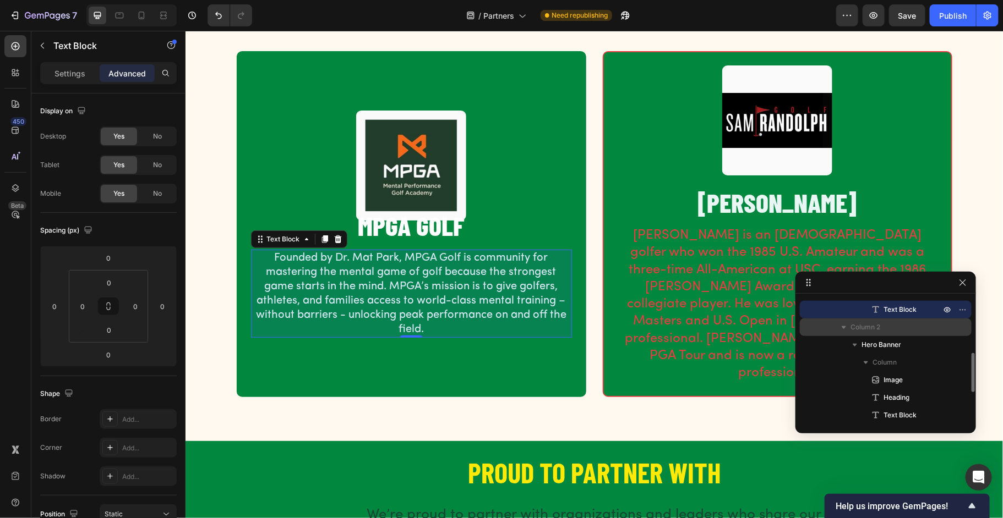
click at [949, 329] on div "Column 2" at bounding box center [885, 328] width 163 height 18
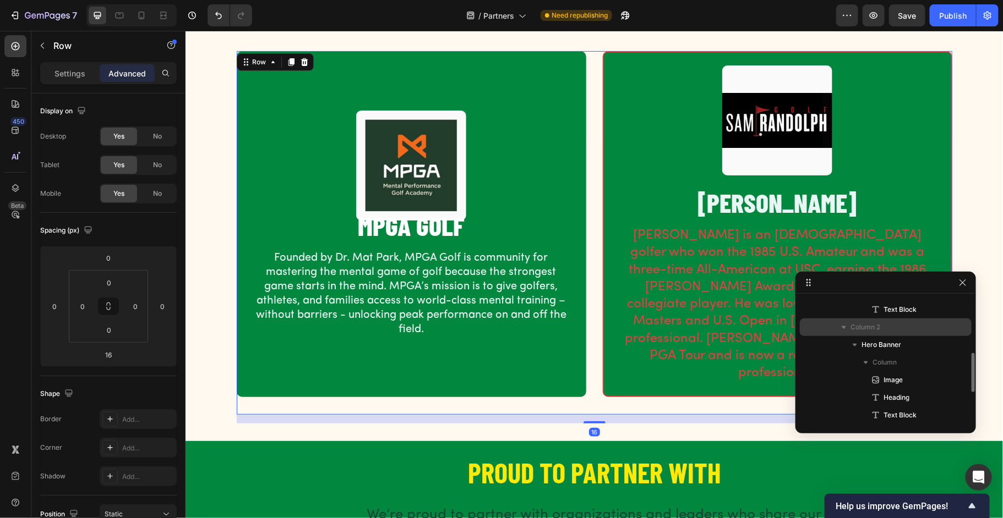
click at [949, 329] on div "Column 2" at bounding box center [885, 328] width 163 height 18
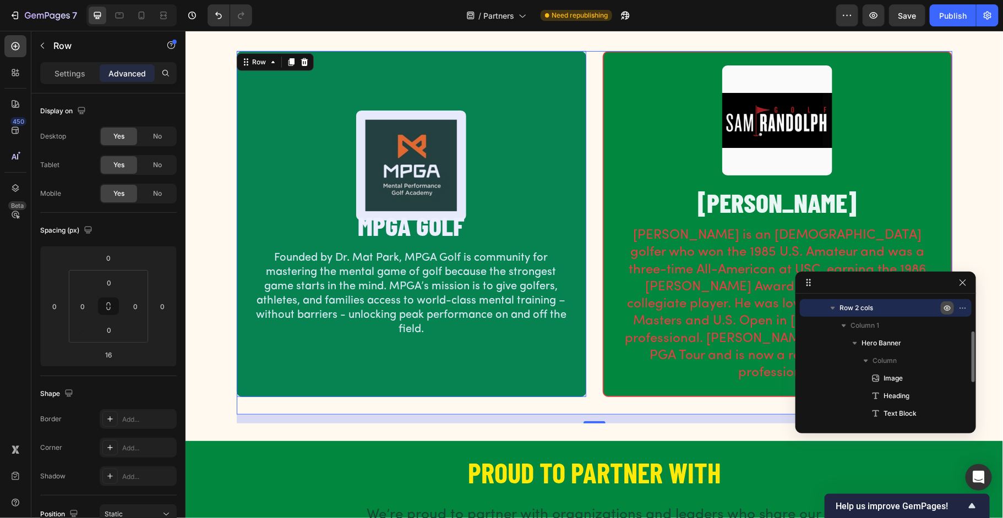
scroll to position [73, 0]
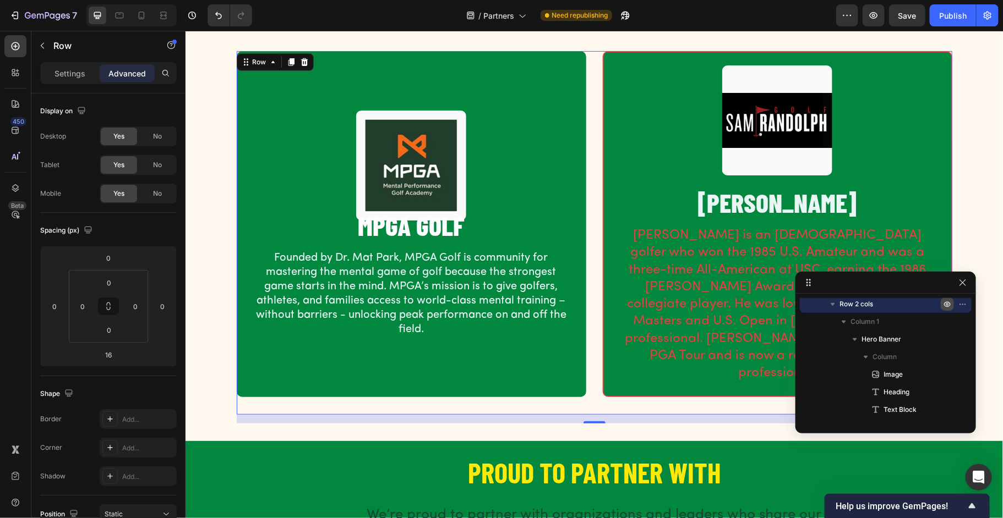
click at [954, 309] on div at bounding box center [955, 305] width 29 height 18
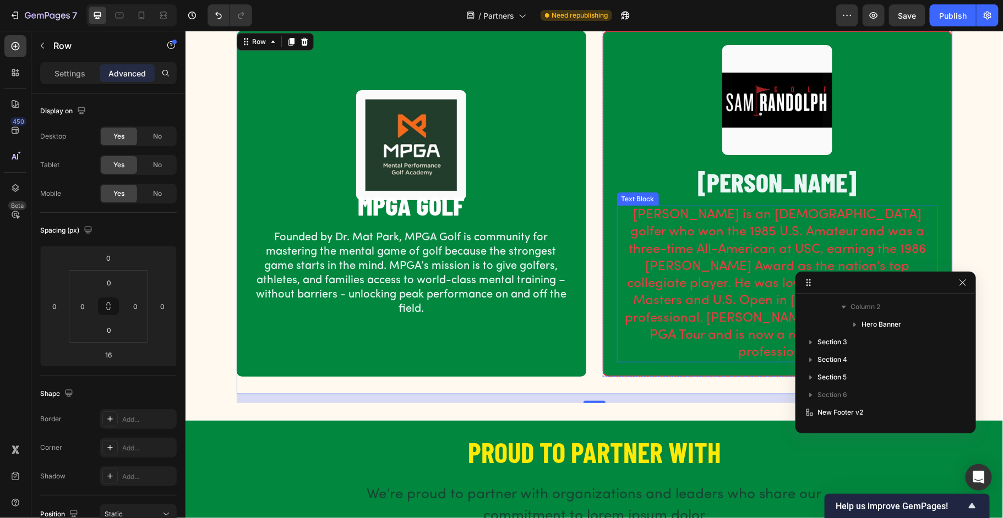
scroll to position [274, 0]
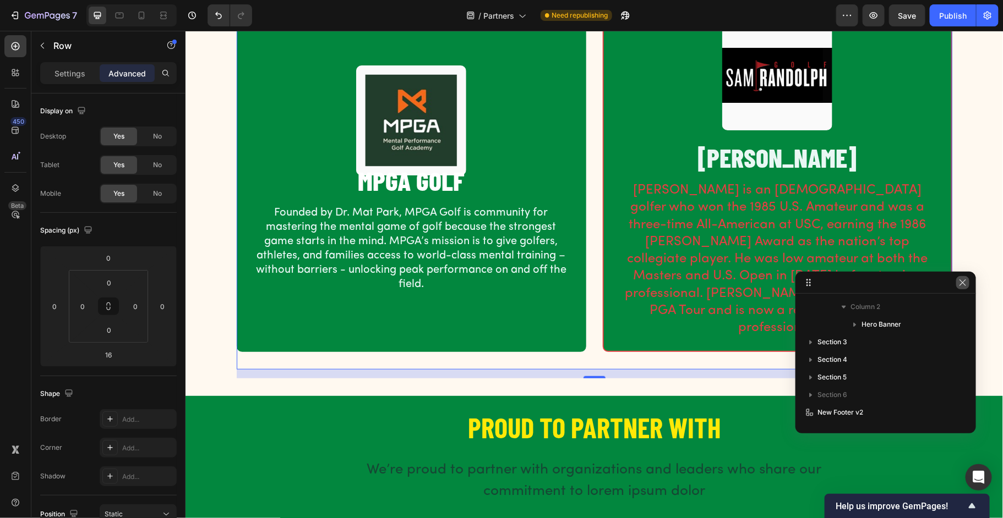
click at [964, 281] on icon "button" at bounding box center [962, 282] width 9 height 9
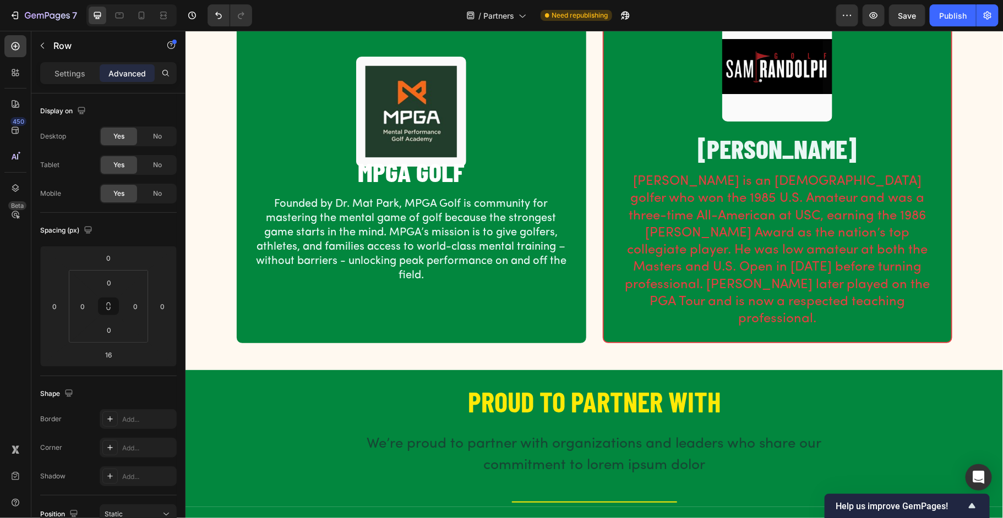
scroll to position [69, 0]
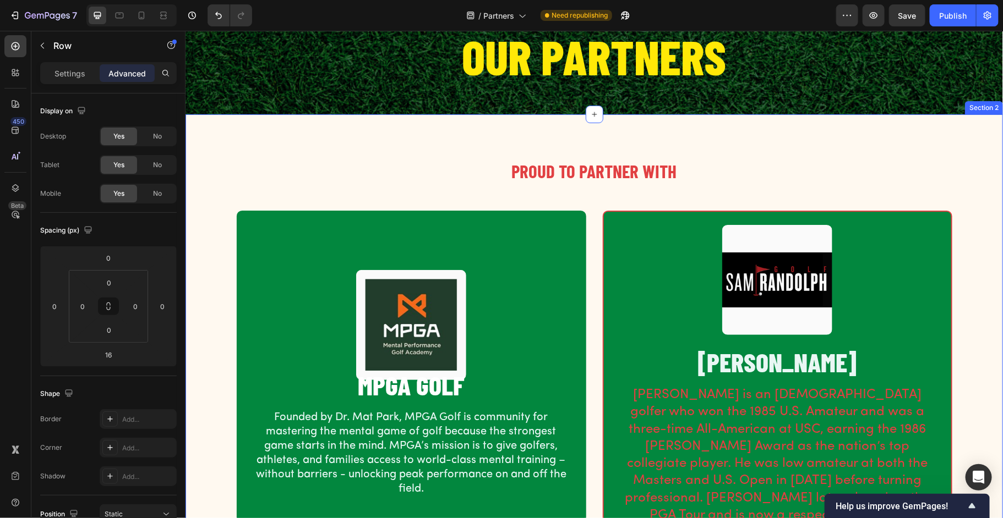
click at [840, 148] on div "PROUD TO PARTNER WITH Heading Row Image MPGA GOLF Heading Founded by Dr. Mat Pa…" at bounding box center [593, 357] width 817 height 487
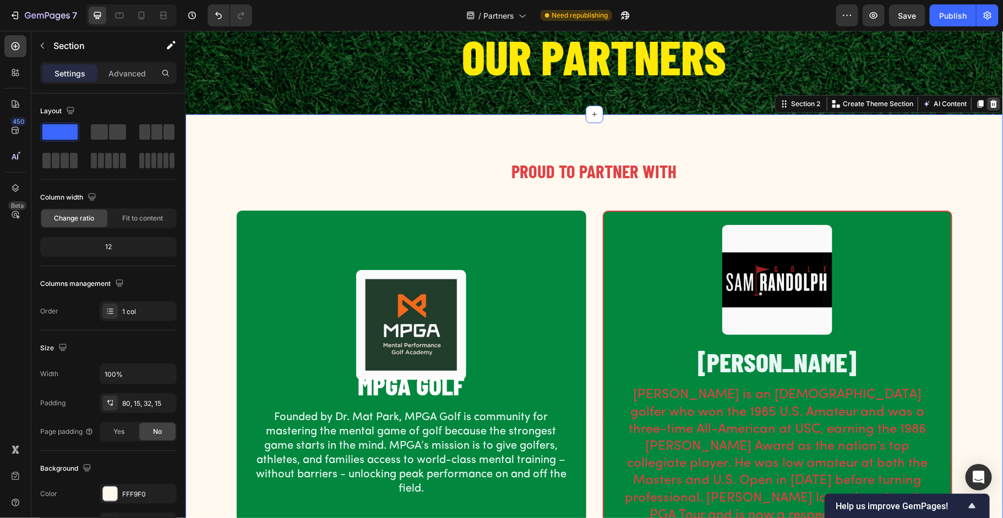
click at [992, 106] on icon at bounding box center [993, 104] width 7 height 8
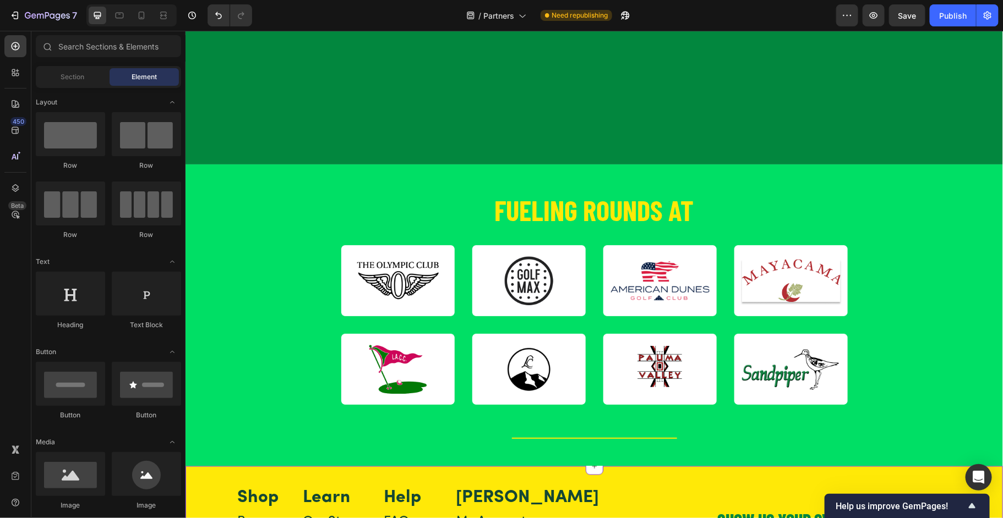
scroll to position [0, 0]
